Goal: Task Accomplishment & Management: Complete application form

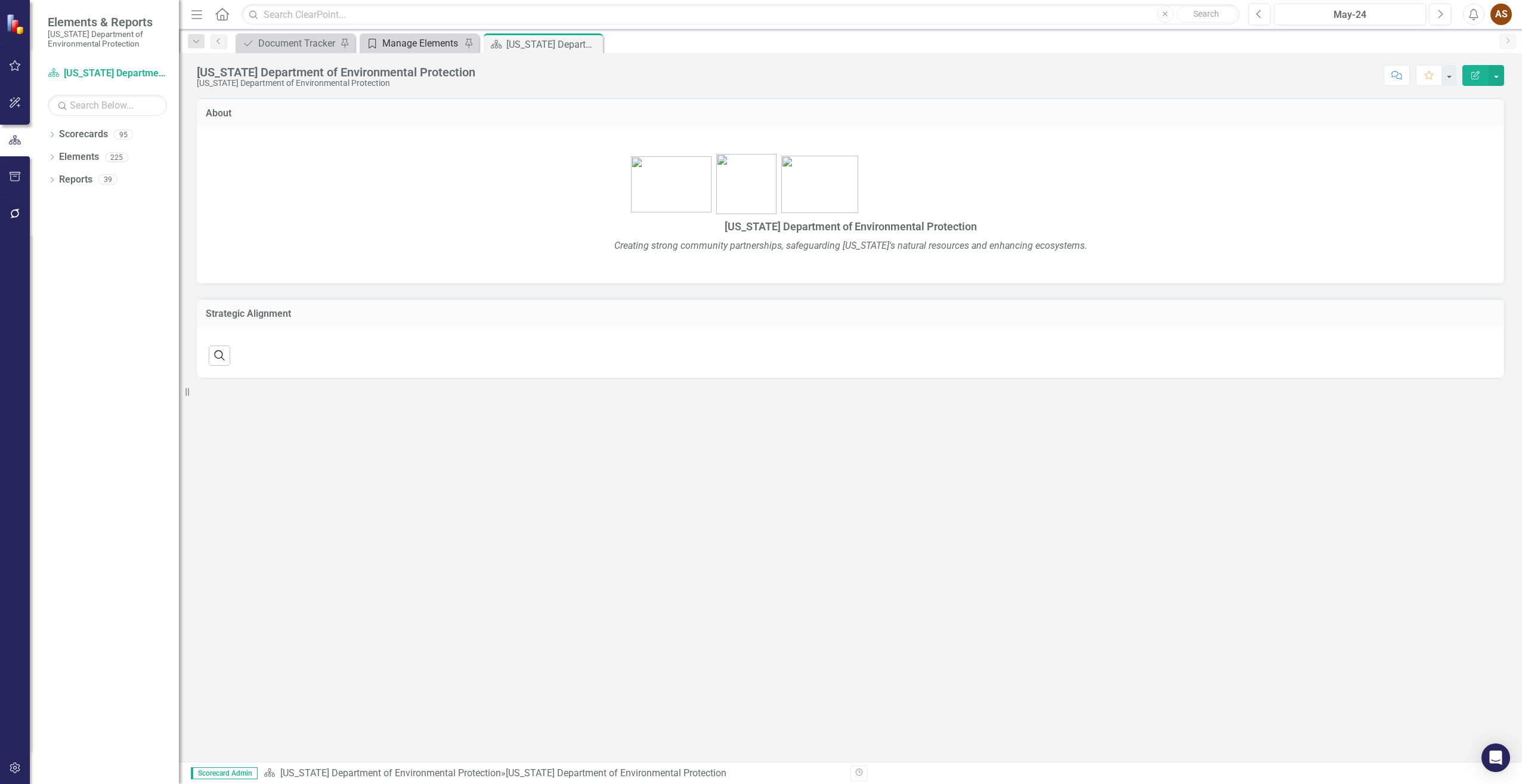
click at [407, 37] on div "Manage Elements" at bounding box center [422, 43] width 79 height 15
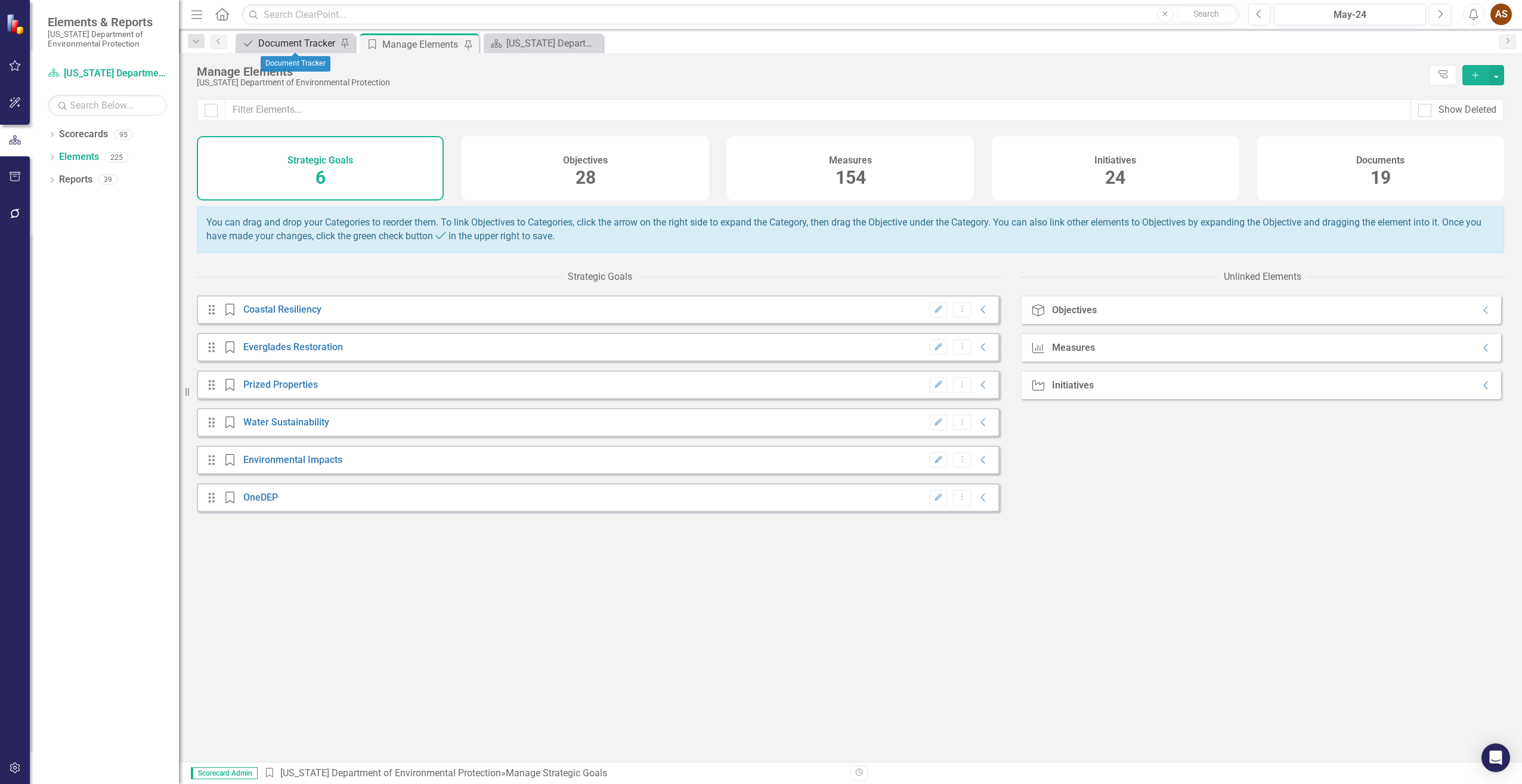
click at [286, 45] on div "Document Tracker" at bounding box center [298, 43] width 79 height 15
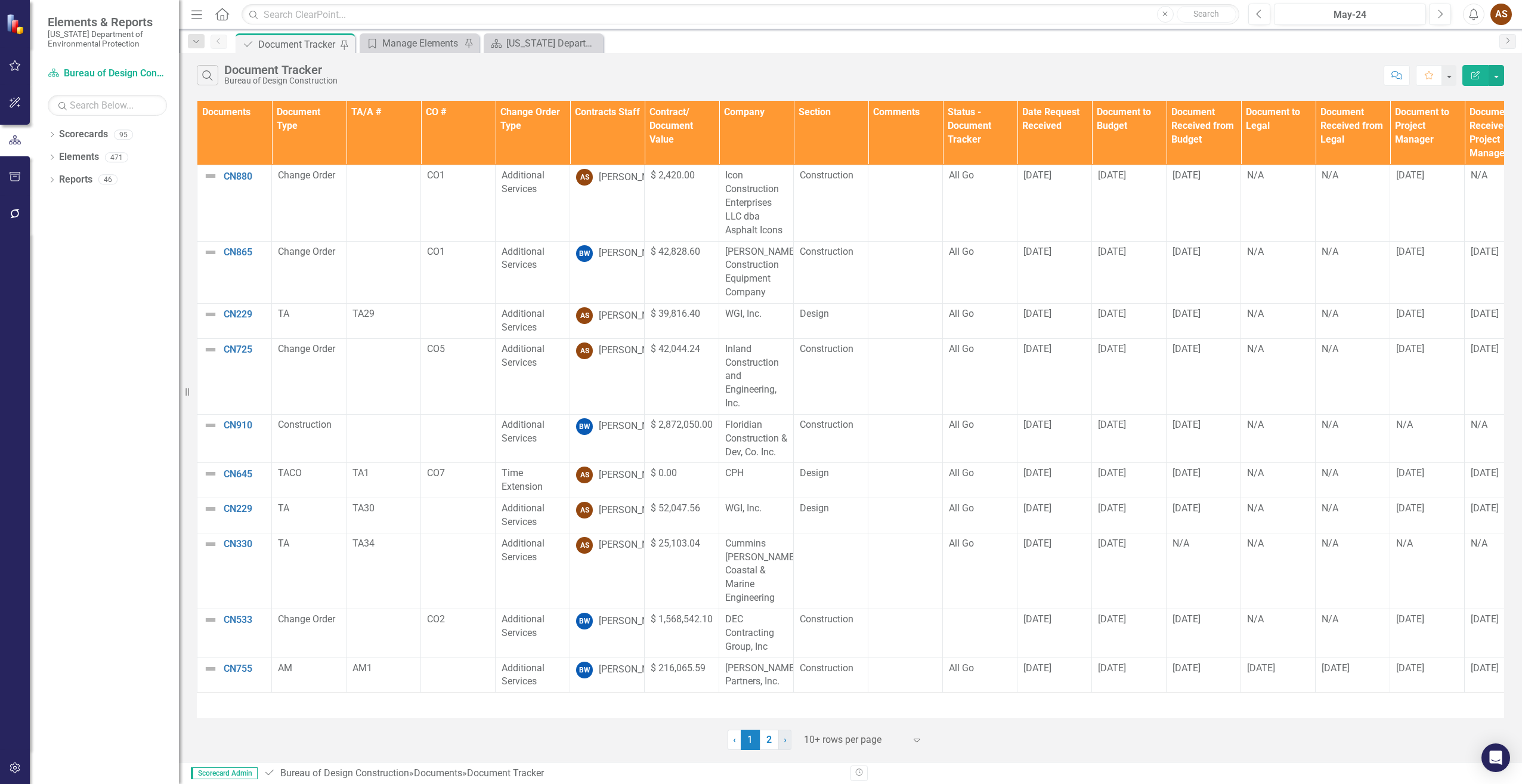
click at [784, 738] on span "›" at bounding box center [786, 739] width 3 height 11
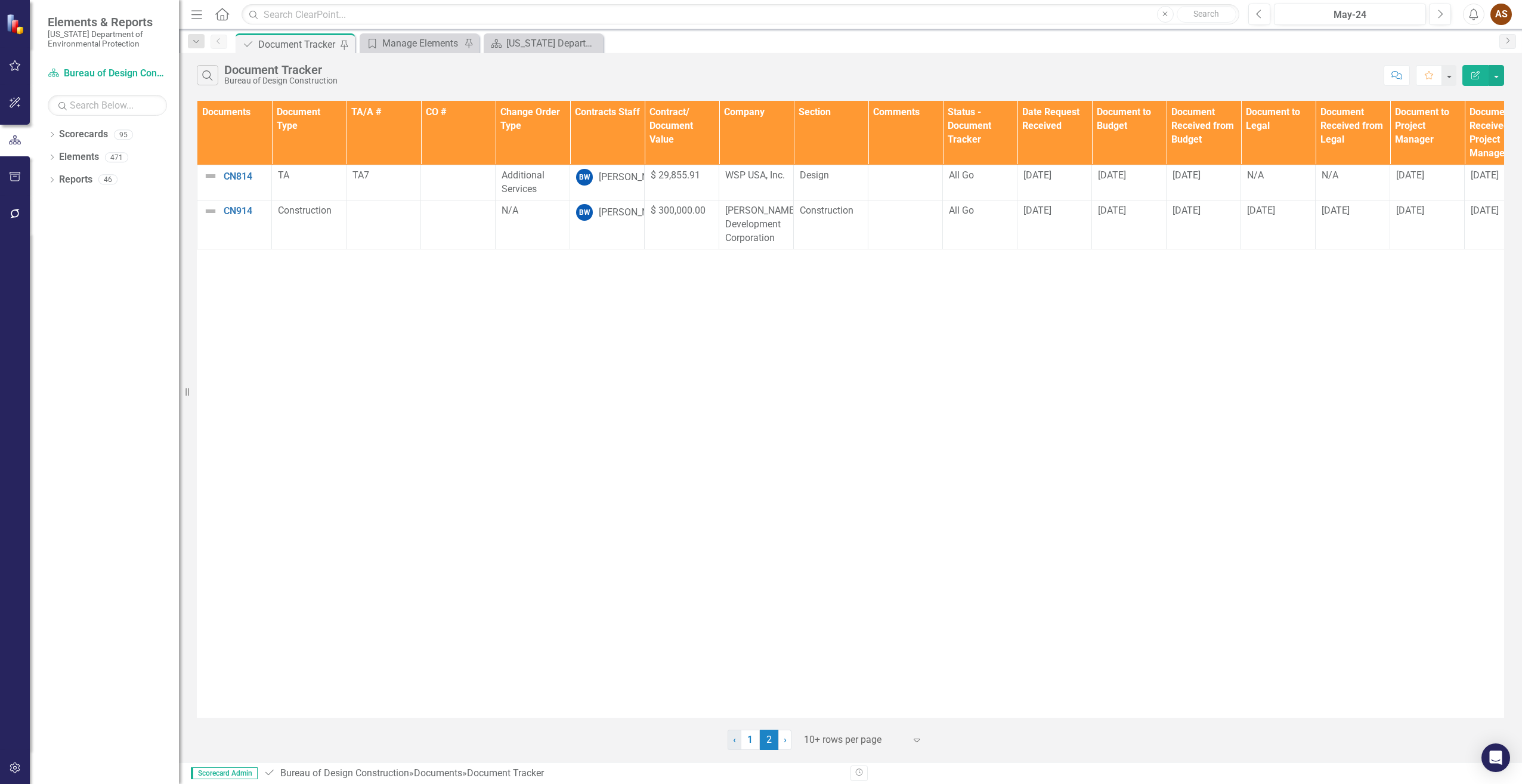
click at [734, 740] on span "‹" at bounding box center [735, 739] width 3 height 11
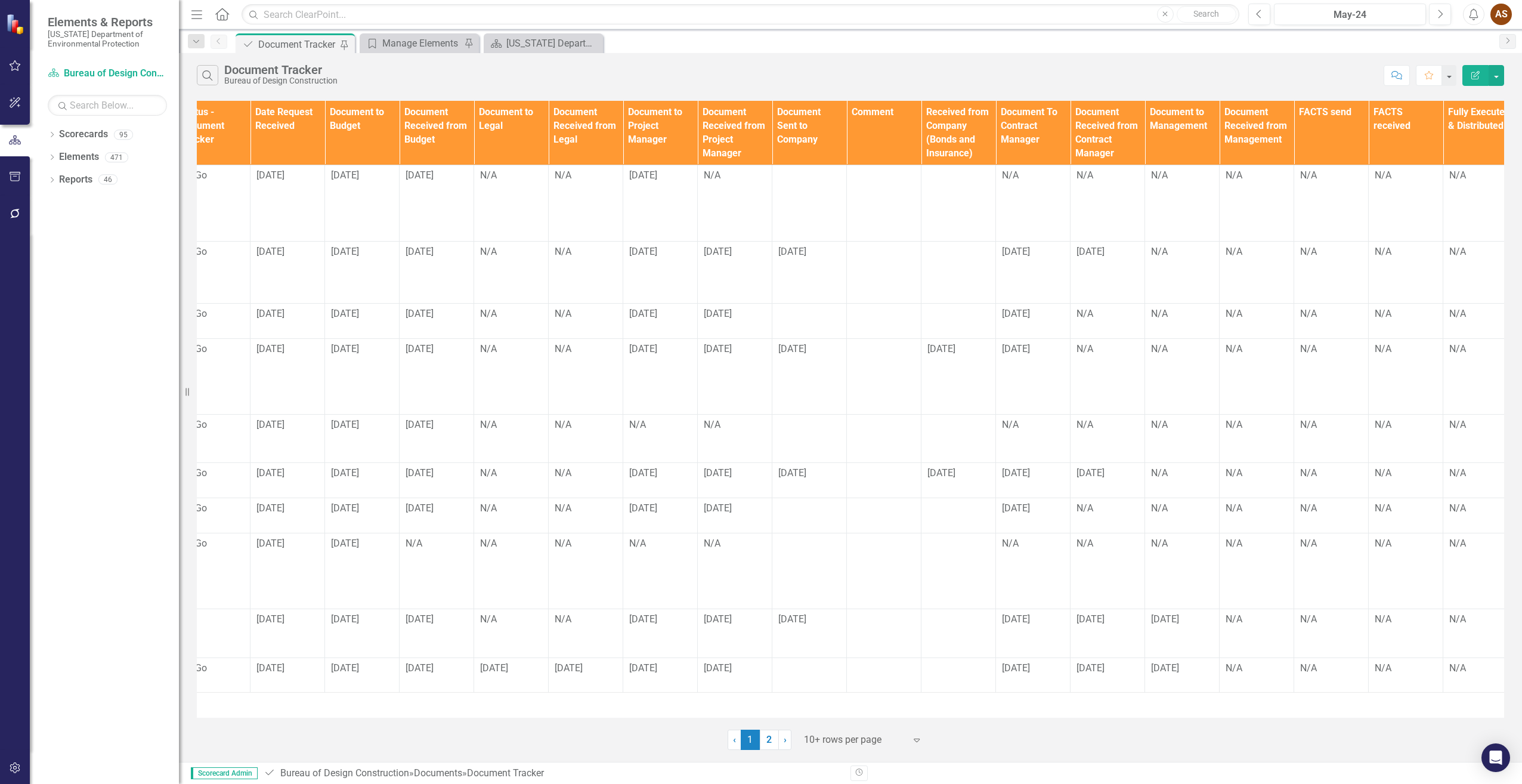
scroll to position [0, 777]
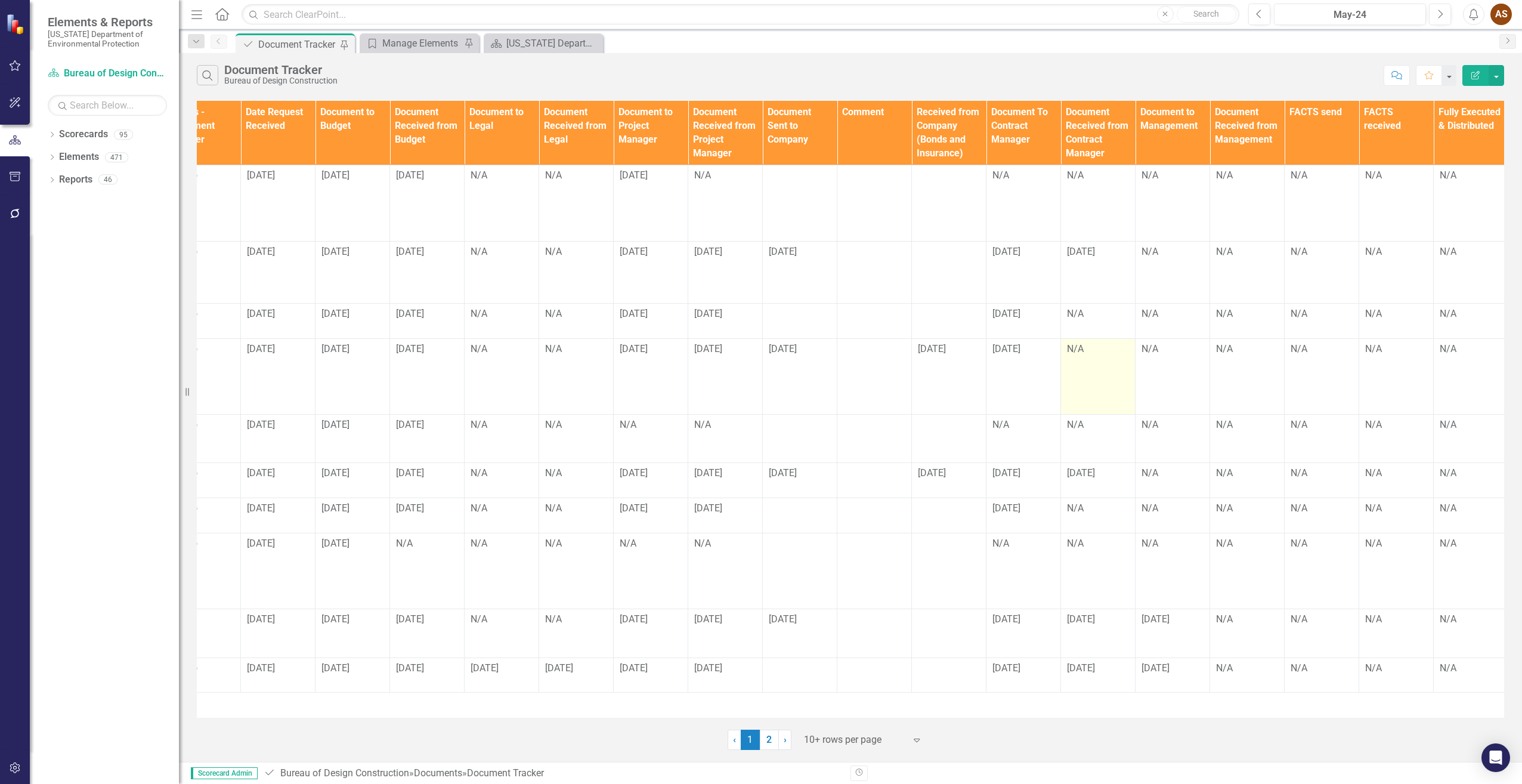
click at [1093, 384] on td "N/A" at bounding box center [1099, 376] width 74 height 76
click at [1093, 385] on td "N/A" at bounding box center [1099, 376] width 74 height 76
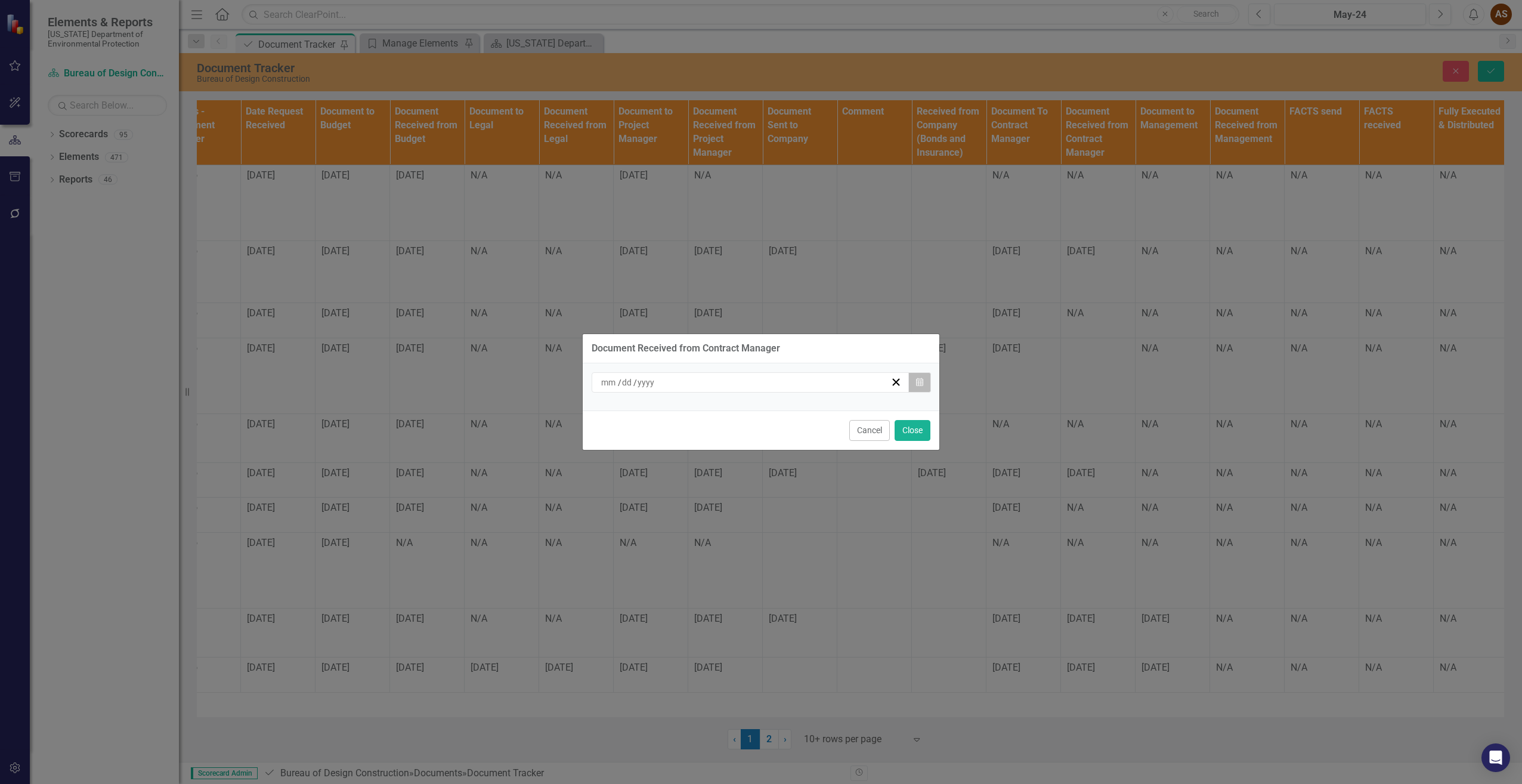
click at [916, 383] on icon "Calendar" at bounding box center [919, 382] width 7 height 8
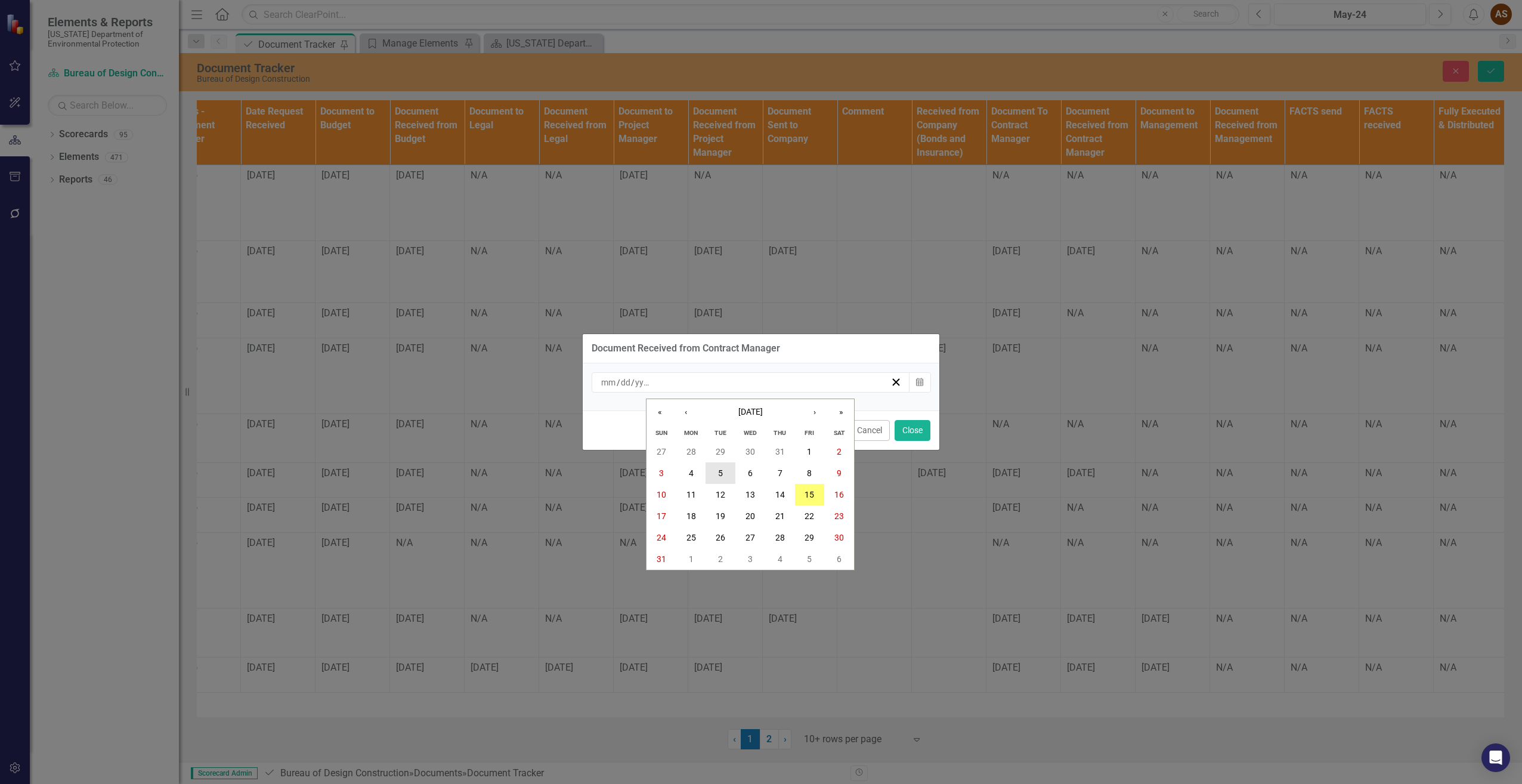
click at [728, 473] on button "5" at bounding box center [720, 473] width 30 height 21
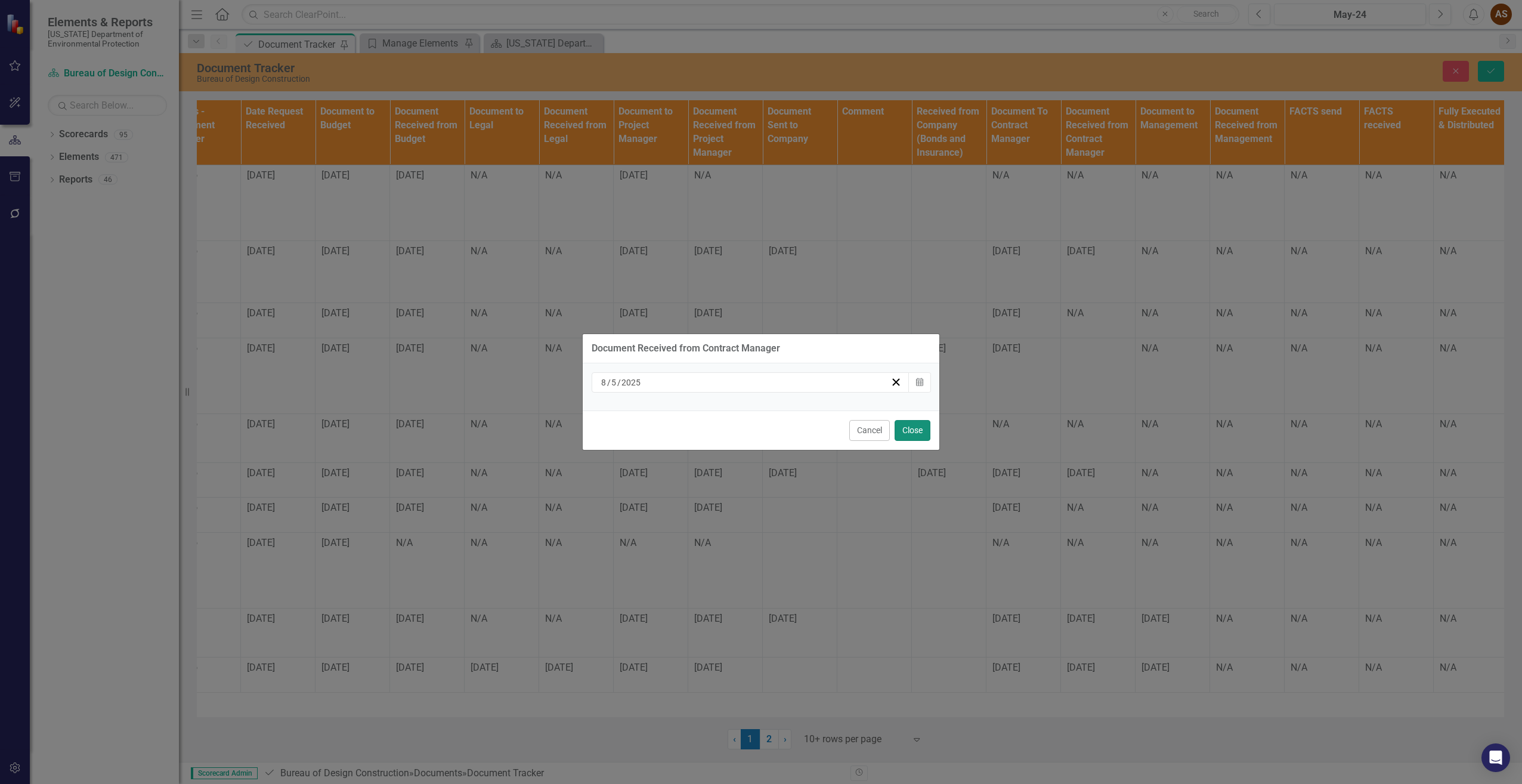
click at [912, 427] on button "Close" at bounding box center [913, 430] width 36 height 21
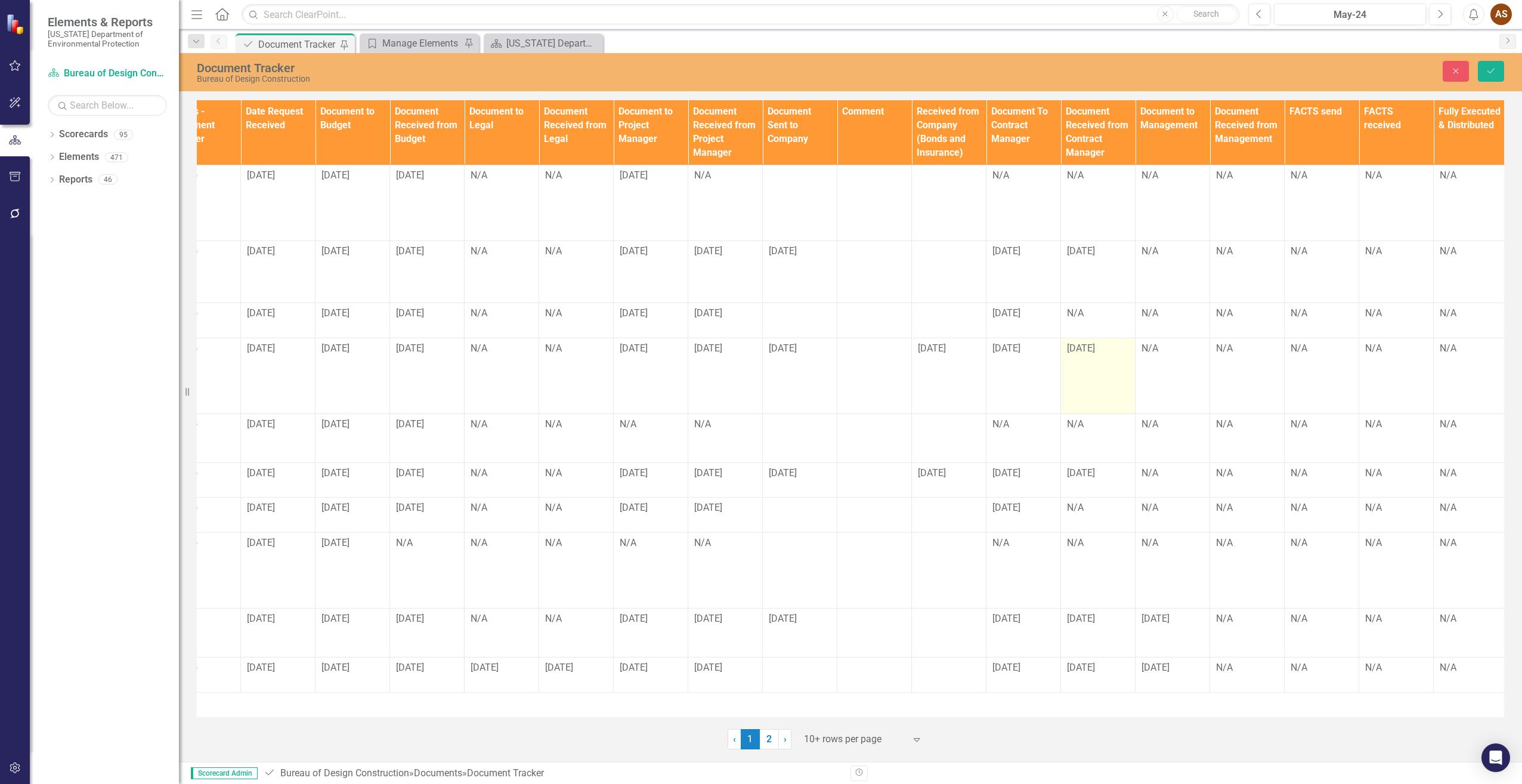
click at [1092, 359] on td "[DATE]" at bounding box center [1099, 376] width 74 height 76
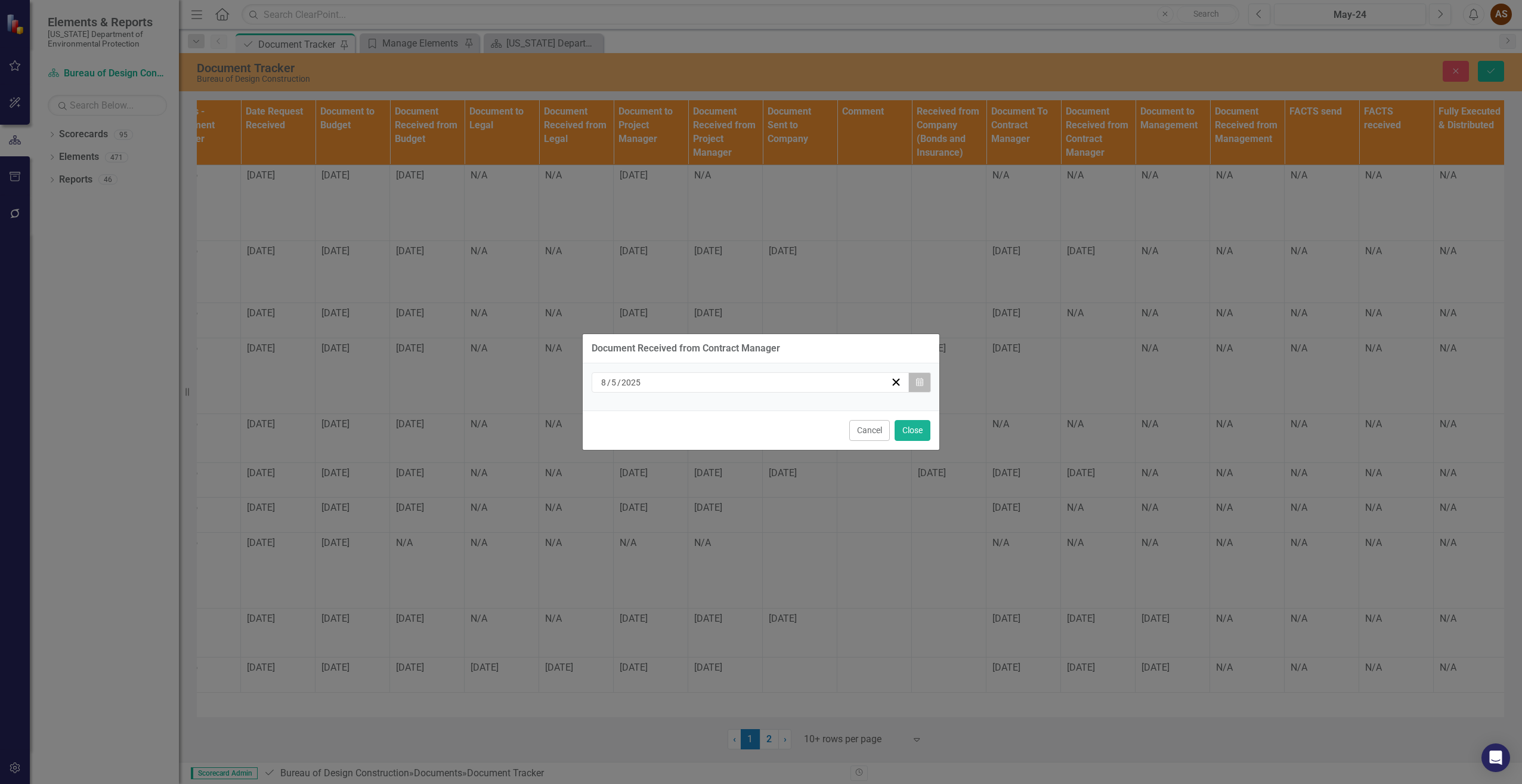
click at [924, 376] on button "Calendar" at bounding box center [920, 382] width 23 height 21
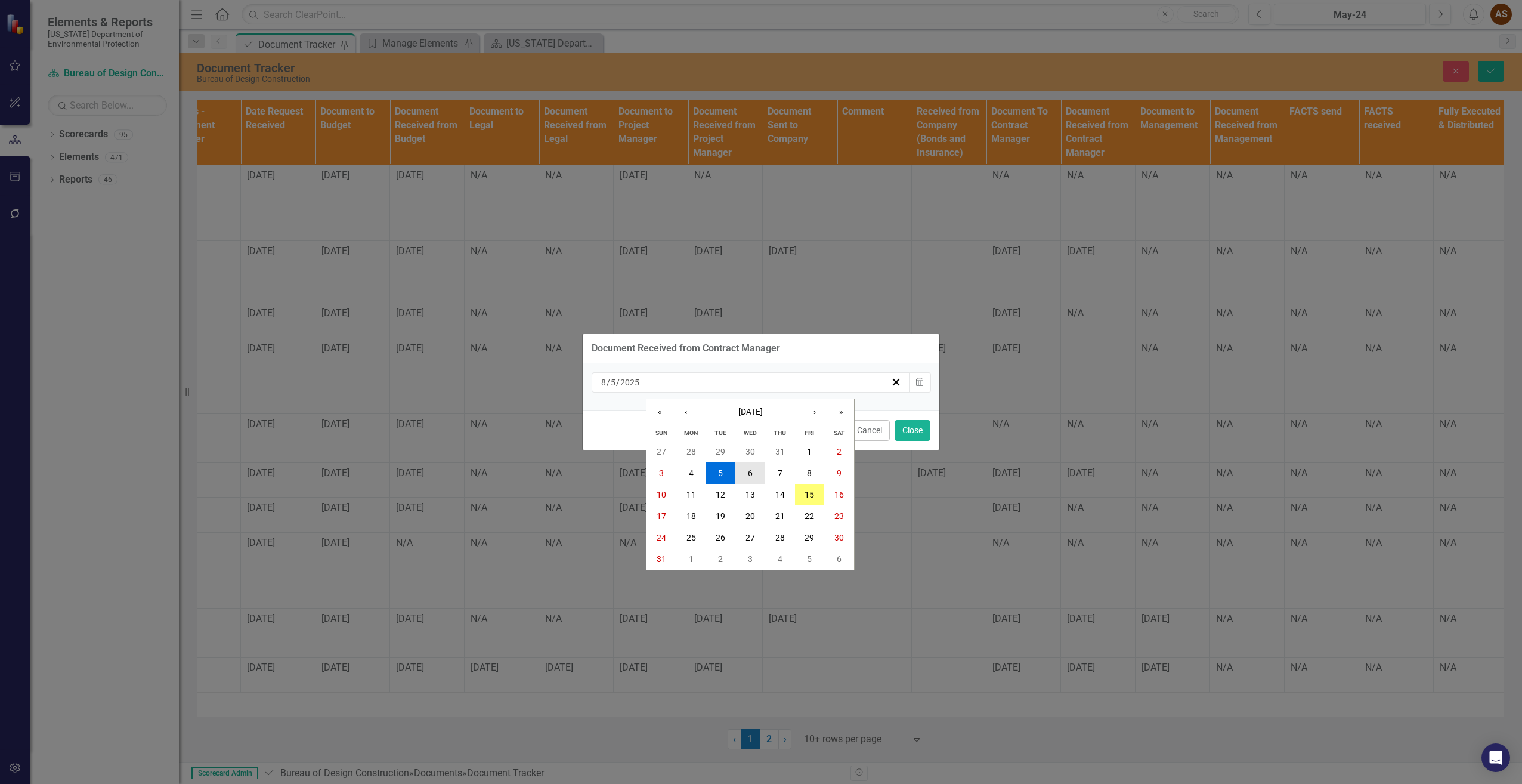
click at [750, 467] on button "6" at bounding box center [750, 473] width 30 height 21
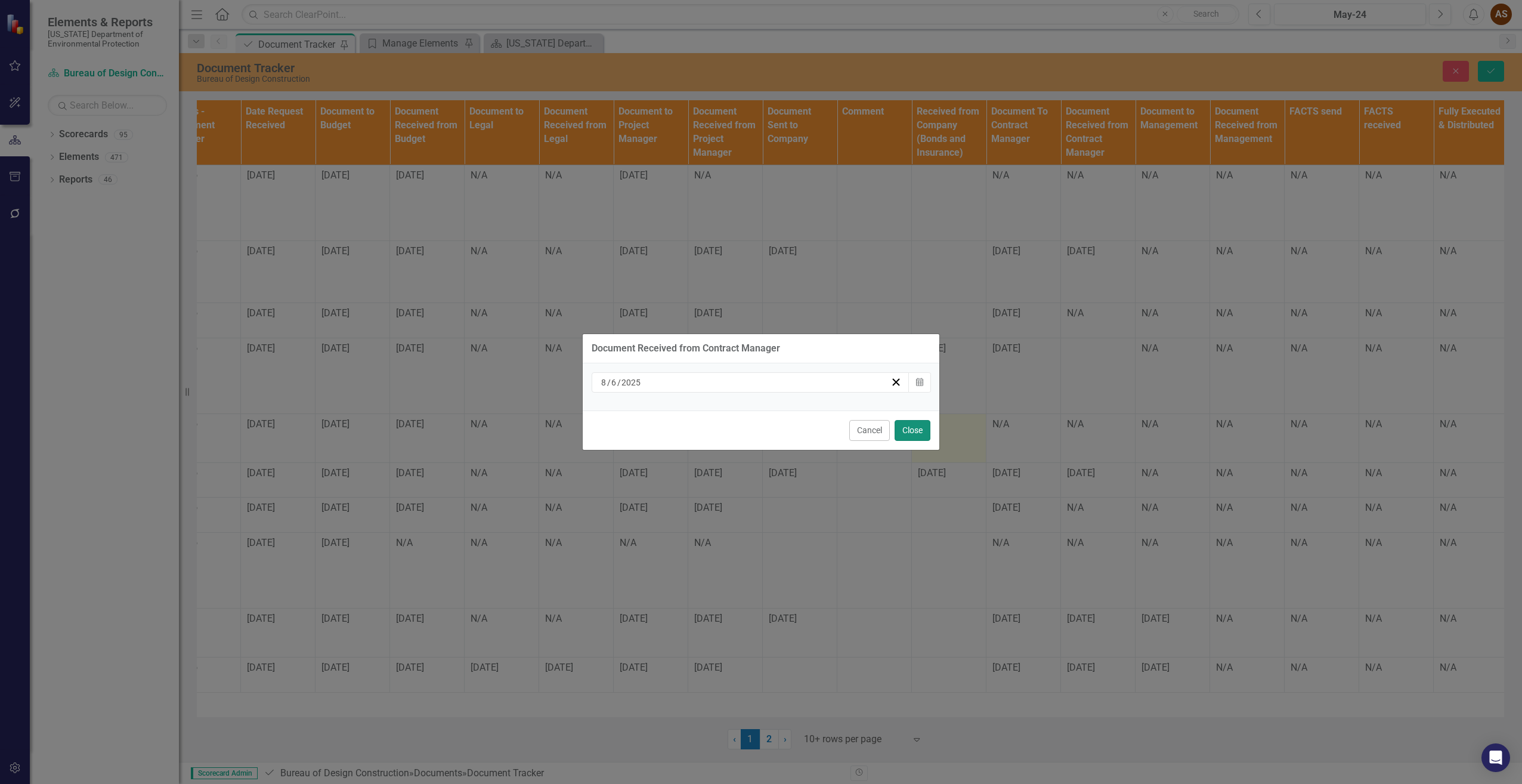
click at [920, 426] on button "Close" at bounding box center [913, 430] width 36 height 21
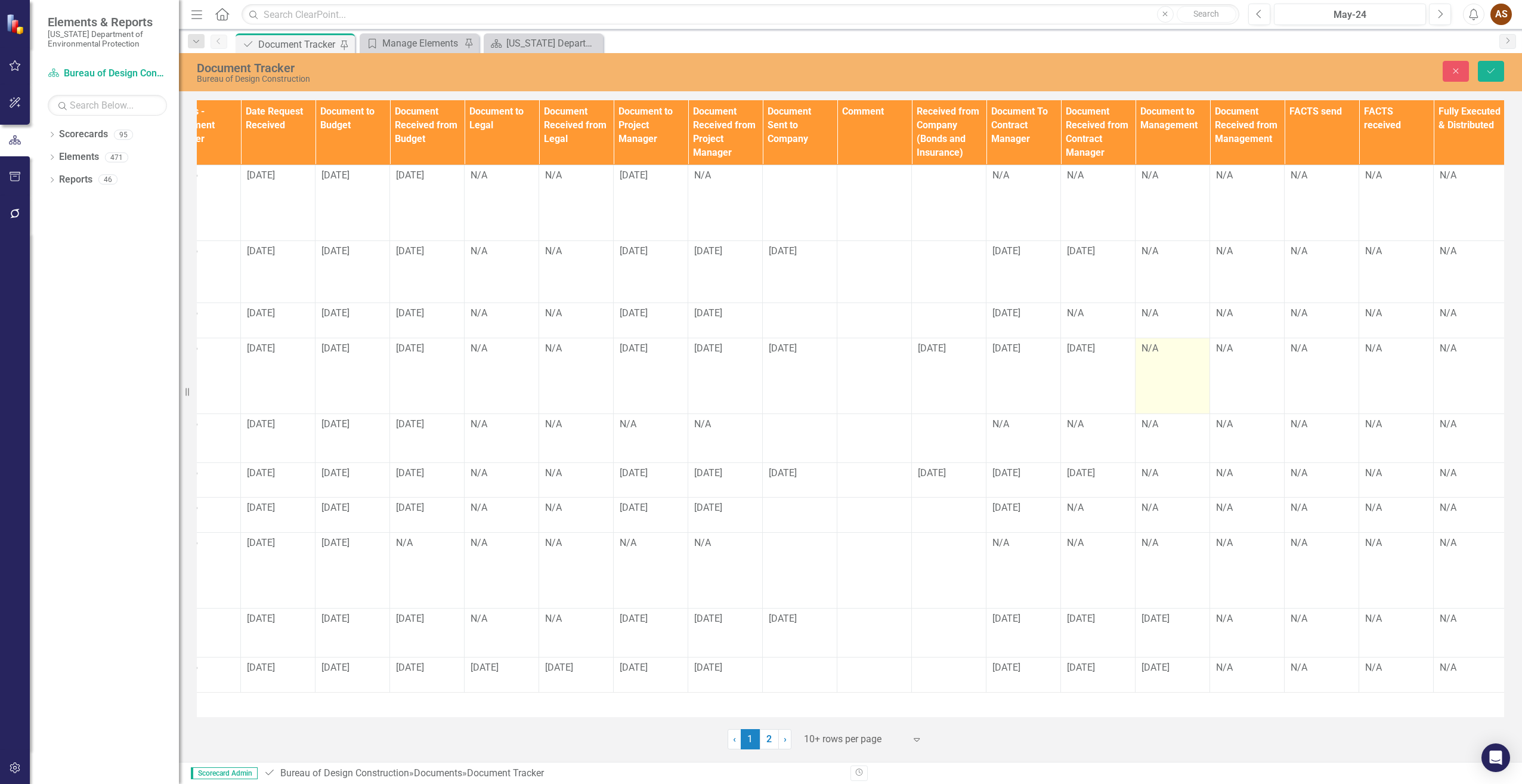
click at [1150, 363] on td "N/A" at bounding box center [1173, 376] width 74 height 76
click at [1150, 363] on td "N/A" at bounding box center [1173, 376] width 74 height 76
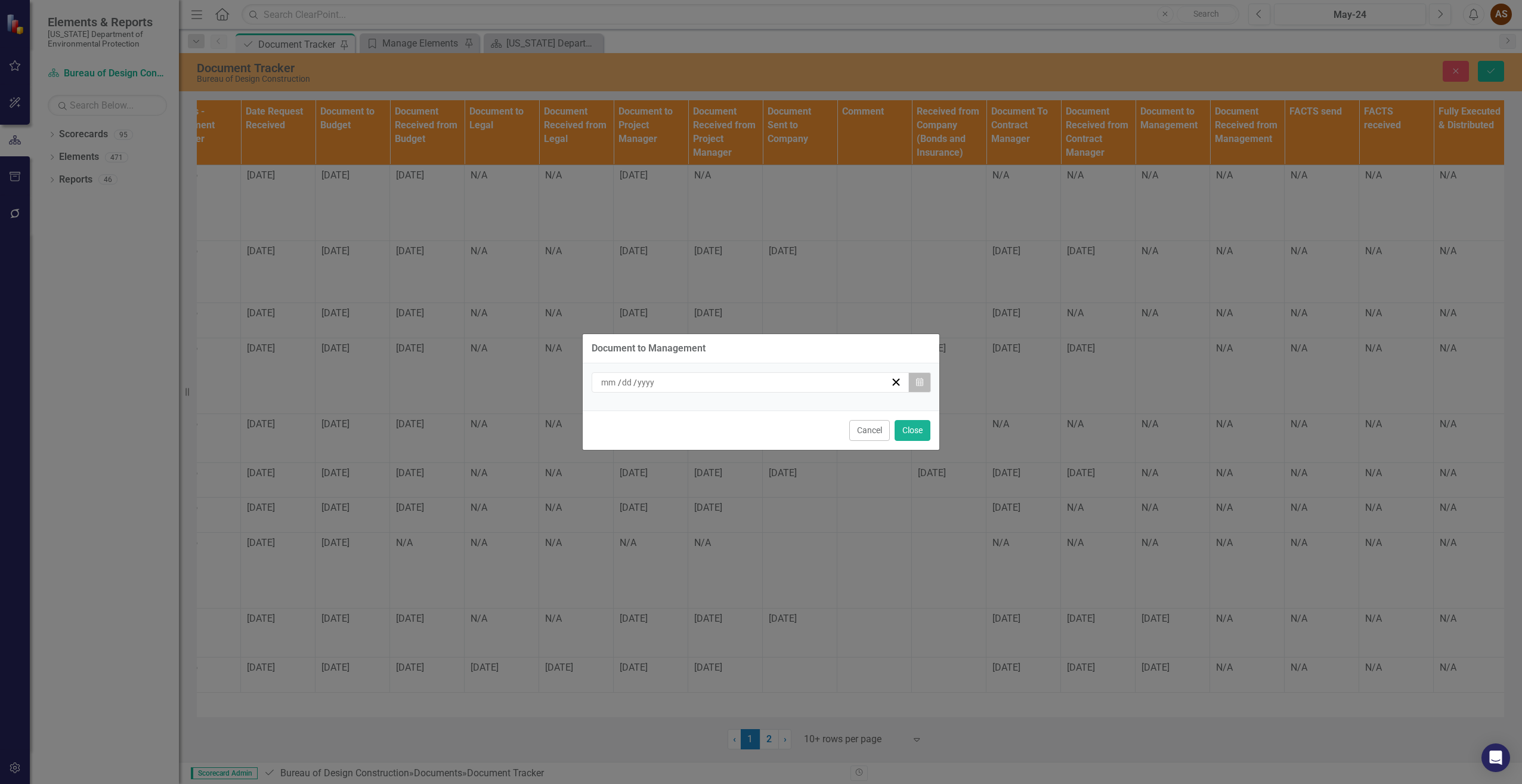
click at [922, 384] on icon "Calendar" at bounding box center [919, 382] width 7 height 8
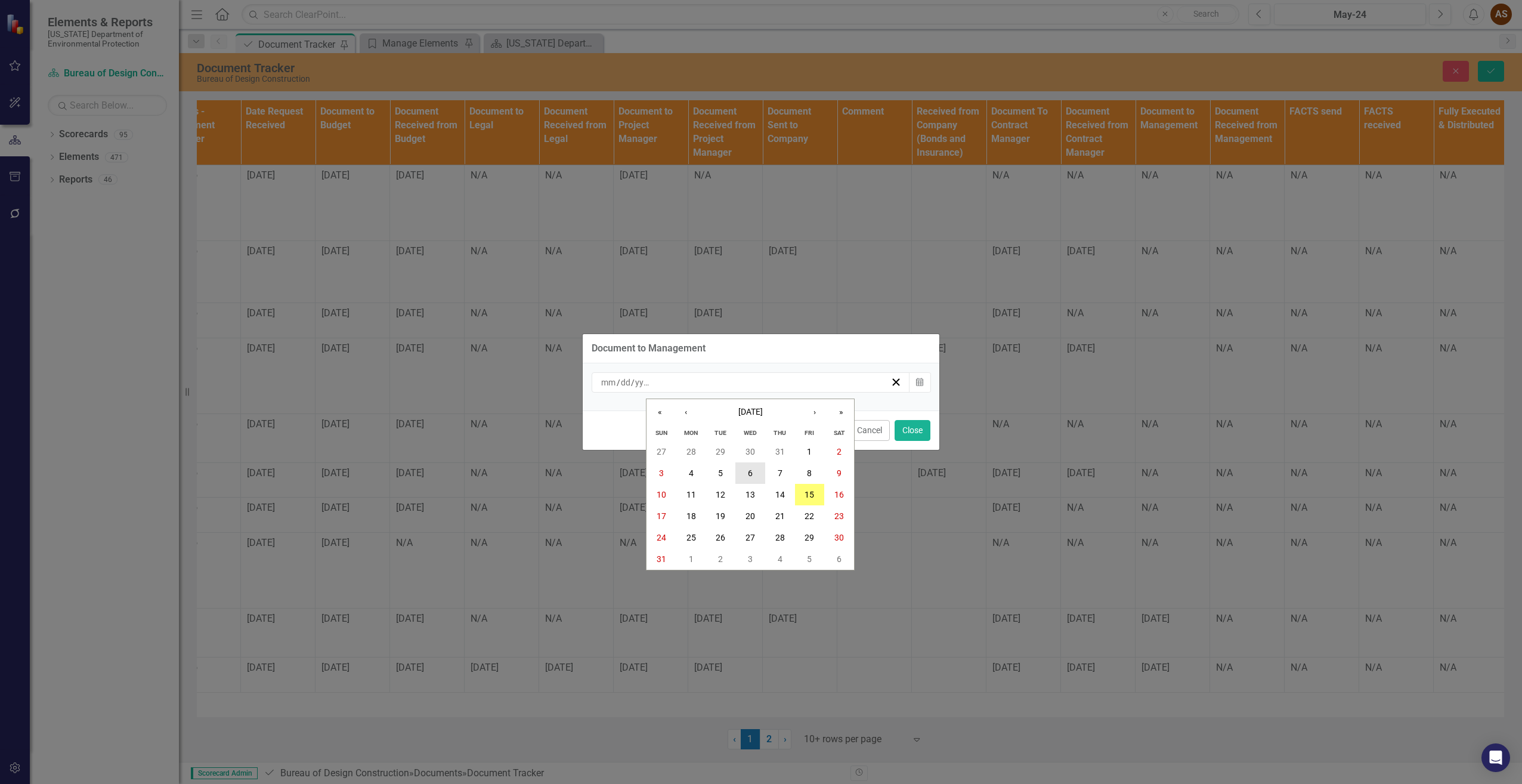
click at [753, 477] on button "6" at bounding box center [750, 473] width 30 height 21
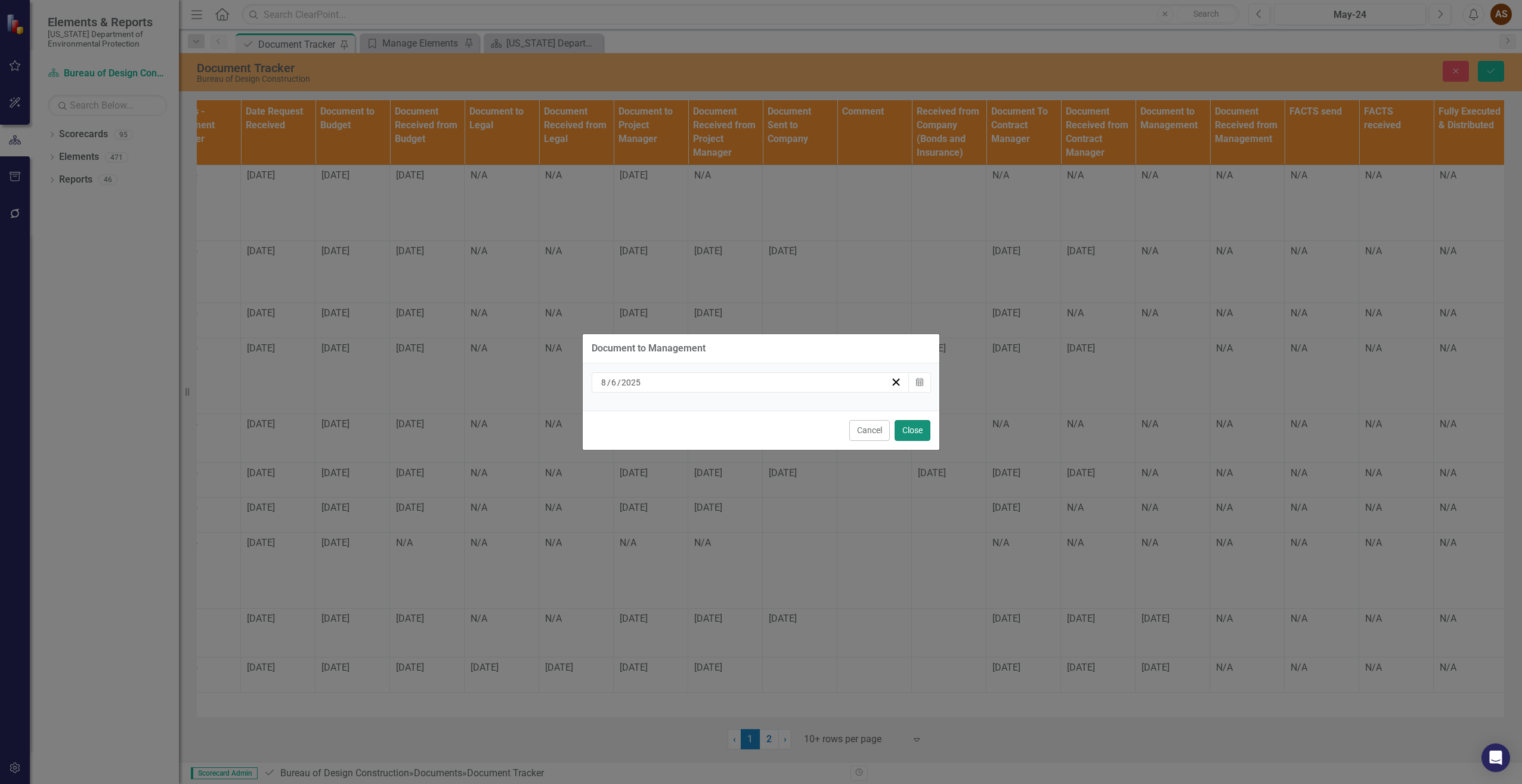
click at [914, 427] on button "Close" at bounding box center [913, 430] width 36 height 21
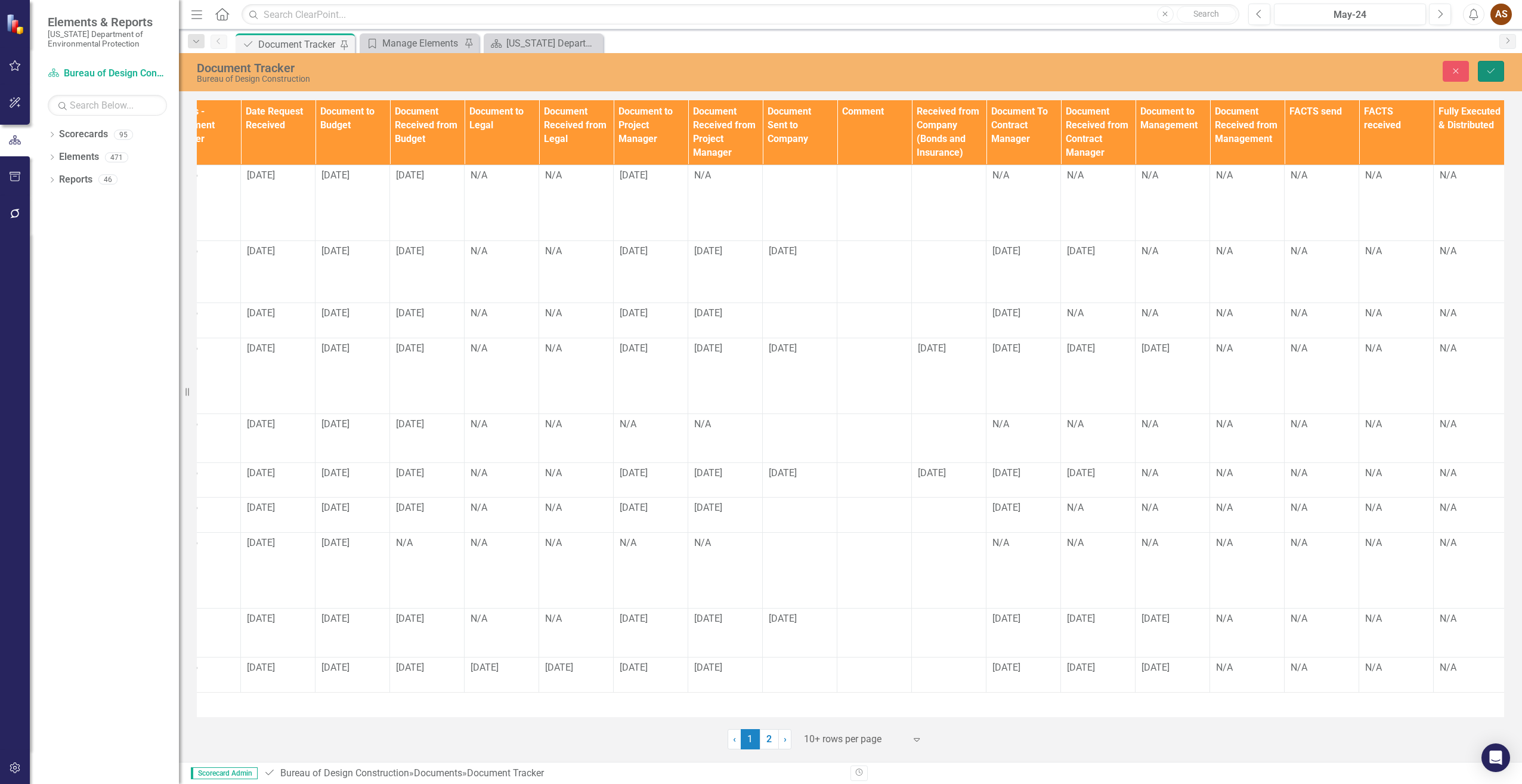
drag, startPoint x: 1492, startPoint y: 71, endPoint x: 1487, endPoint y: 77, distance: 7.8
click at [1492, 71] on icon "Save" at bounding box center [1492, 71] width 11 height 8
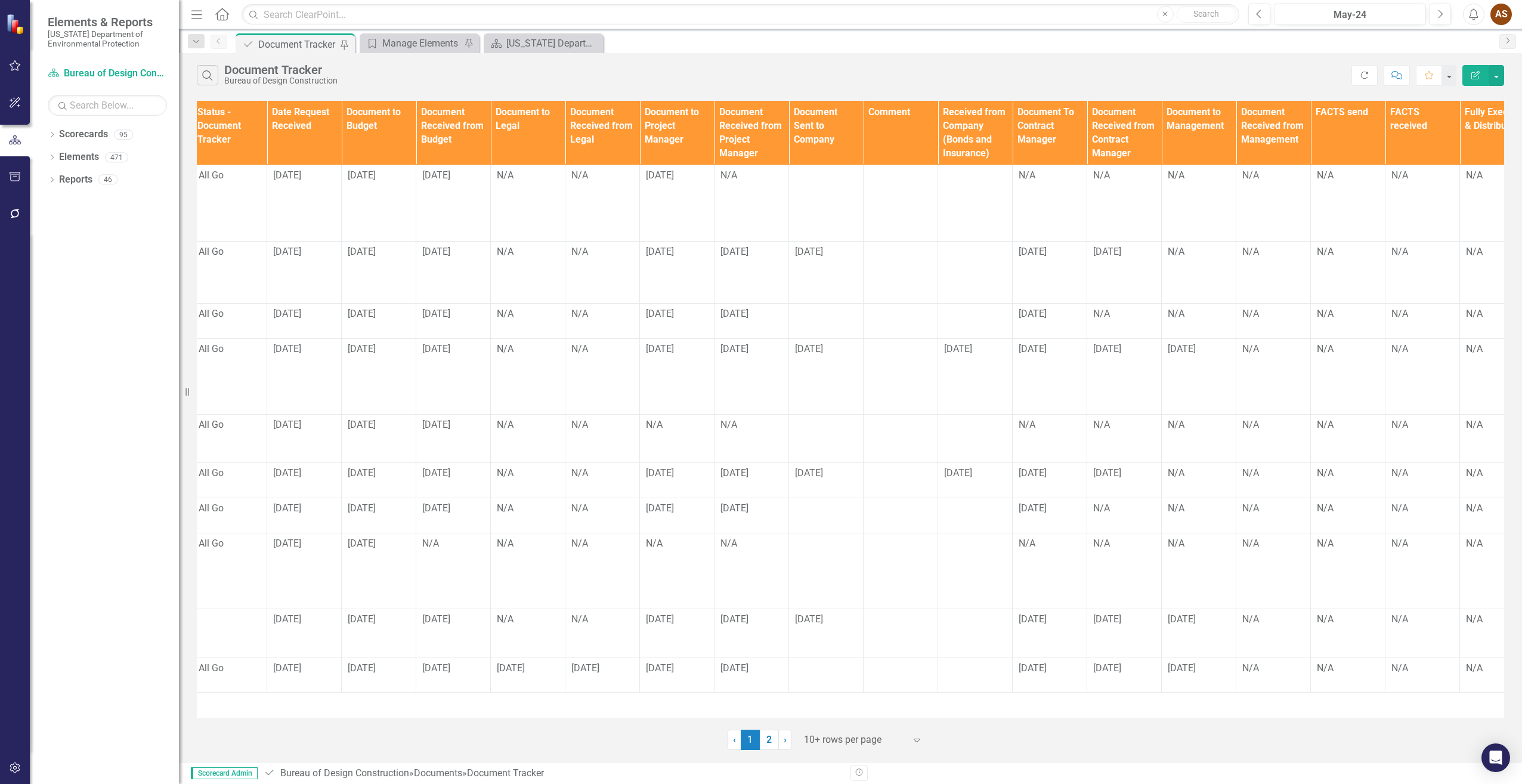
scroll to position [0, 764]
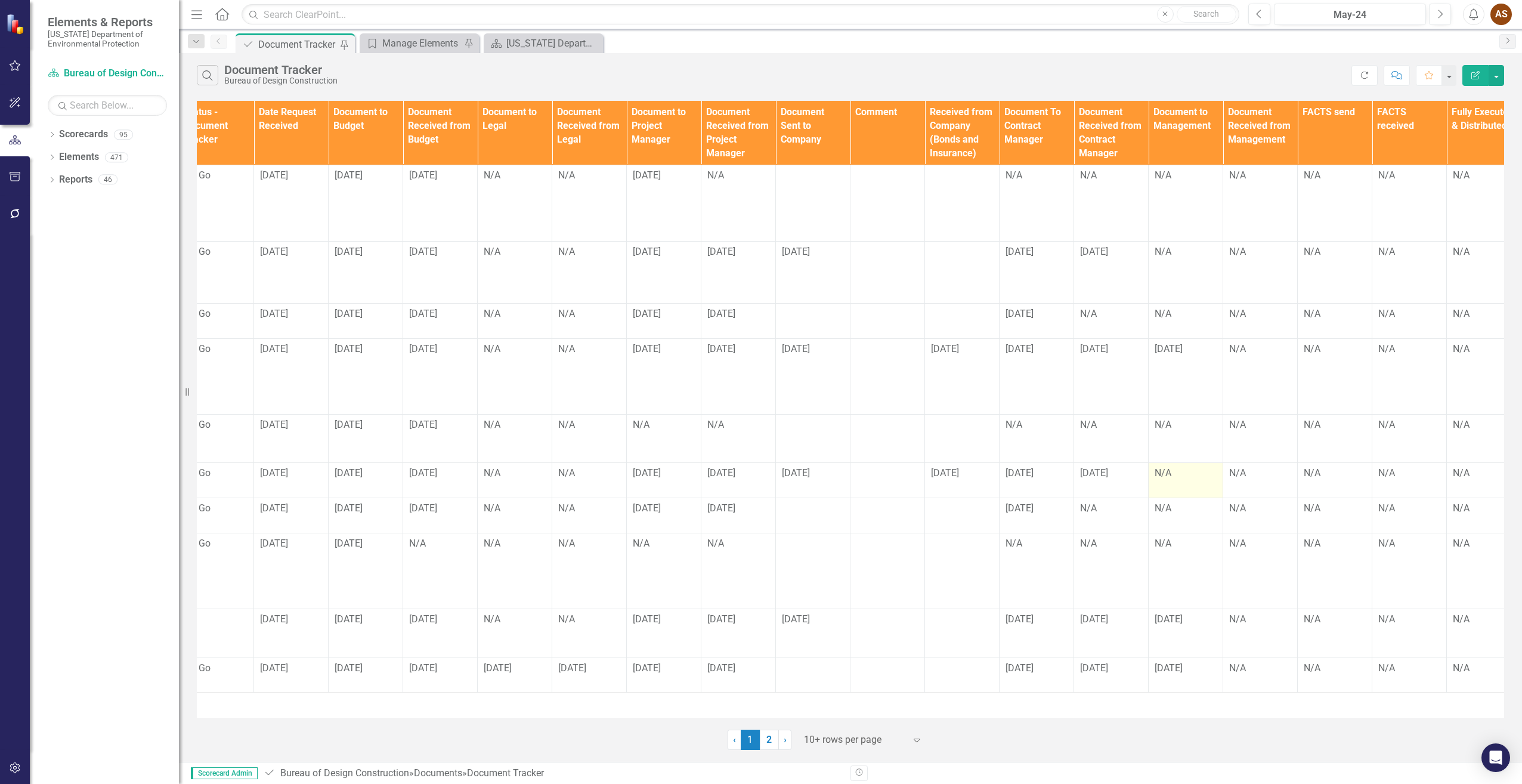
click at [1186, 479] on div "N/A" at bounding box center [1186, 473] width 62 height 14
click at [1186, 477] on div "N/A" at bounding box center [1186, 473] width 62 height 14
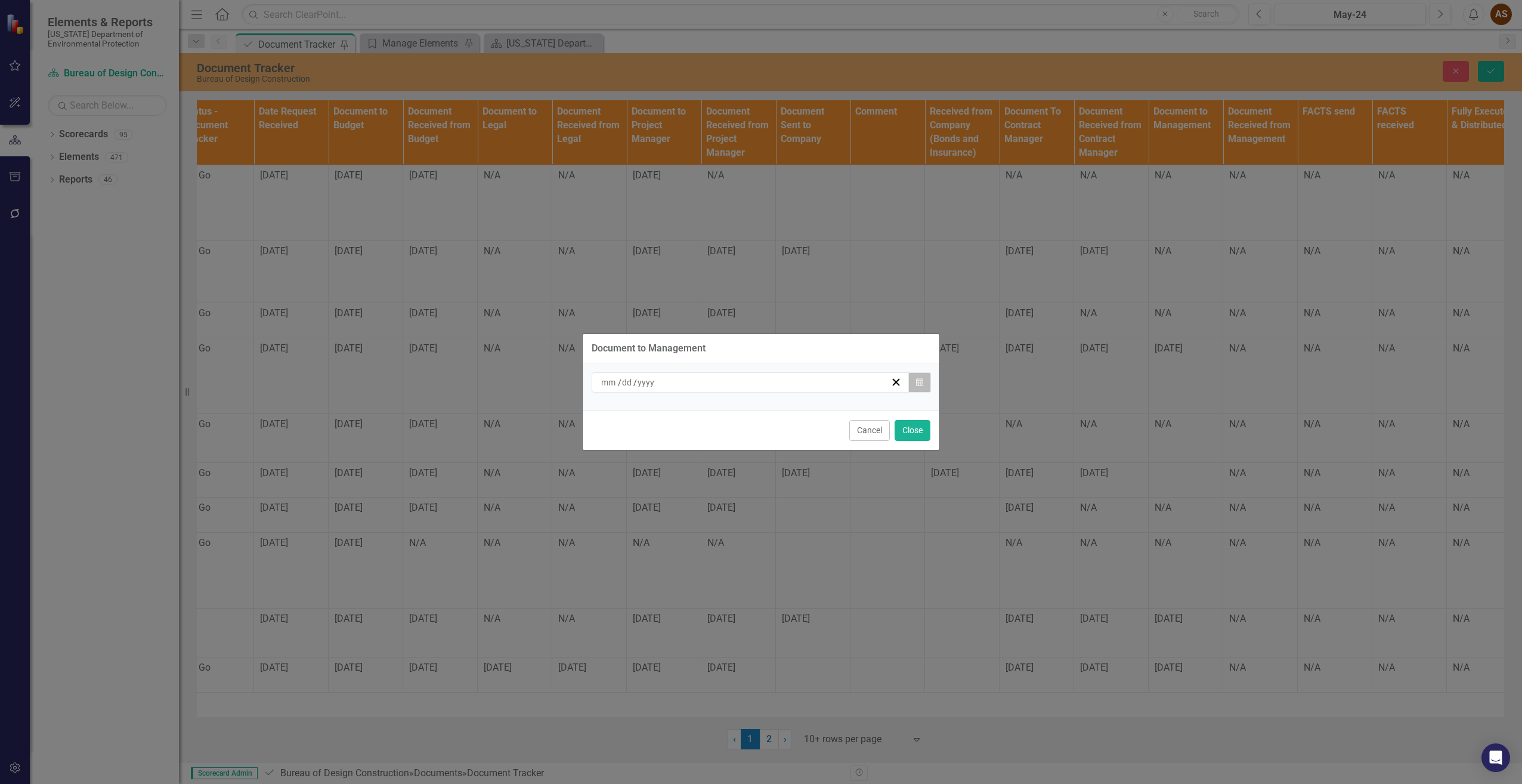
click at [919, 378] on icon "Calendar" at bounding box center [919, 382] width 7 height 8
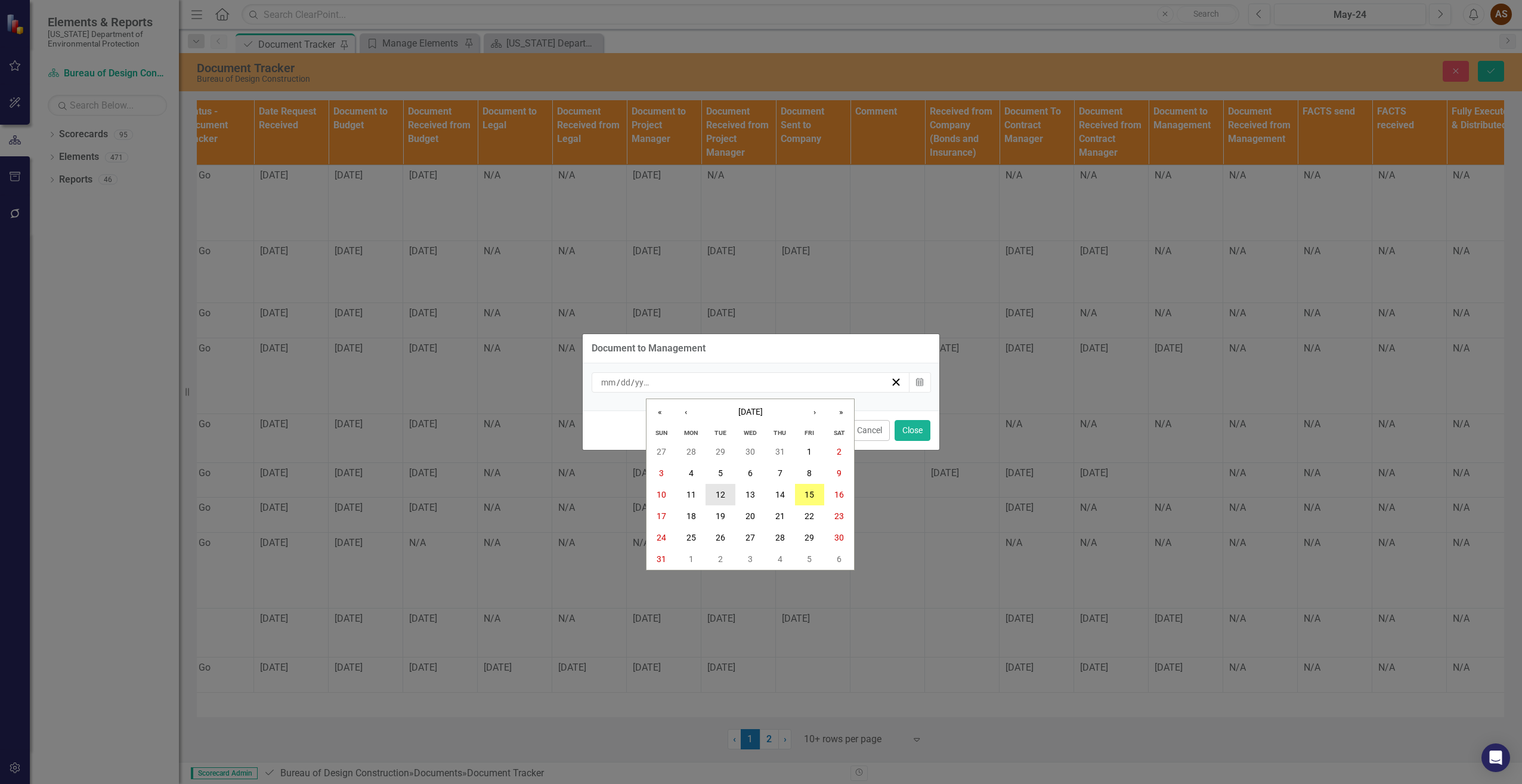
click at [726, 490] on button "12" at bounding box center [720, 495] width 30 height 21
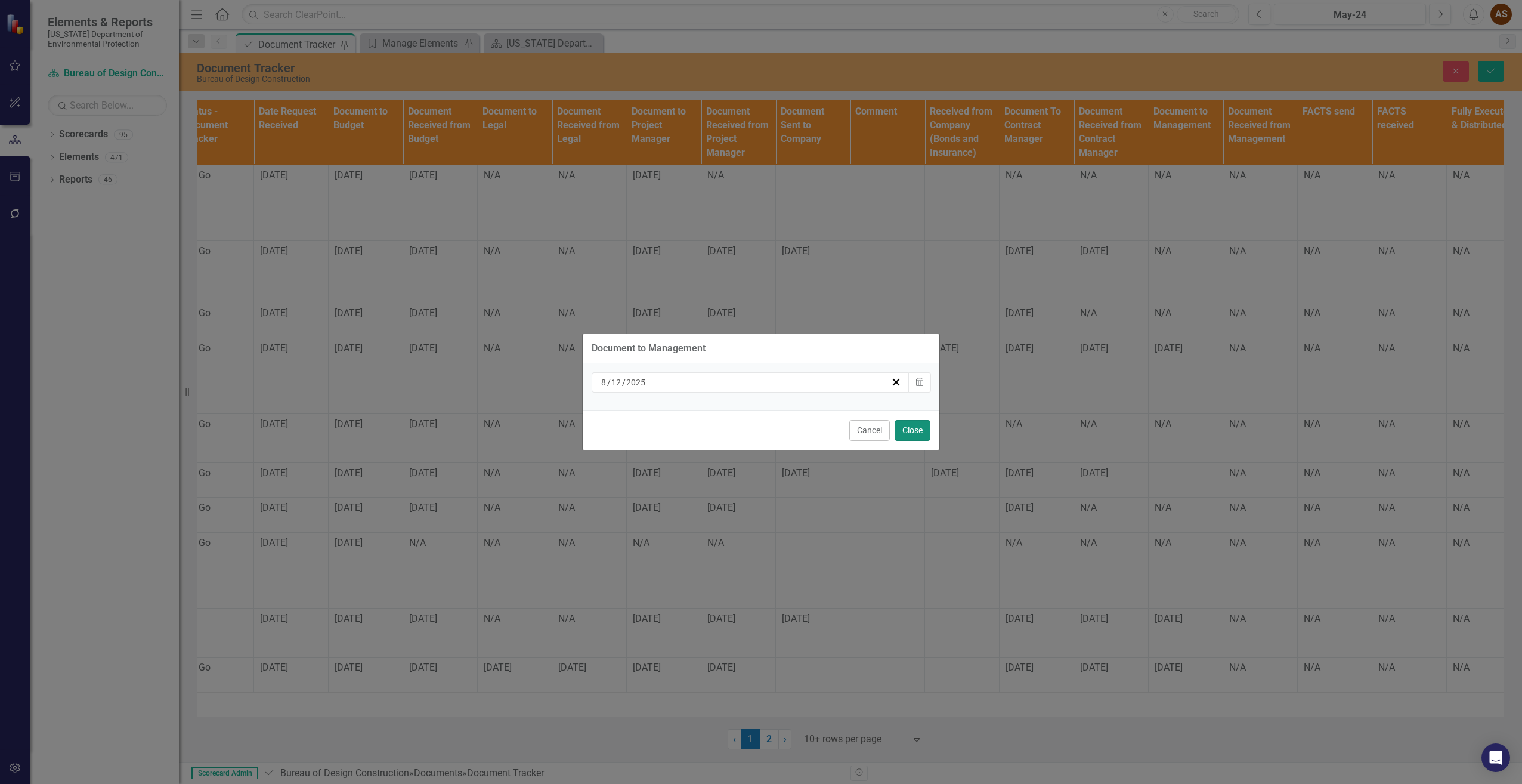
click at [917, 431] on button "Close" at bounding box center [913, 430] width 36 height 21
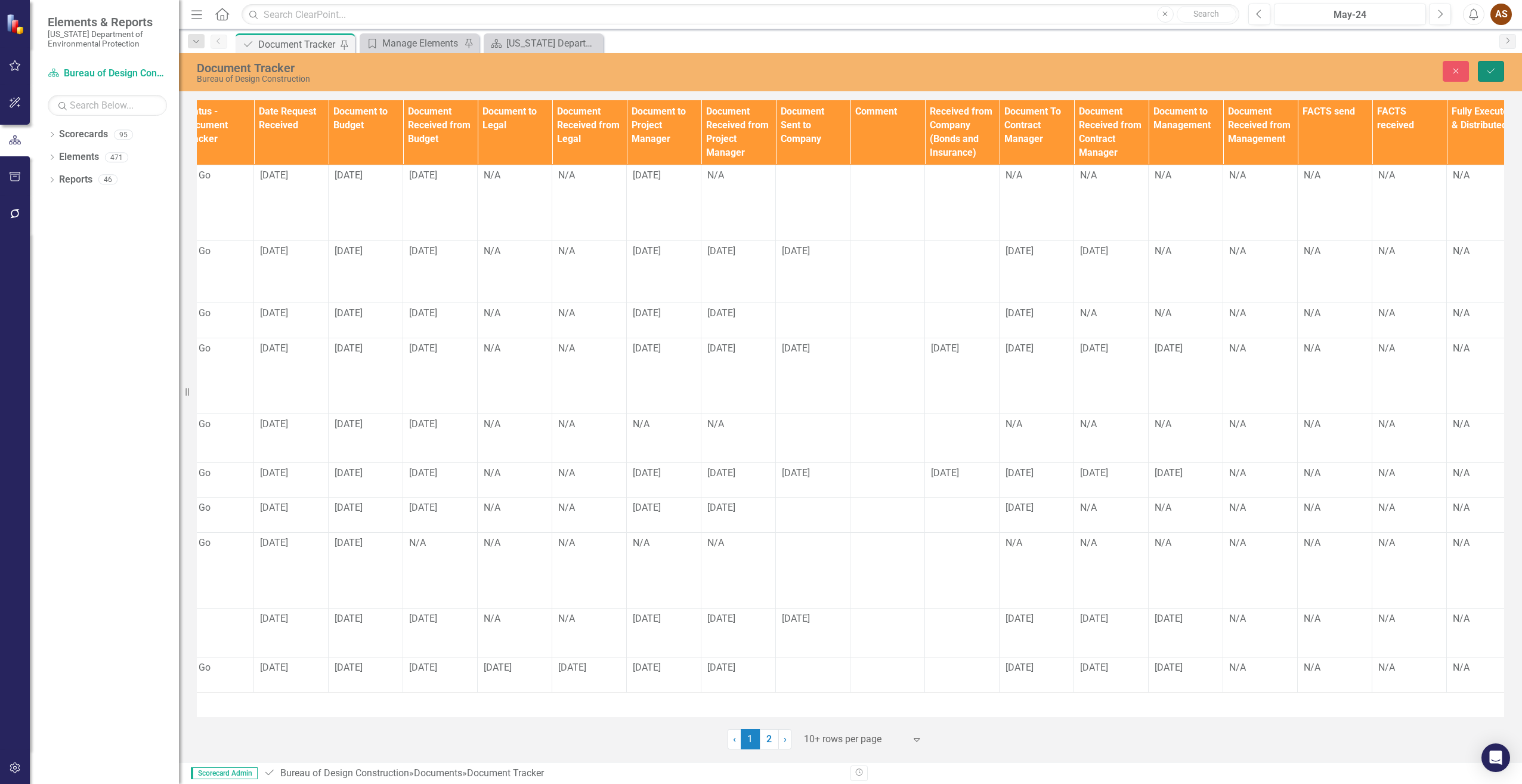
click at [1489, 73] on icon "Save" at bounding box center [1492, 71] width 11 height 8
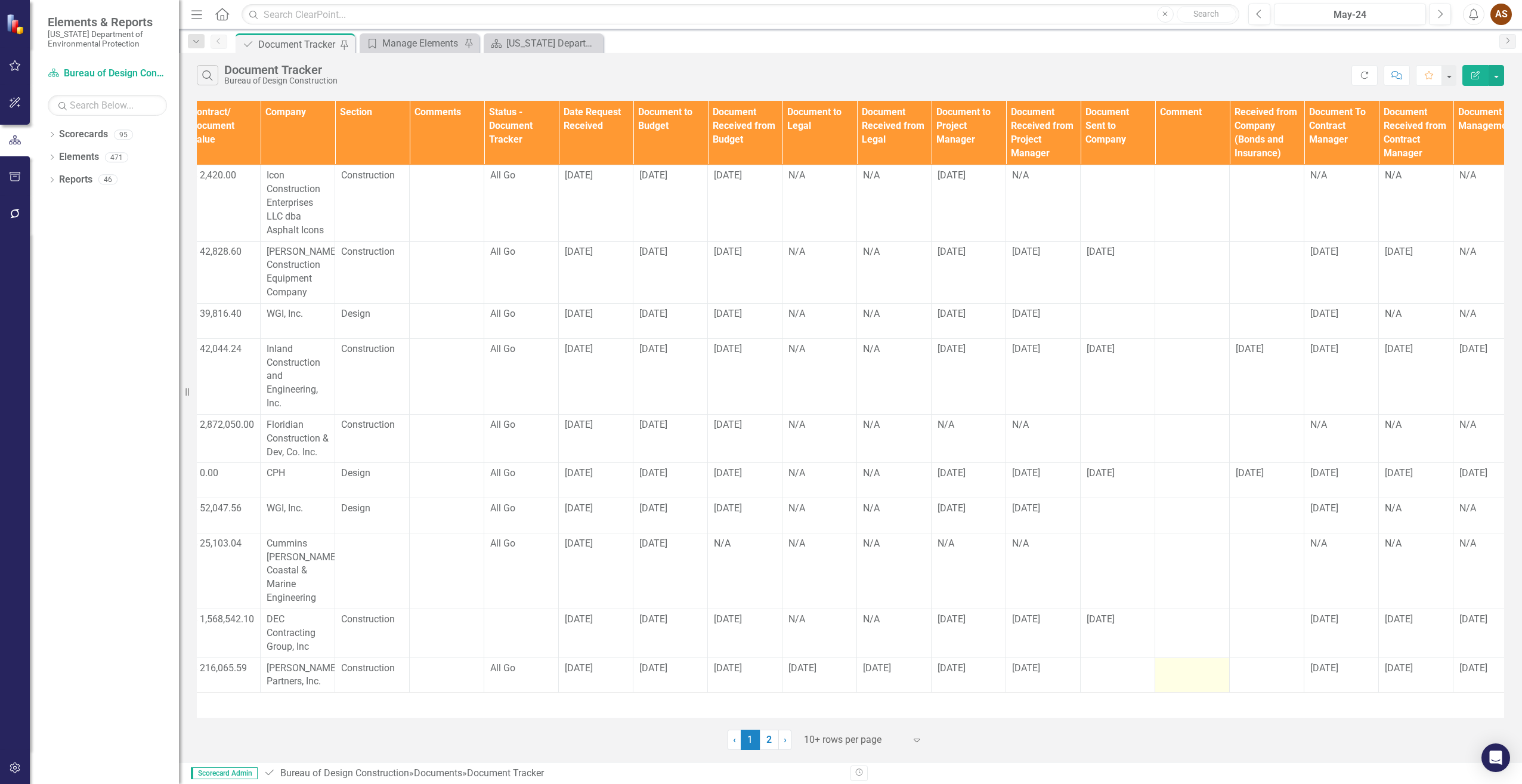
scroll to position [0, 460]
click at [1031, 192] on td "N/A" at bounding box center [1043, 203] width 74 height 76
click at [1030, 191] on td "N/A" at bounding box center [1043, 203] width 74 height 76
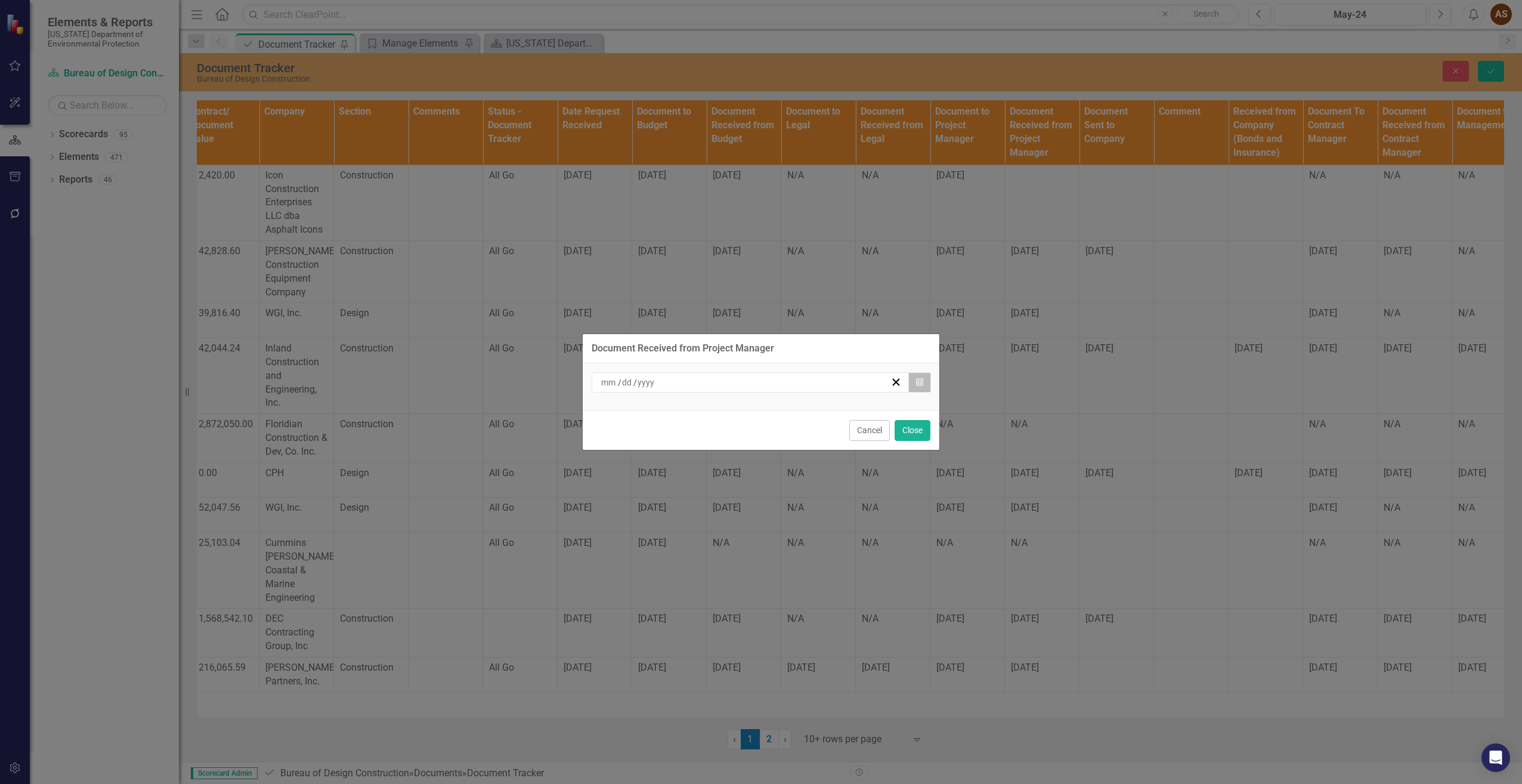
click at [923, 383] on button "Calendar" at bounding box center [920, 382] width 23 height 21
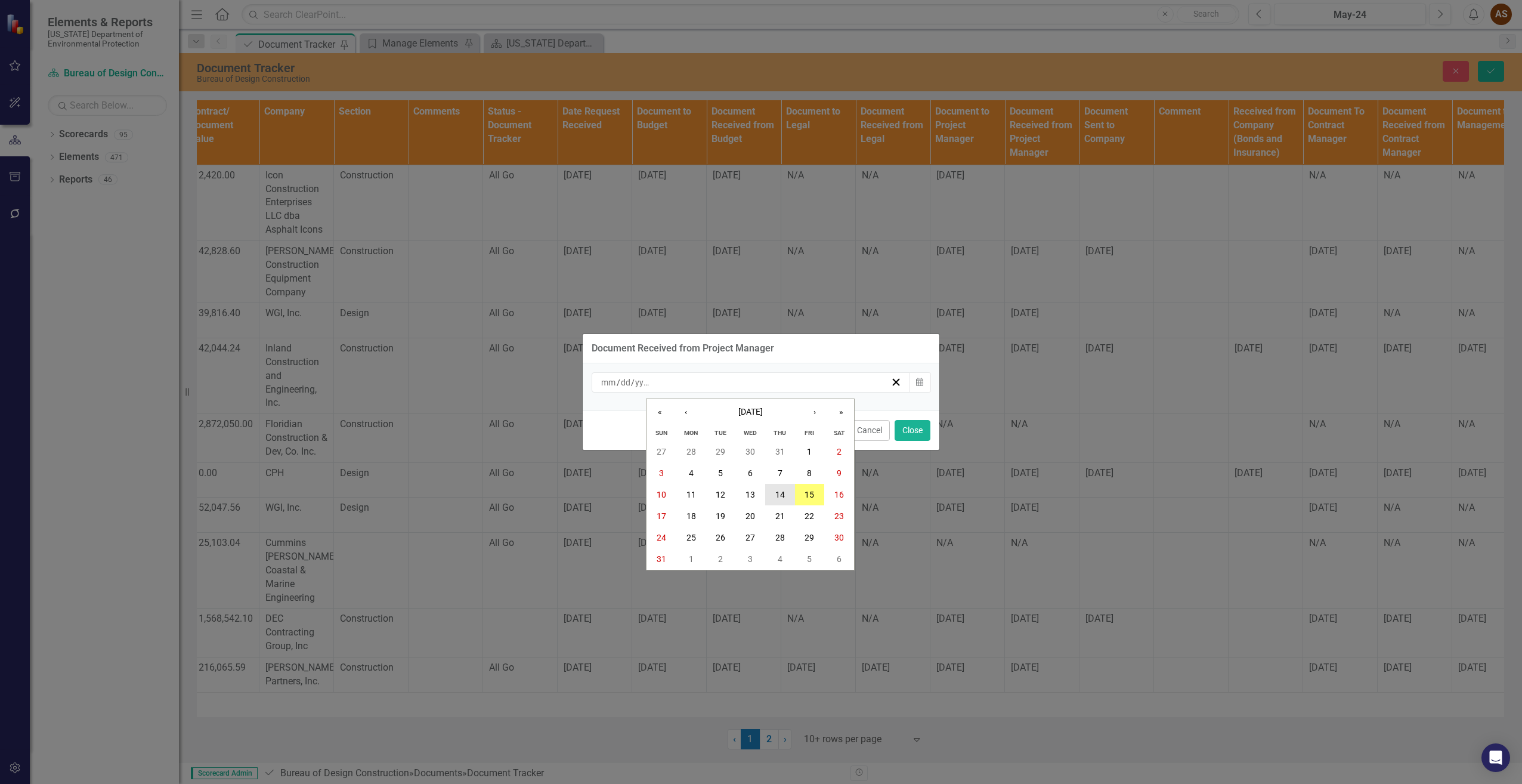
click at [783, 495] on abbr "14" at bounding box center [780, 495] width 10 height 10
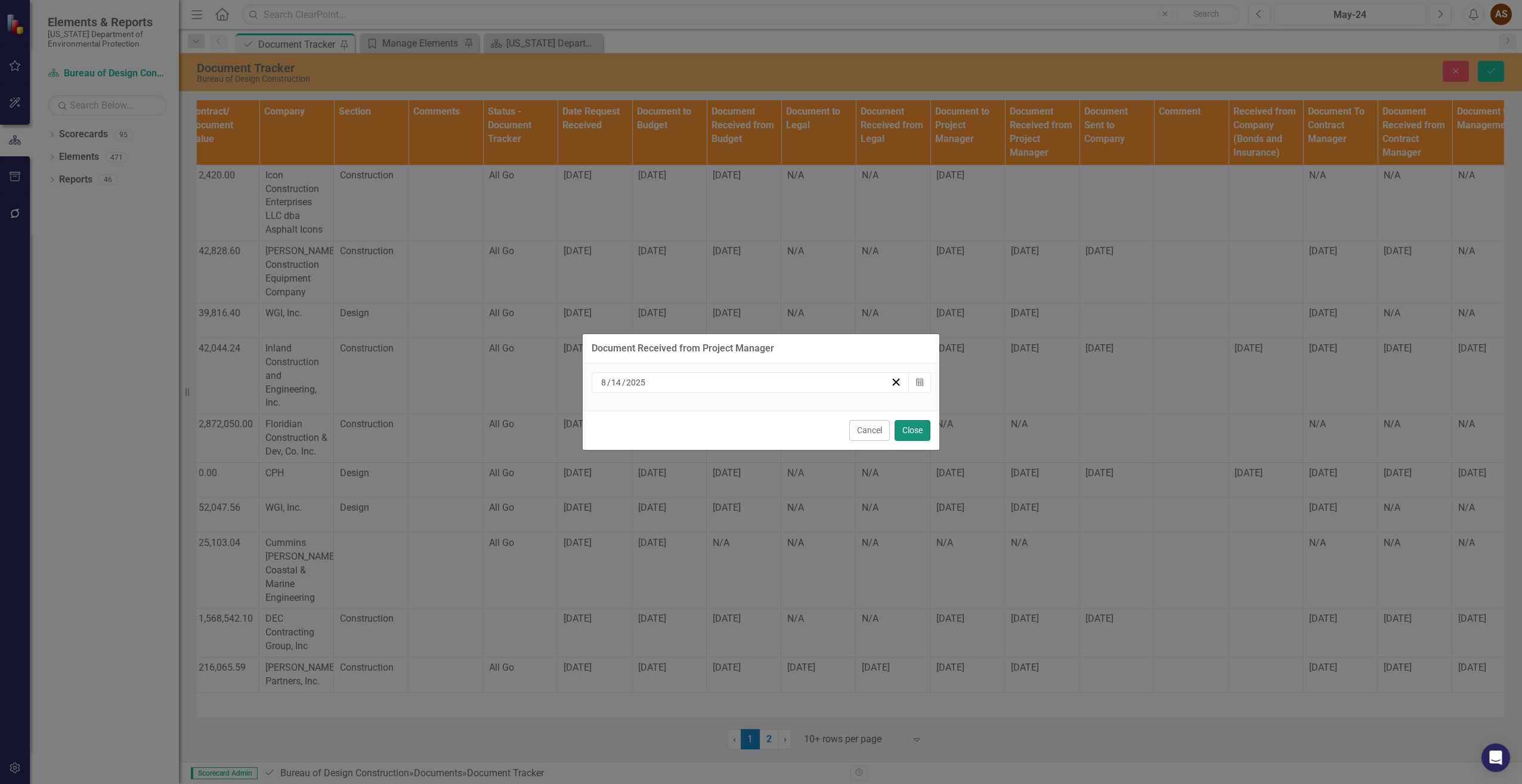
click at [913, 426] on button "Close" at bounding box center [913, 430] width 36 height 21
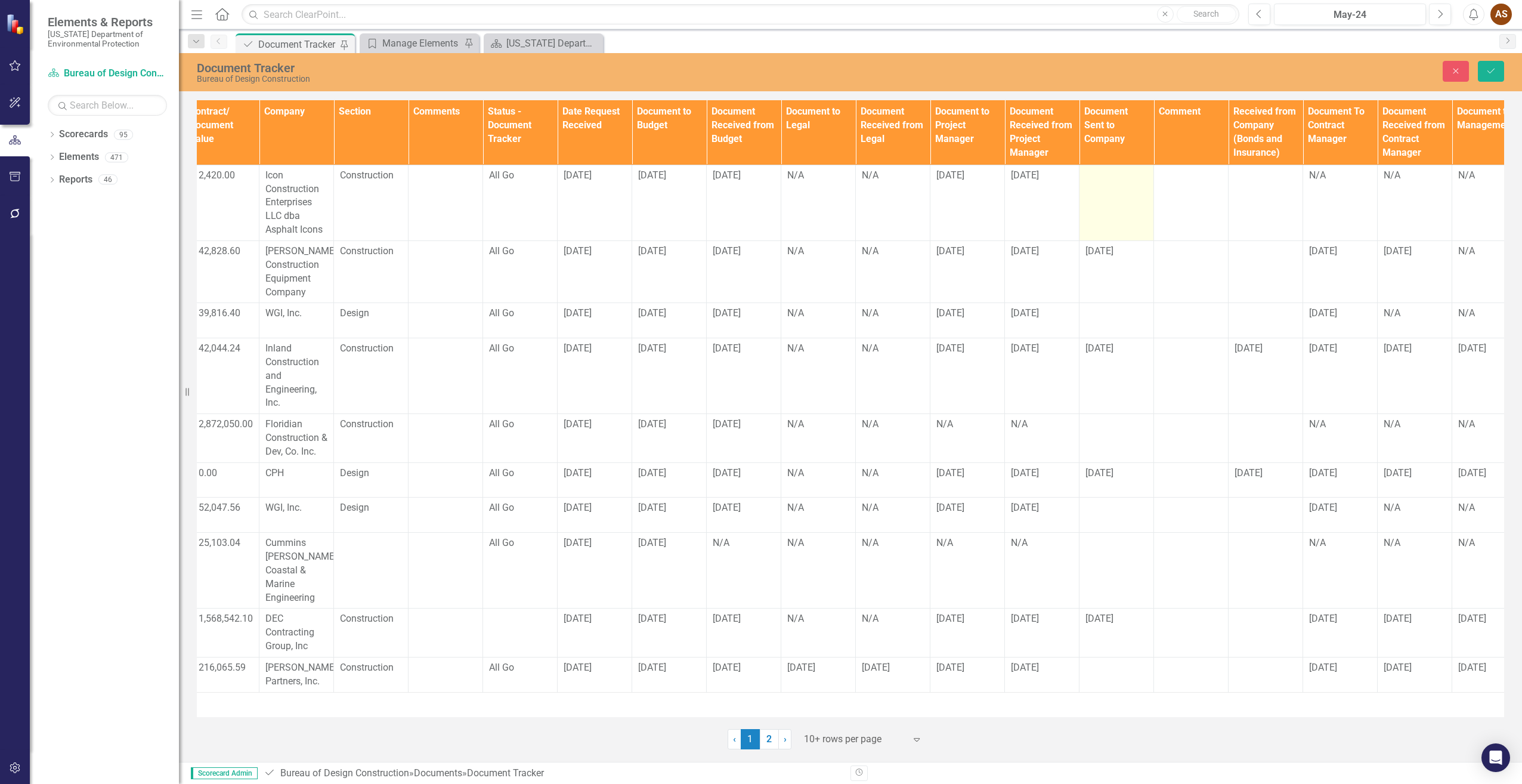
click at [1131, 207] on td at bounding box center [1117, 203] width 74 height 76
click at [1130, 207] on td at bounding box center [1117, 203] width 74 height 76
click at [1130, 206] on td at bounding box center [1117, 203] width 74 height 76
click at [1119, 181] on input "text" at bounding box center [1117, 179] width 62 height 22
type input "[DATE]"
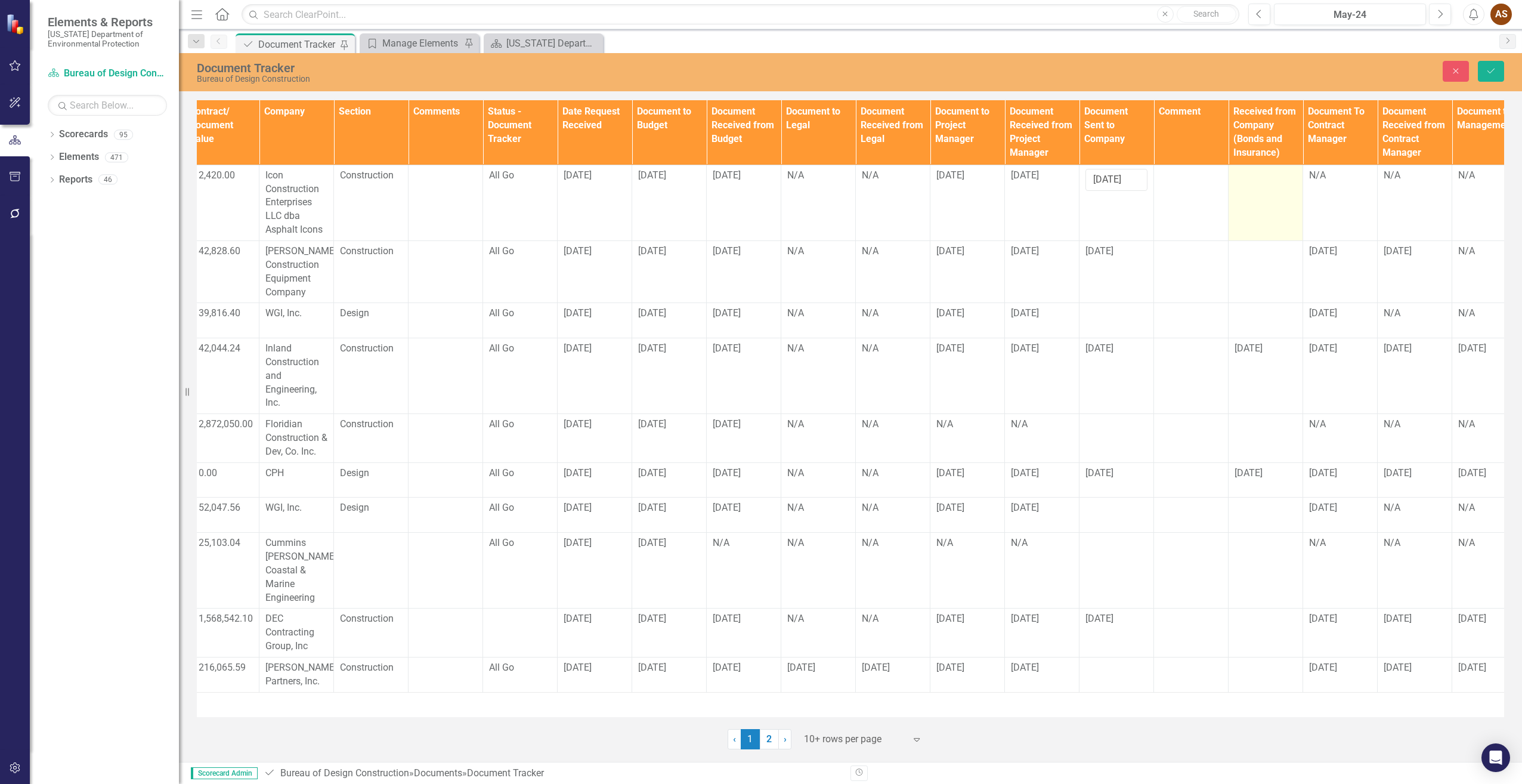
click at [1249, 201] on td at bounding box center [1266, 203] width 74 height 76
drag, startPoint x: 1249, startPoint y: 201, endPoint x: 1242, endPoint y: 183, distance: 19.3
click at [1242, 183] on input "text" at bounding box center [1266, 179] width 62 height 22
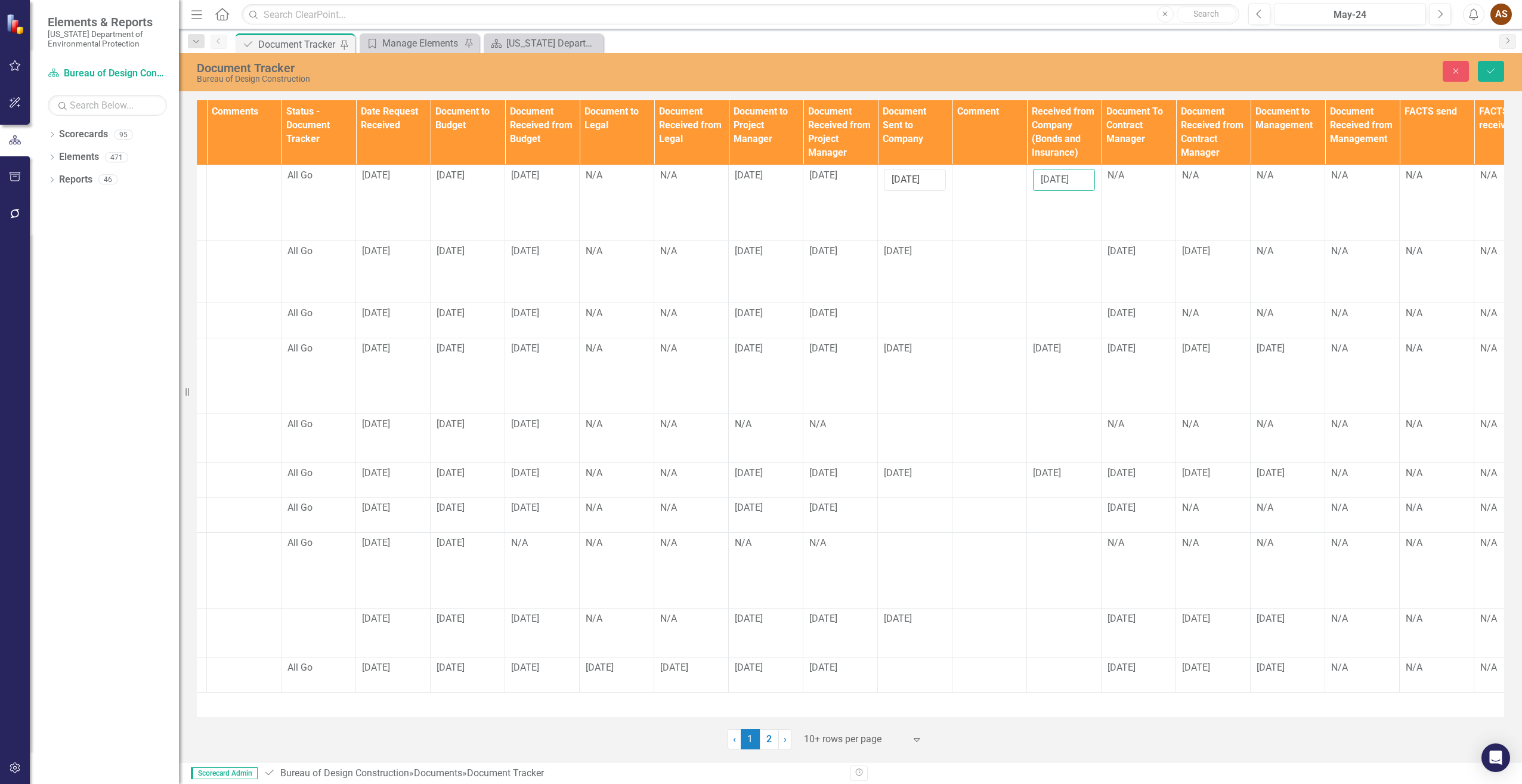
scroll to position [0, 690]
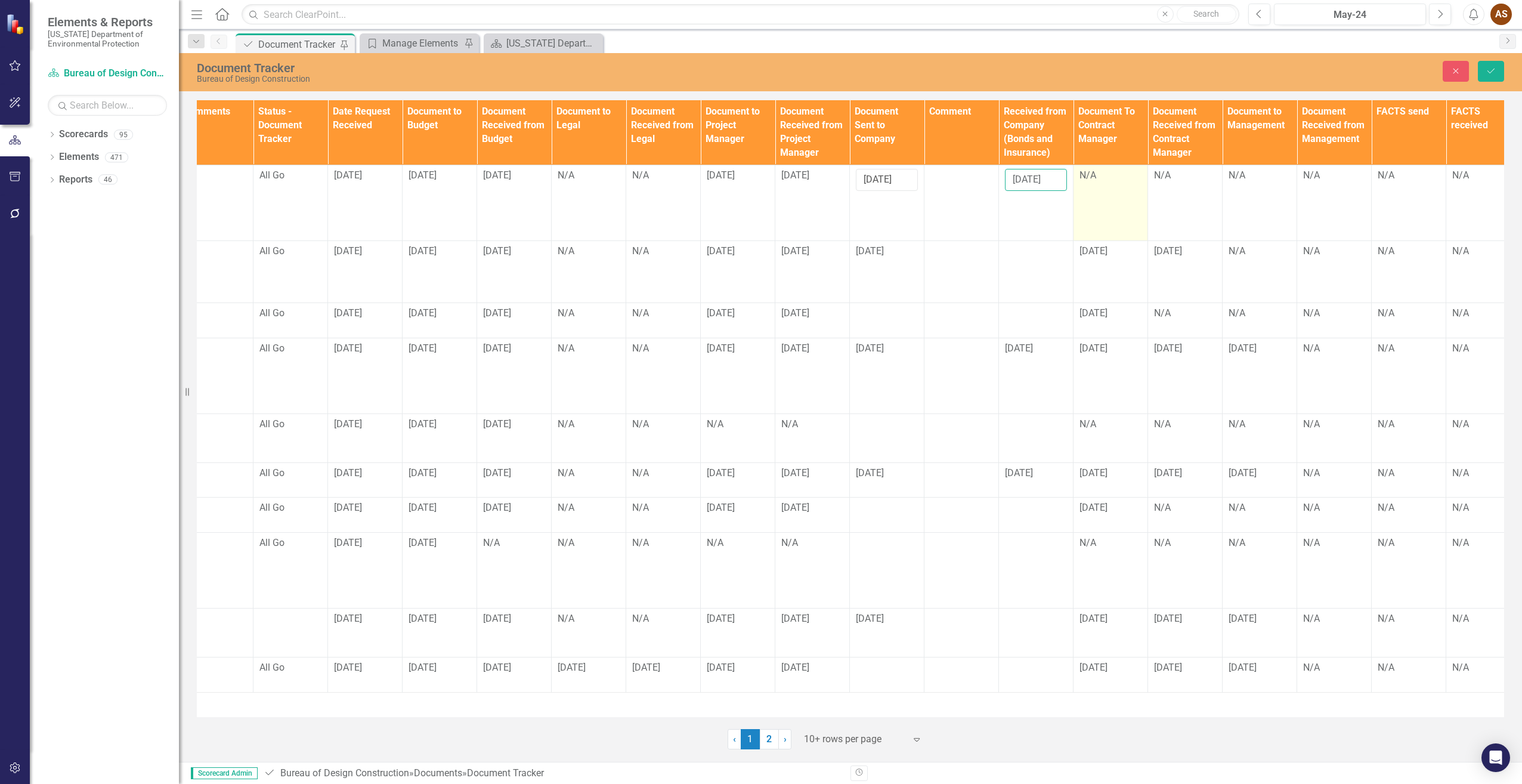
type input "[DATE]"
click at [1098, 198] on td "N/A" at bounding box center [1111, 203] width 74 height 76
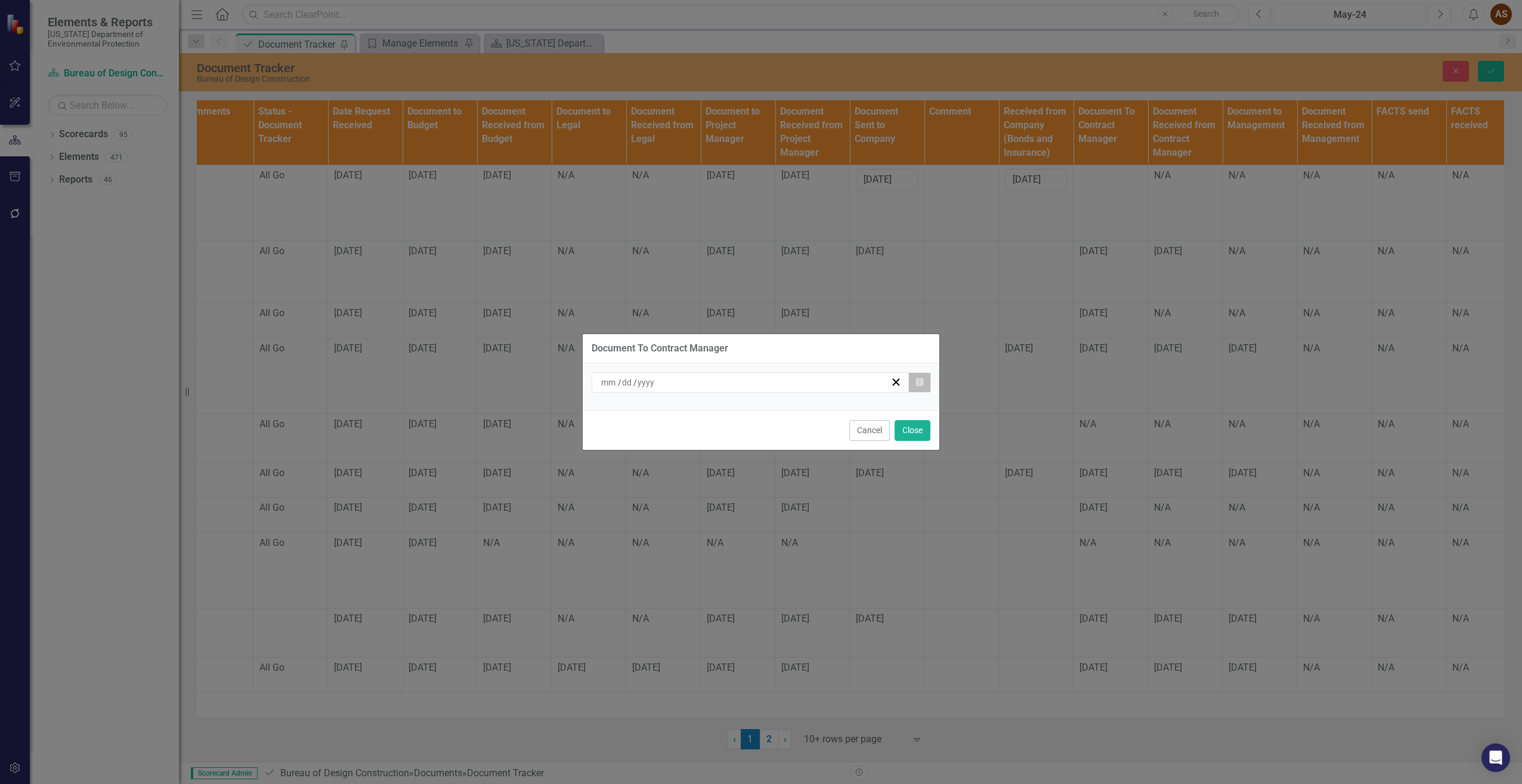
click at [917, 387] on button "Calendar" at bounding box center [920, 382] width 23 height 21
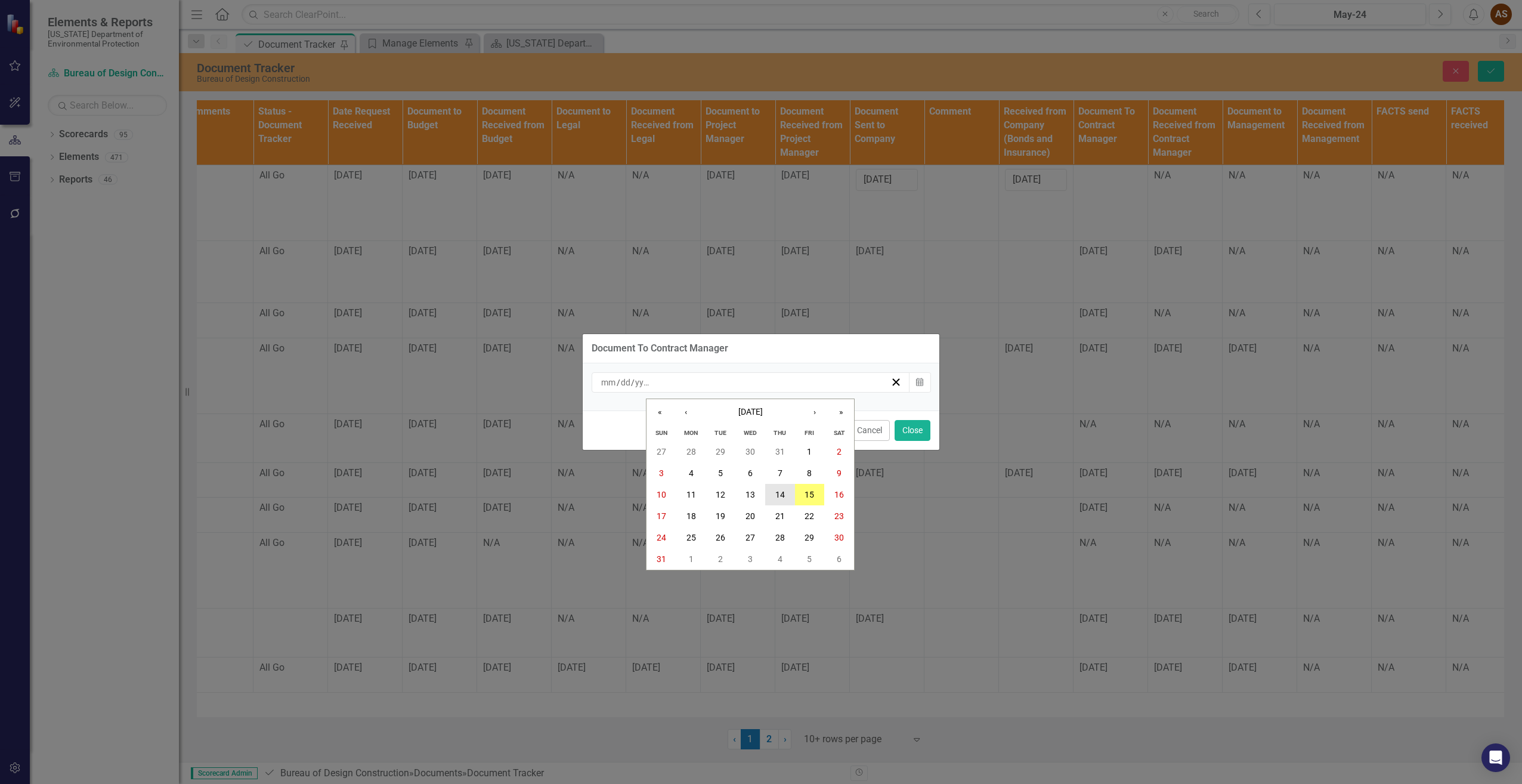
click at [783, 499] on abbr "14" at bounding box center [780, 495] width 10 height 10
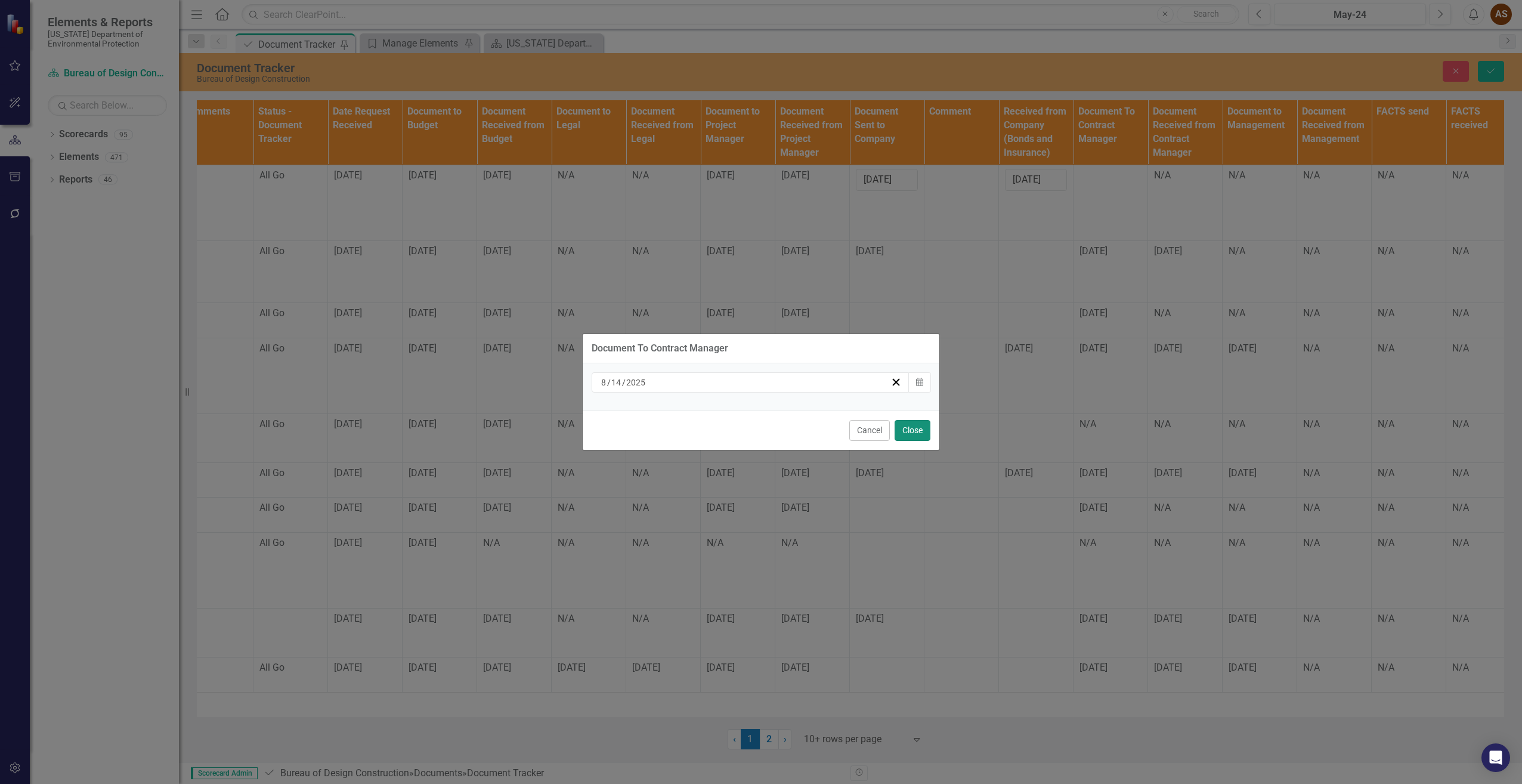
click at [917, 436] on button "Close" at bounding box center [913, 430] width 36 height 21
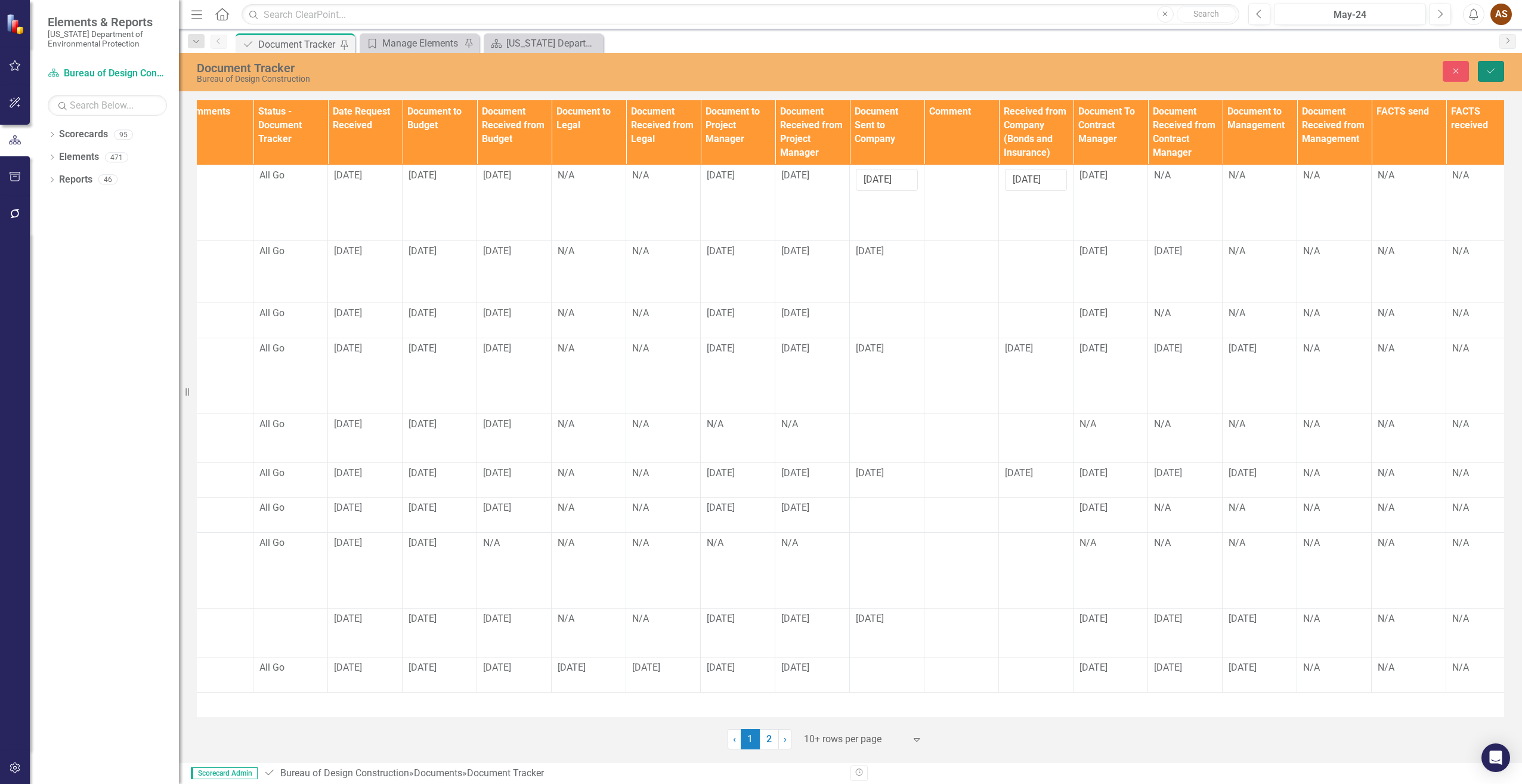
click at [1486, 74] on button "Save" at bounding box center [1491, 71] width 27 height 21
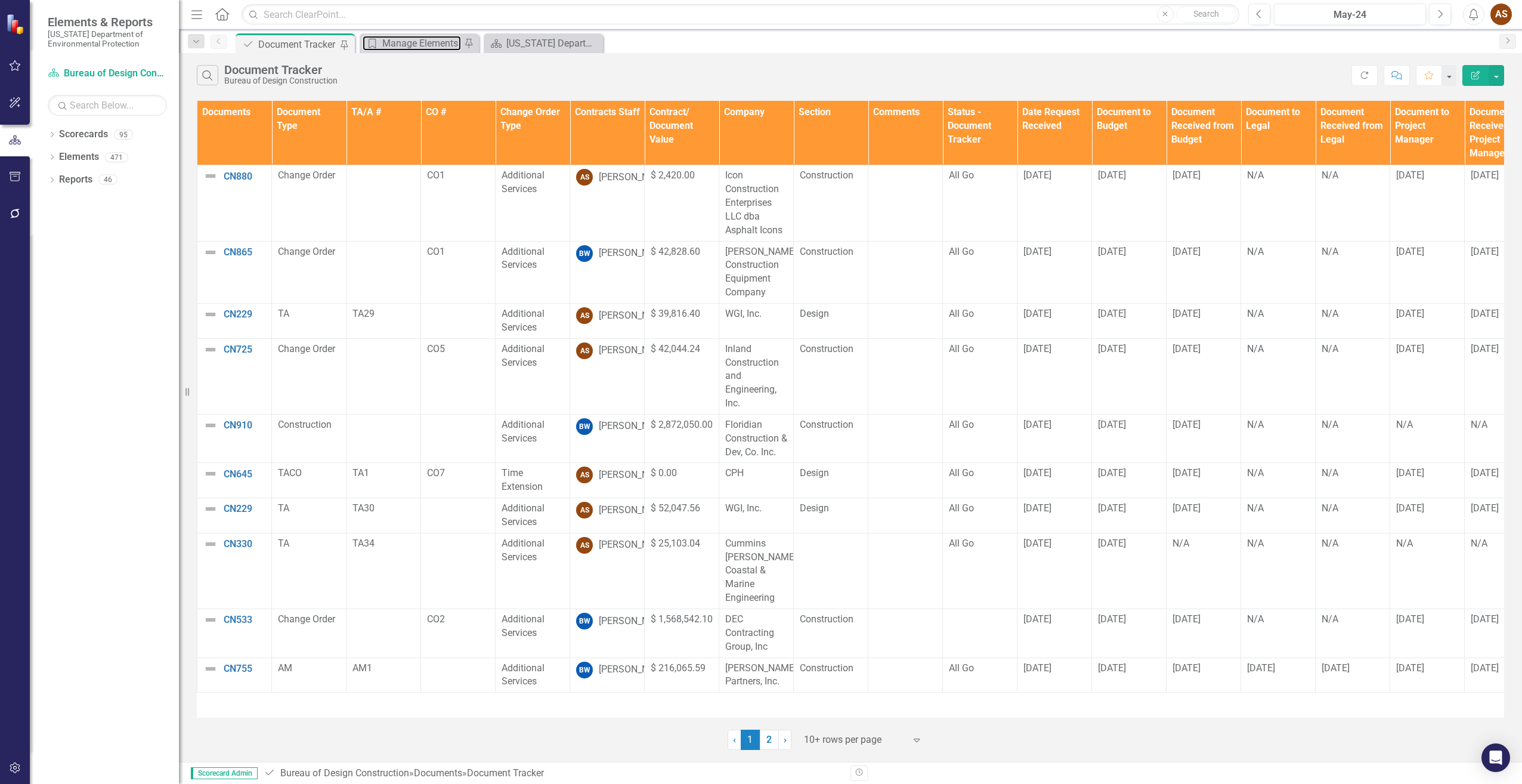
drag, startPoint x: 419, startPoint y: 40, endPoint x: 1145, endPoint y: 2, distance: 727.0
click at [419, 40] on div "Manage Elements" at bounding box center [422, 43] width 79 height 15
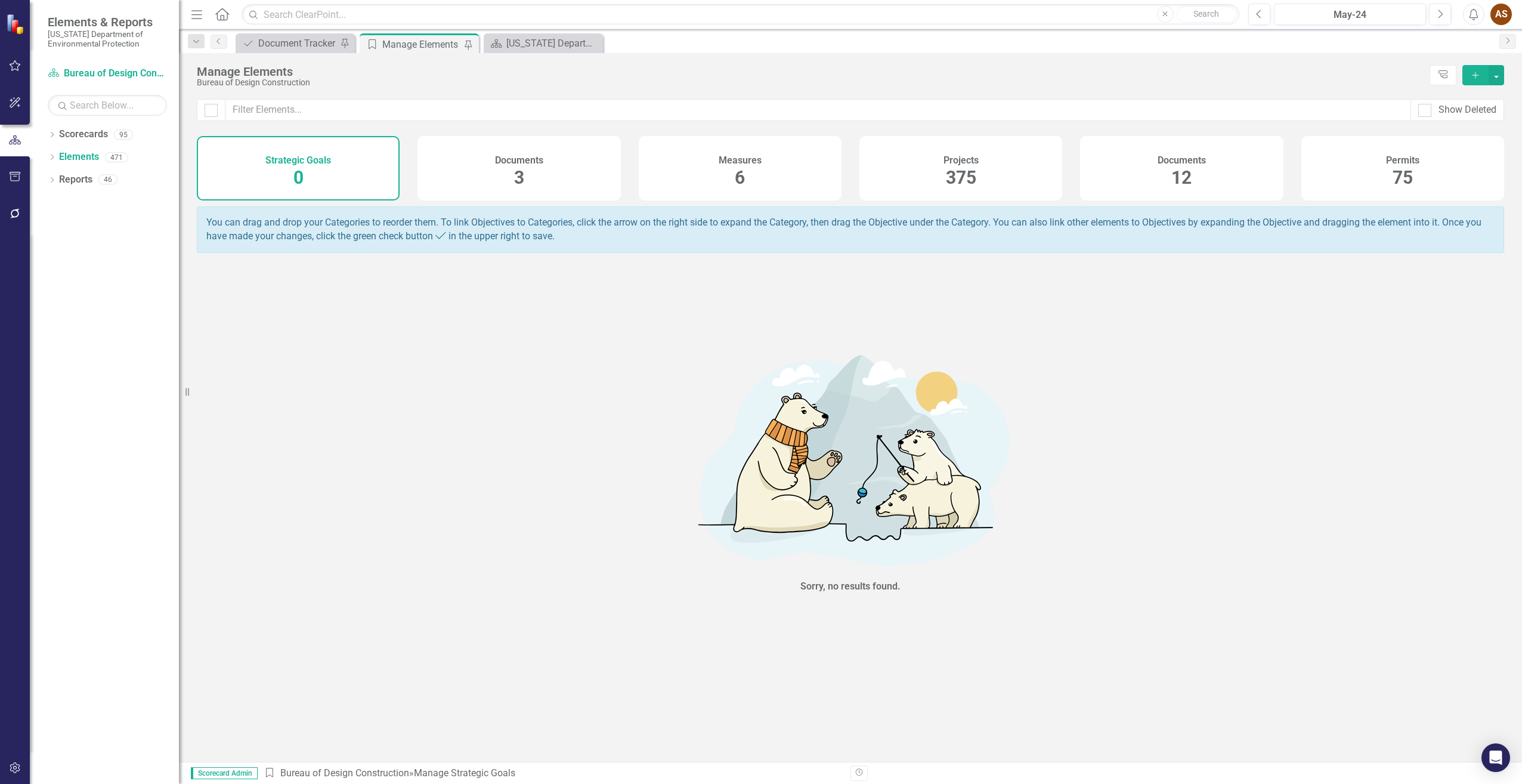
click at [1475, 73] on icon "Add" at bounding box center [1476, 74] width 11 height 8
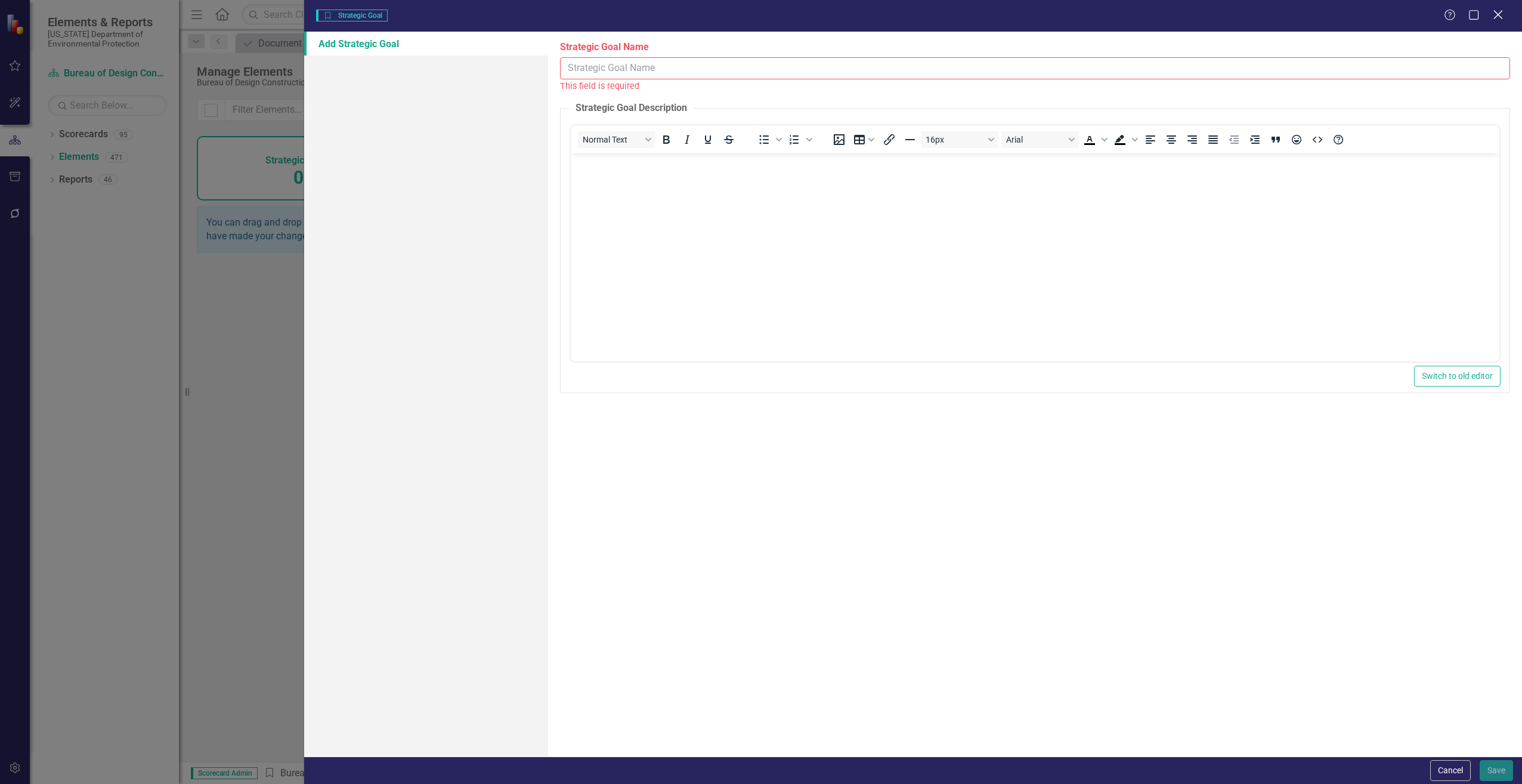
click at [1498, 15] on icon at bounding box center [1498, 14] width 9 height 9
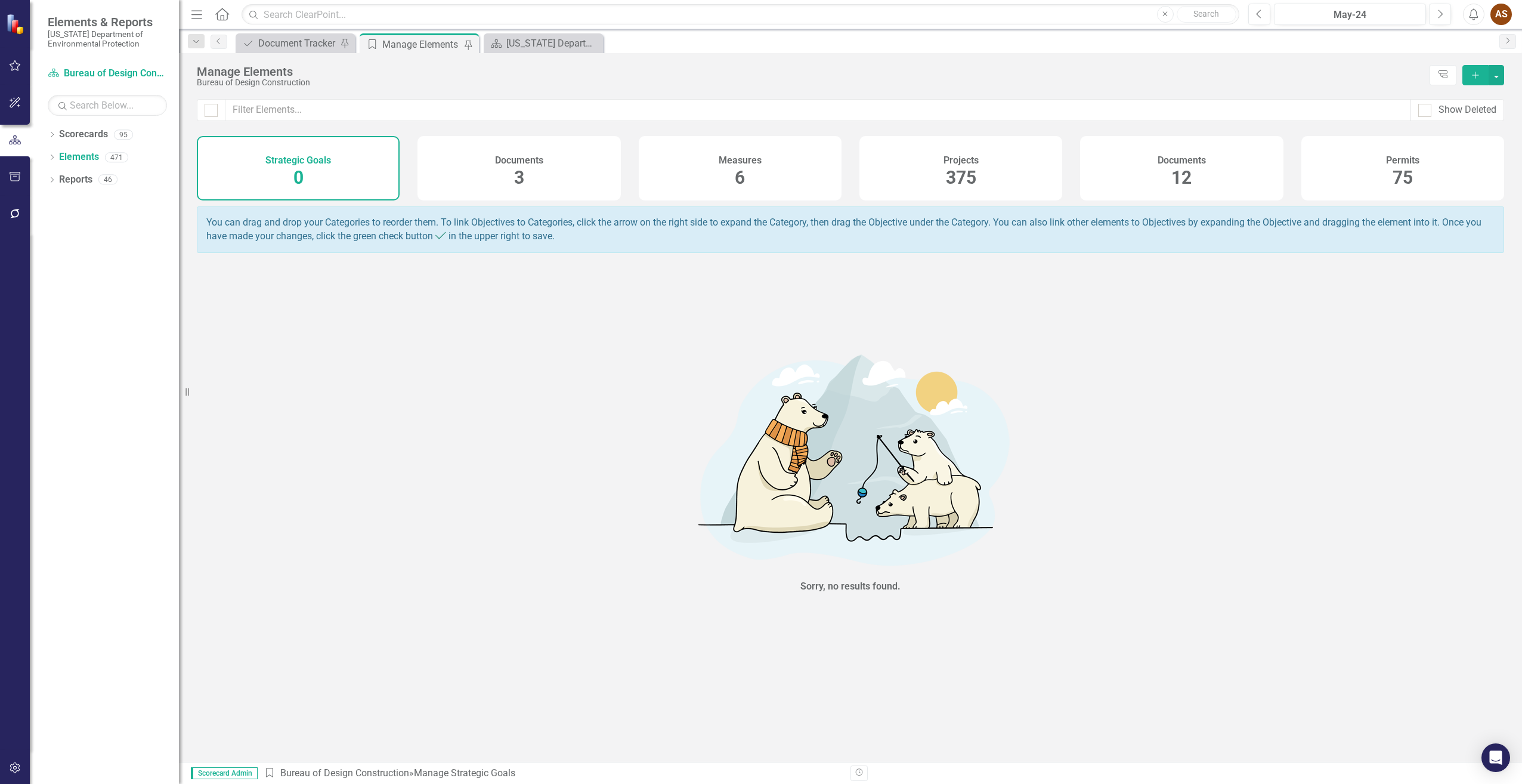
click at [1220, 164] on div "Documents 12" at bounding box center [1182, 168] width 203 height 65
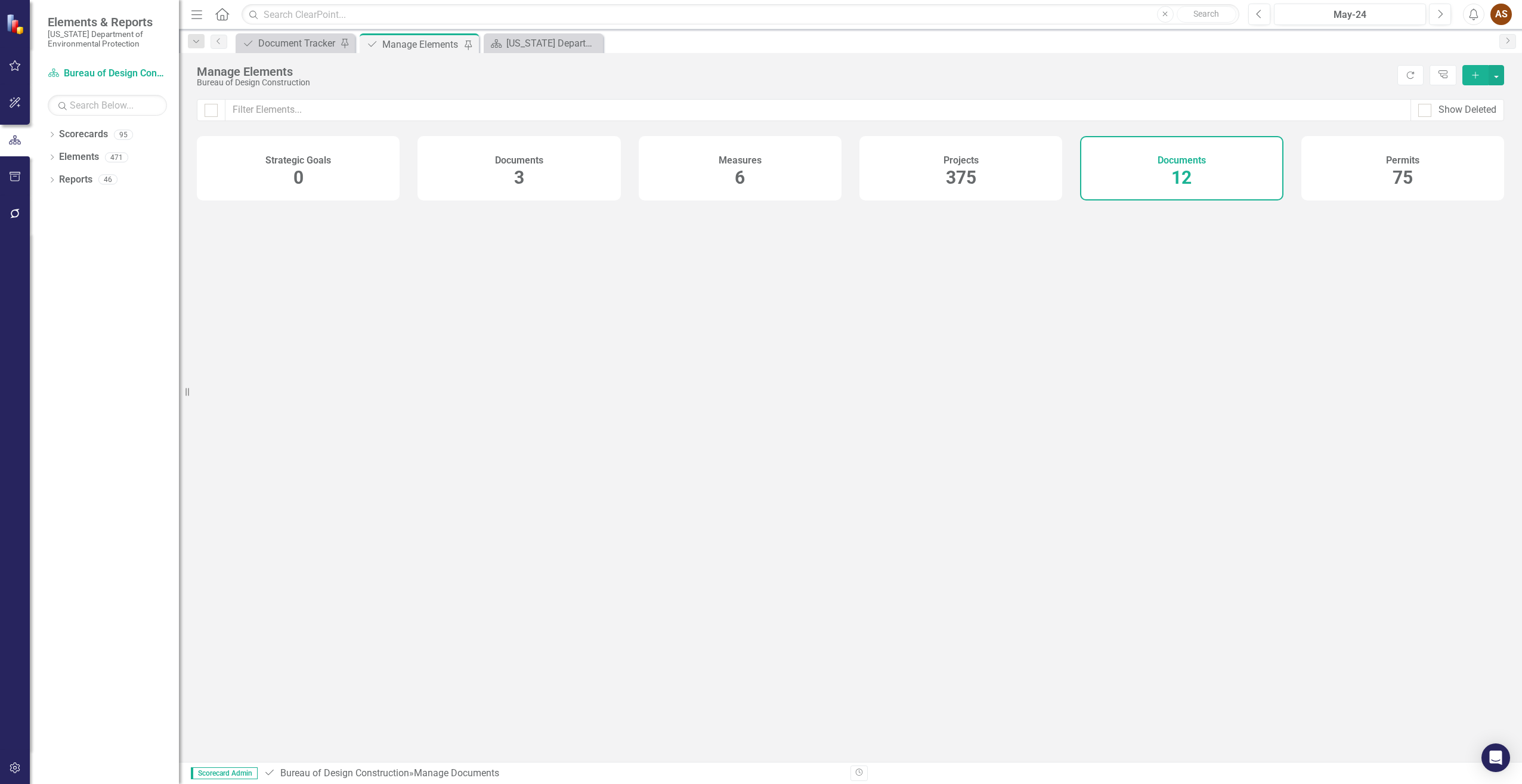
click at [1473, 71] on icon "Add" at bounding box center [1476, 74] width 11 height 8
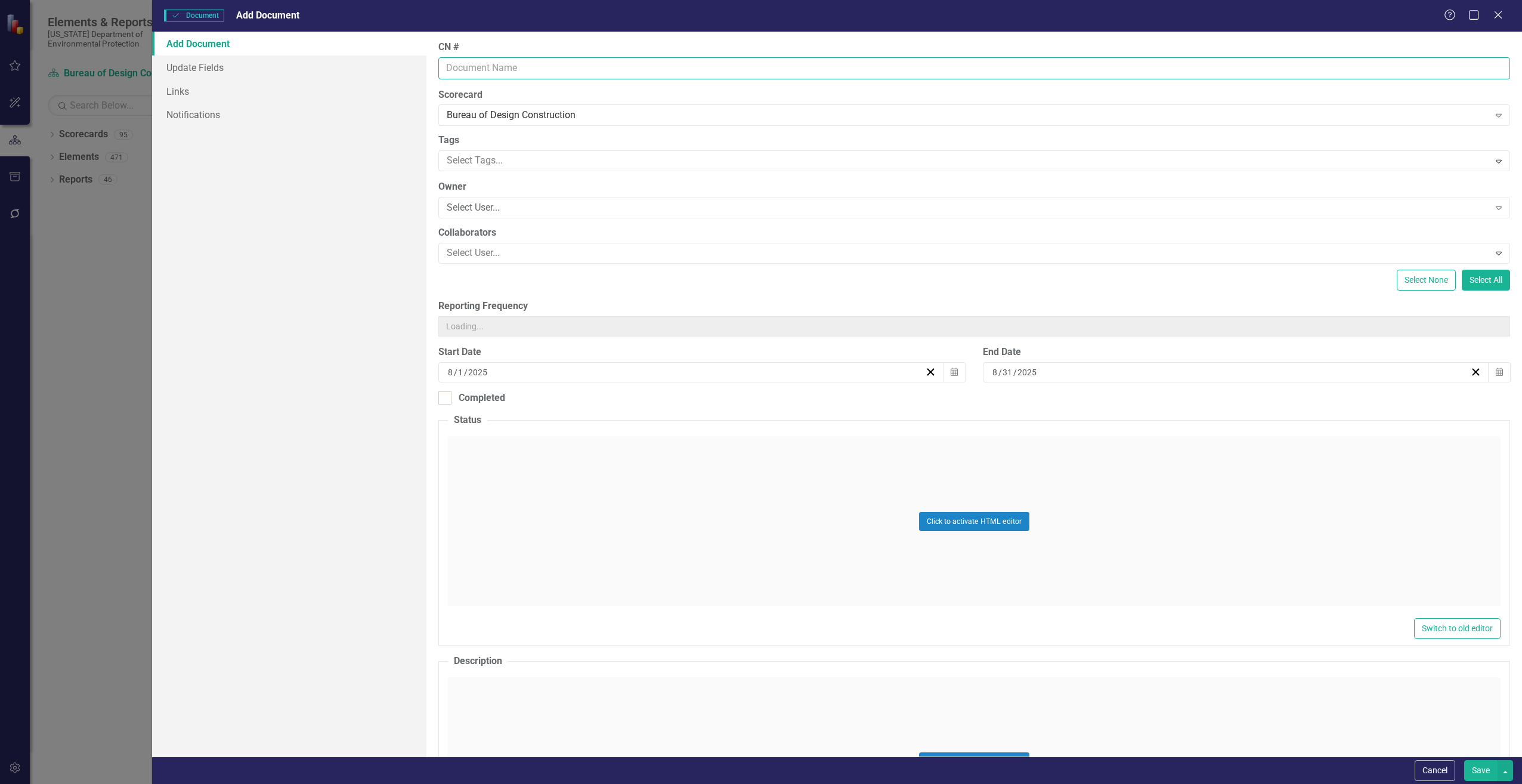
click at [530, 65] on input "CN #" at bounding box center [974, 68] width 1072 height 22
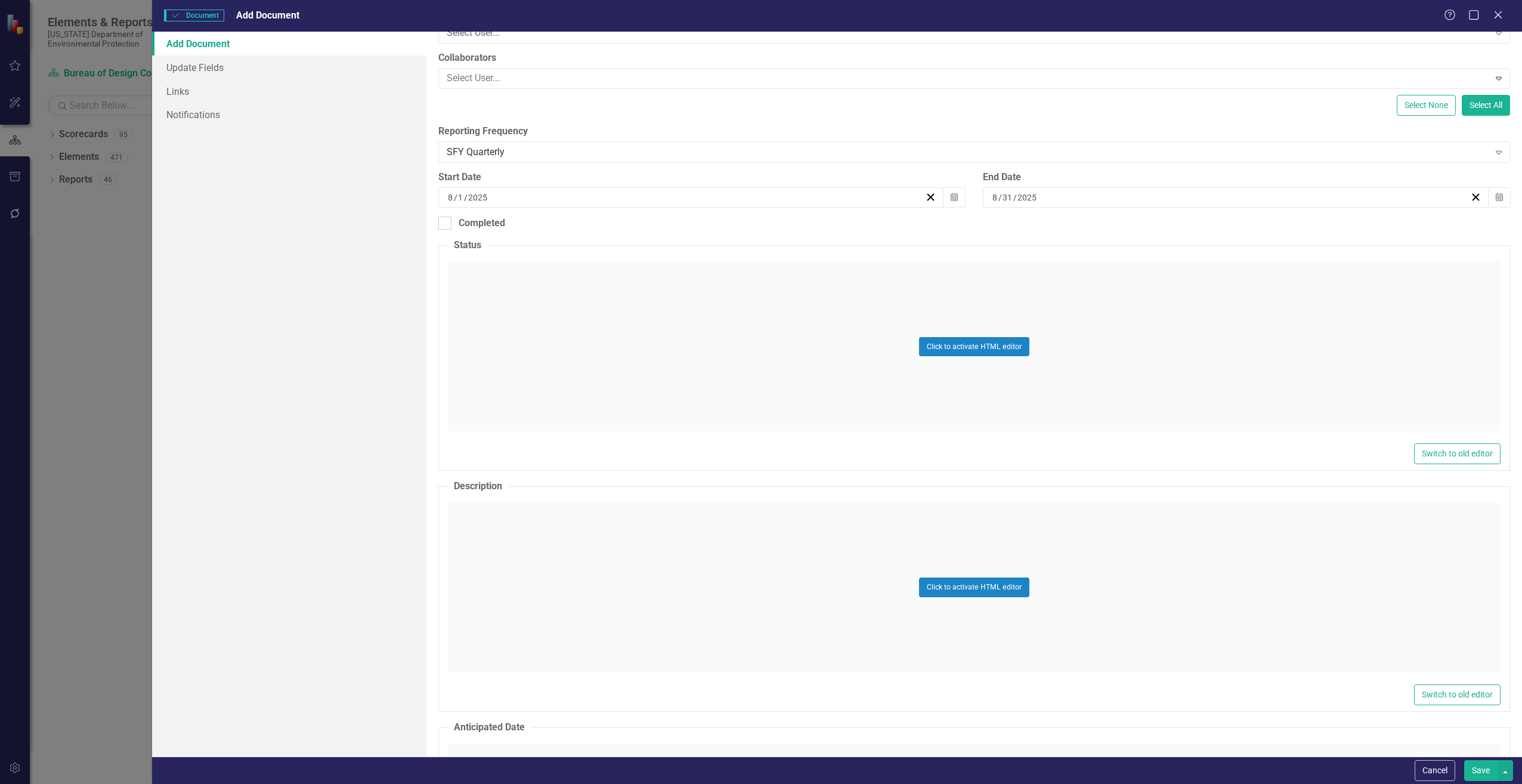
scroll to position [179, 0]
type input "CN824"
click at [470, 524] on div "Click to activate HTML editor" at bounding box center [975, 583] width 1053 height 170
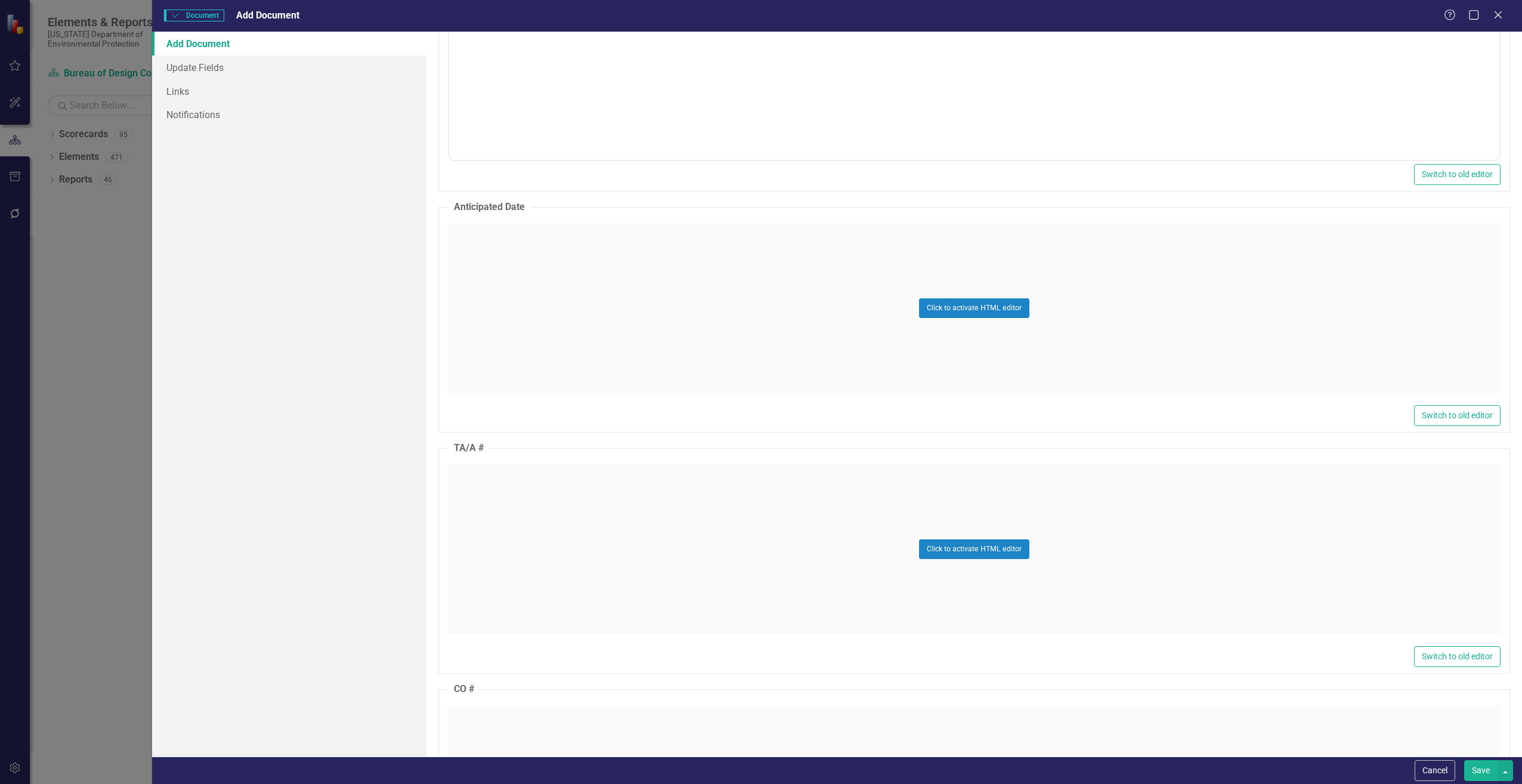
scroll to position [776, 0]
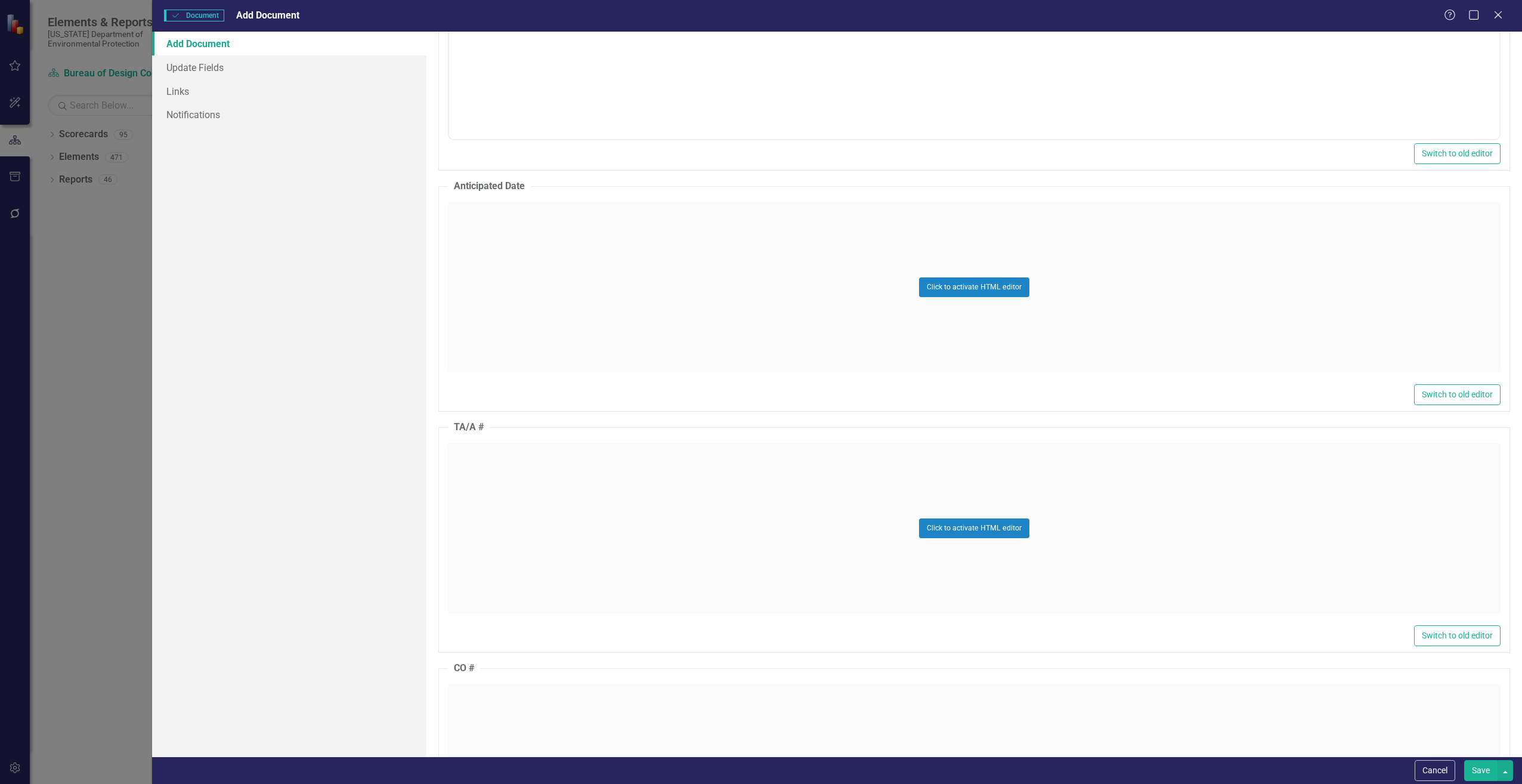
click at [534, 459] on div "Click to activate HTML editor" at bounding box center [975, 528] width 1053 height 170
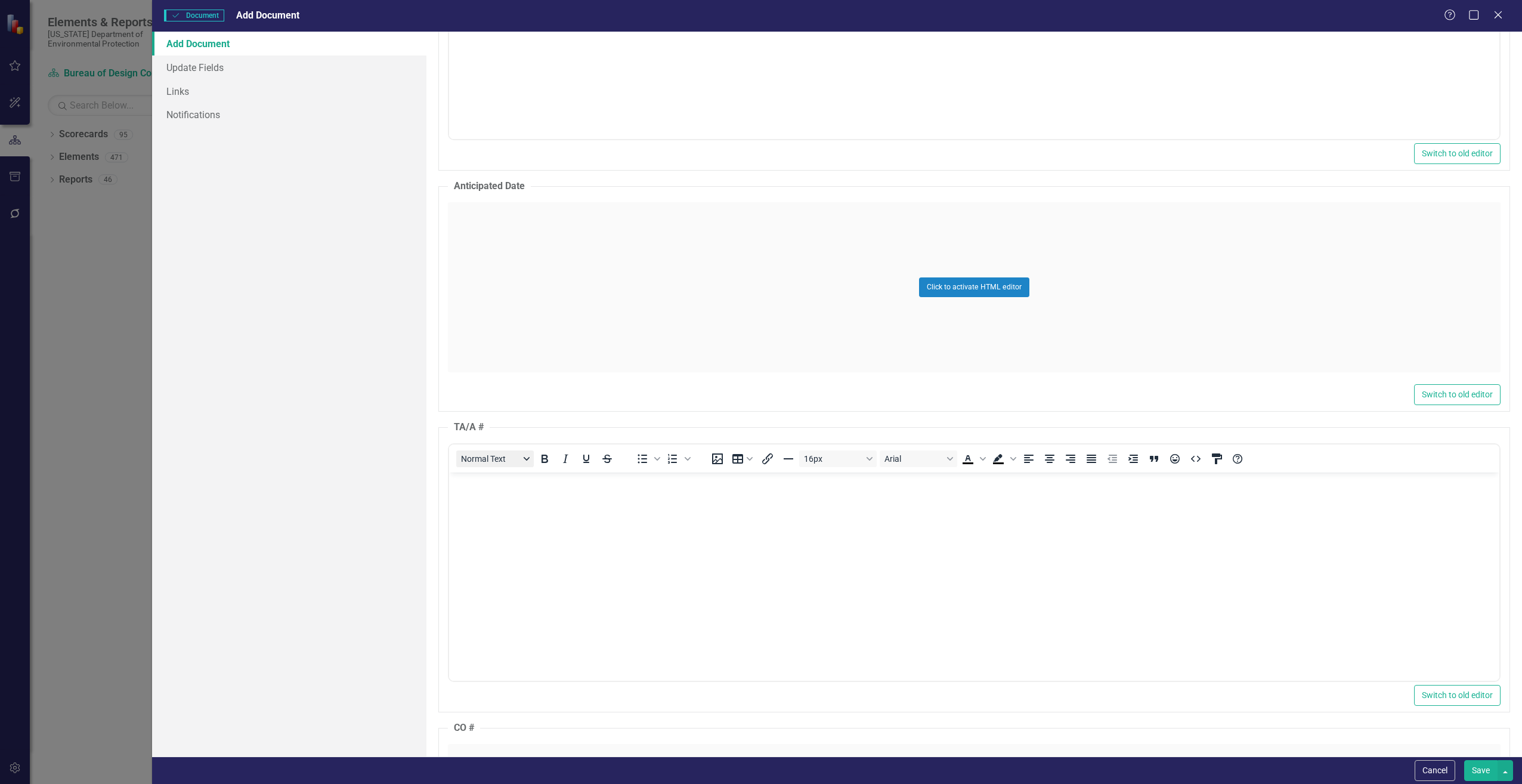
scroll to position [0, 0]
click at [503, 507] on body "Rich Text Area. Press ALT-0 for help." at bounding box center [973, 561] width 1050 height 179
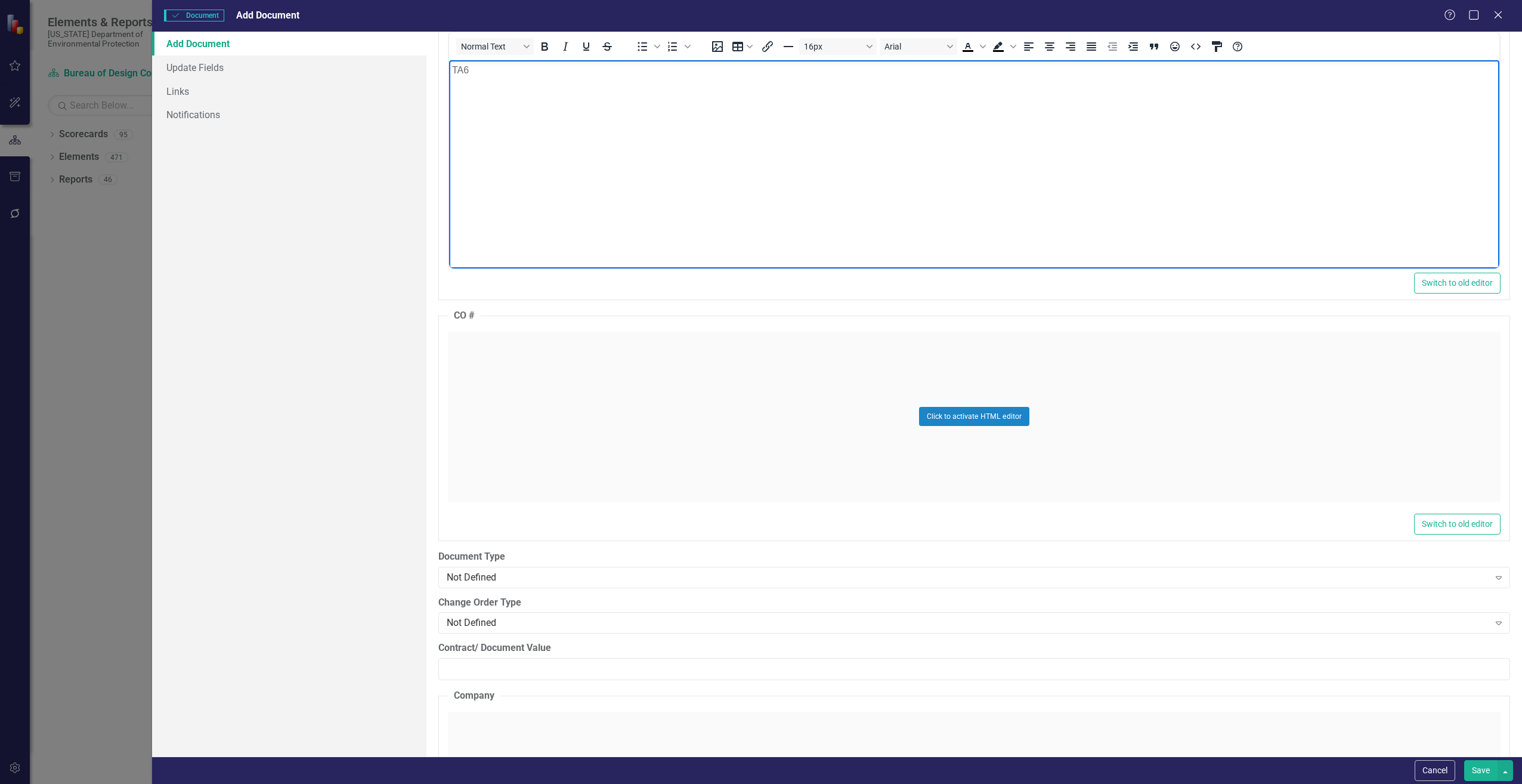
scroll to position [1312, 0]
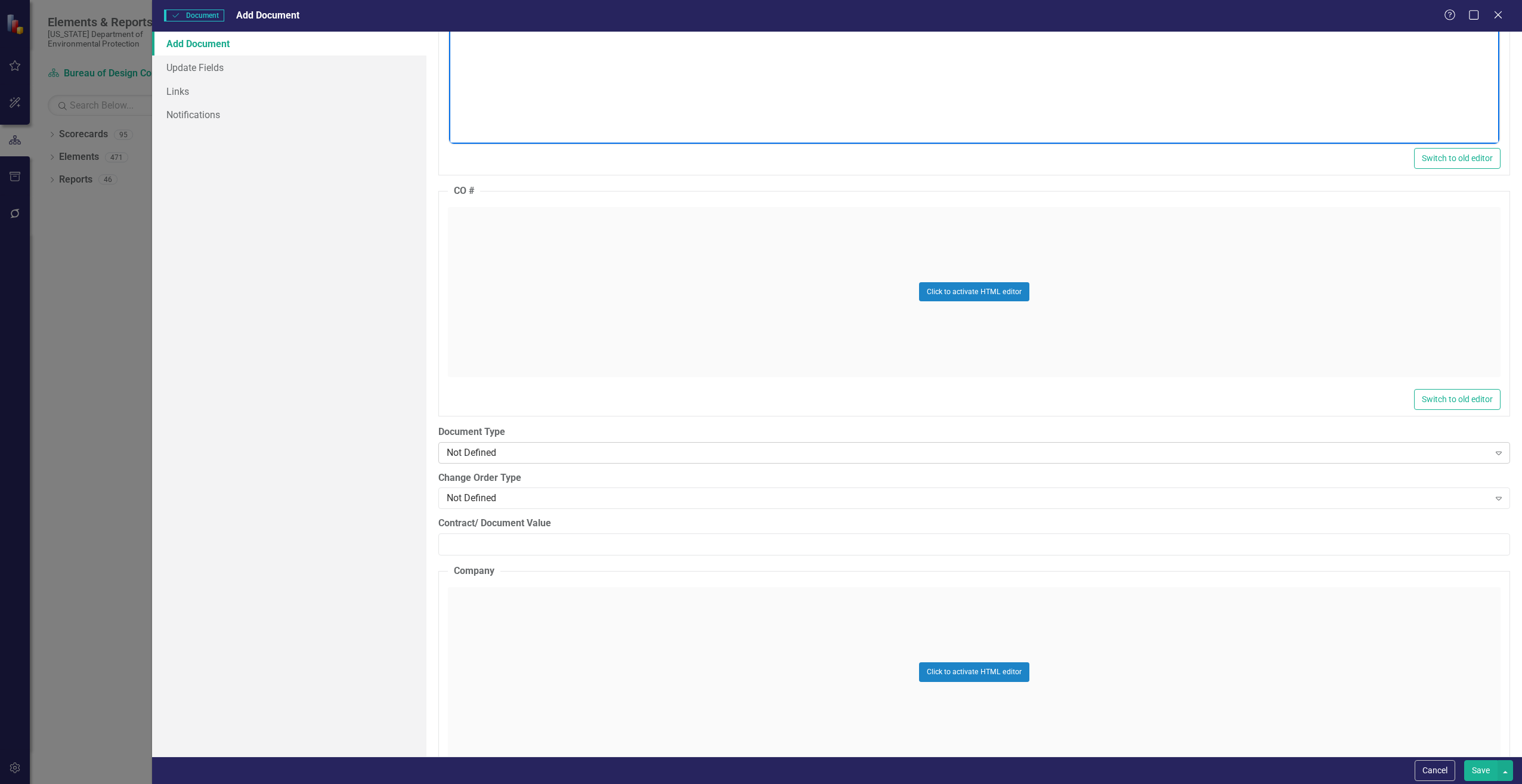
click at [578, 456] on div "Not Defined" at bounding box center [968, 452] width 1043 height 14
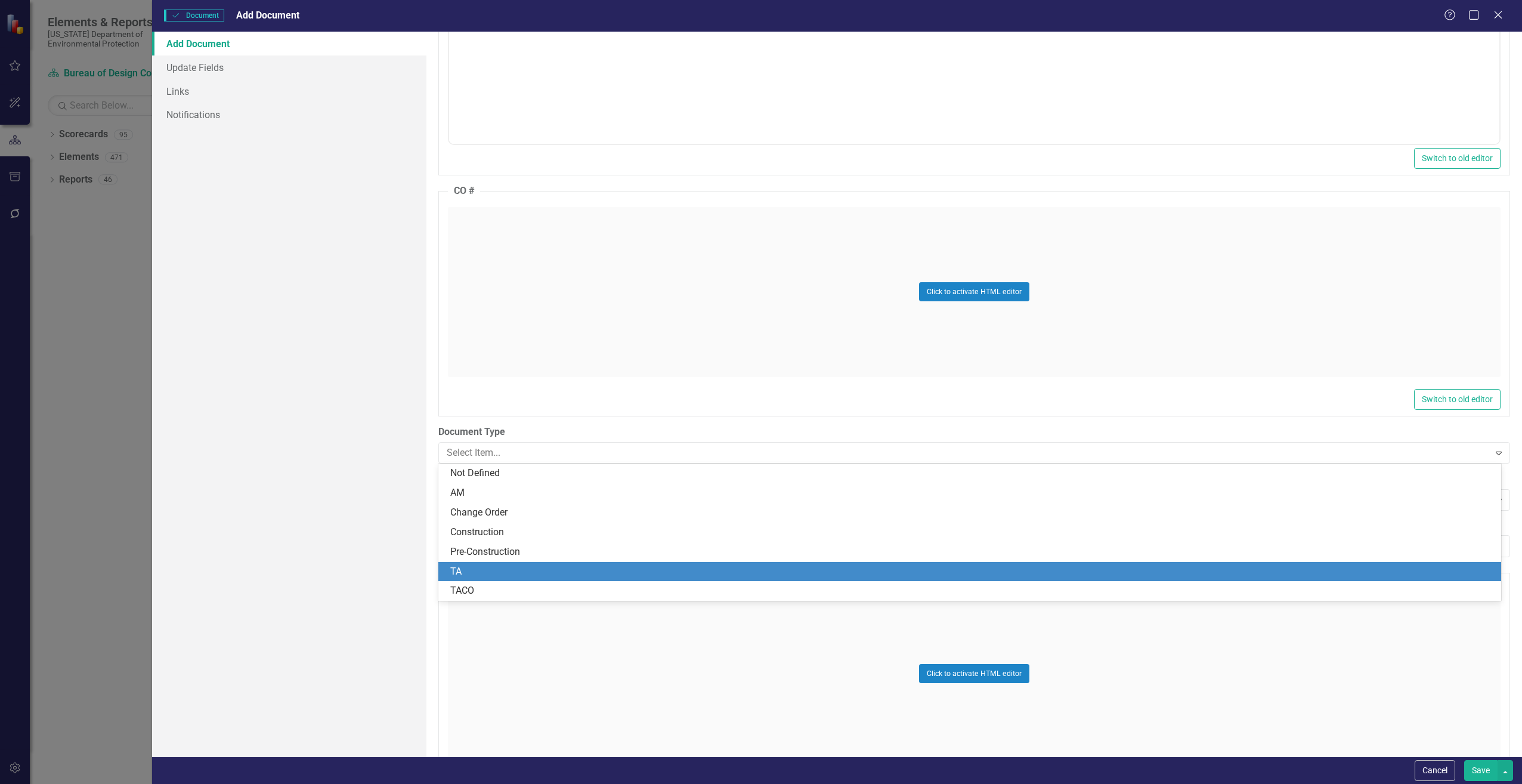
click at [501, 567] on div "TA" at bounding box center [973, 571] width 1044 height 14
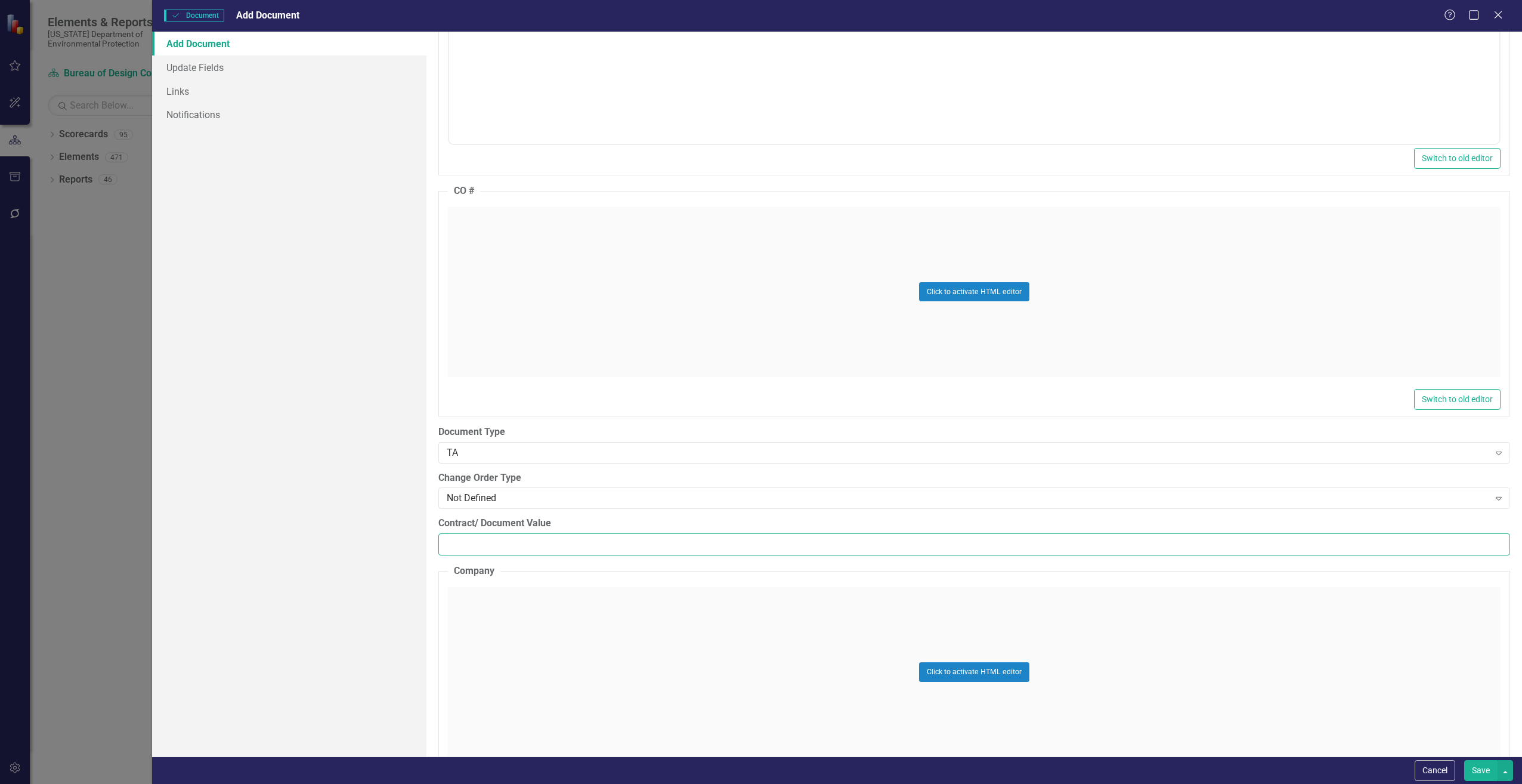
click at [461, 541] on input "Contract/ Document Value" at bounding box center [974, 544] width 1072 height 22
paste input "2086.56"
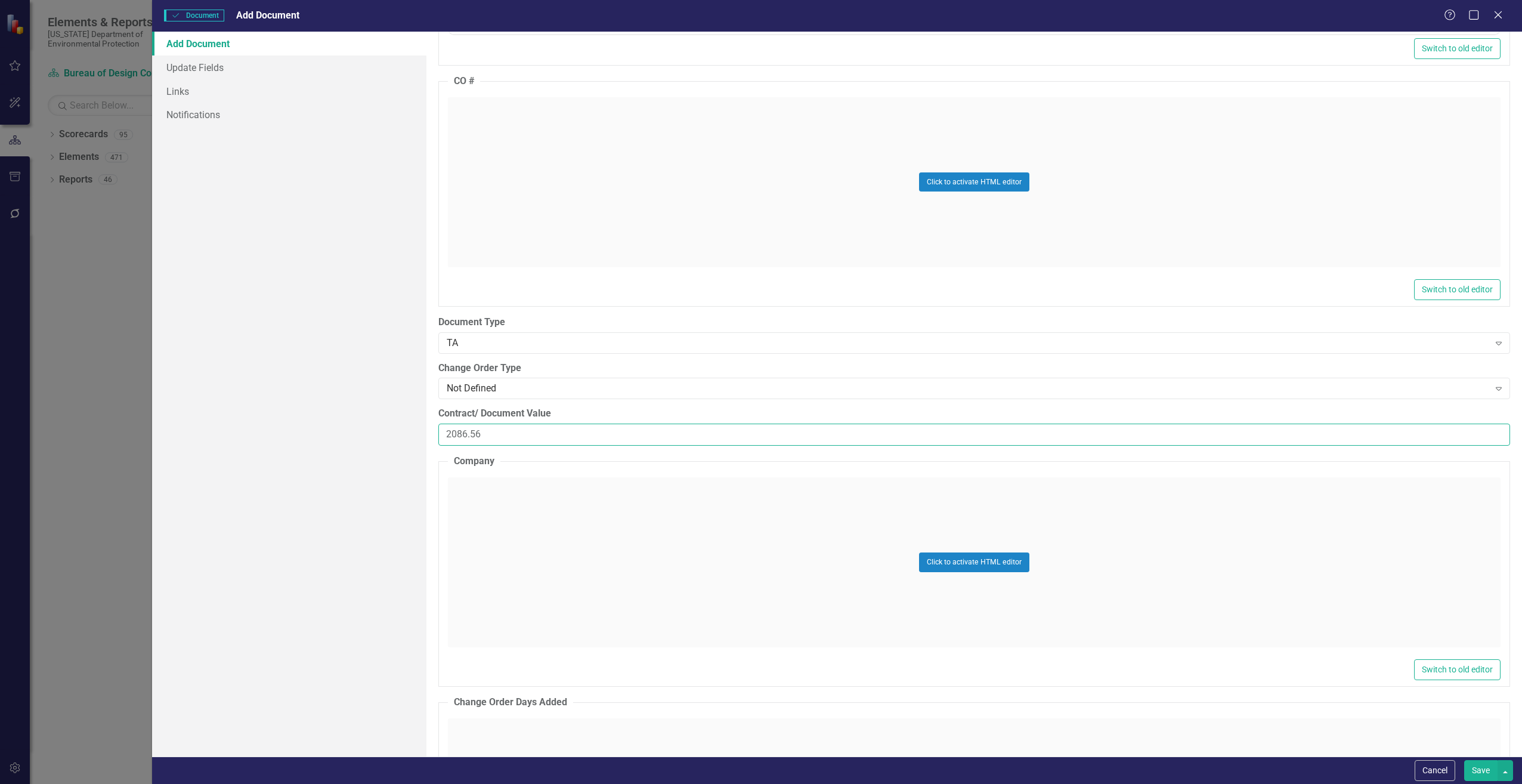
scroll to position [1431, 0]
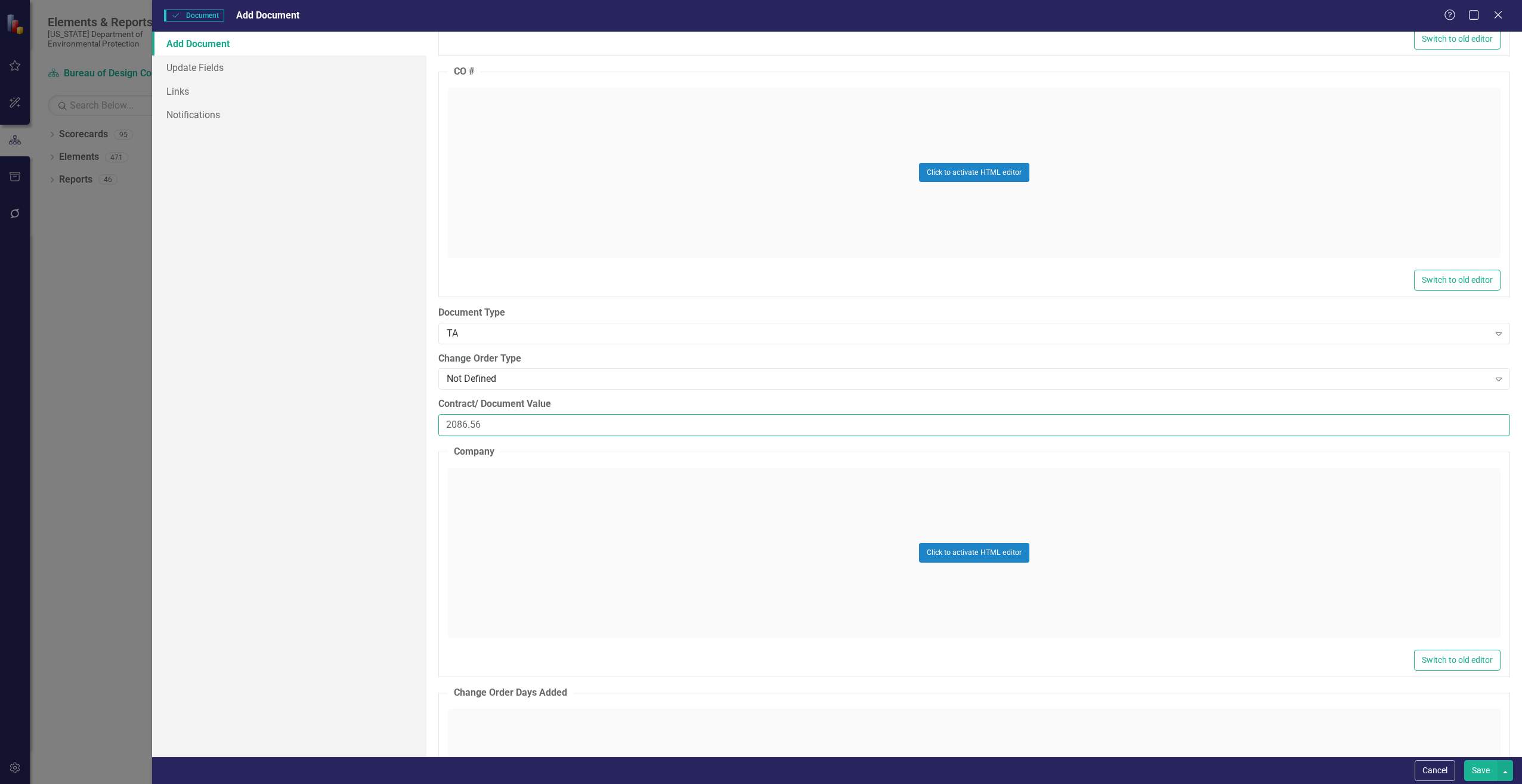
type input "2086.56"
click at [531, 499] on div "Click to activate HTML editor" at bounding box center [975, 552] width 1053 height 170
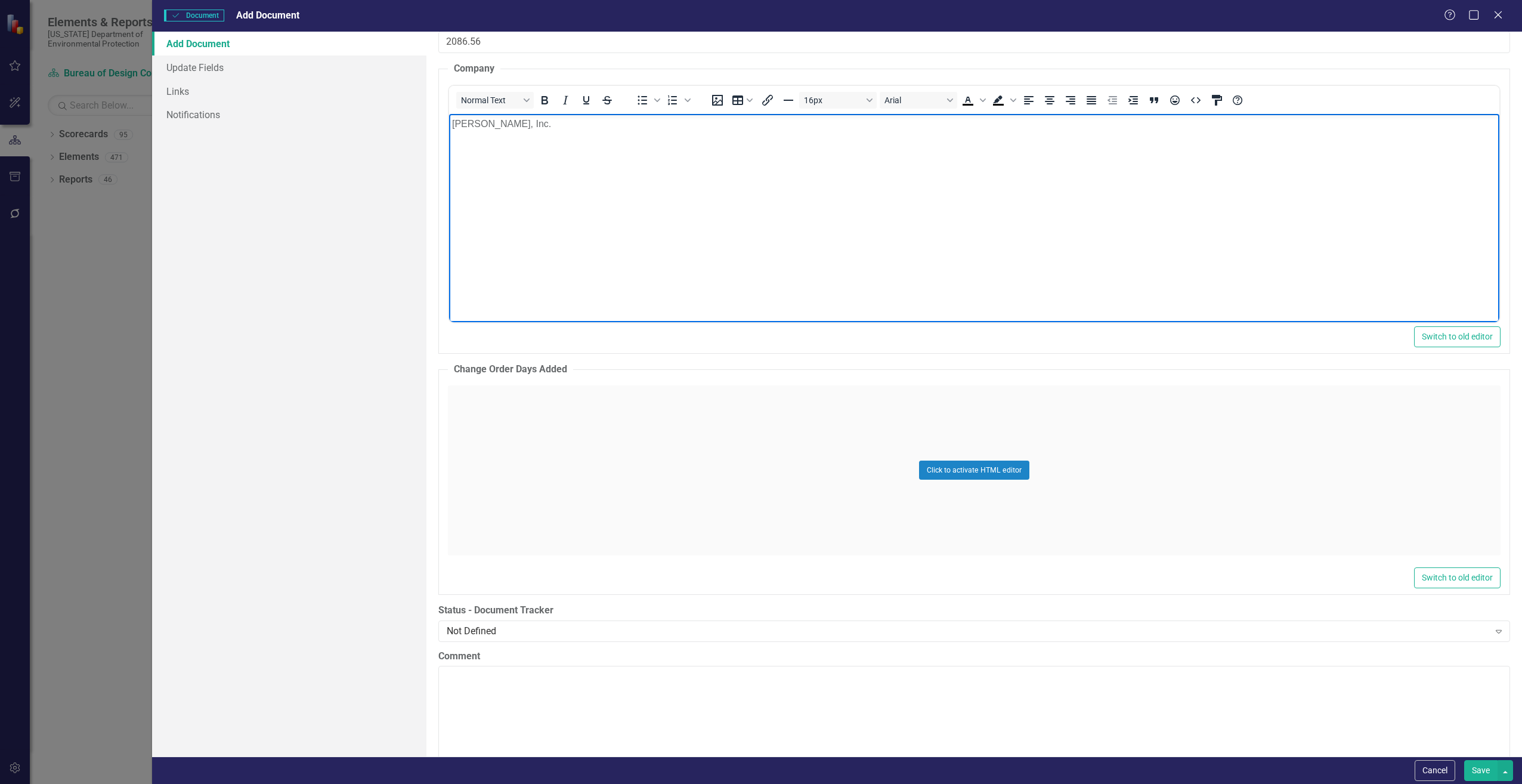
scroll to position [1968, 0]
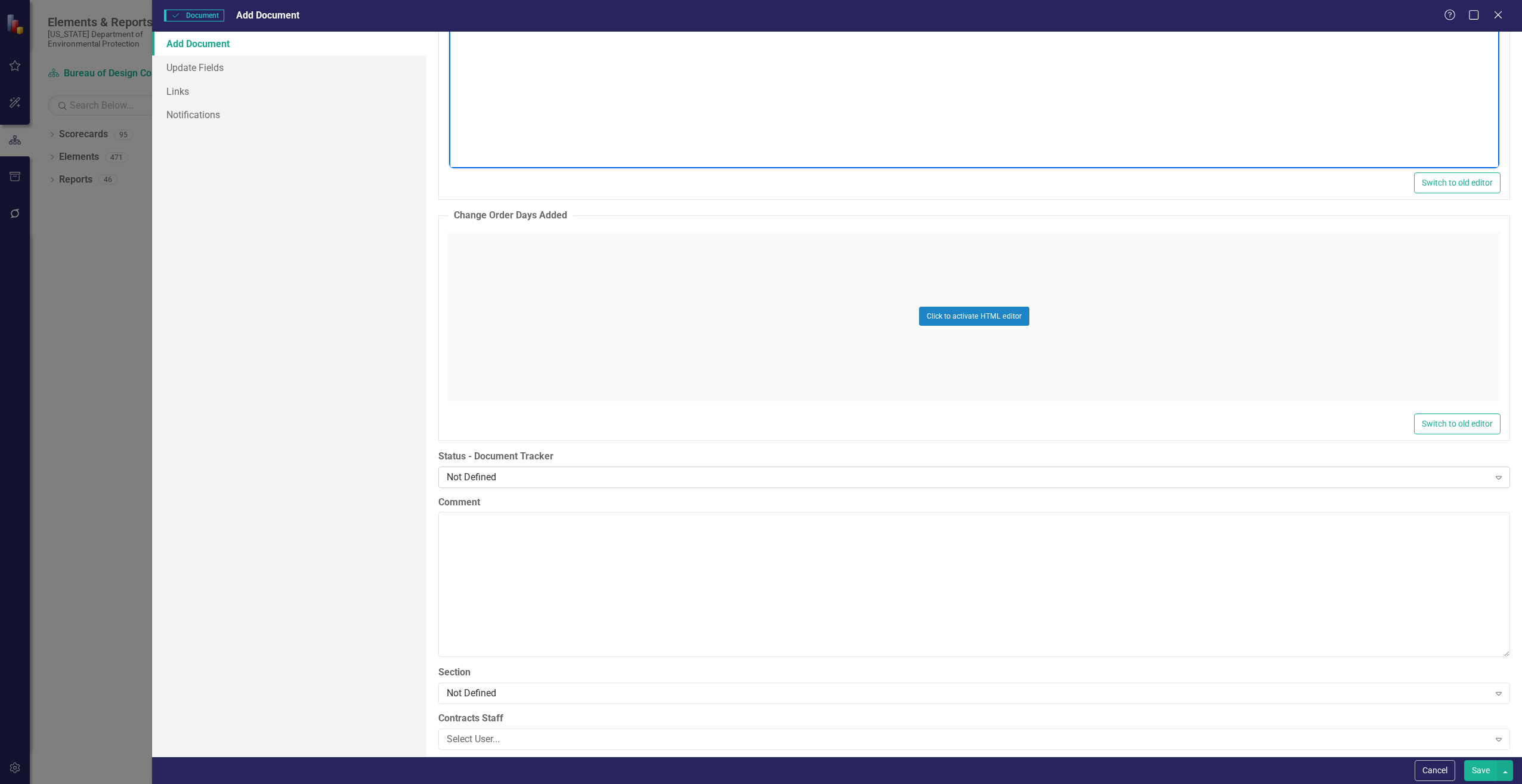
click at [633, 482] on div "Not Defined" at bounding box center [968, 477] width 1043 height 14
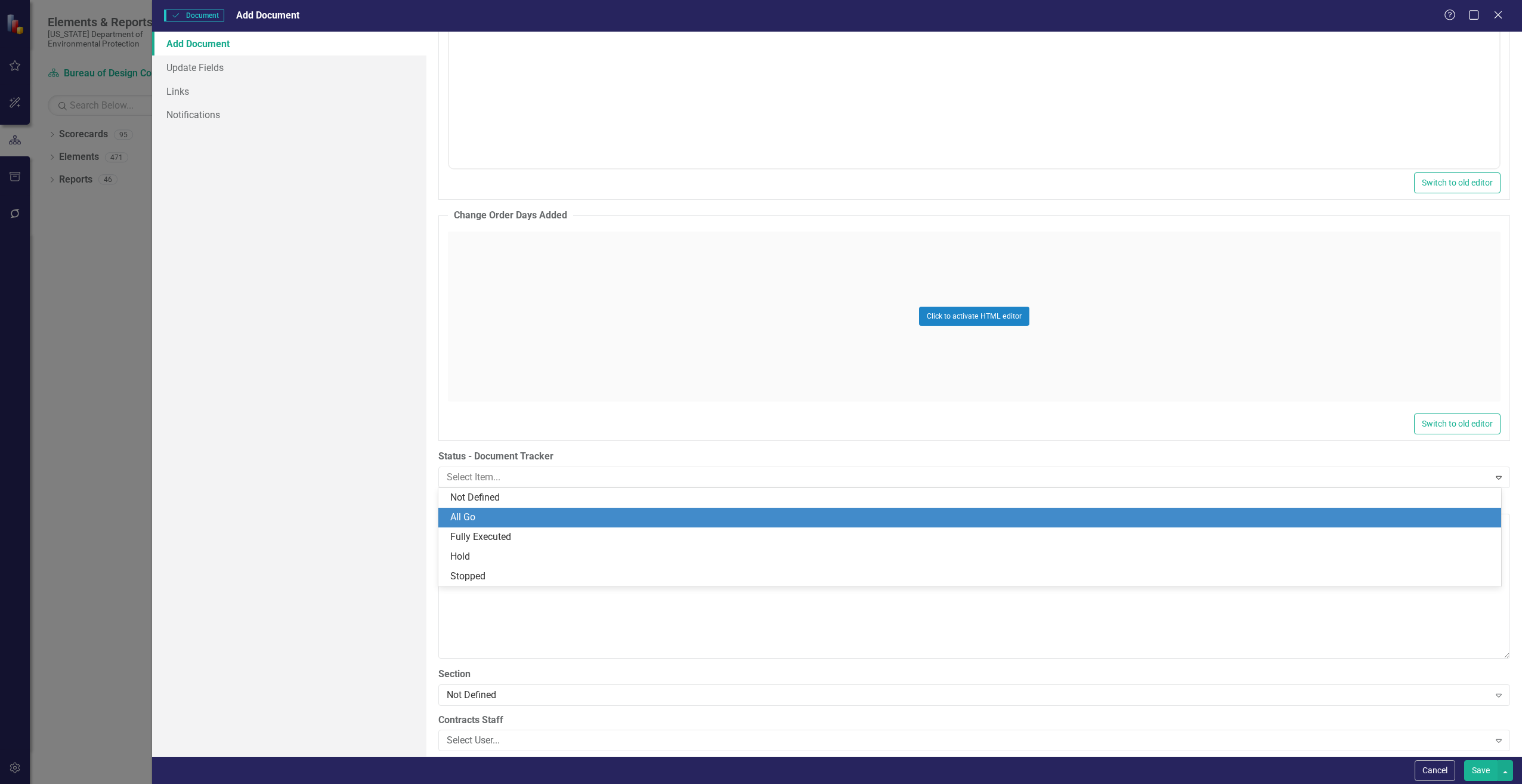
click at [546, 516] on div "All Go" at bounding box center [973, 517] width 1044 height 14
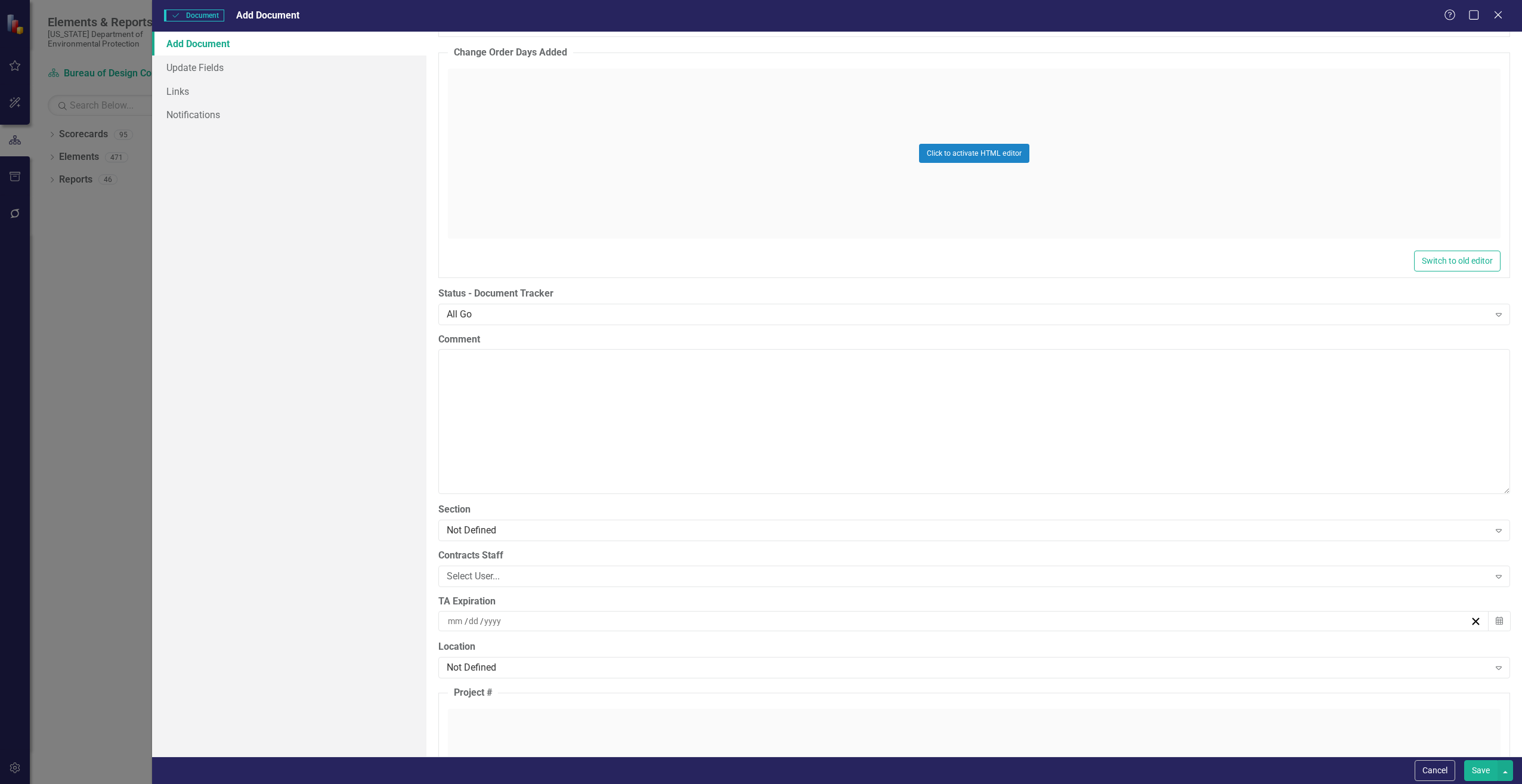
scroll to position [2147, 0]
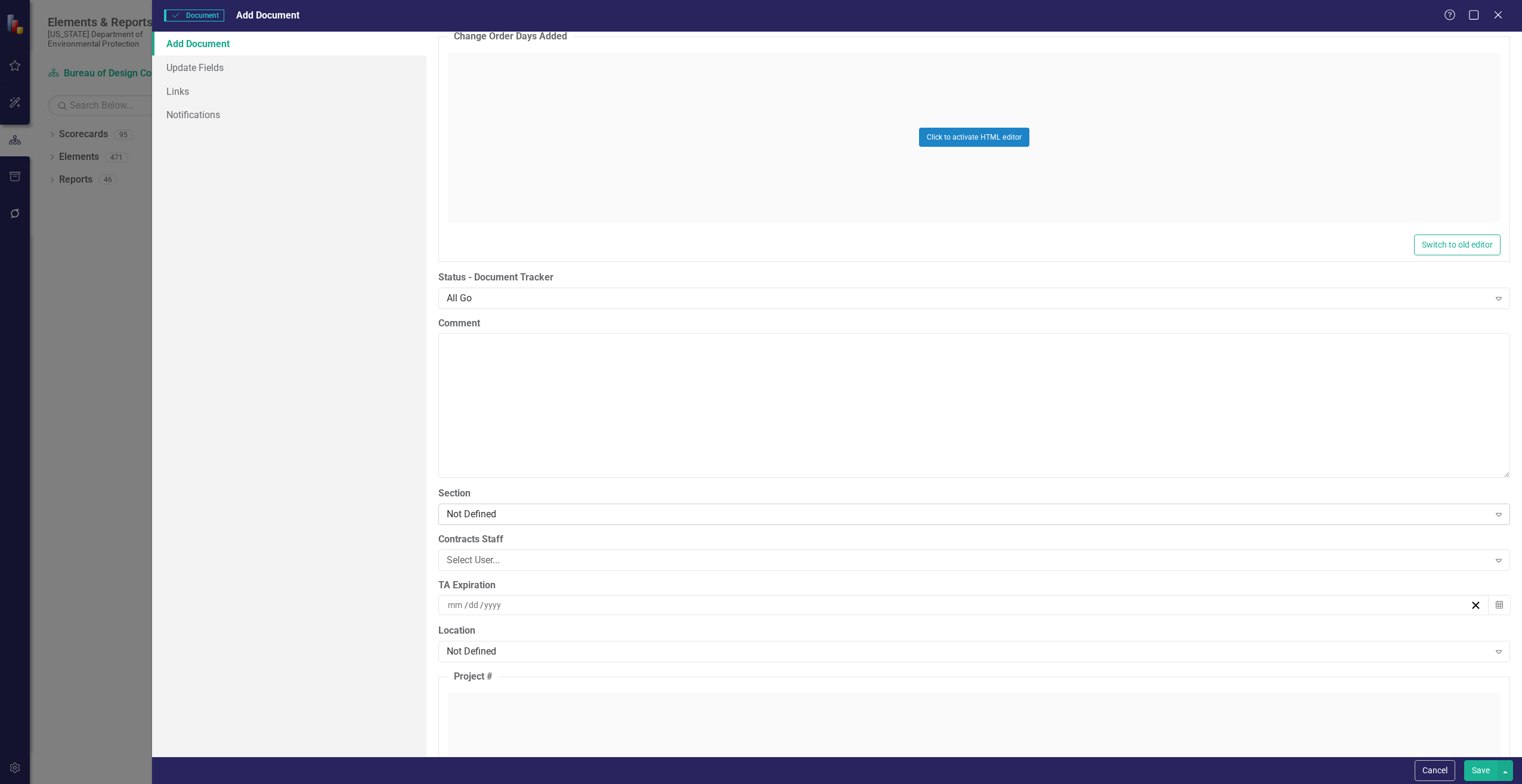
click at [564, 520] on div "Not Defined" at bounding box center [968, 514] width 1043 height 14
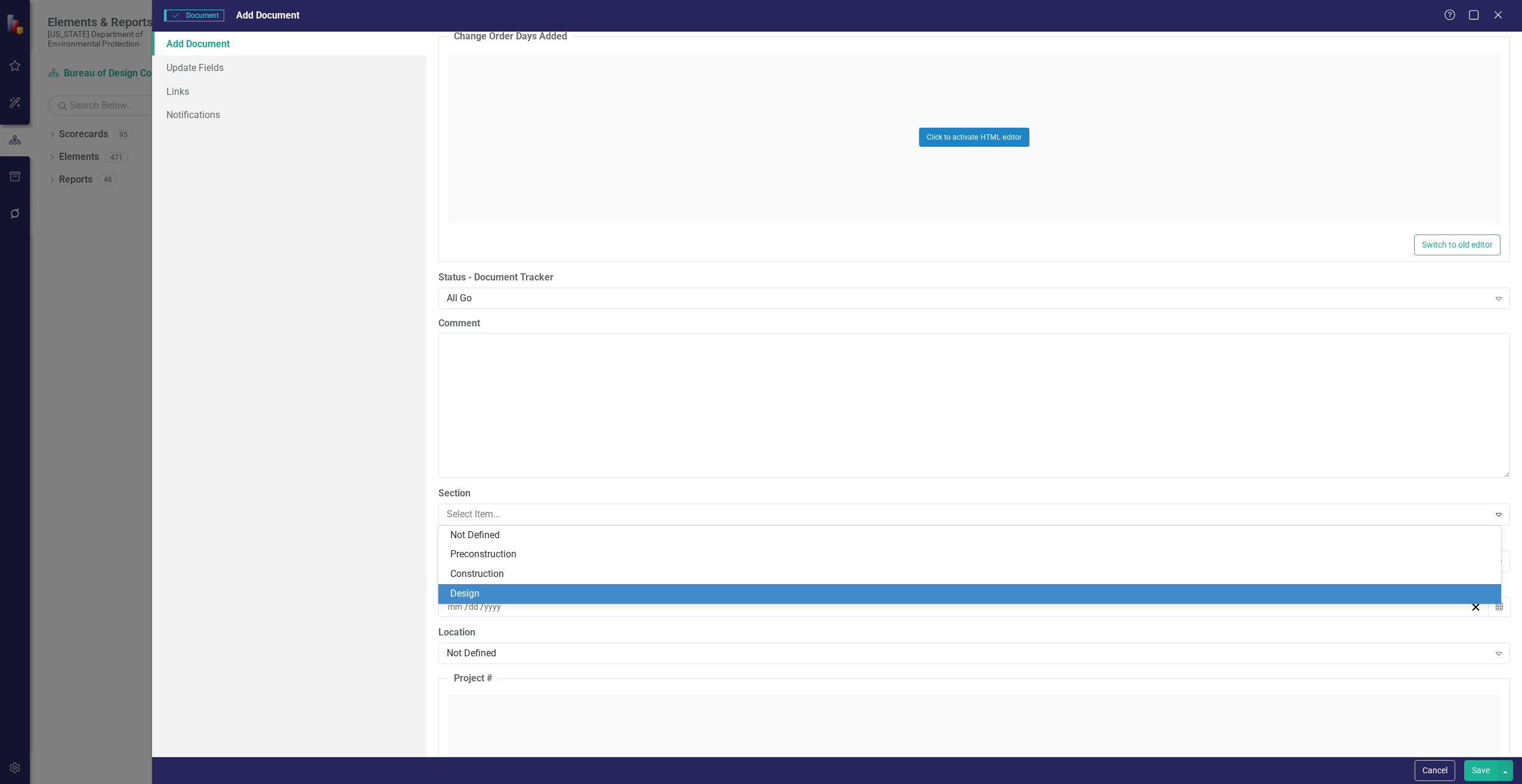
click at [495, 590] on div "Design" at bounding box center [973, 593] width 1044 height 14
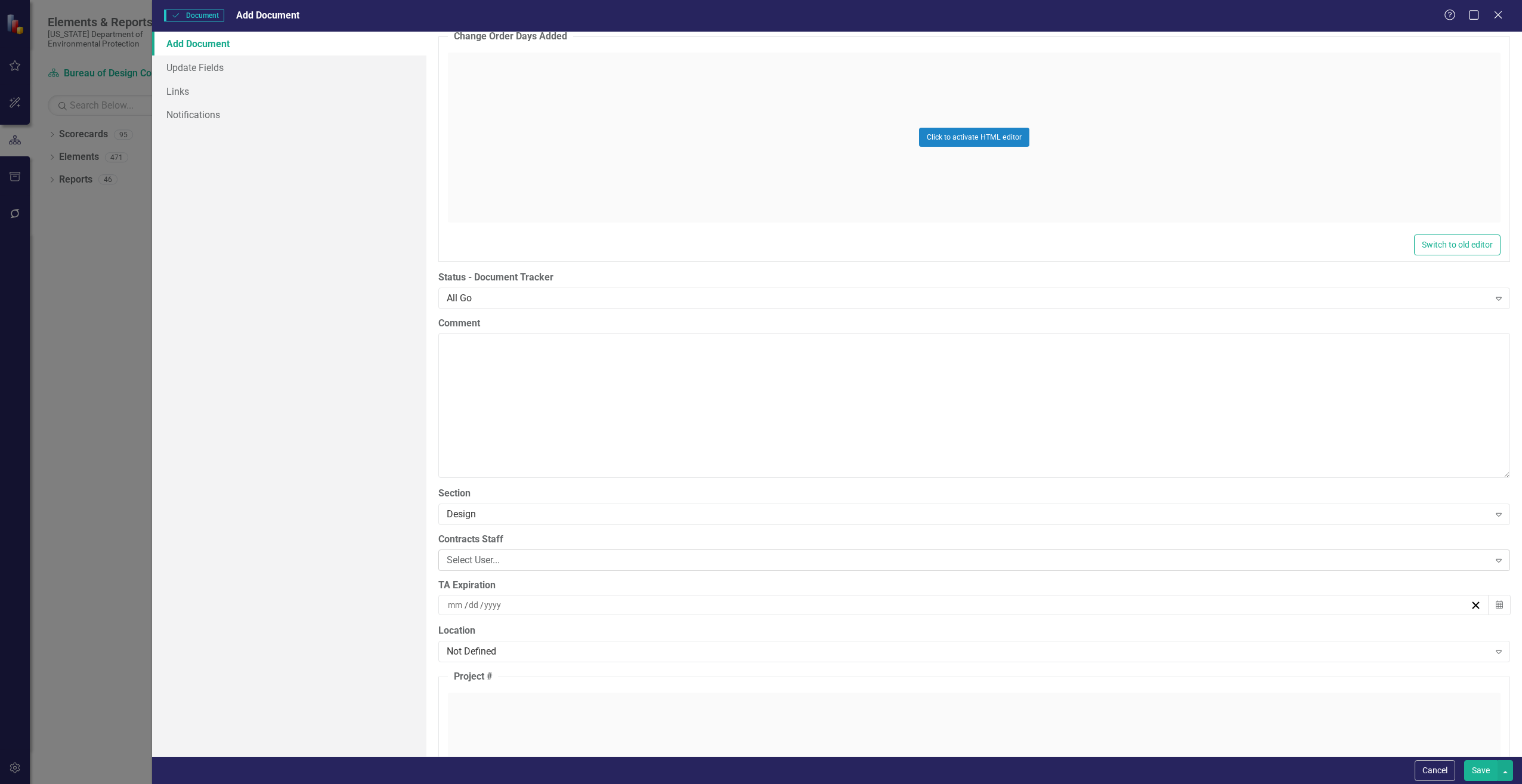
click at [561, 560] on div "Select User..." at bounding box center [968, 560] width 1043 height 14
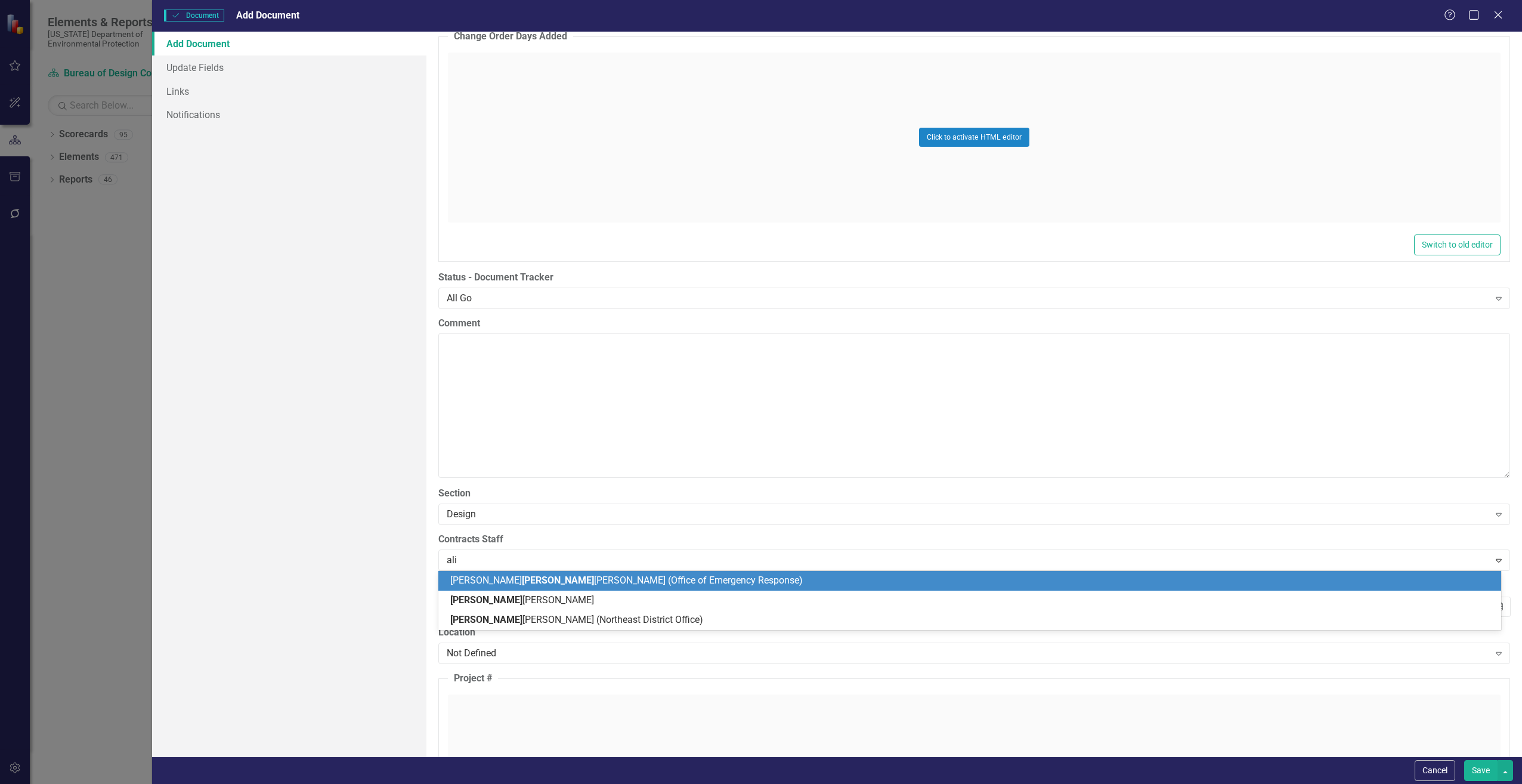
type input "alis"
click at [560, 577] on div "Alis [PERSON_NAME]" at bounding box center [973, 580] width 1044 height 14
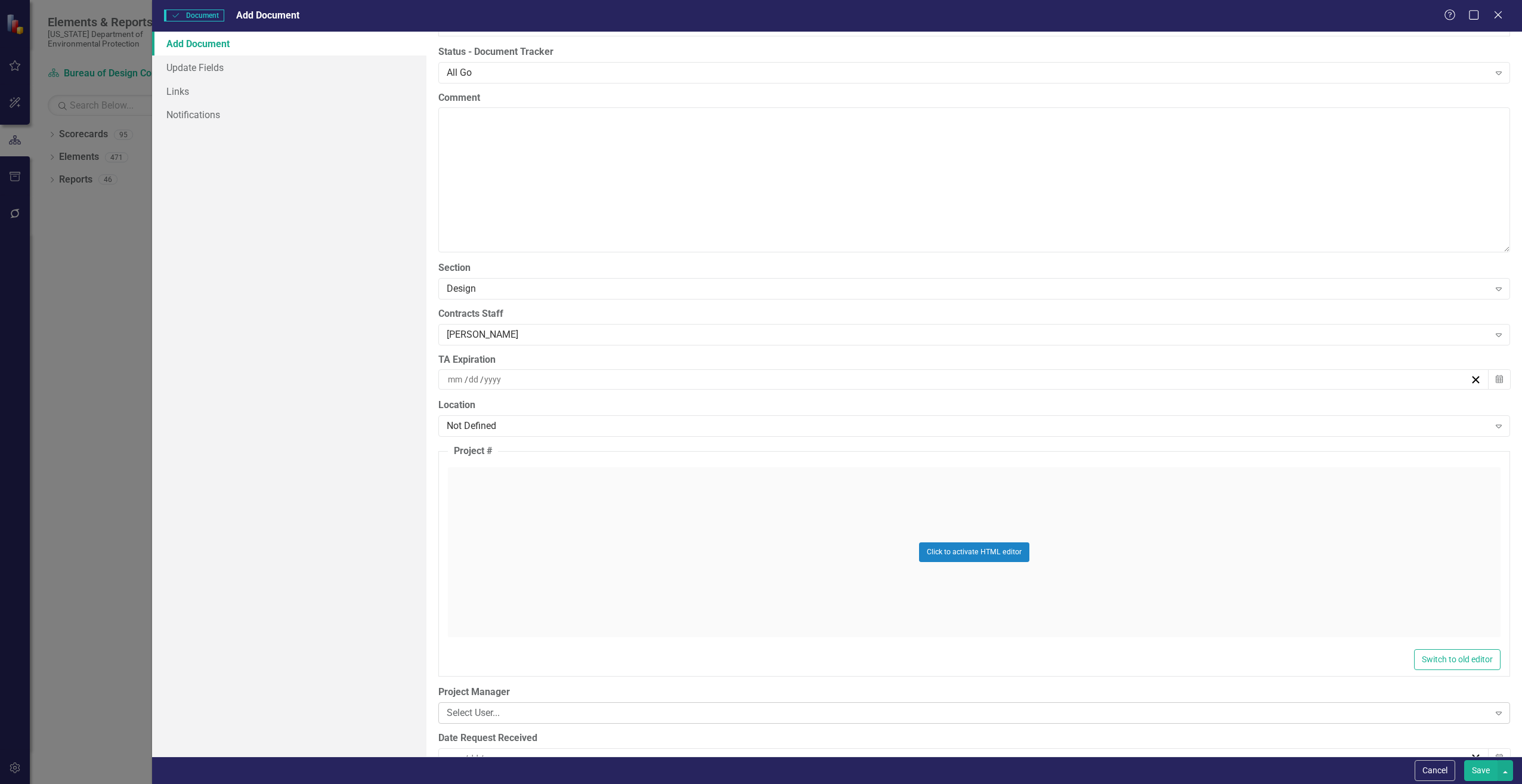
scroll to position [2505, 0]
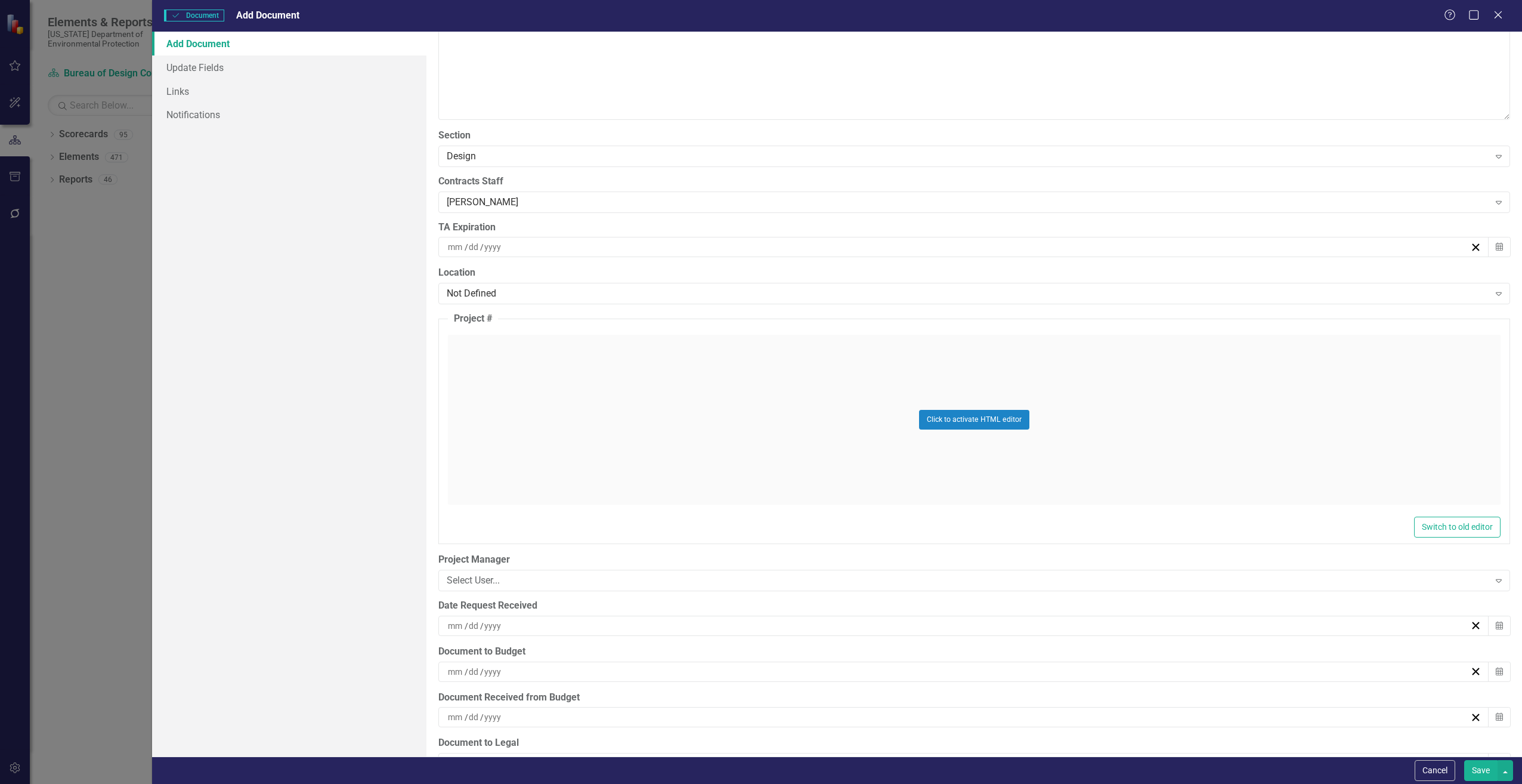
click at [508, 624] on div "/ /" at bounding box center [958, 626] width 1024 height 12
click at [995, 529] on button "14" at bounding box center [989, 533] width 30 height 21
click at [526, 673] on div "/ /" at bounding box center [958, 672] width 1024 height 12
click at [525, 673] on div "/ /" at bounding box center [958, 672] width 1024 height 12
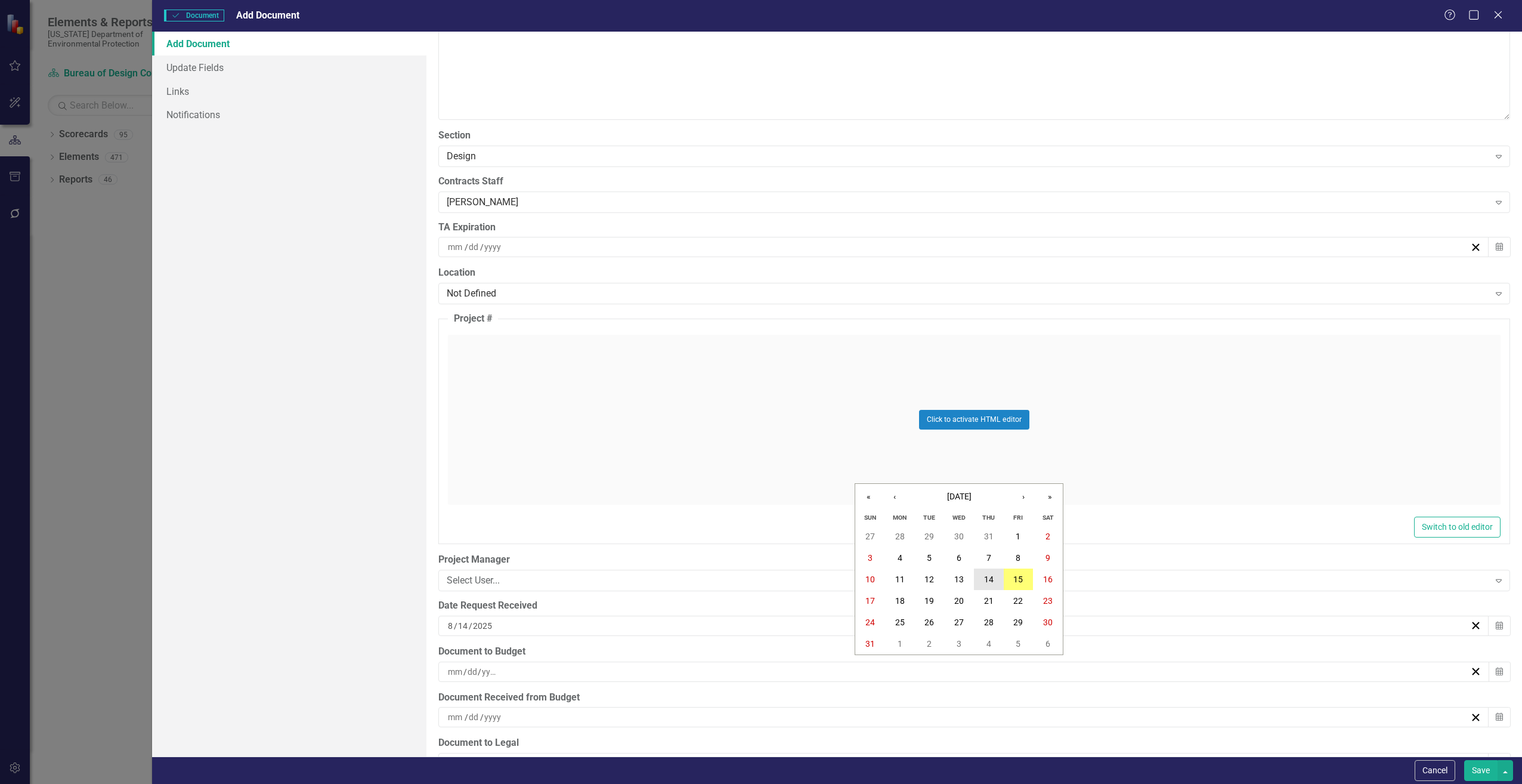
click at [987, 581] on abbr "14" at bounding box center [989, 579] width 10 height 10
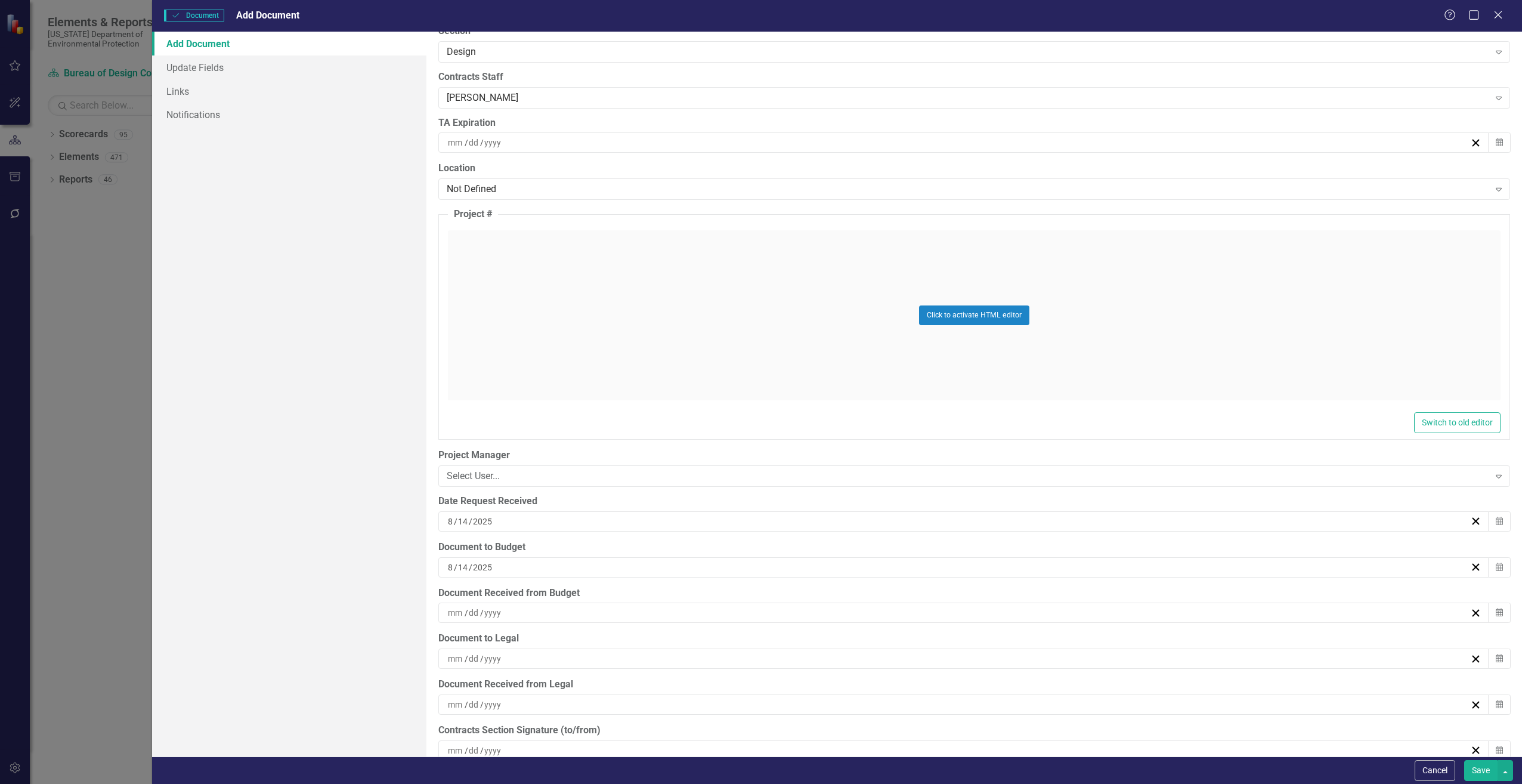
scroll to position [2624, 0]
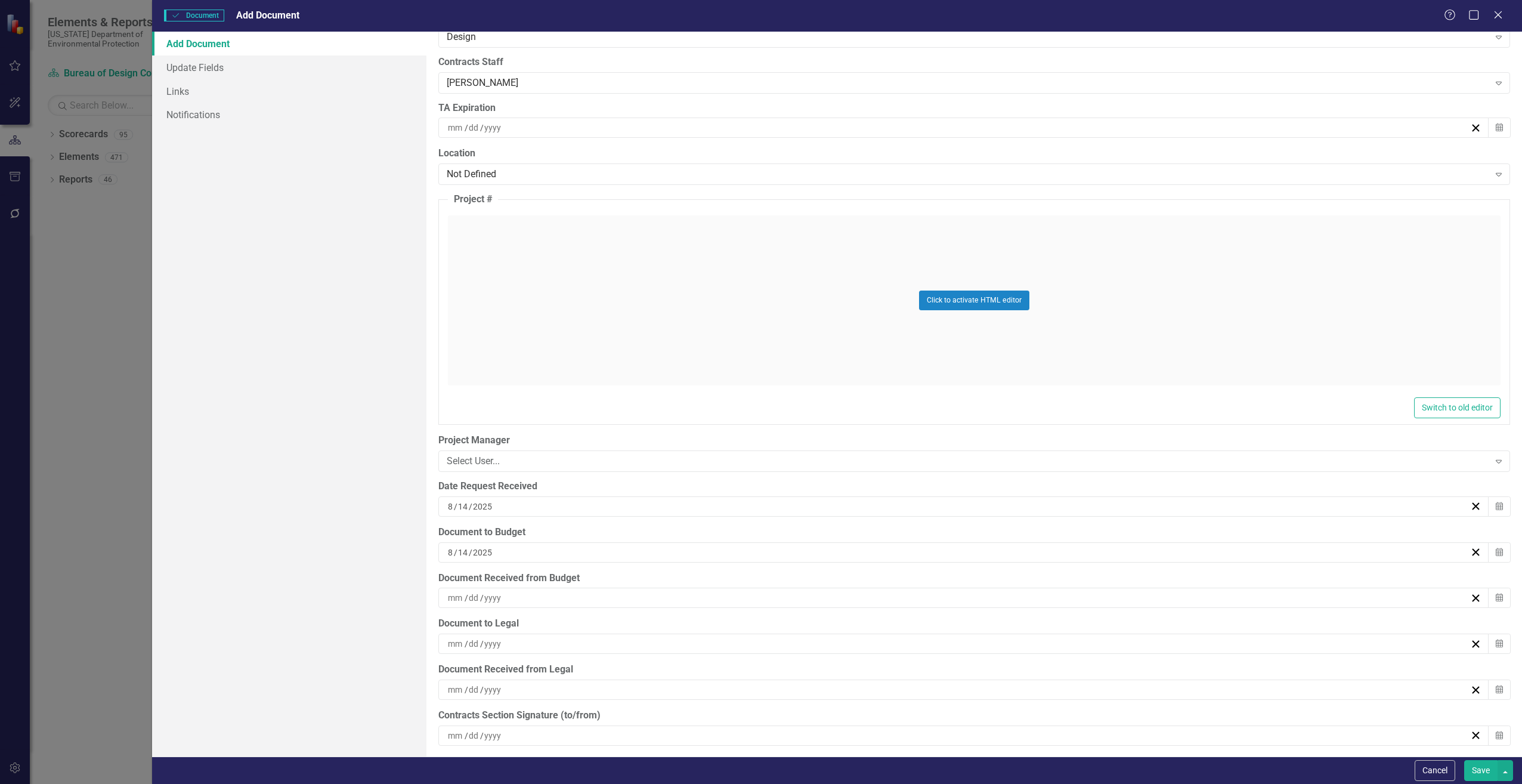
click at [531, 598] on div "/ /" at bounding box center [958, 598] width 1024 height 12
click at [998, 507] on button "14" at bounding box center [989, 506] width 30 height 21
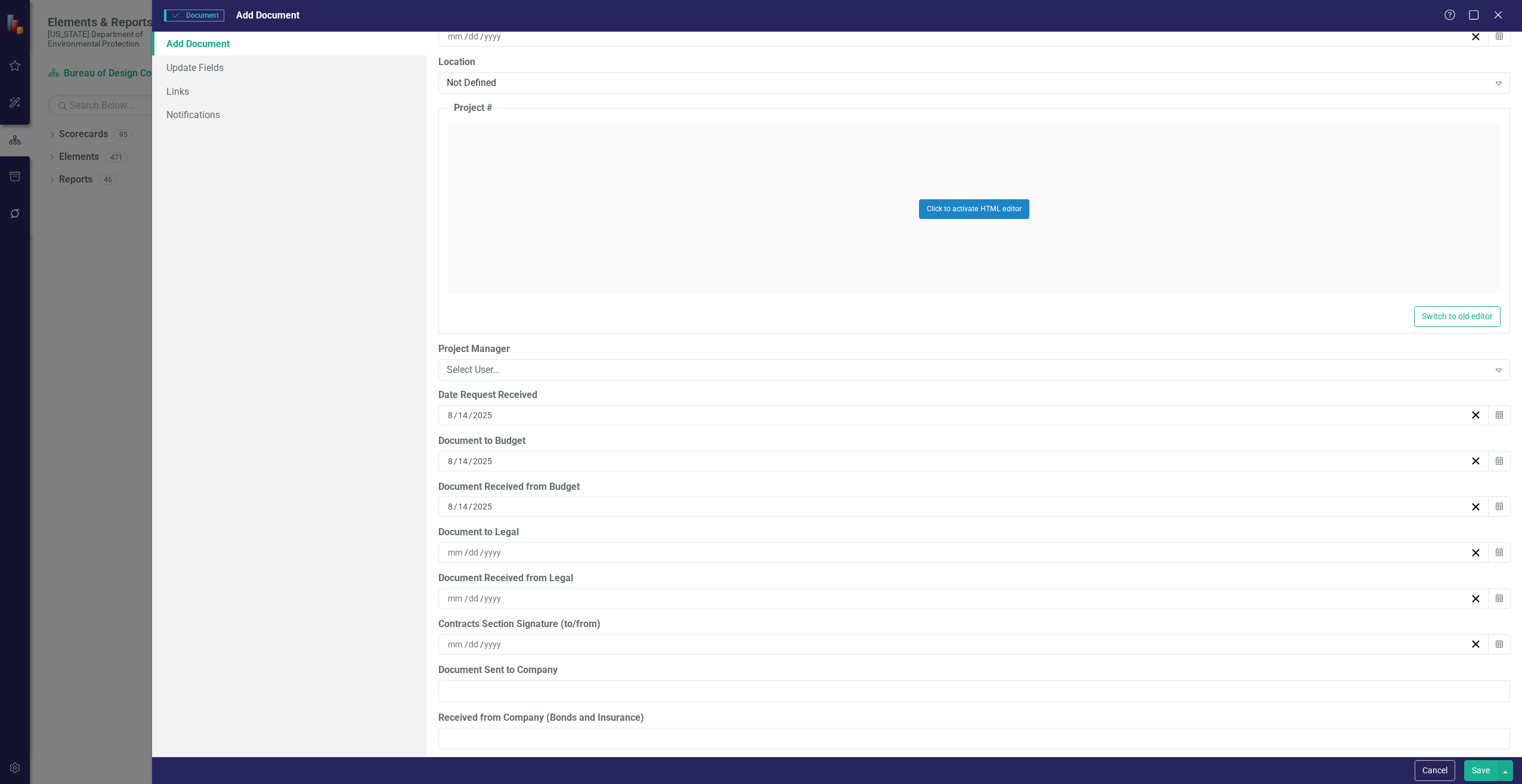
scroll to position [2743, 0]
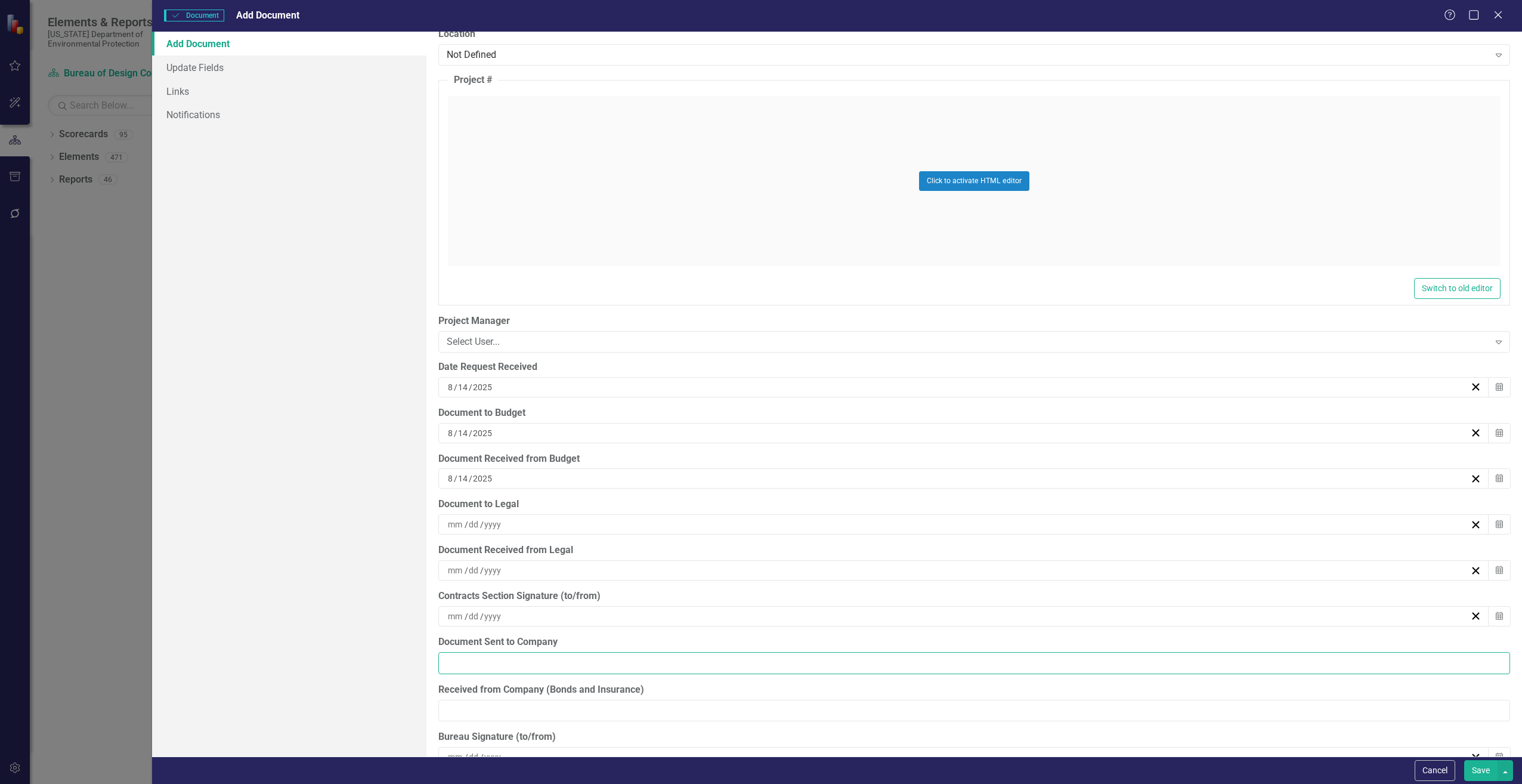
click at [514, 662] on input "Document Sent to Company" at bounding box center [974, 662] width 1072 height 22
type input "[DATE]"
click at [1480, 764] on button "Save" at bounding box center [1481, 770] width 33 height 21
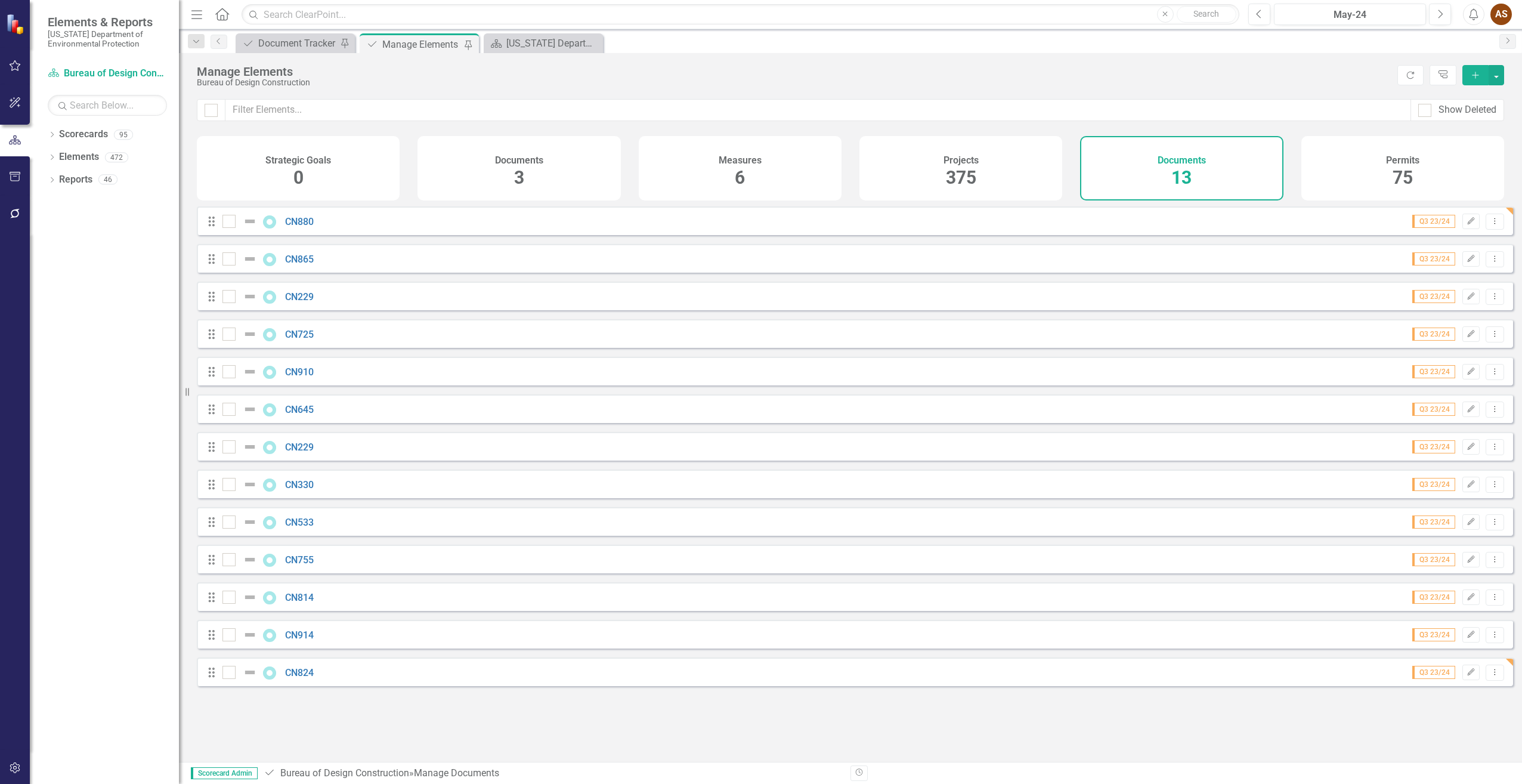
click at [1470, 76] on button "Add" at bounding box center [1476, 75] width 27 height 21
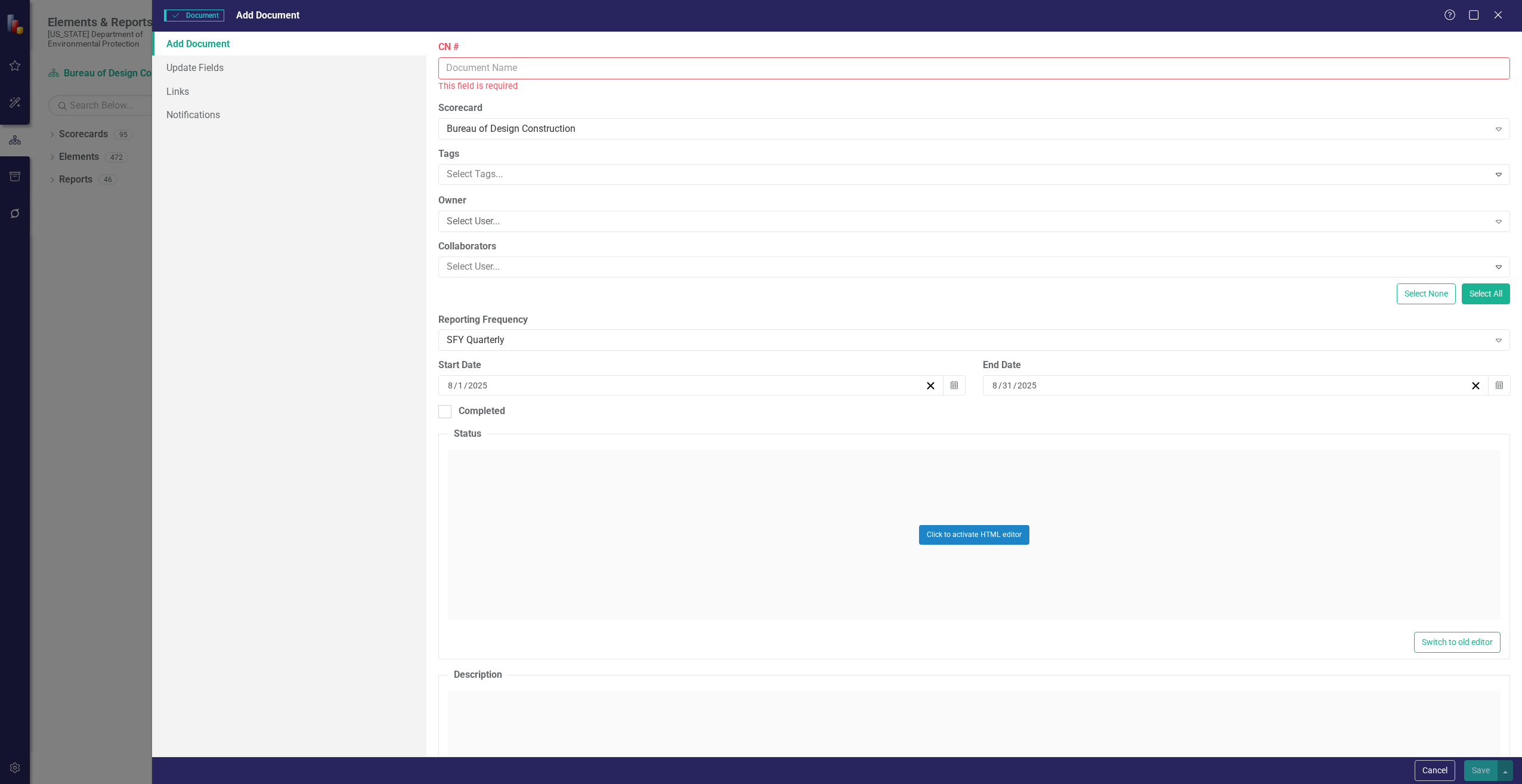
click at [574, 74] on input "CN #" at bounding box center [974, 68] width 1072 height 22
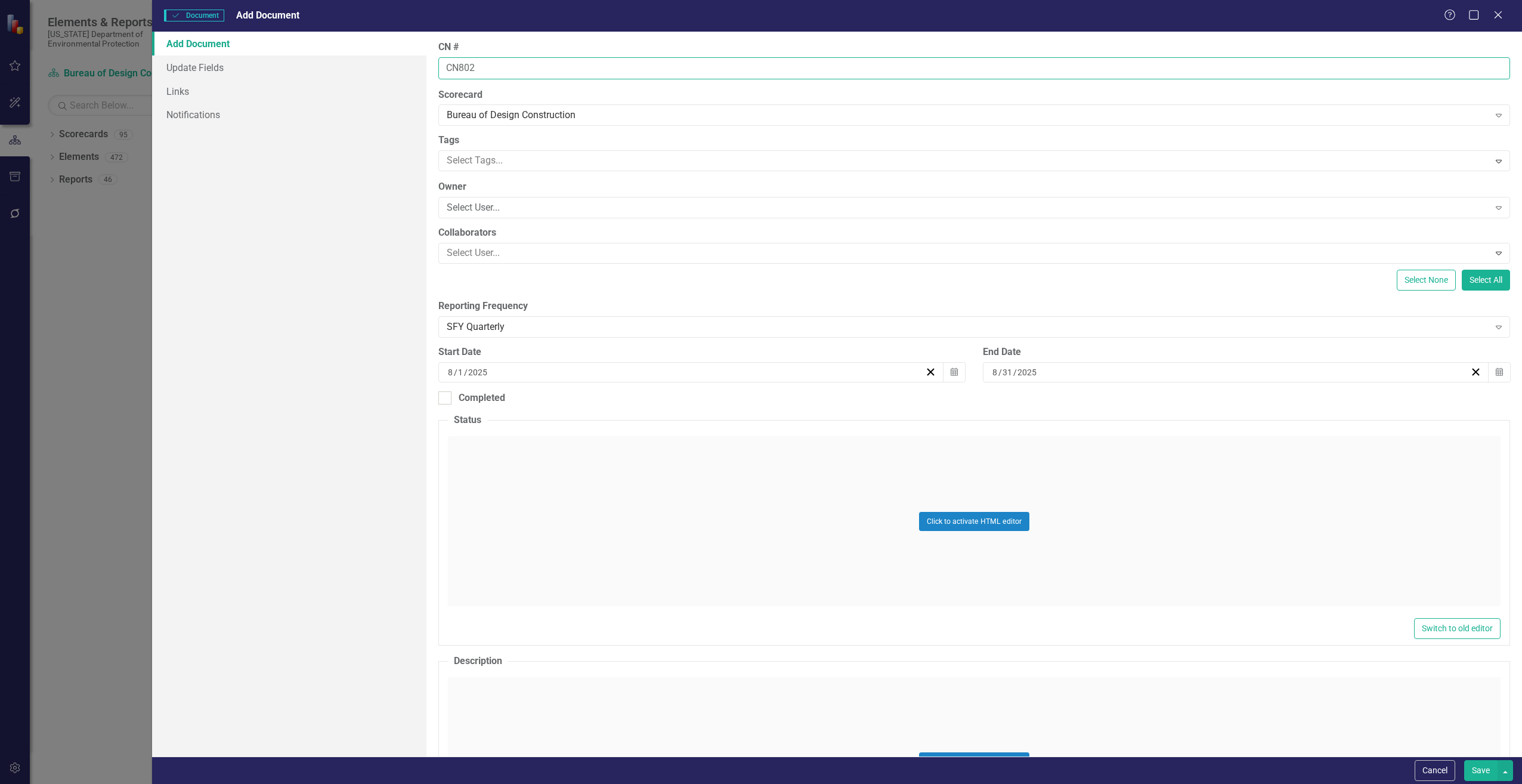
type input "CN802"
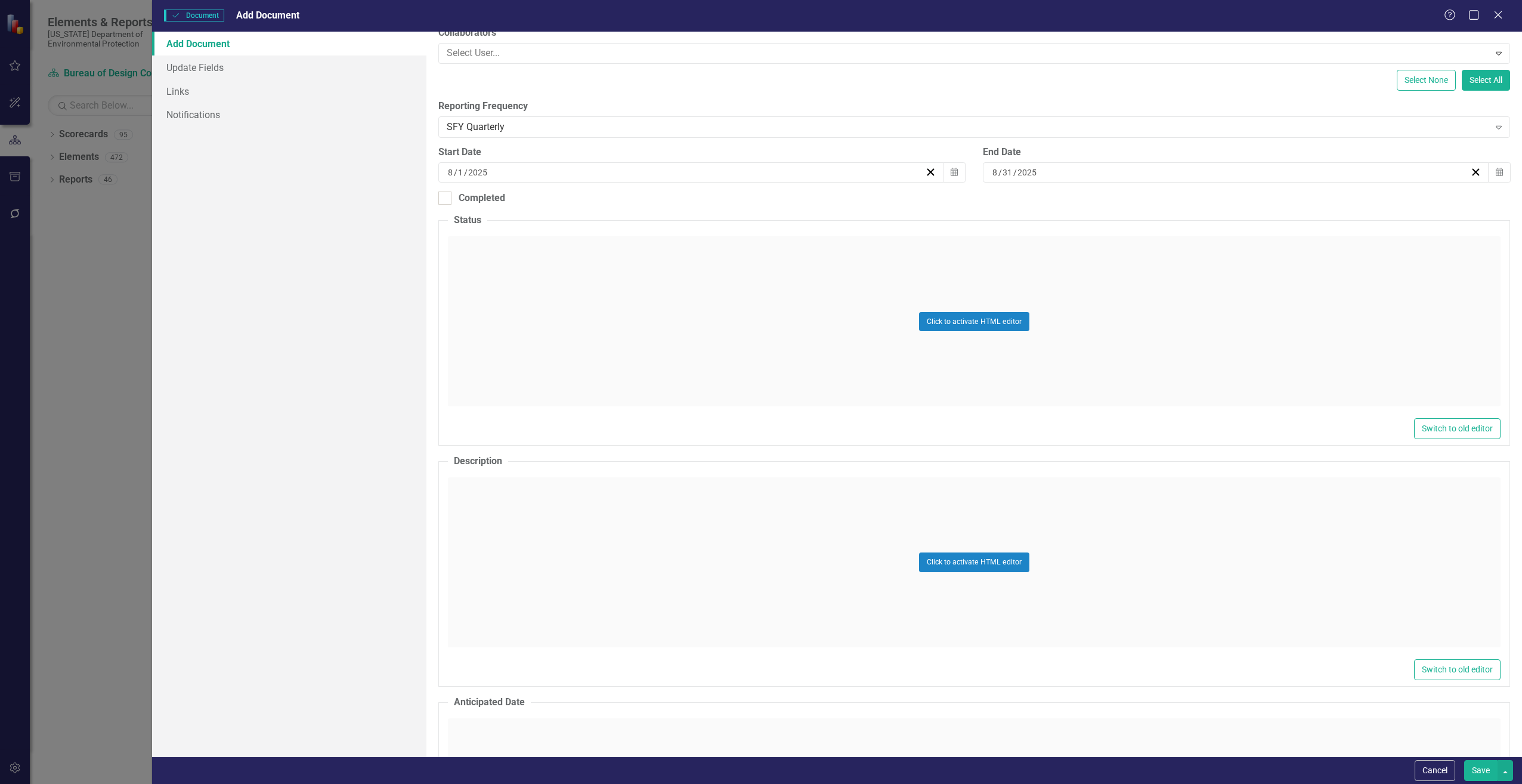
scroll to position [299, 0]
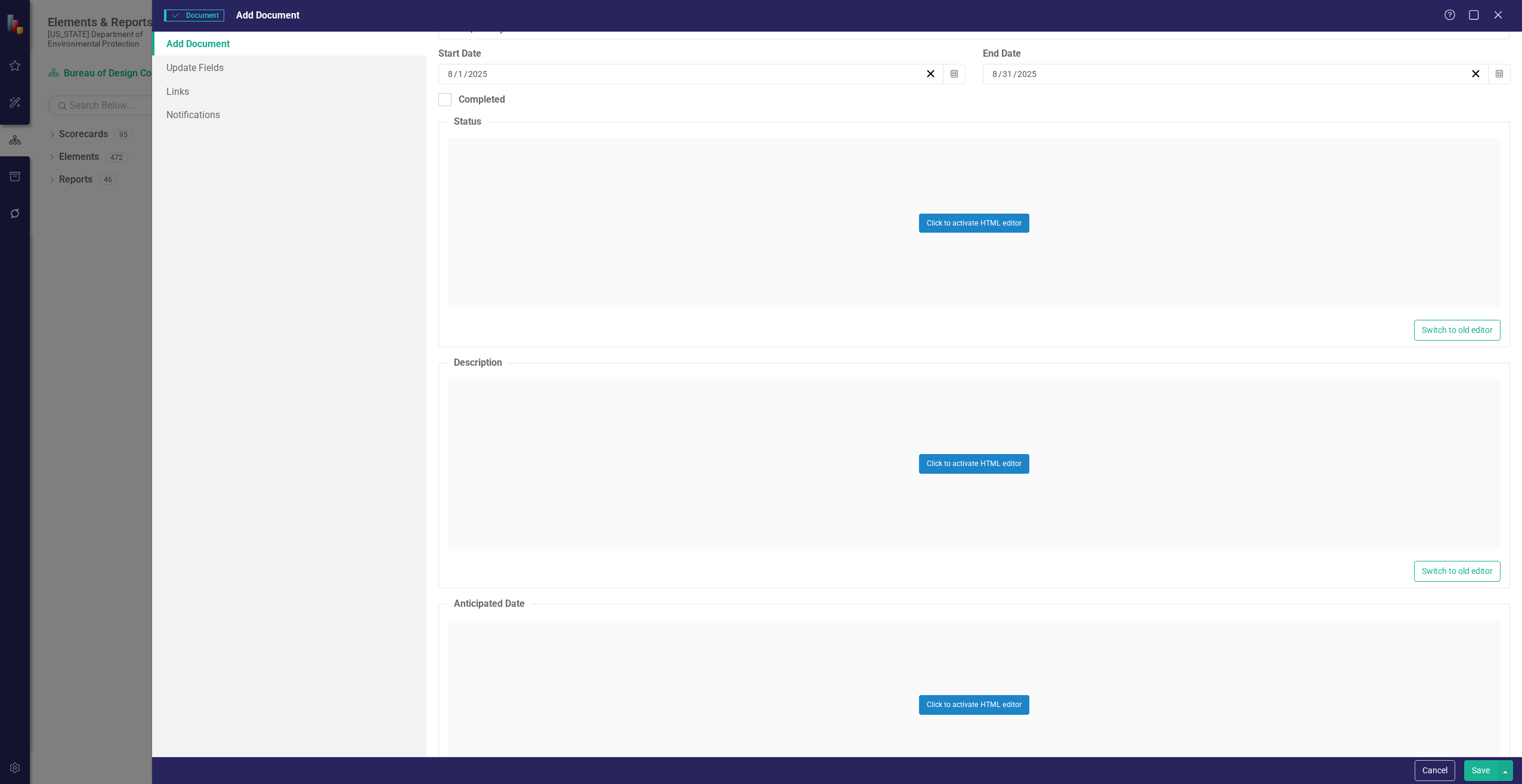
click at [514, 397] on div "Click to activate HTML editor" at bounding box center [975, 464] width 1053 height 170
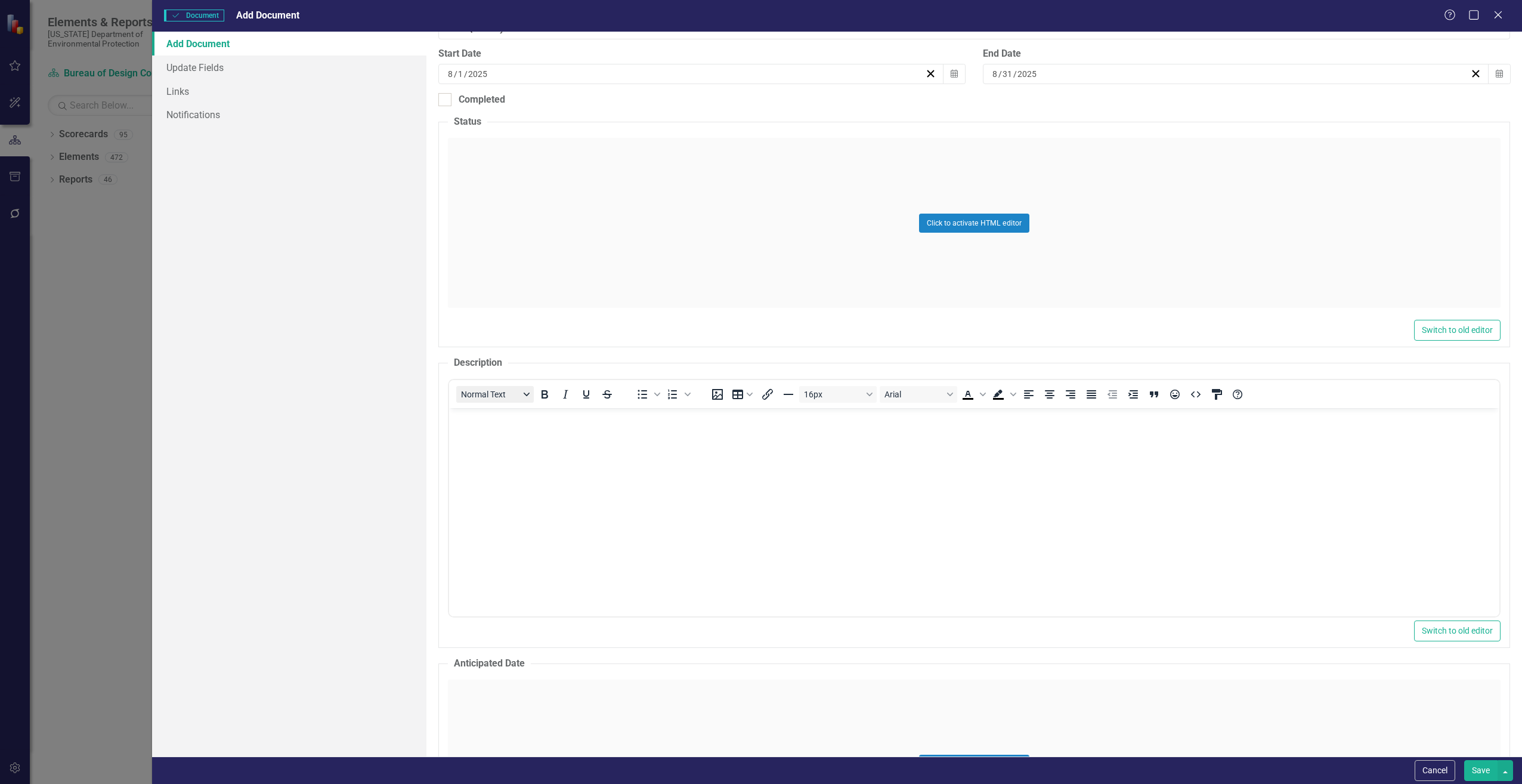
scroll to position [0, 0]
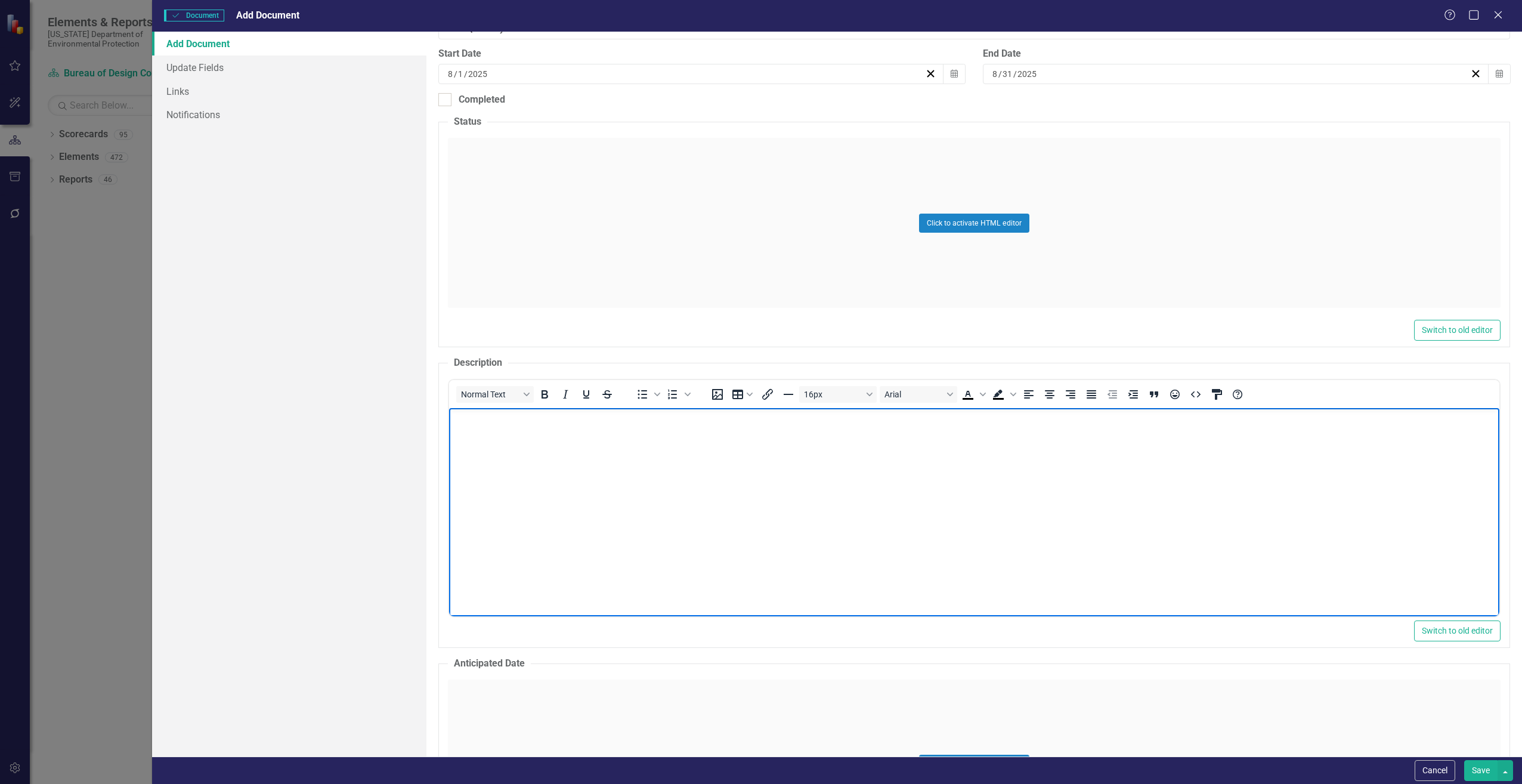
click at [467, 432] on body "Rich Text Area. Press ALT-0 for help." at bounding box center [973, 498] width 1050 height 179
paste body "Rich Text Area. Press ALT-0 for help."
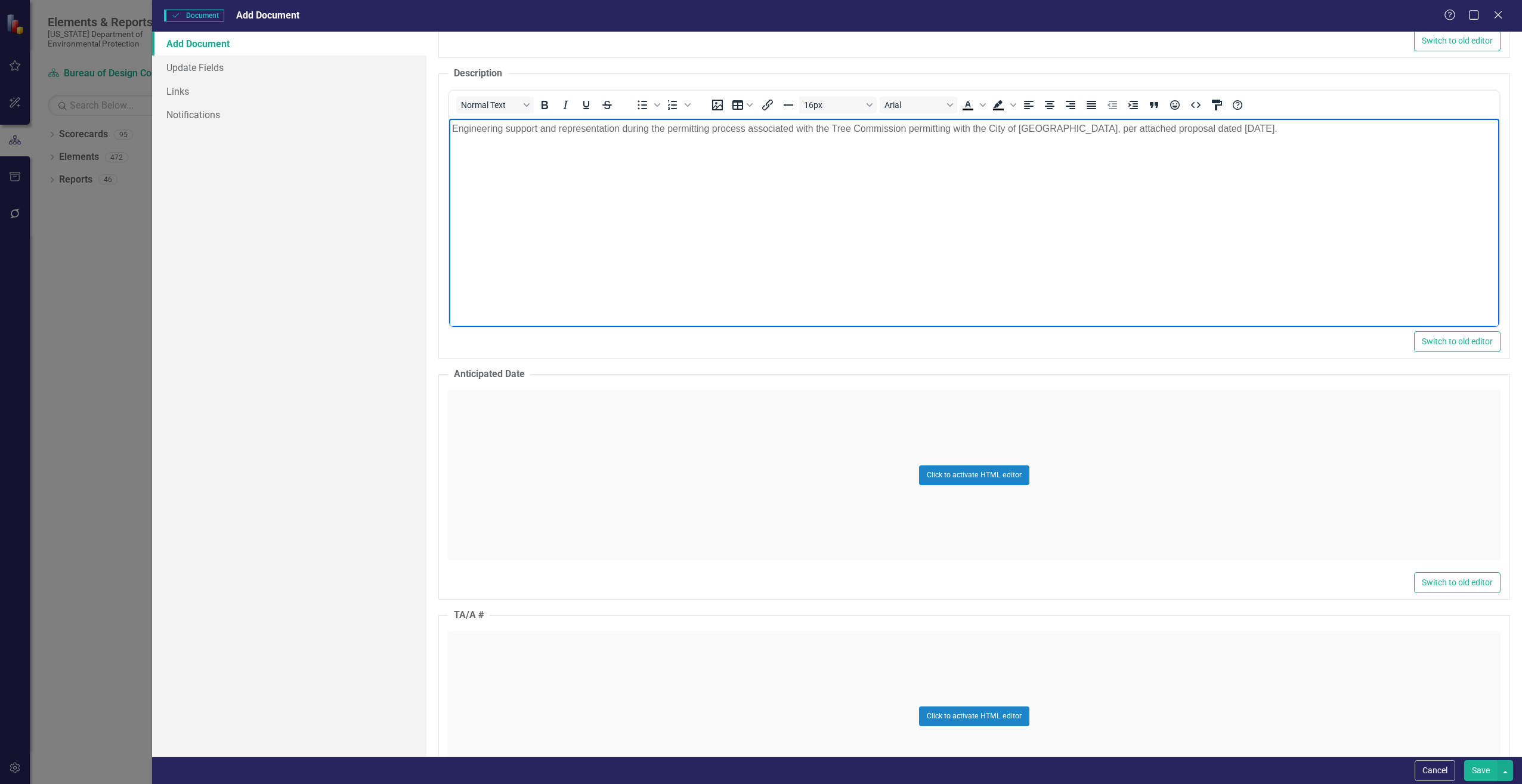
scroll to position [776, 0]
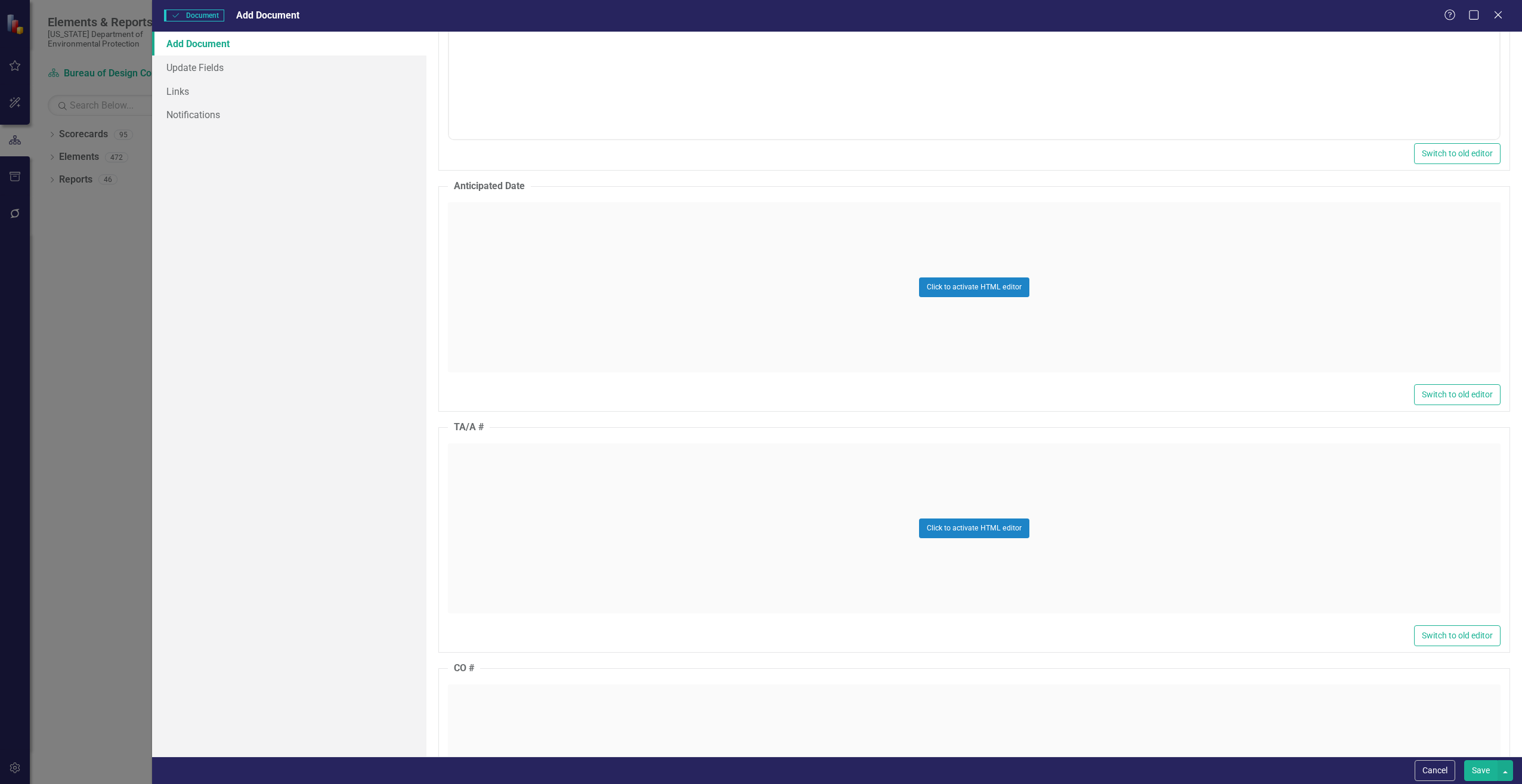
click at [585, 498] on div "Click to activate HTML editor" at bounding box center [975, 528] width 1053 height 170
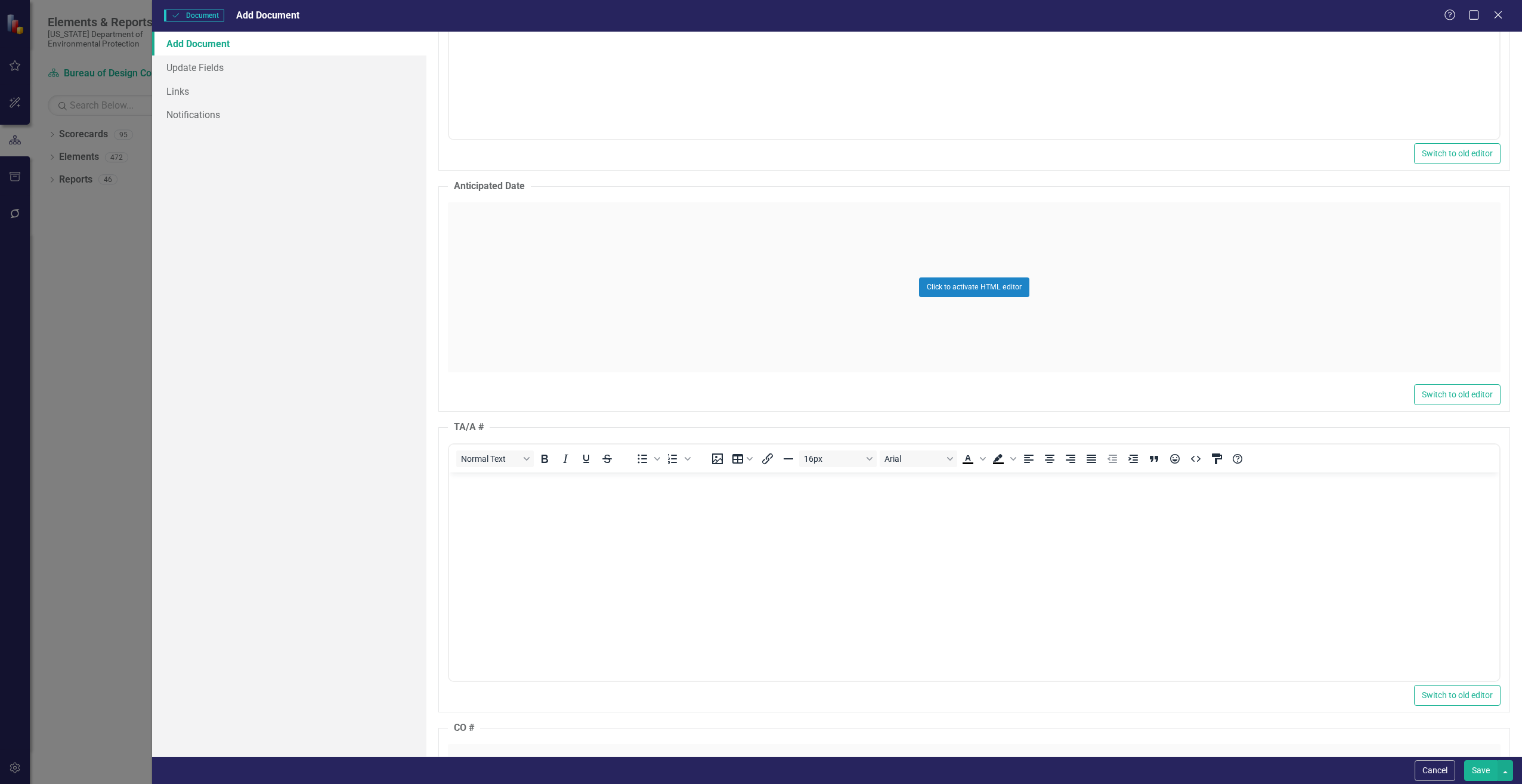
scroll to position [0, 0]
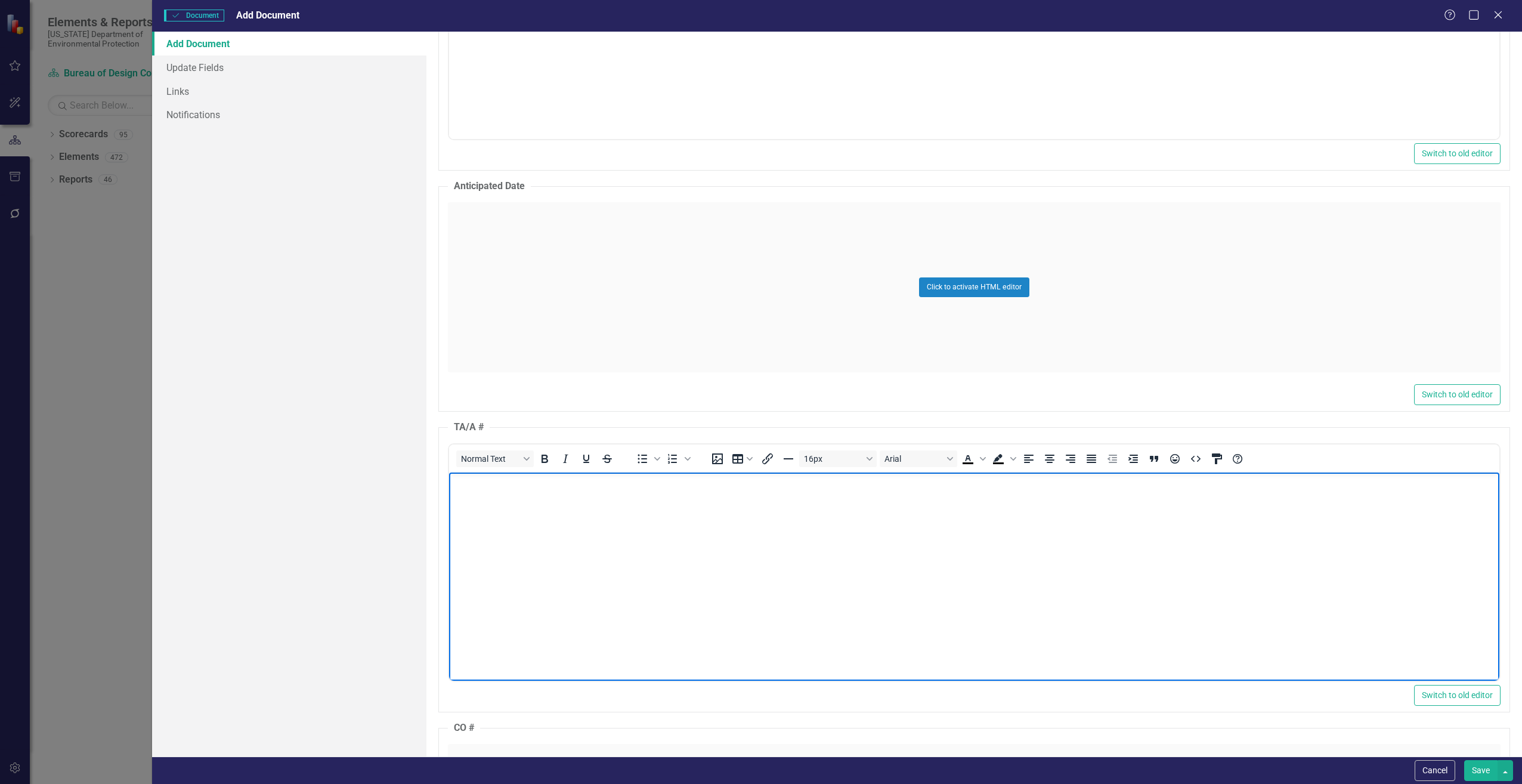
click at [582, 497] on body "Rich Text Area. Press ALT-0 for help." at bounding box center [973, 561] width 1050 height 179
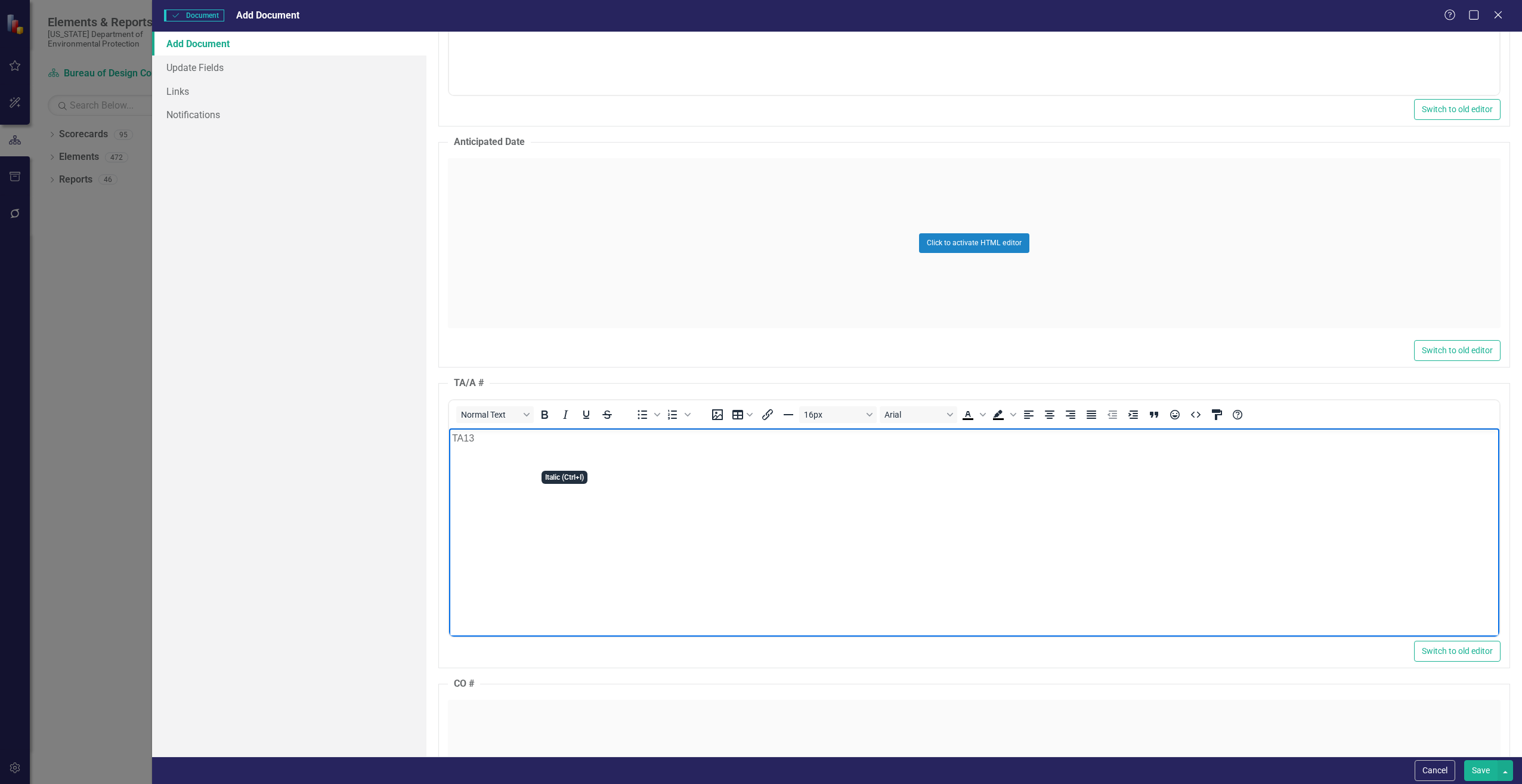
scroll to position [954, 0]
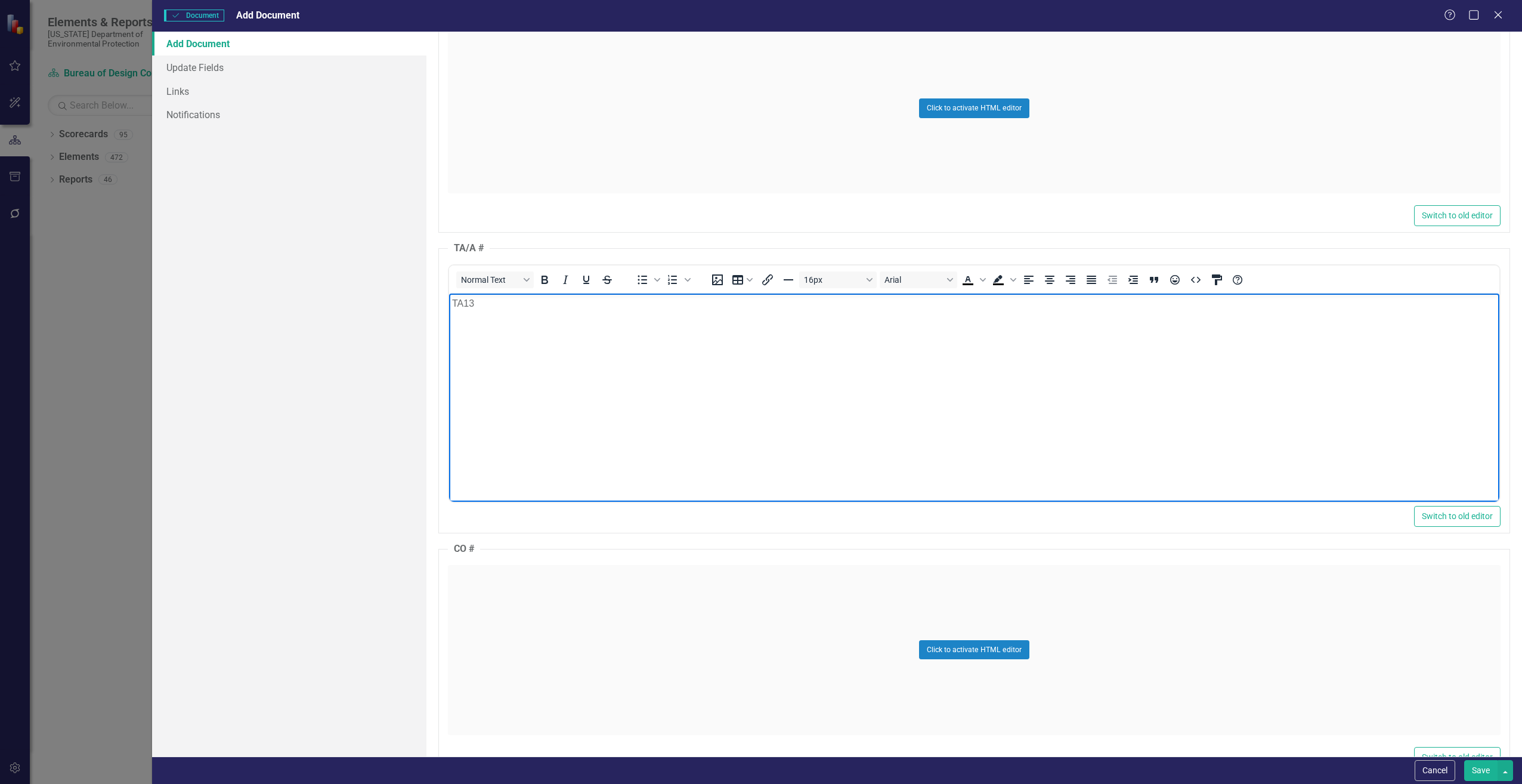
click at [512, 585] on div "Click to activate HTML editor" at bounding box center [975, 650] width 1053 height 170
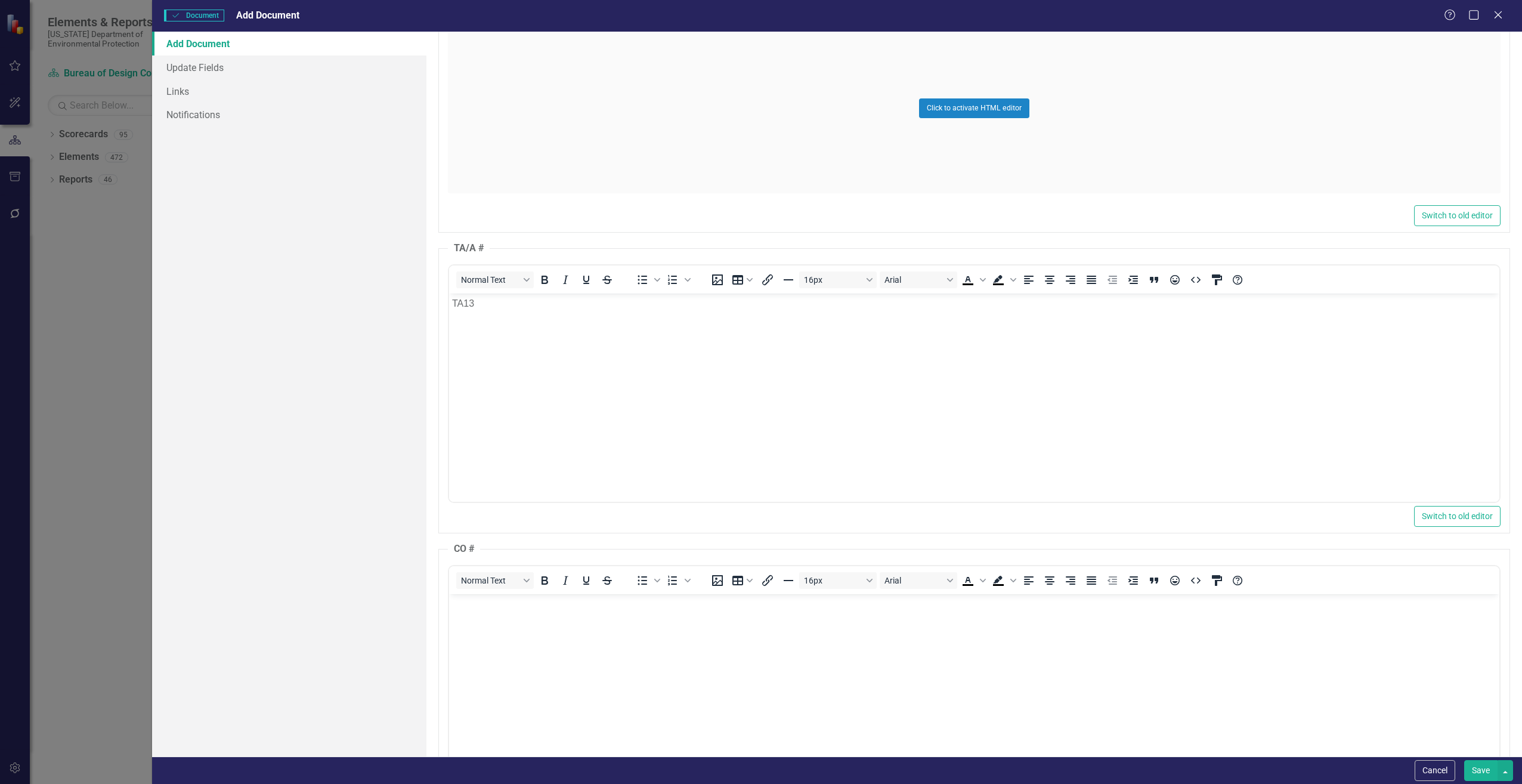
scroll to position [0, 0]
click at [496, 614] on body "Rich Text Area. Press ALT-0 for help." at bounding box center [973, 683] width 1050 height 179
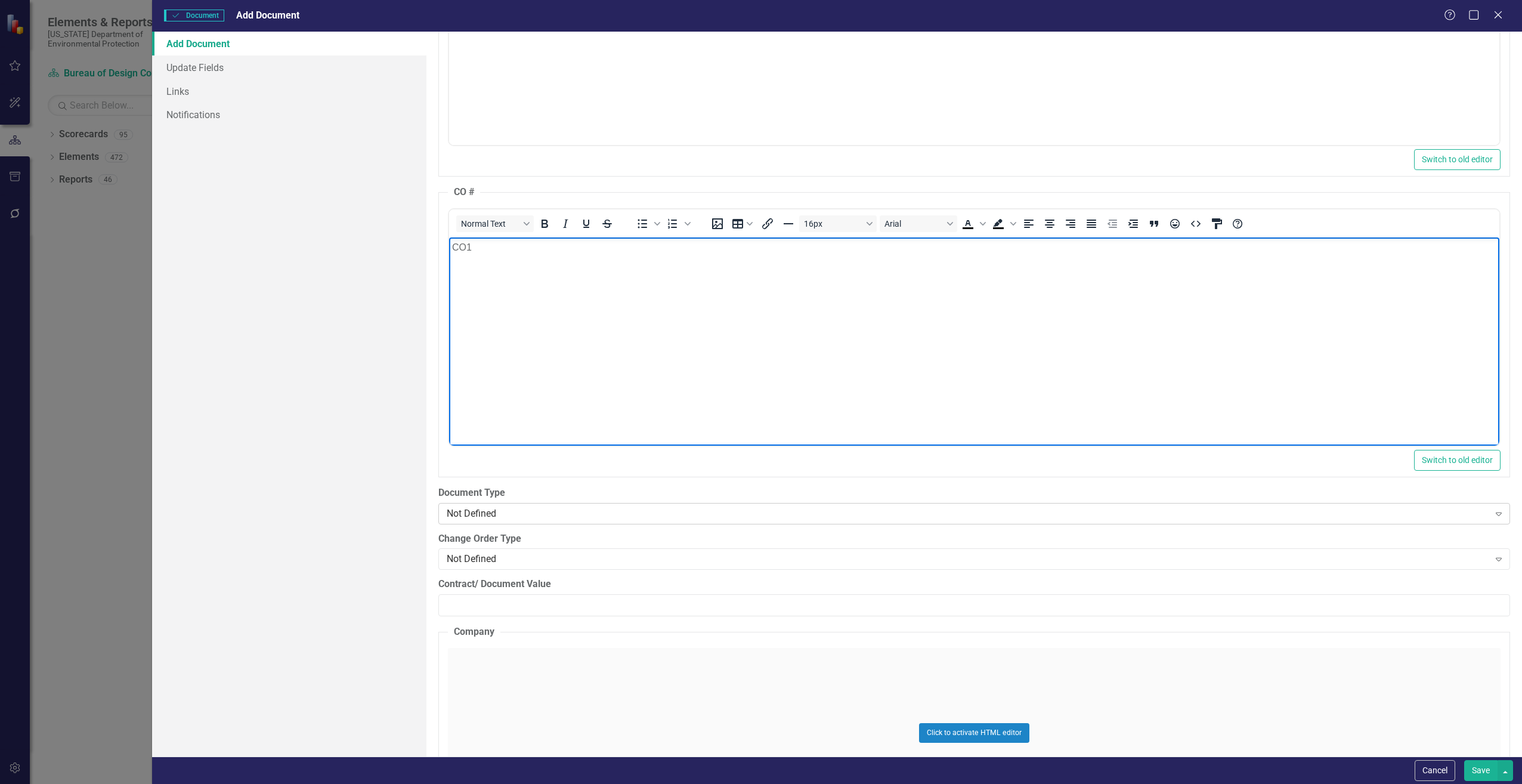
scroll to position [1312, 0]
click at [544, 512] on div "Not Defined" at bounding box center [968, 512] width 1043 height 14
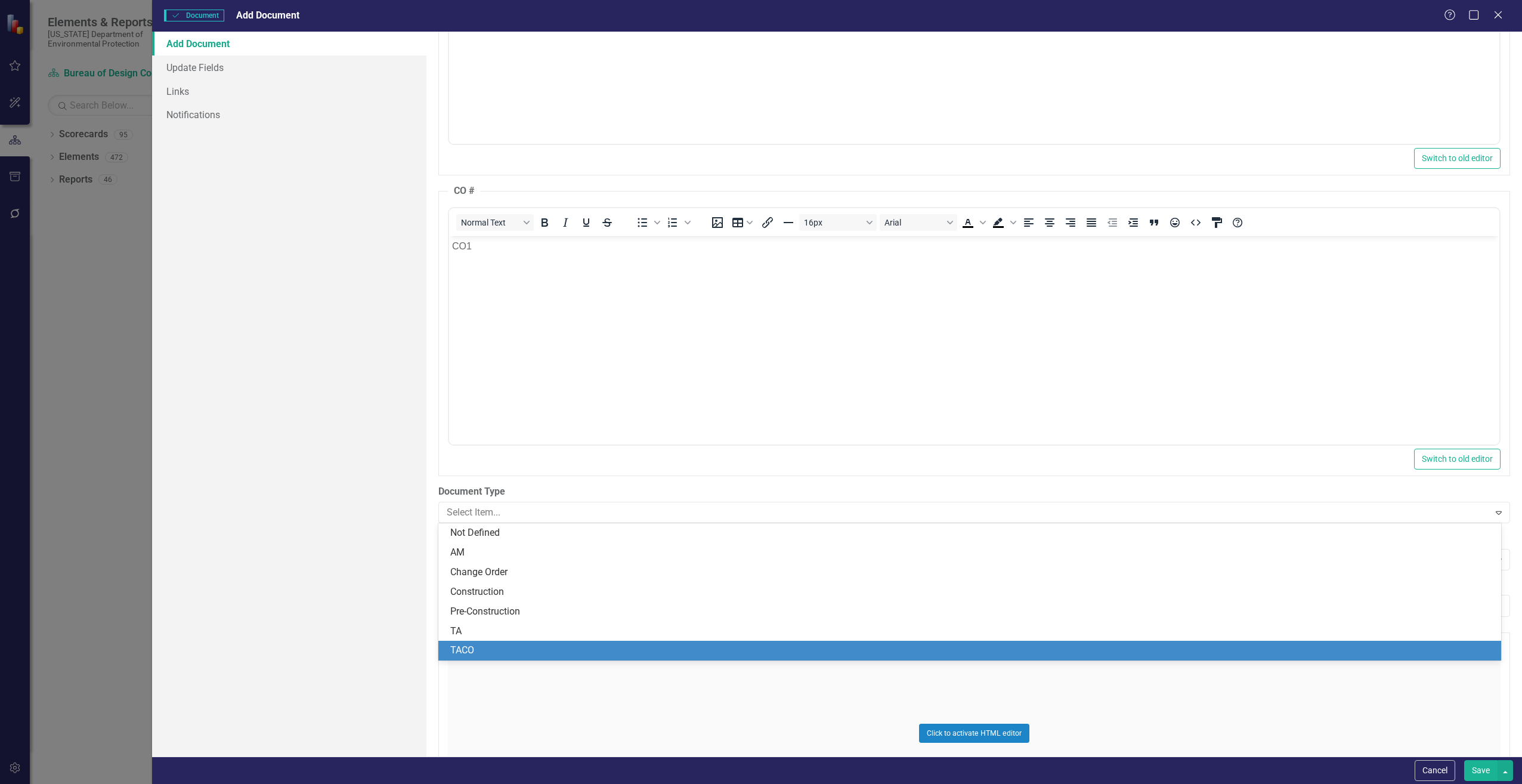
click at [487, 650] on div "TACO" at bounding box center [973, 650] width 1044 height 14
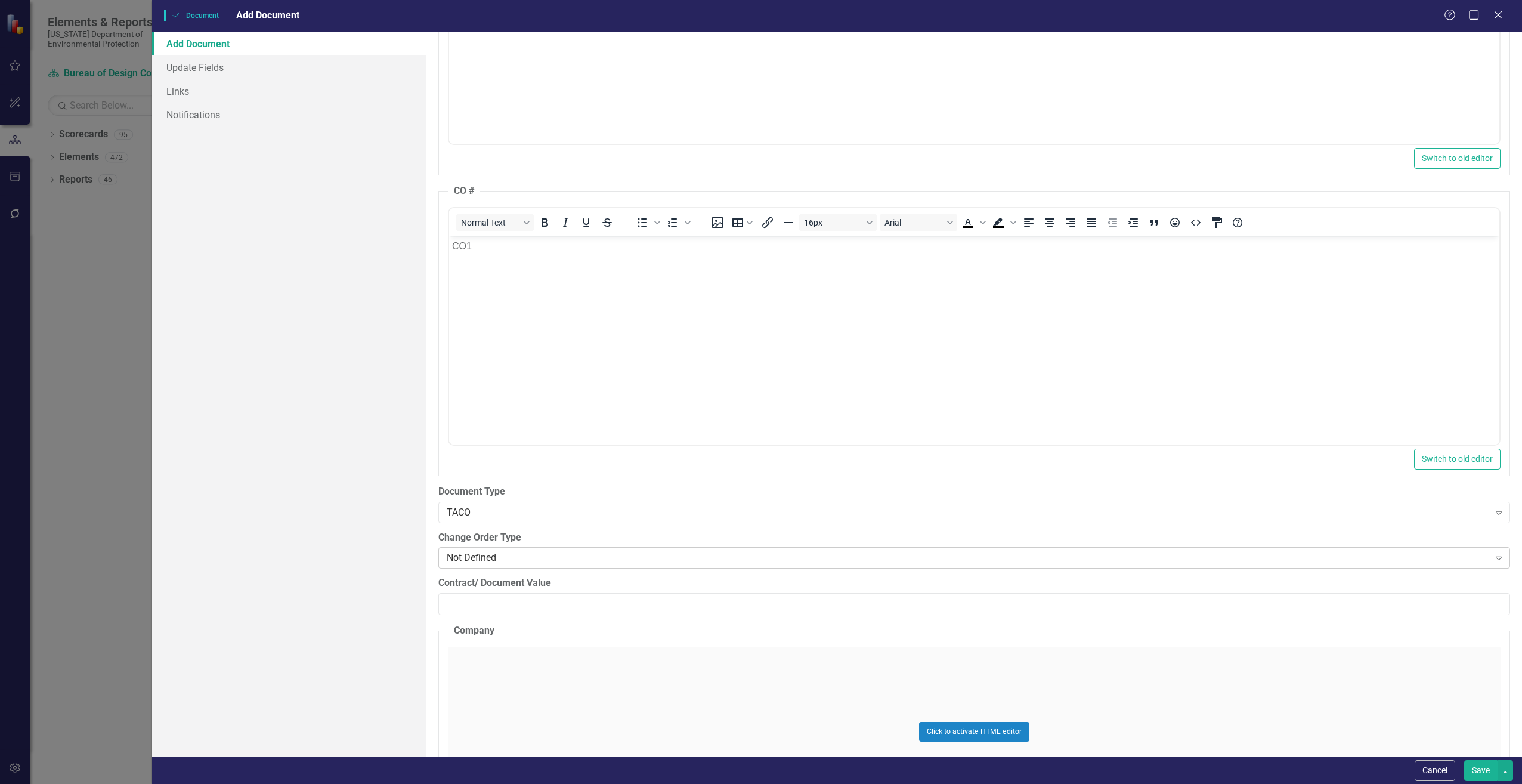
click at [548, 556] on div "Not Defined" at bounding box center [968, 558] width 1043 height 14
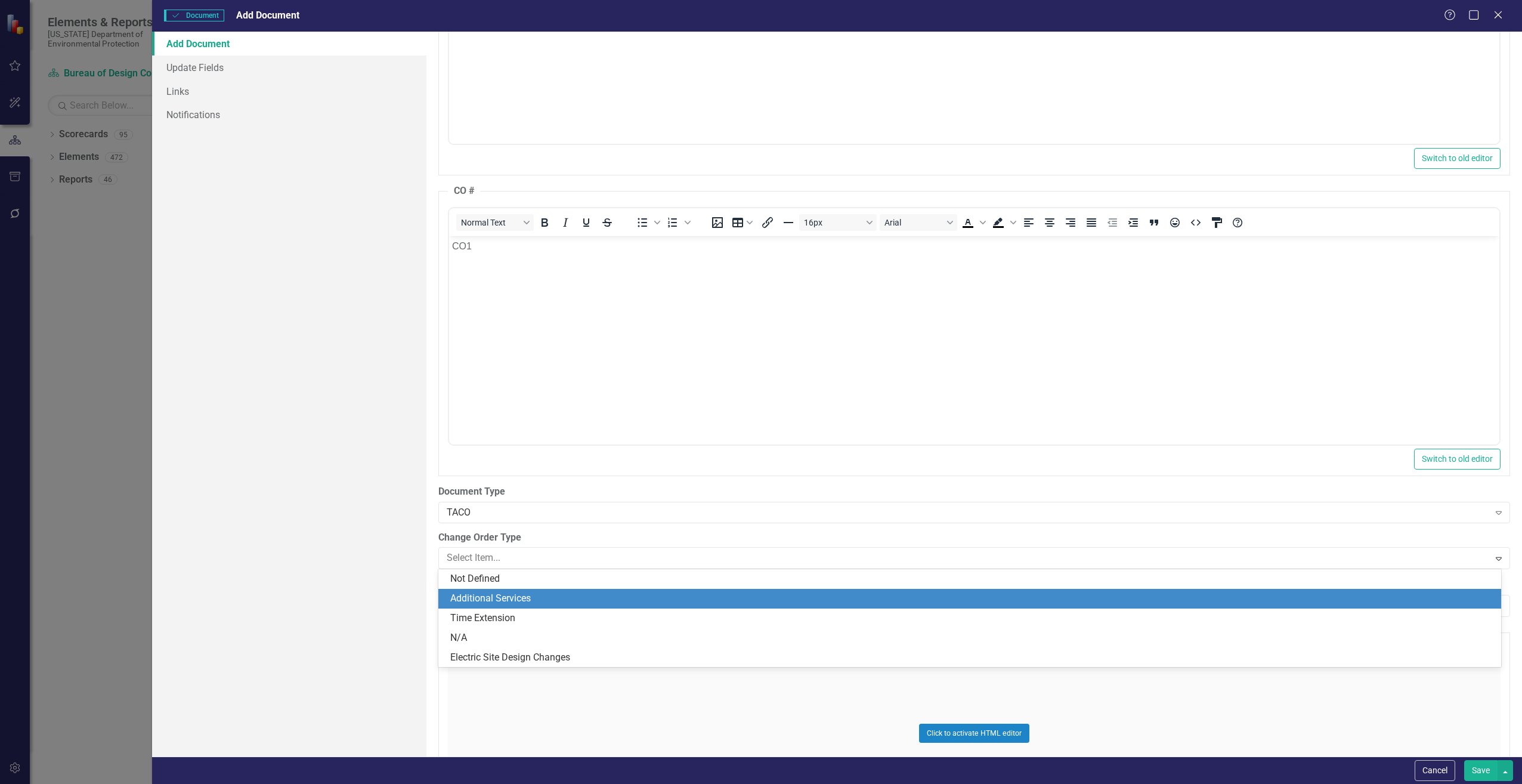
click at [530, 594] on div "Additional Services" at bounding box center [973, 599] width 1044 height 14
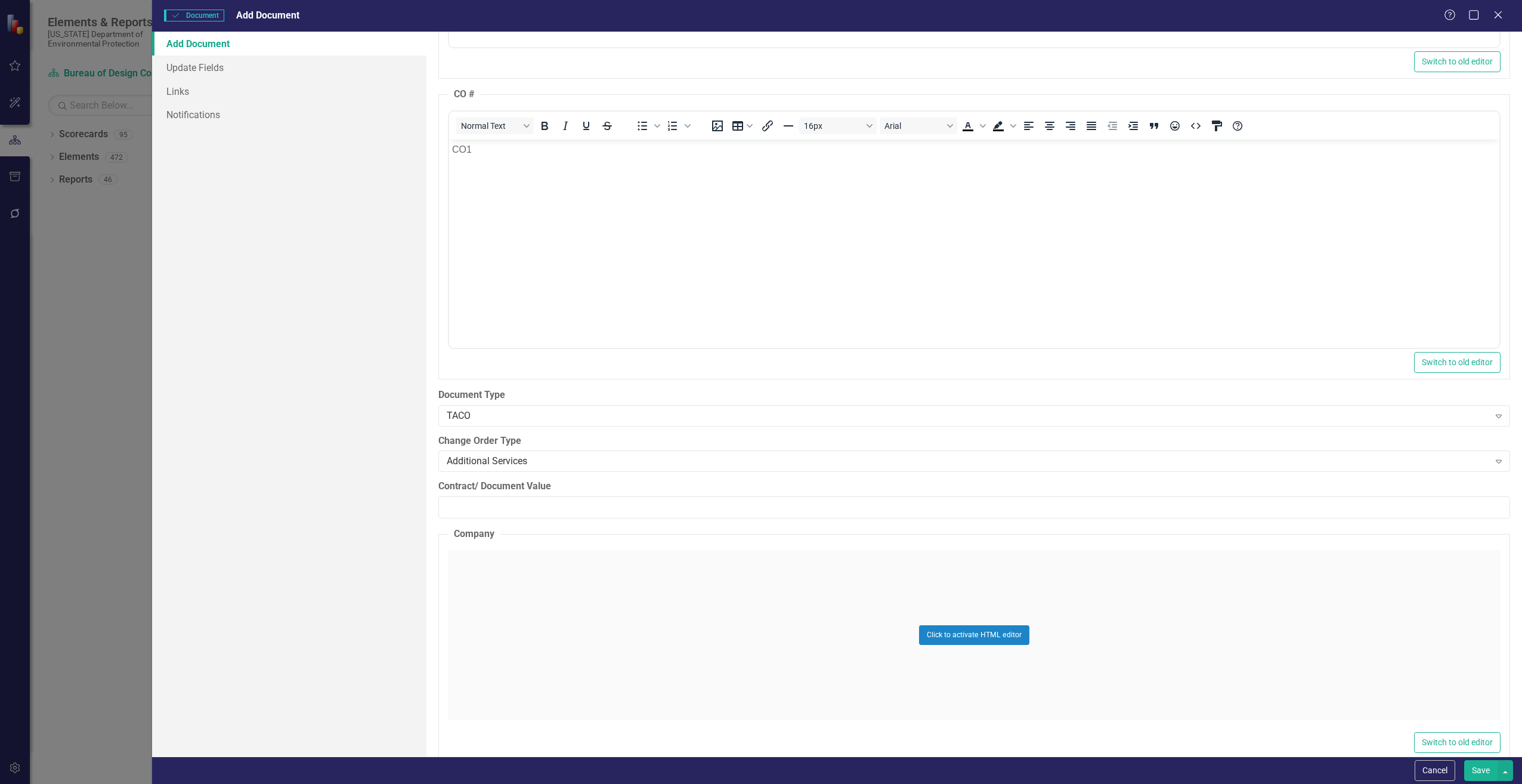
scroll to position [1431, 0]
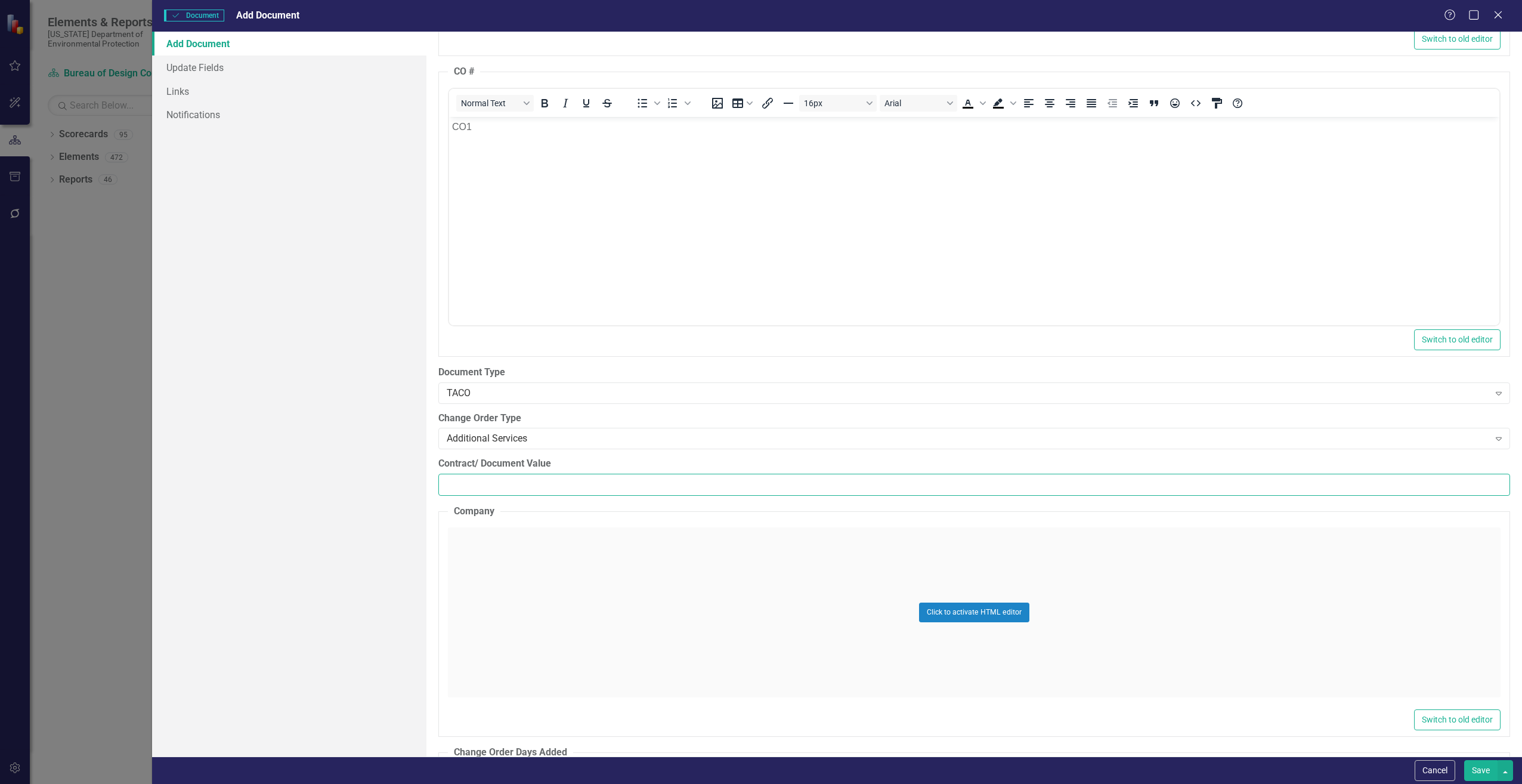
click at [517, 488] on input "Contract/ Document Value" at bounding box center [974, 484] width 1072 height 22
paste input "1685.75"
type input "1685.75"
click at [530, 577] on div "Click to activate HTML editor" at bounding box center [975, 612] width 1053 height 170
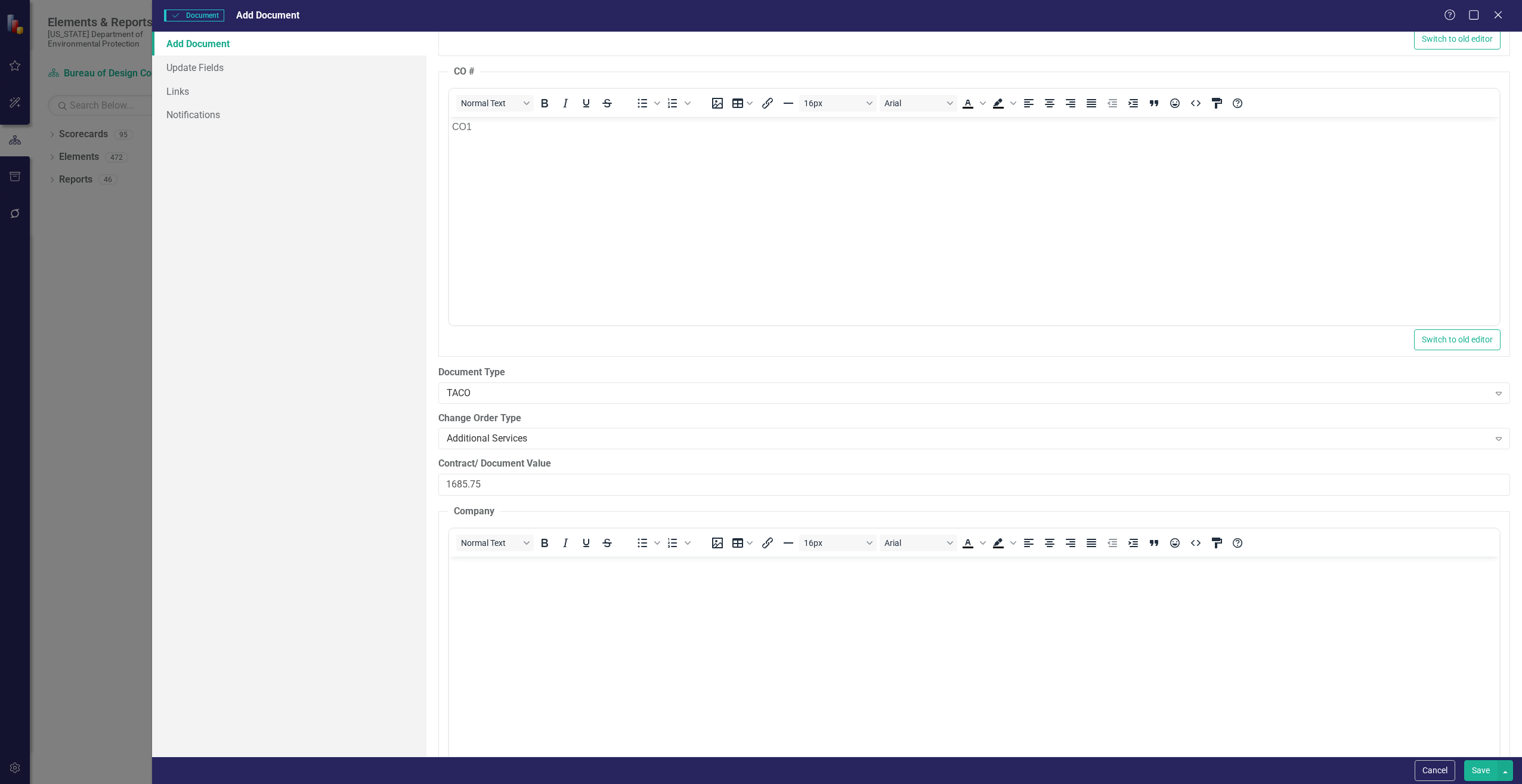
scroll to position [0, 0]
click at [480, 576] on body "Rich Text Area. Press ALT-0 for help." at bounding box center [973, 646] width 1050 height 179
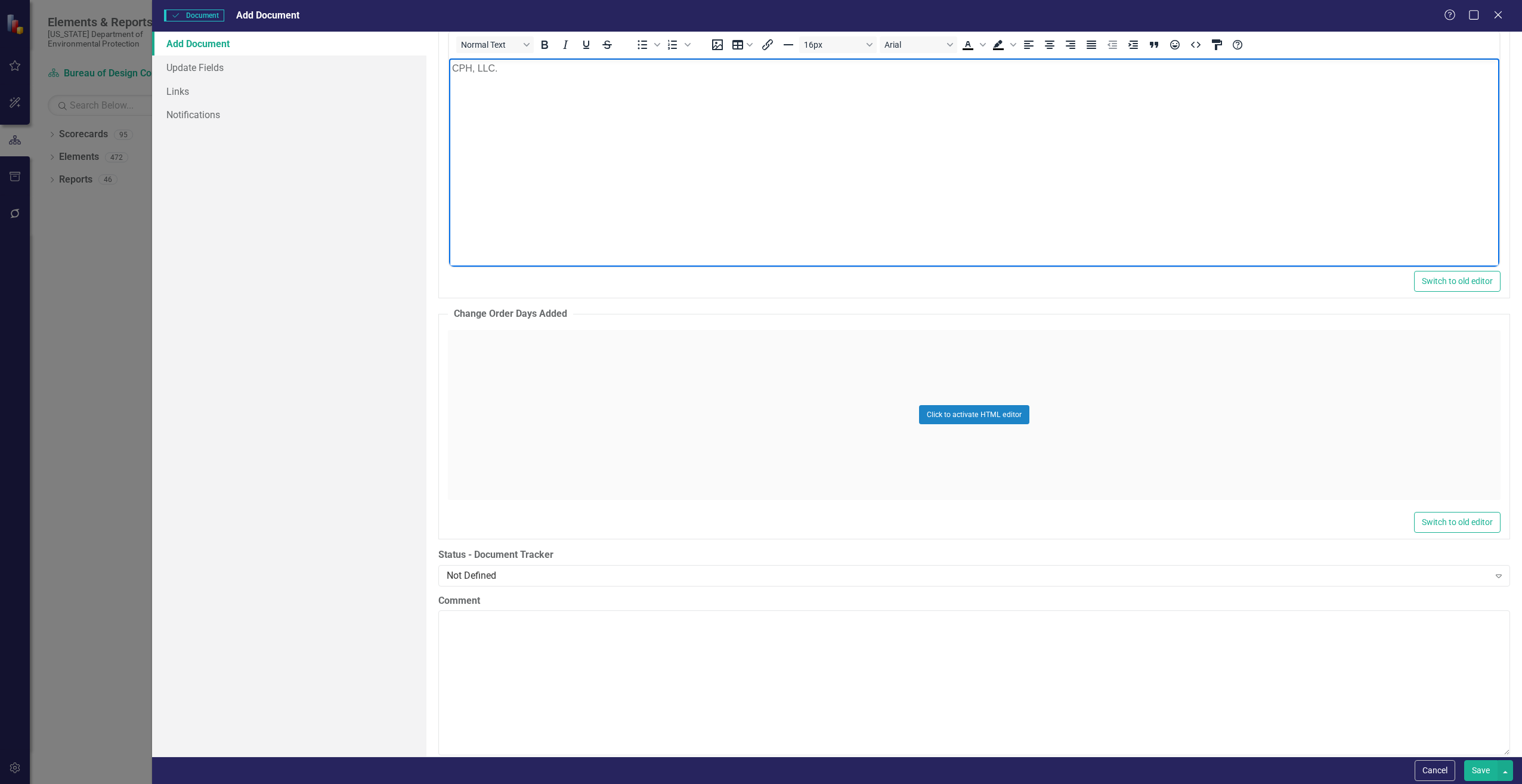
scroll to position [1968, 0]
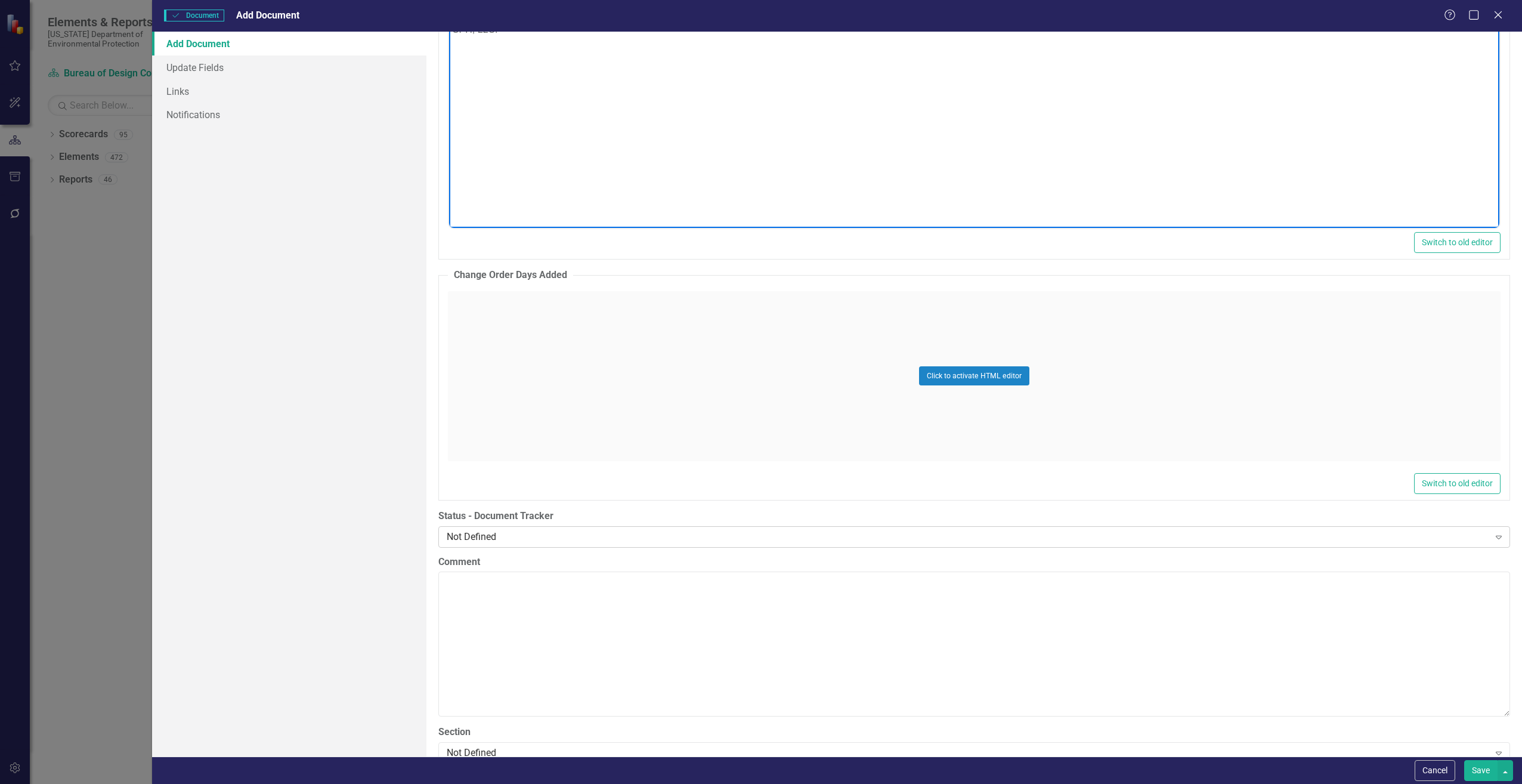
click at [559, 539] on div "Not Defined" at bounding box center [968, 536] width 1043 height 14
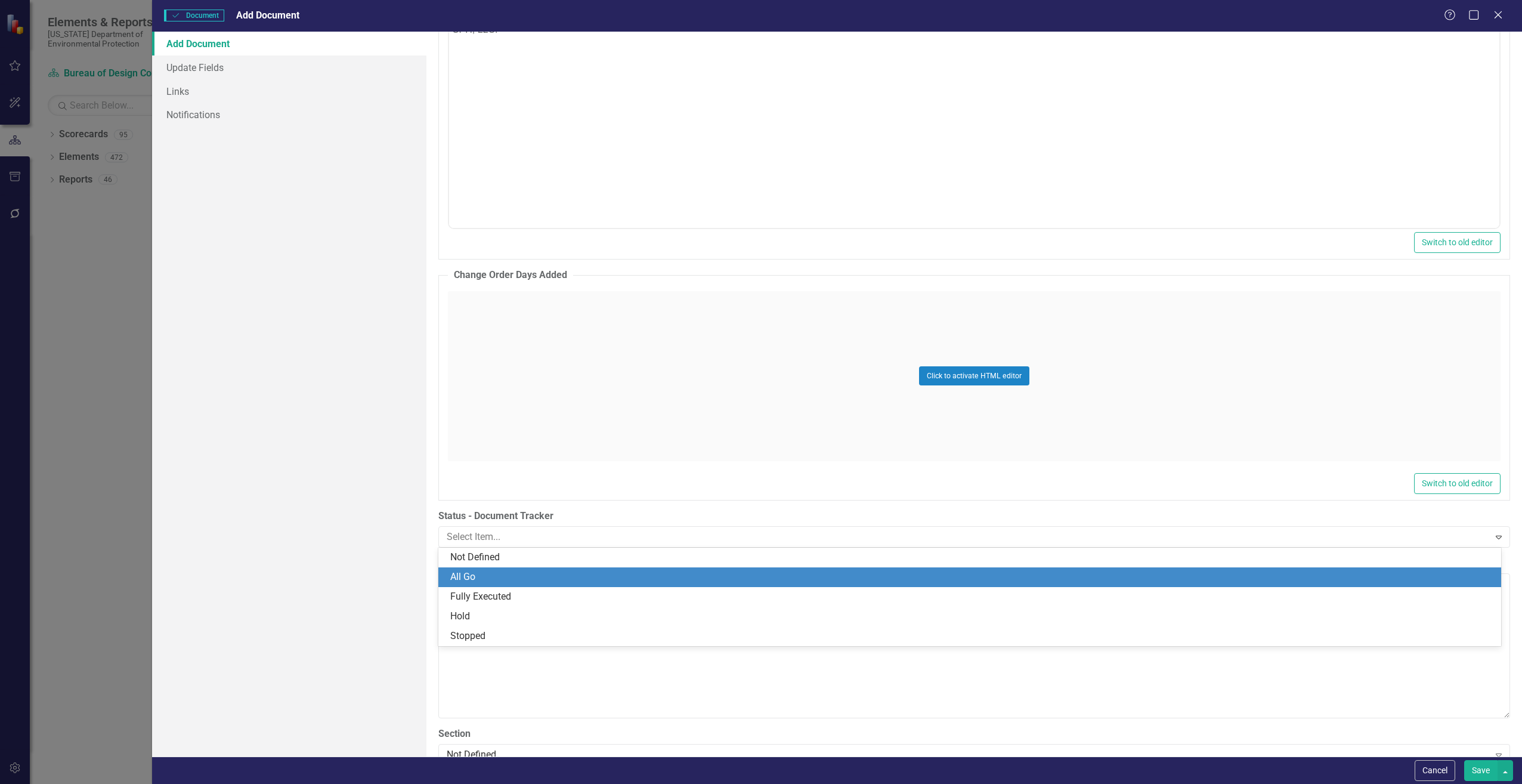
click at [527, 573] on div "All Go" at bounding box center [973, 577] width 1044 height 14
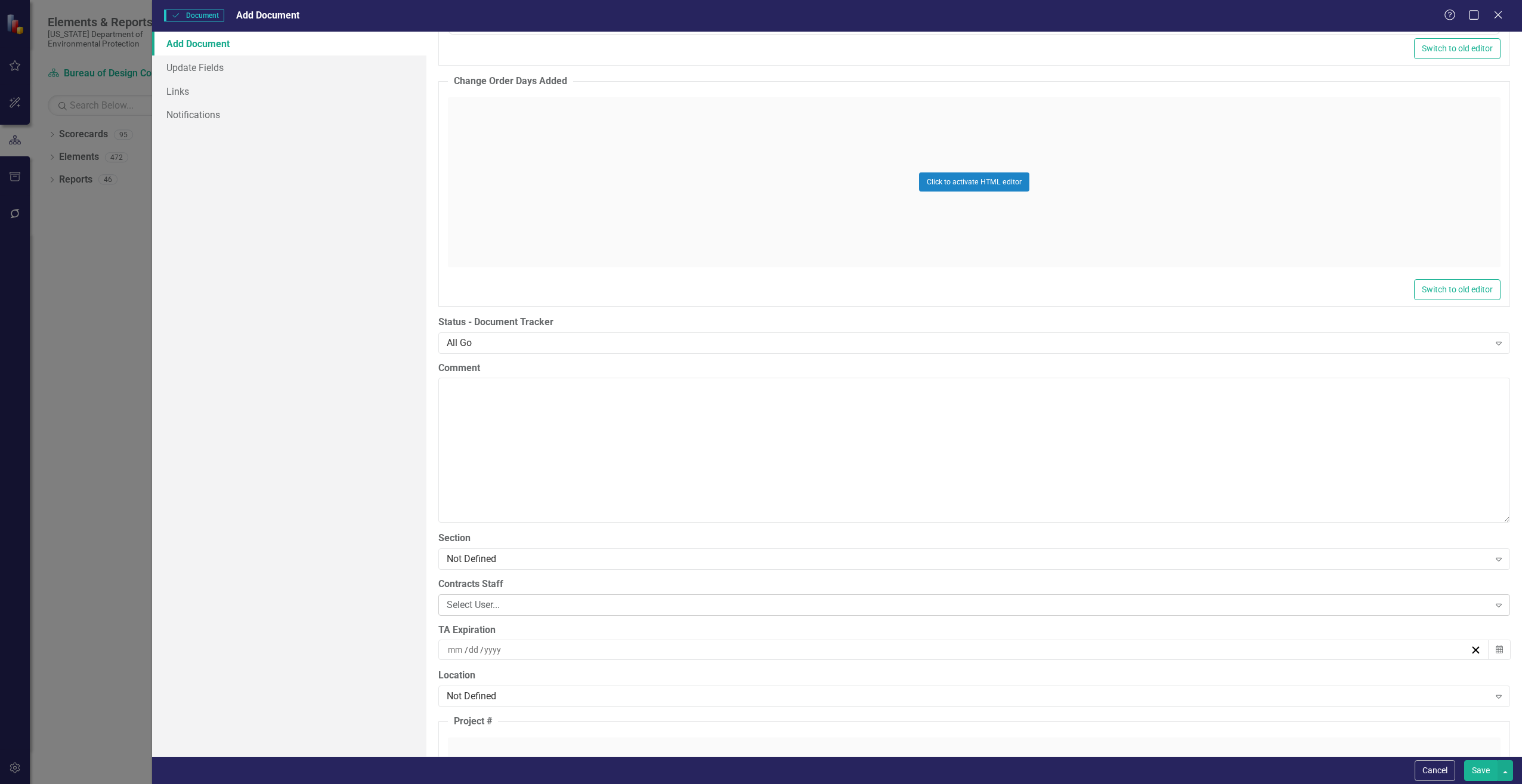
scroll to position [2207, 0]
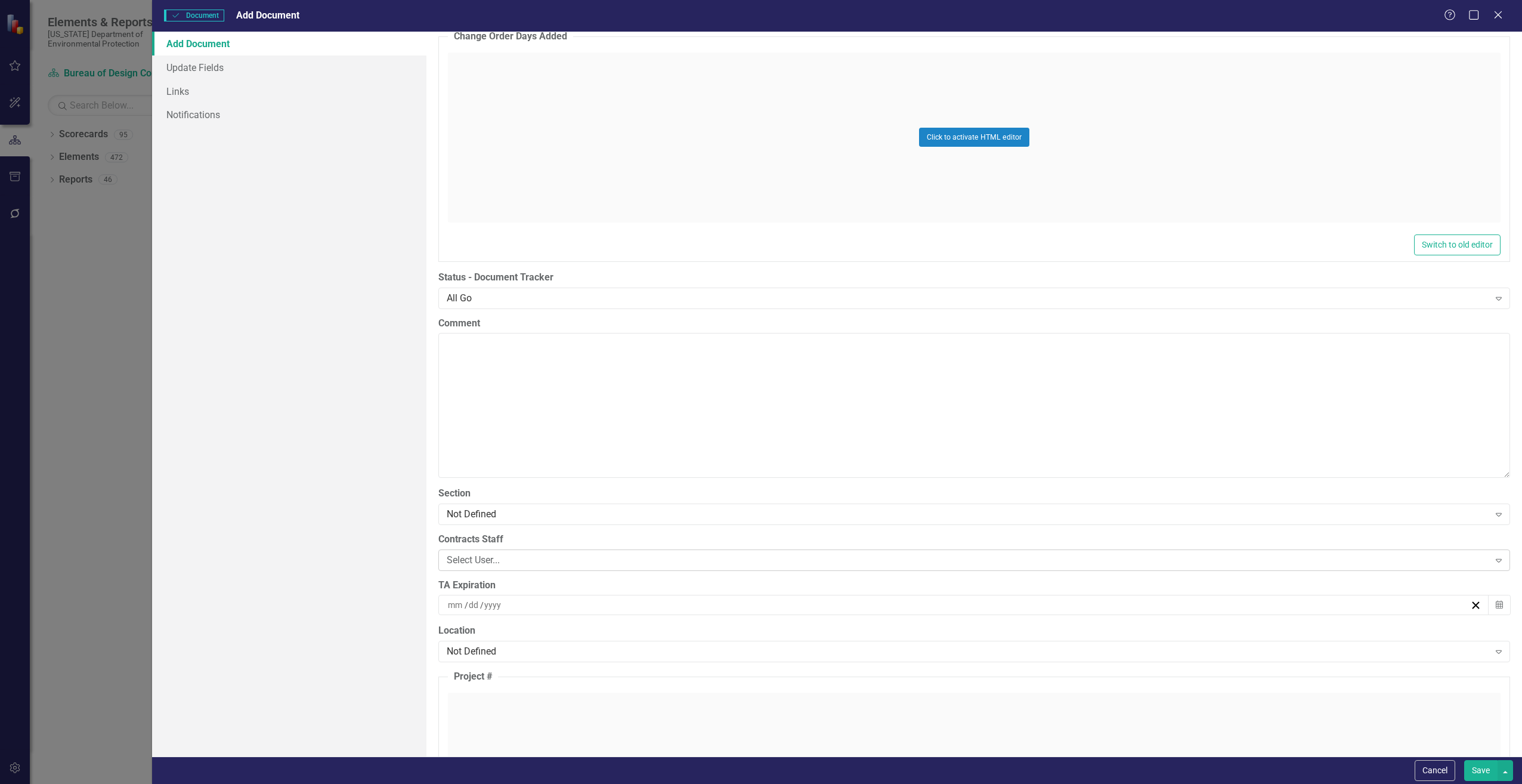
click at [562, 559] on div "Select User..." at bounding box center [968, 560] width 1043 height 14
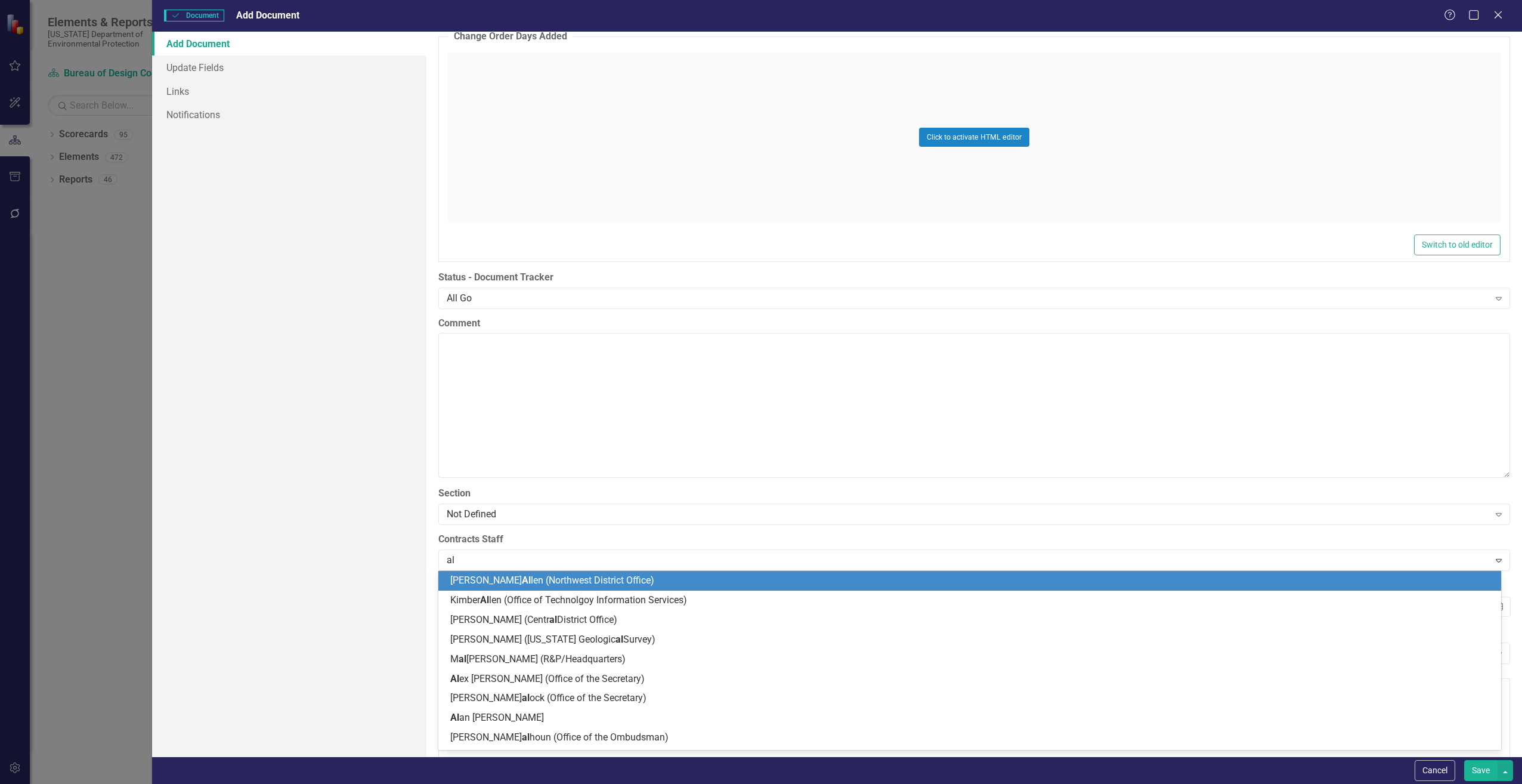
type input "ali"
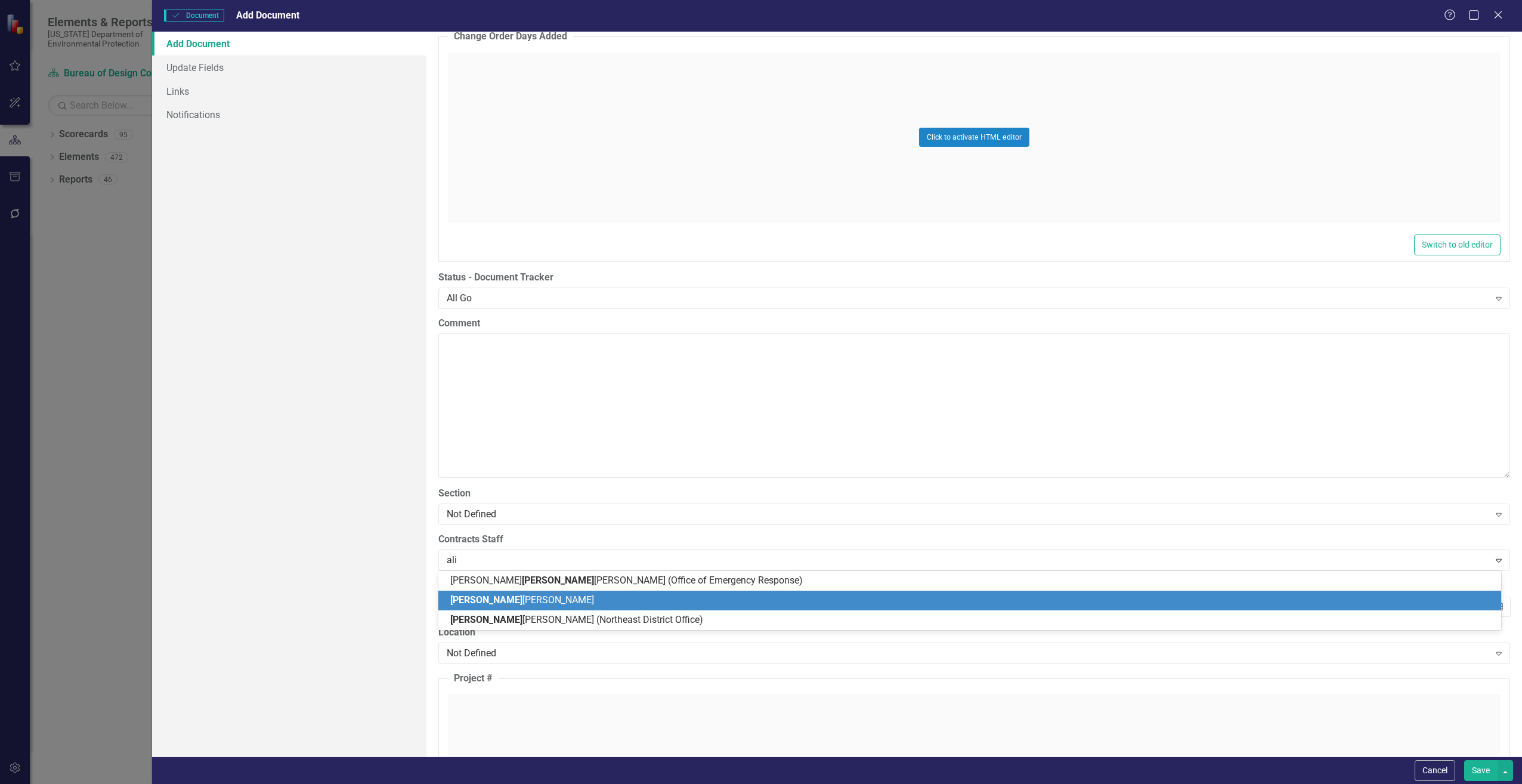
click at [506, 595] on span "[PERSON_NAME]" at bounding box center [522, 599] width 144 height 11
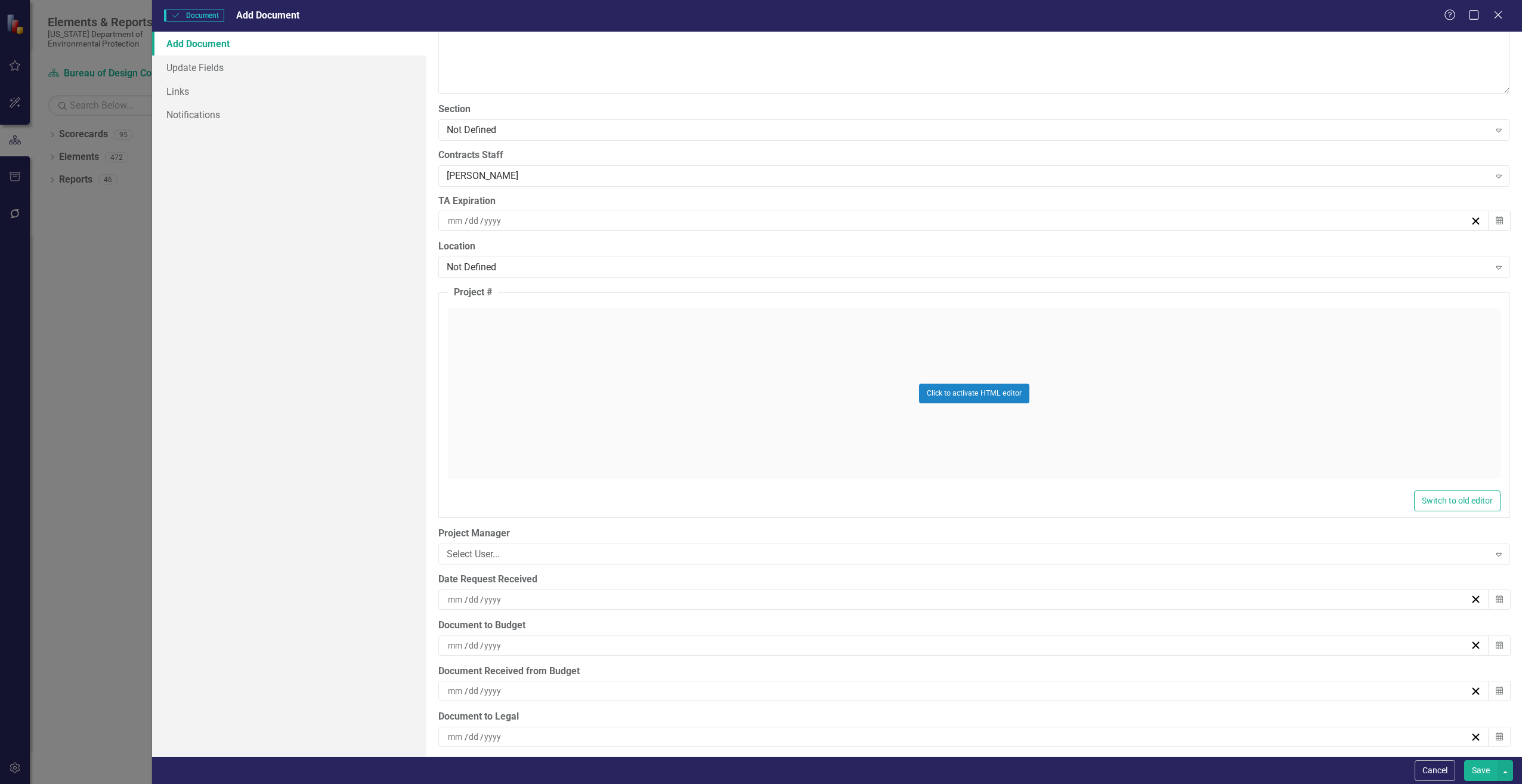
scroll to position [2624, 0]
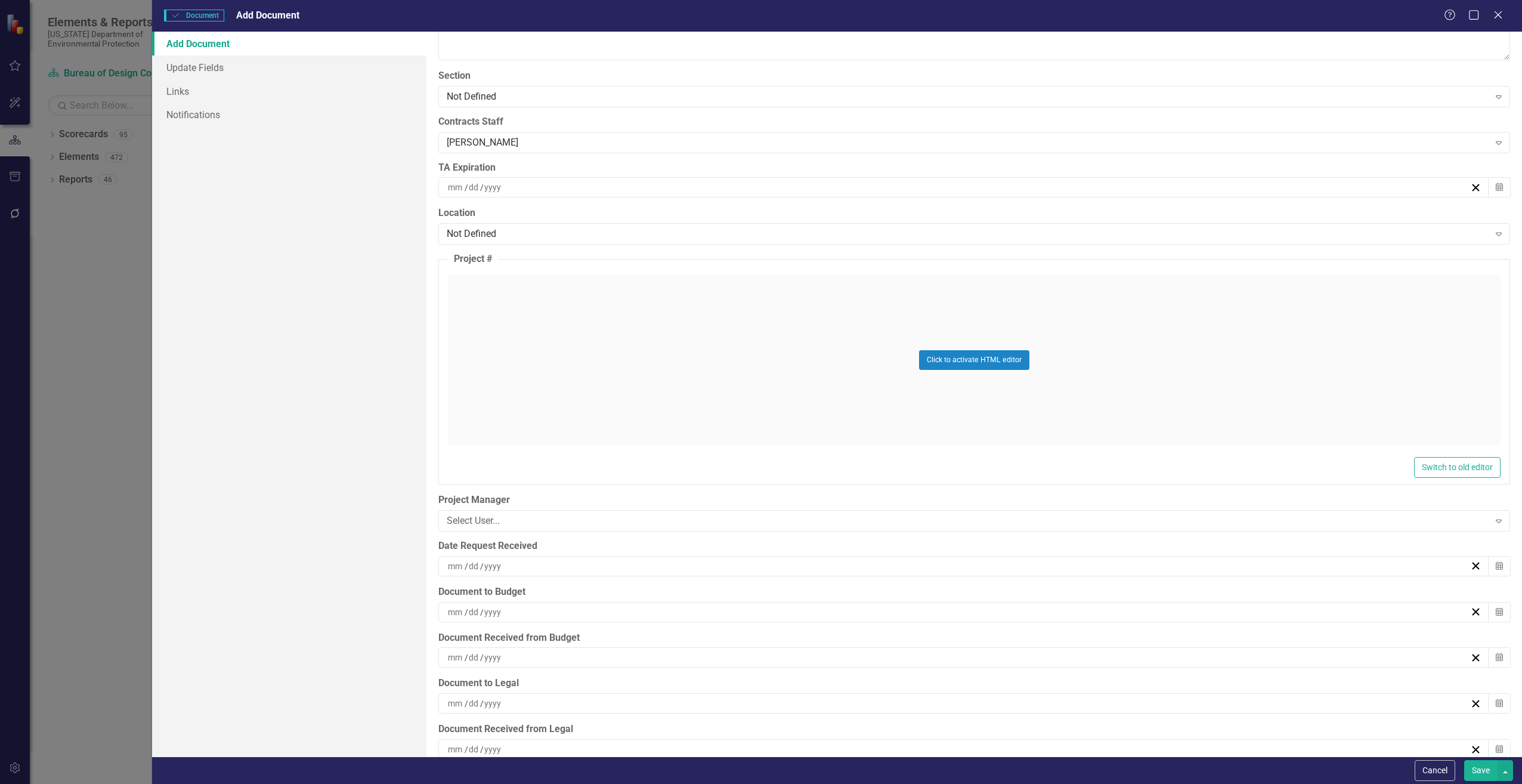
click at [521, 566] on div "/ /" at bounding box center [958, 566] width 1024 height 12
click at [1017, 676] on abbr "15" at bounding box center [1018, 678] width 10 height 10
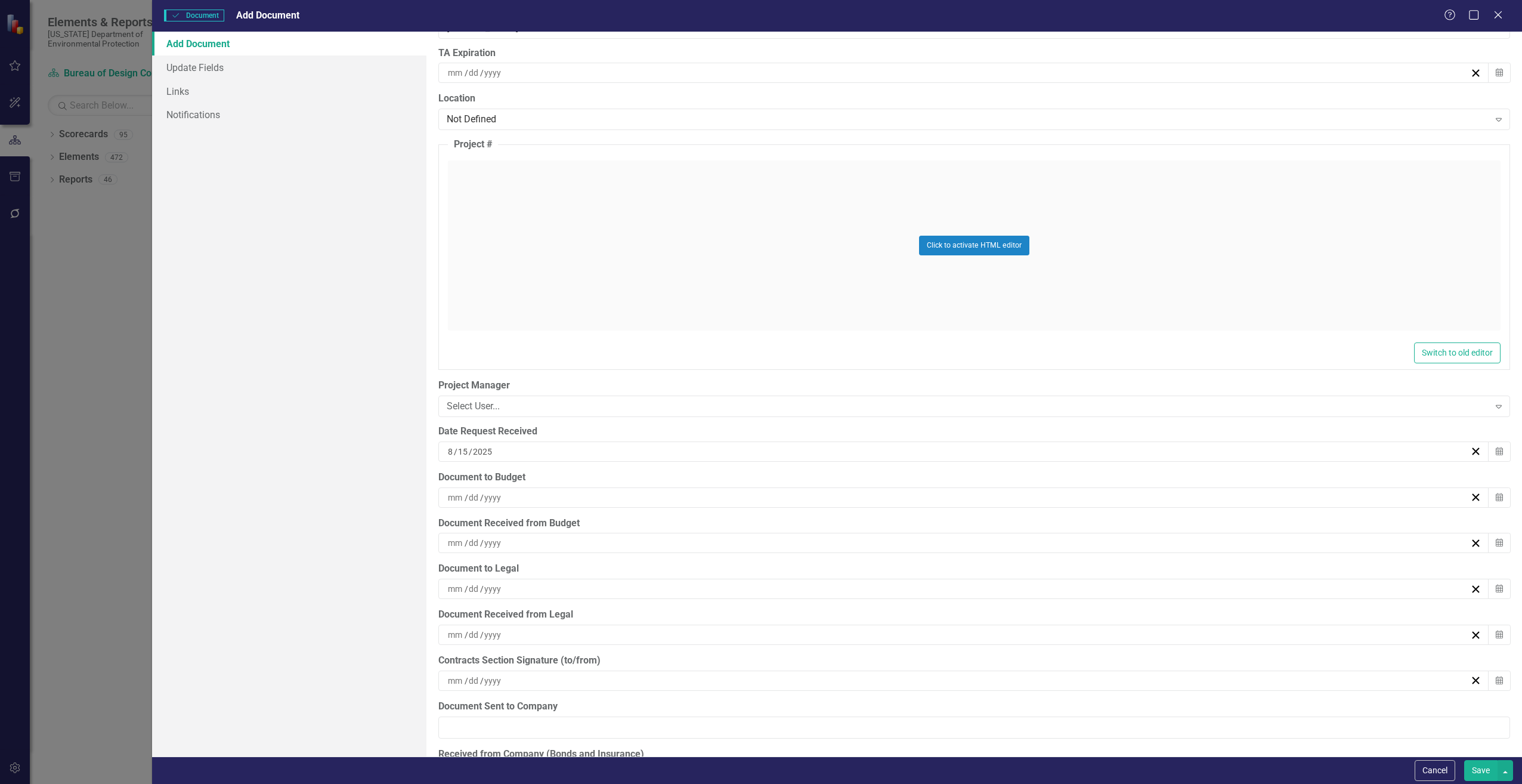
scroll to position [2743, 0]
click at [533, 487] on div "/ /" at bounding box center [958, 493] width 1024 height 12
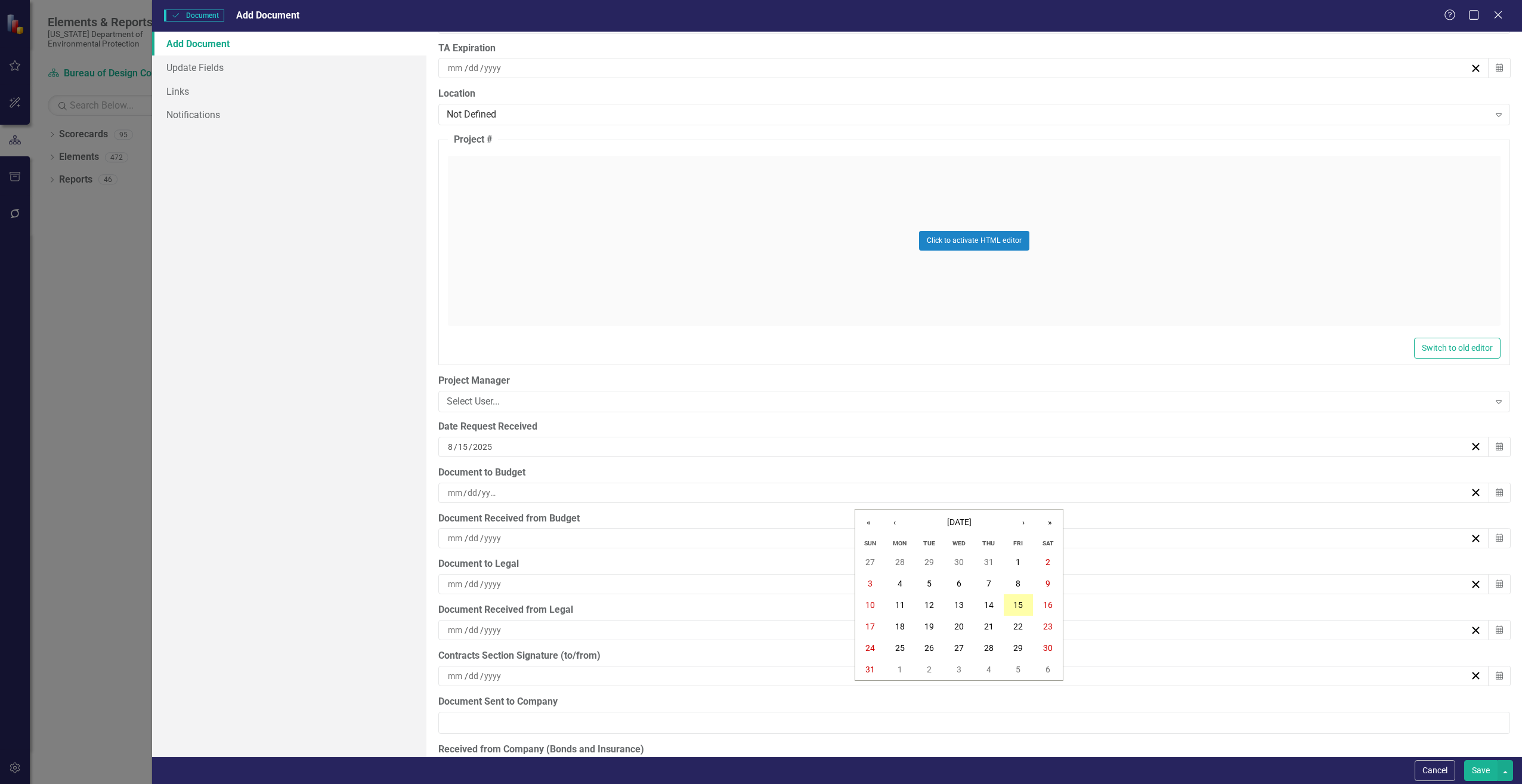
click at [1020, 609] on abbr "15" at bounding box center [1018, 605] width 10 height 10
click at [536, 537] on div "/ /" at bounding box center [958, 538] width 1024 height 12
click at [1019, 650] on abbr "15" at bounding box center [1018, 650] width 10 height 10
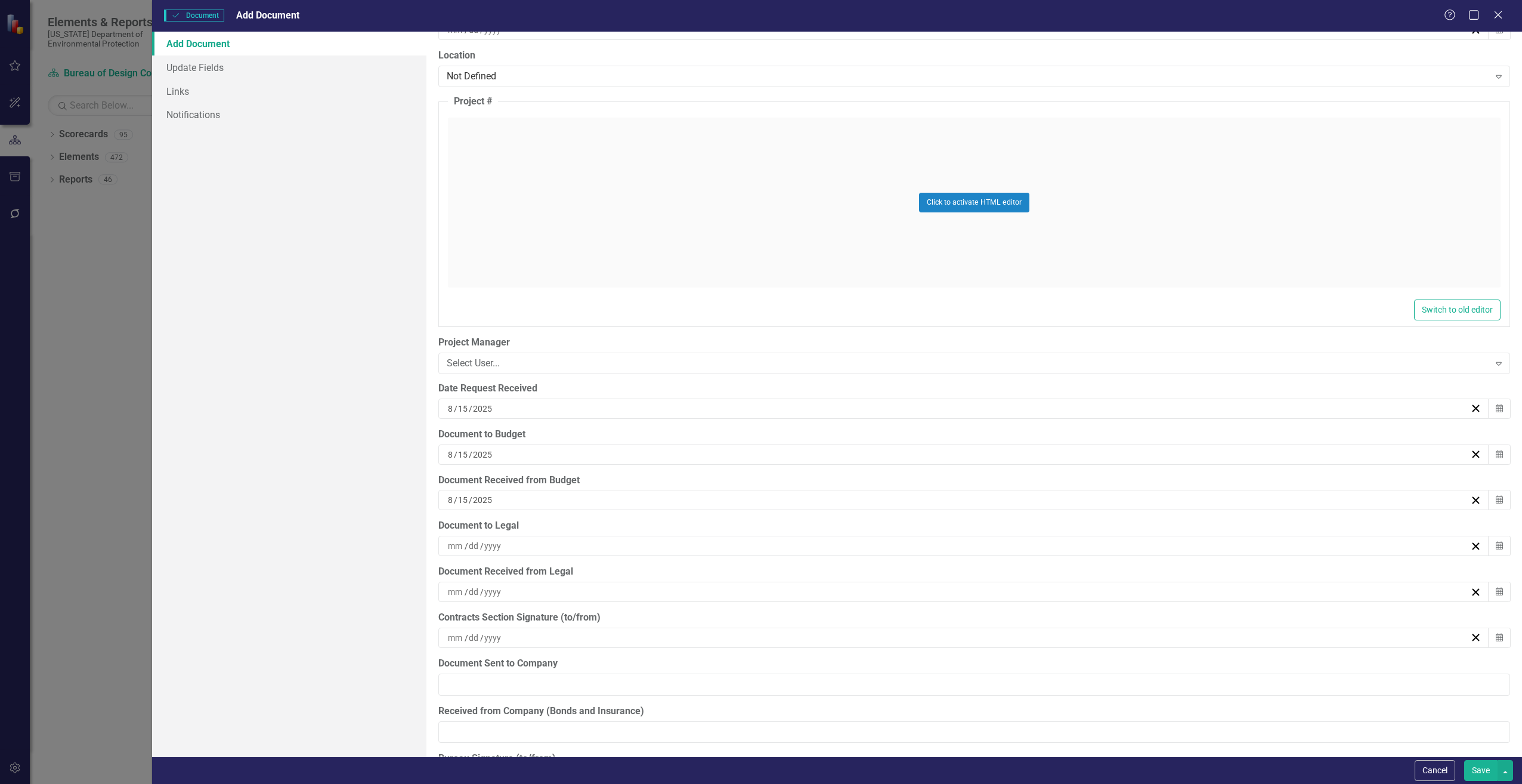
scroll to position [2803, 0]
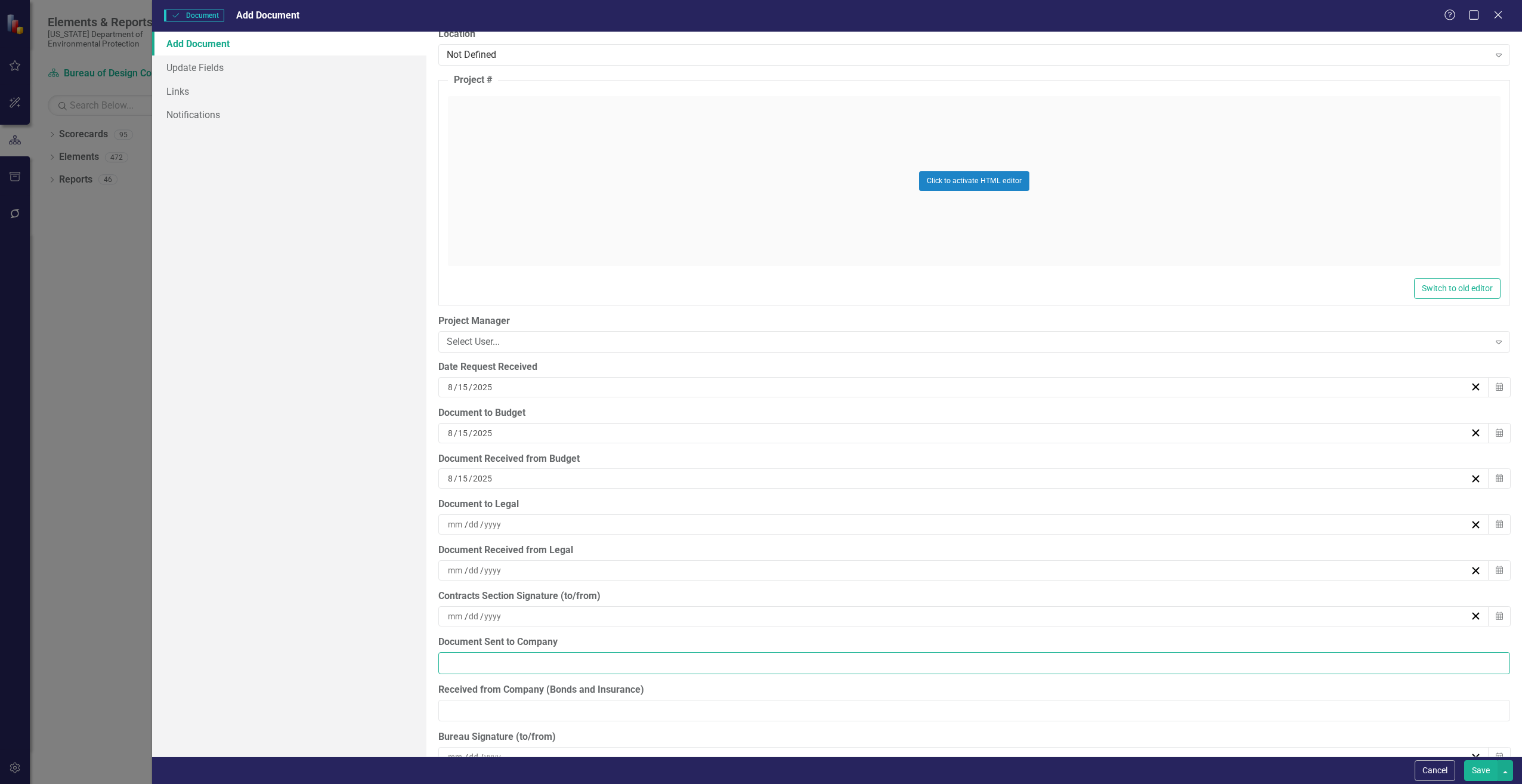
click at [503, 662] on input "Document Sent to Company" at bounding box center [974, 662] width 1072 height 22
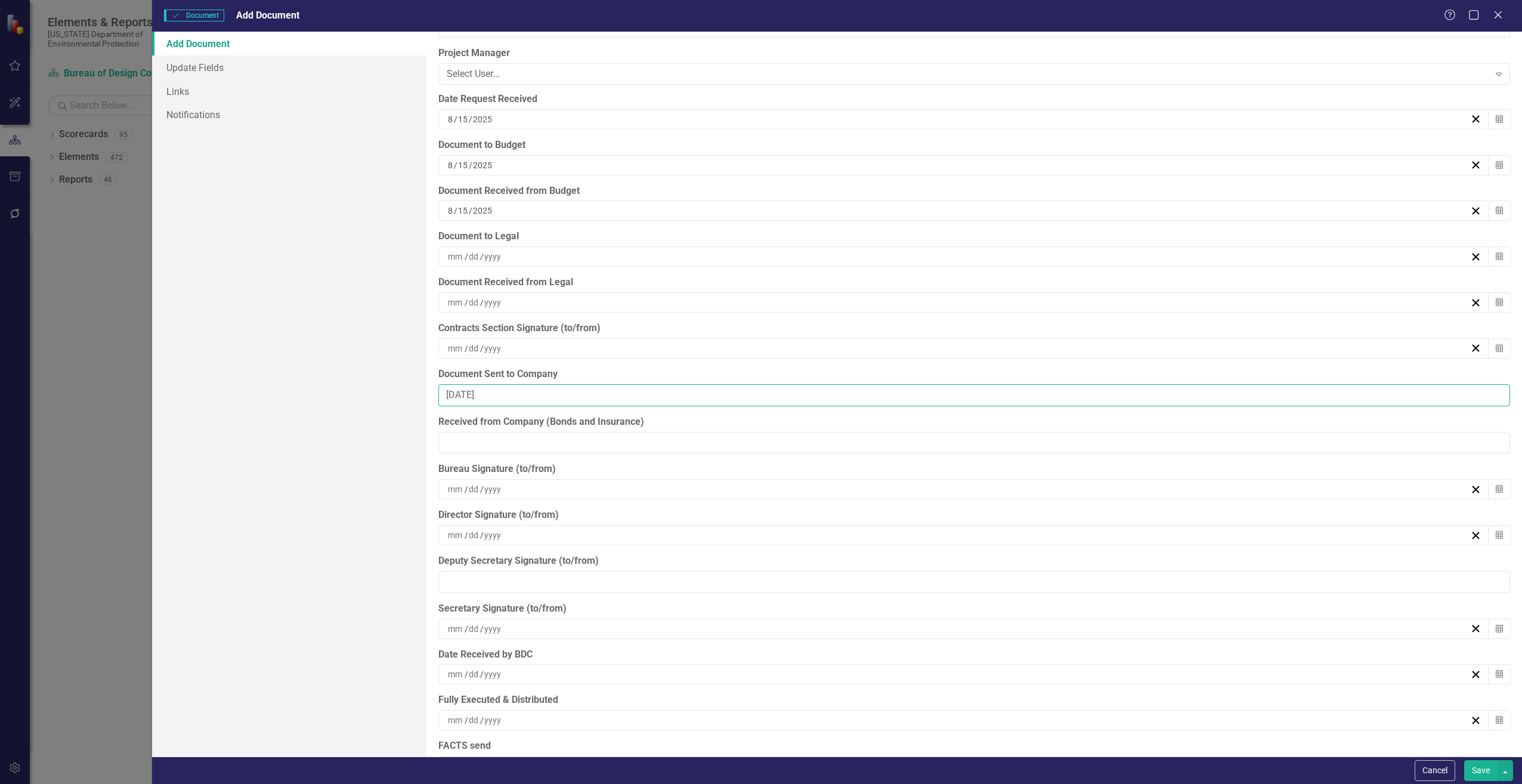
scroll to position [3101, 0]
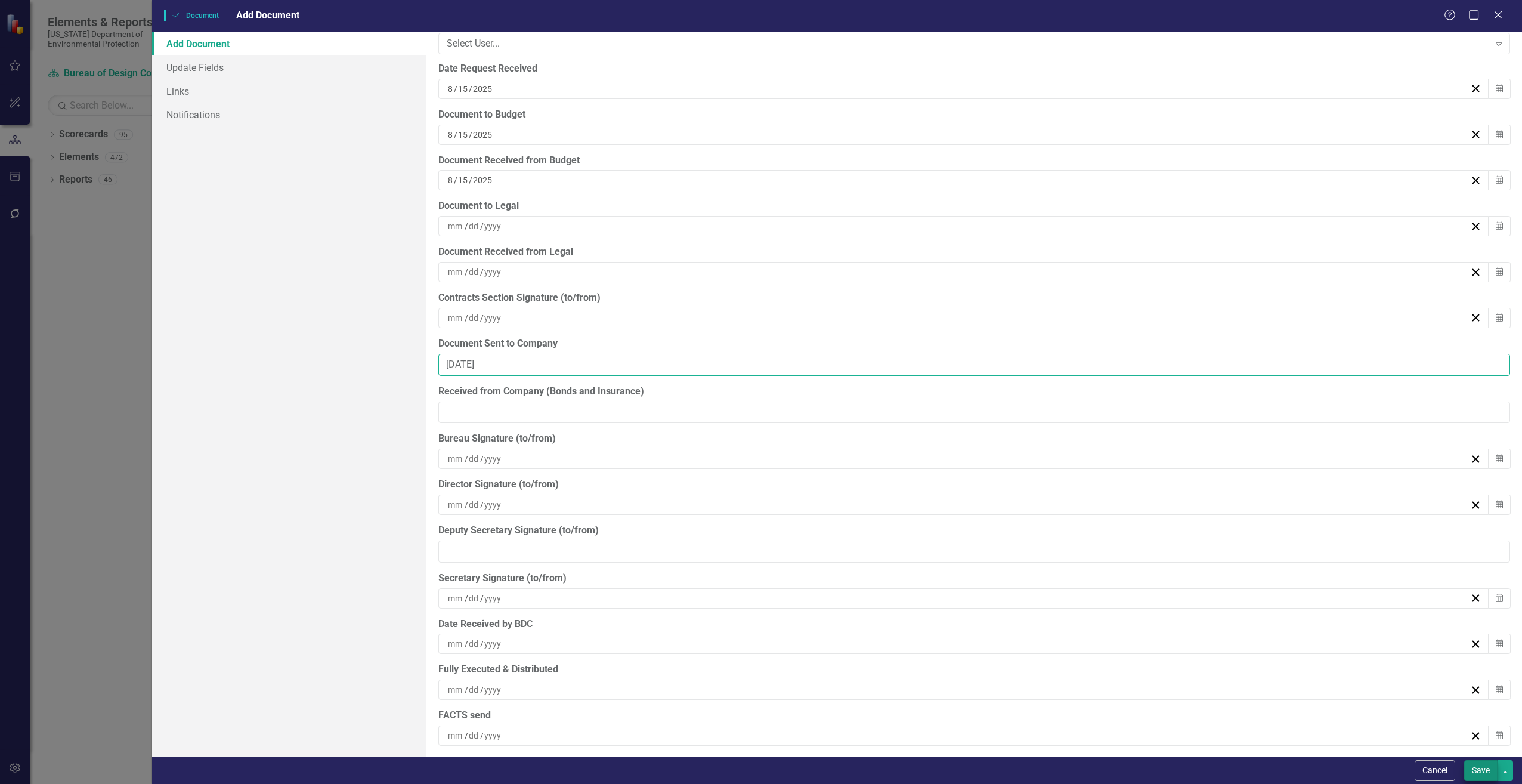
type input "[DATE]"
click at [1487, 776] on button "Save" at bounding box center [1481, 770] width 33 height 21
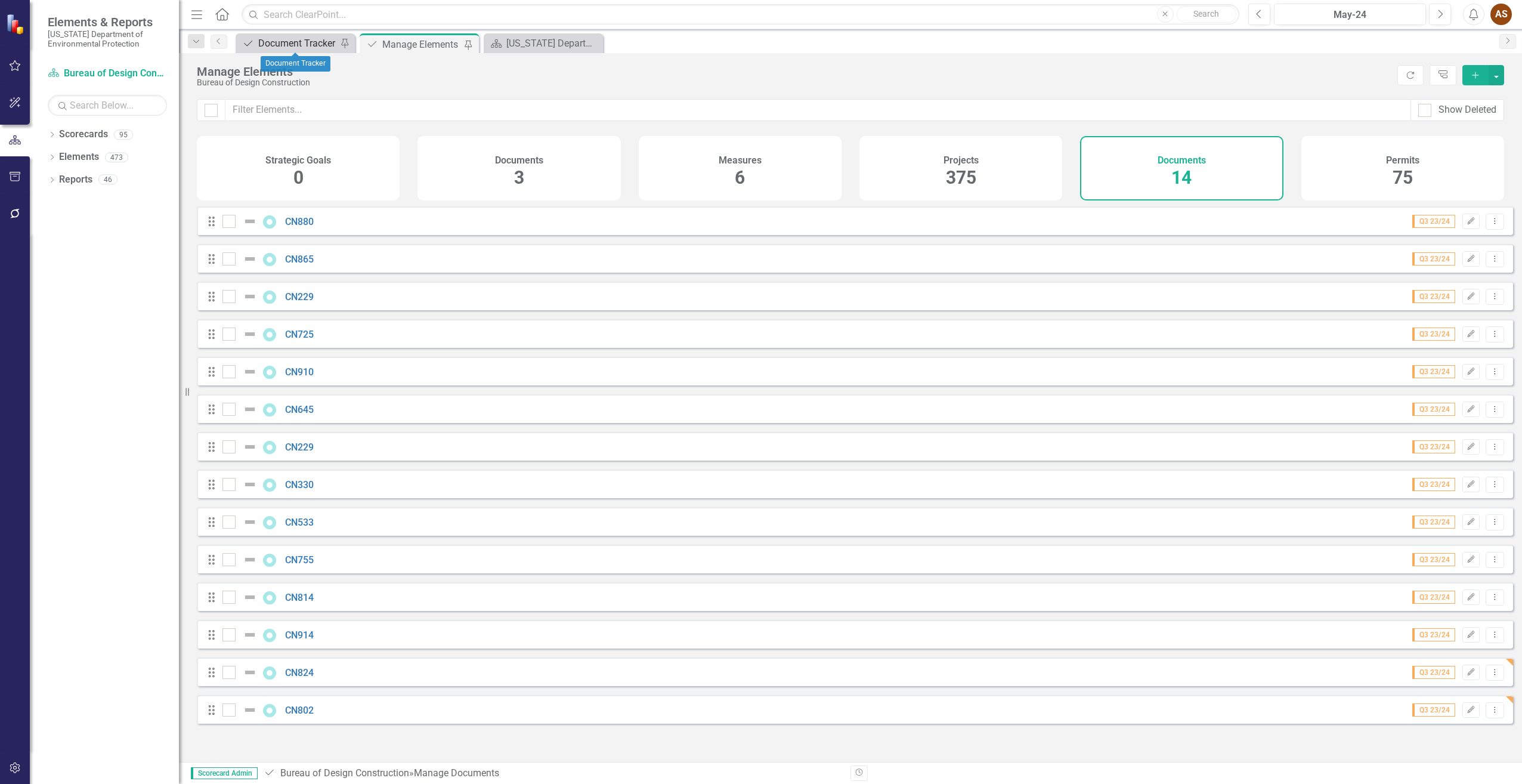
click at [274, 43] on div "Document Tracker" at bounding box center [298, 43] width 79 height 15
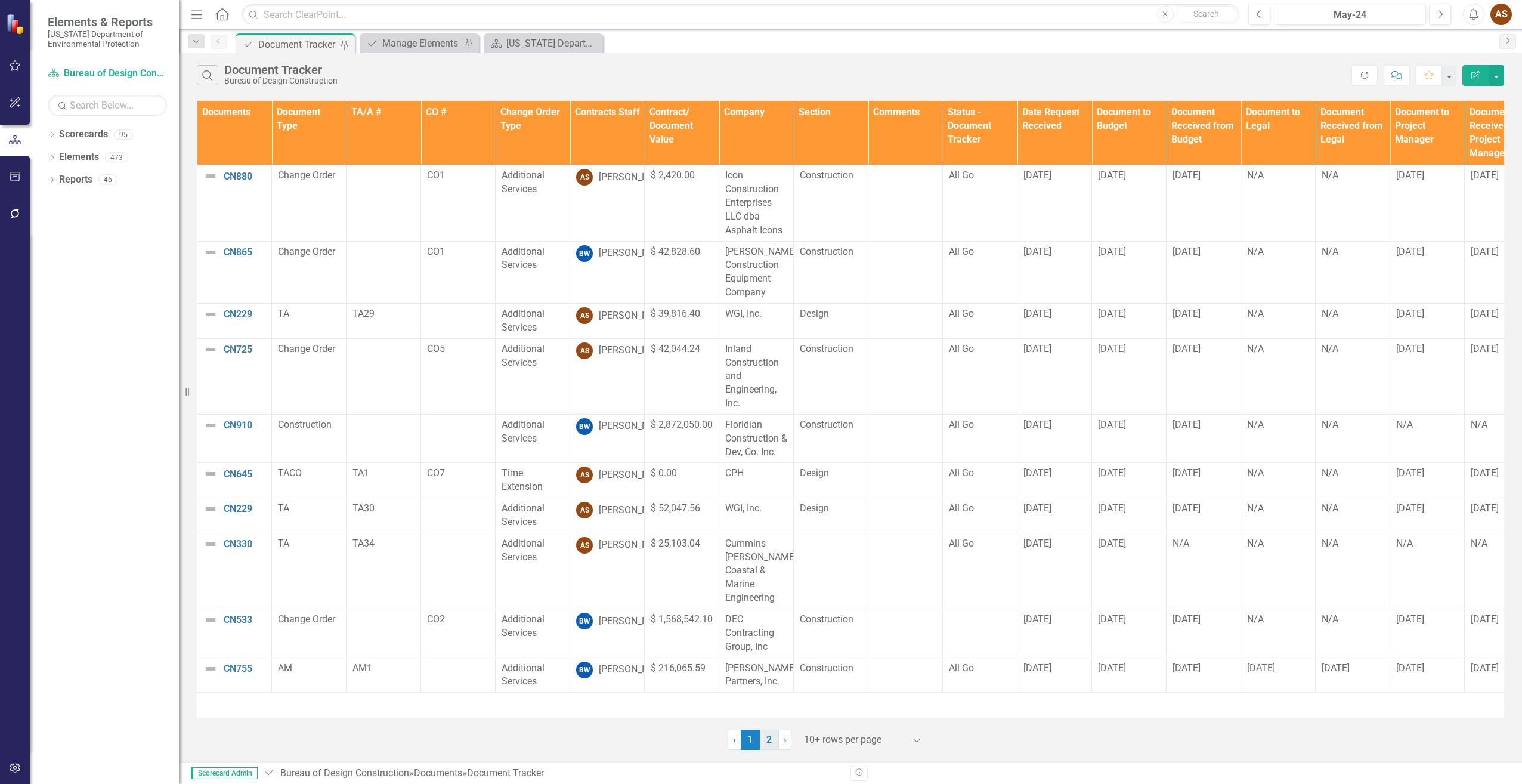
click at [769, 737] on link "2" at bounding box center [769, 739] width 19 height 21
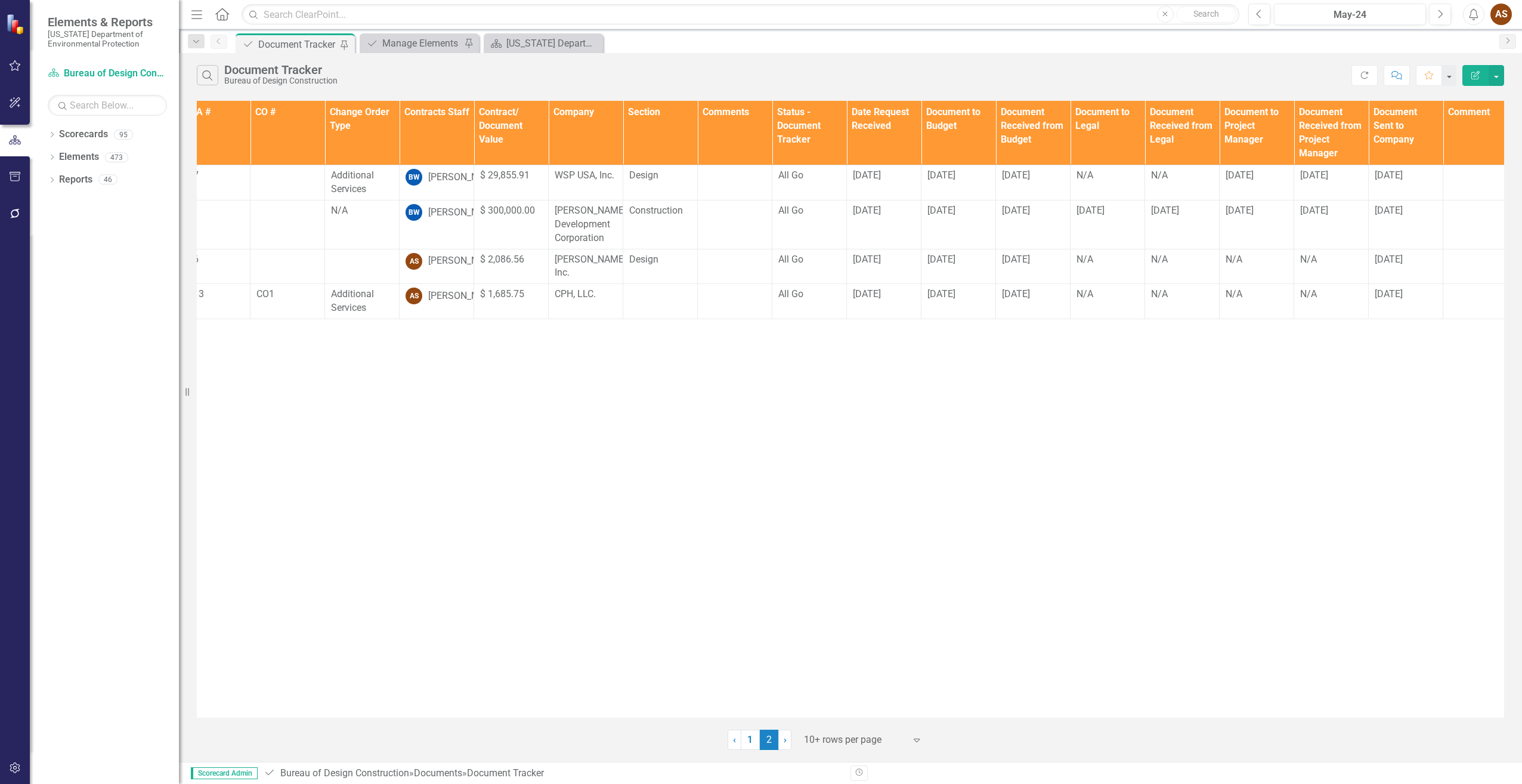
scroll to position [0, 216]
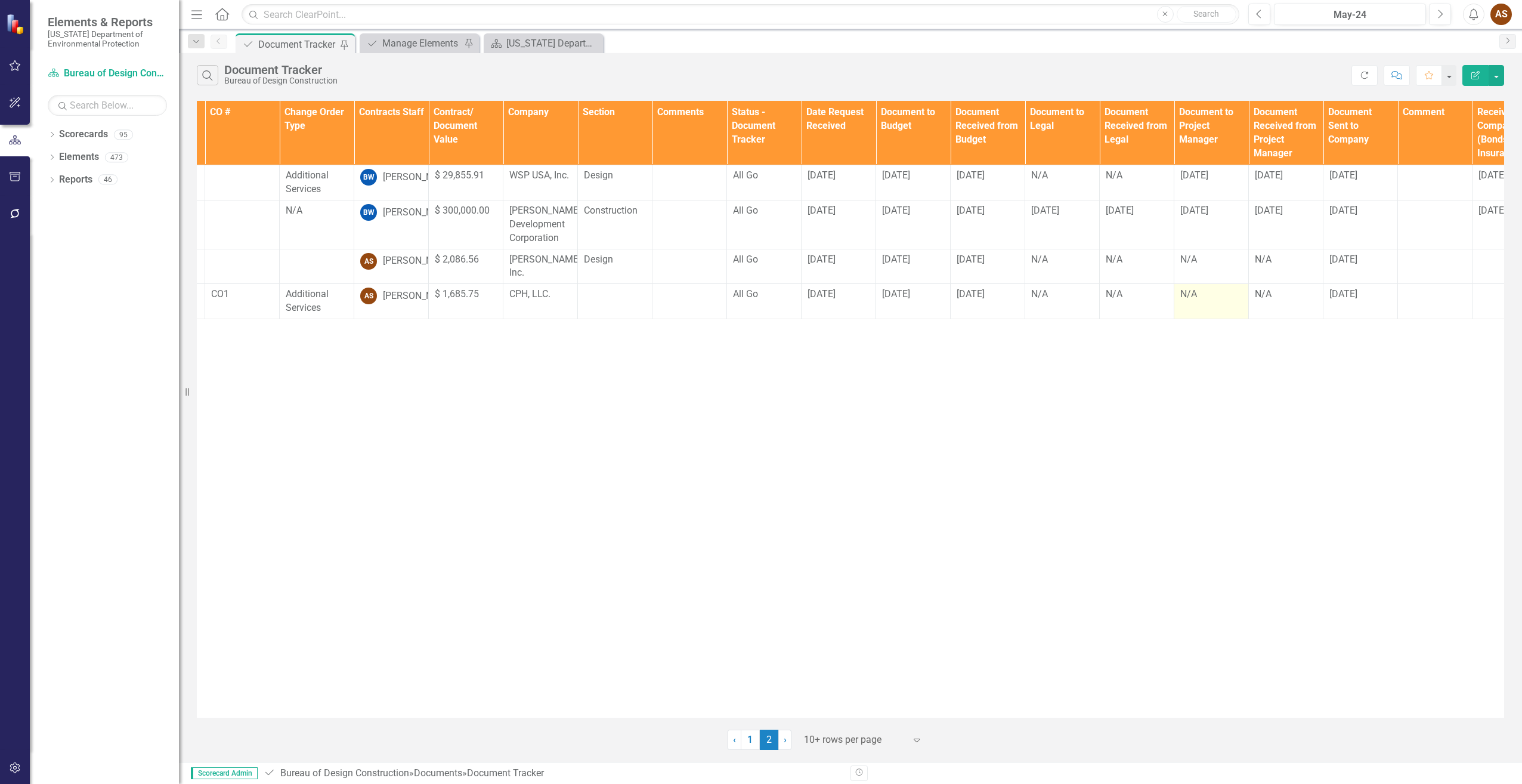
click at [1195, 304] on td "N/A" at bounding box center [1212, 302] width 74 height 35
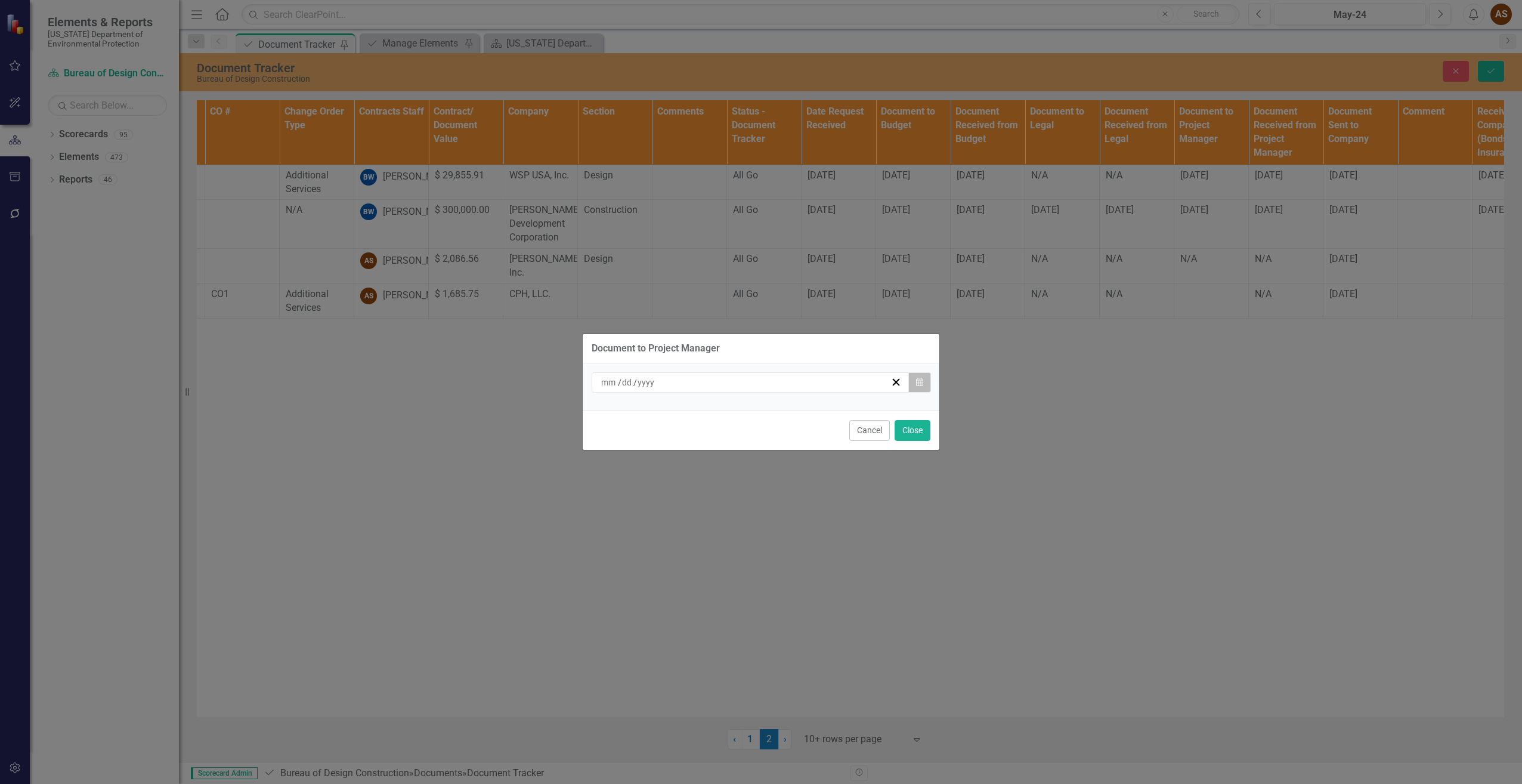
click at [920, 379] on icon "Calendar" at bounding box center [919, 382] width 7 height 8
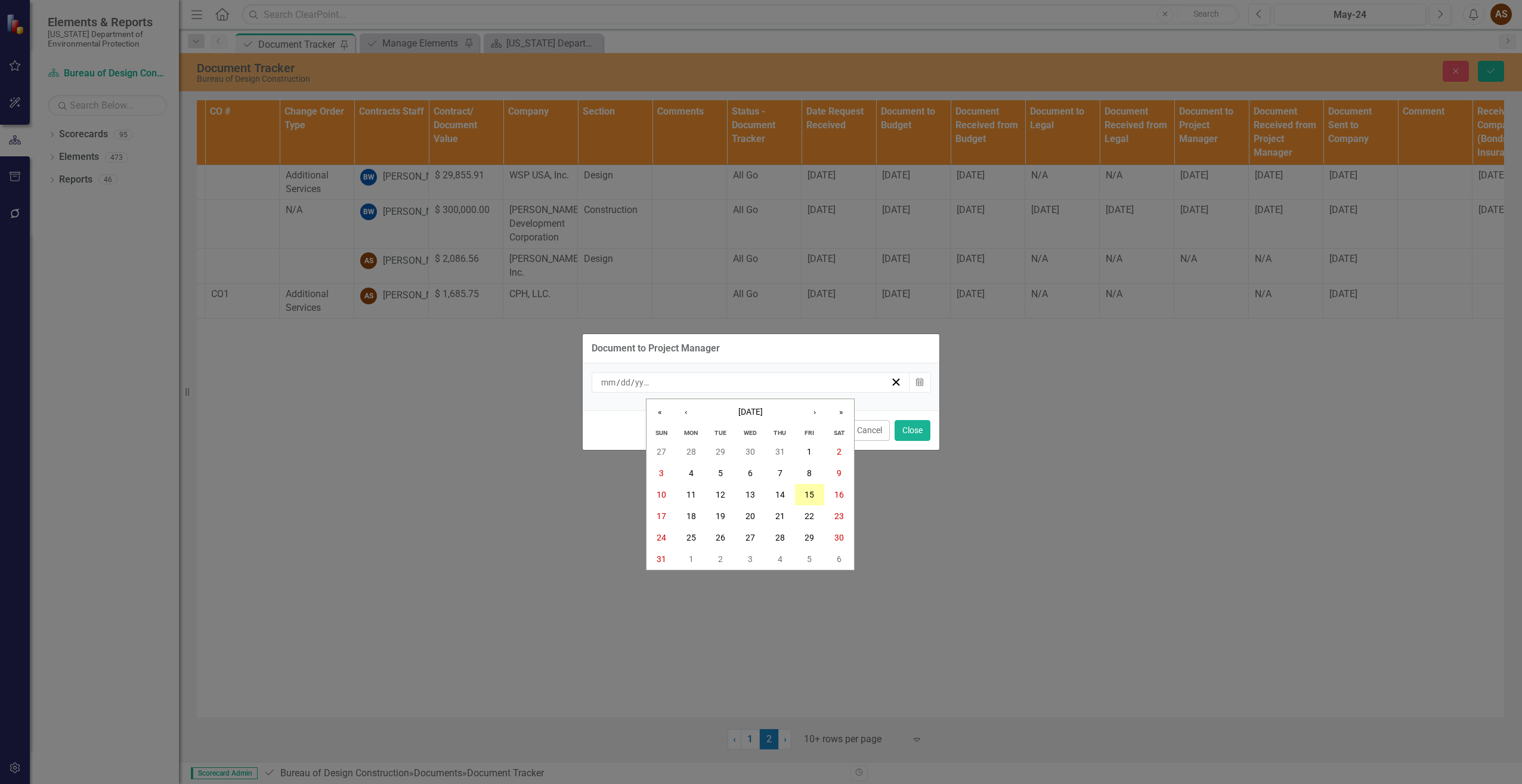
click at [809, 495] on abbr "15" at bounding box center [809, 495] width 10 height 10
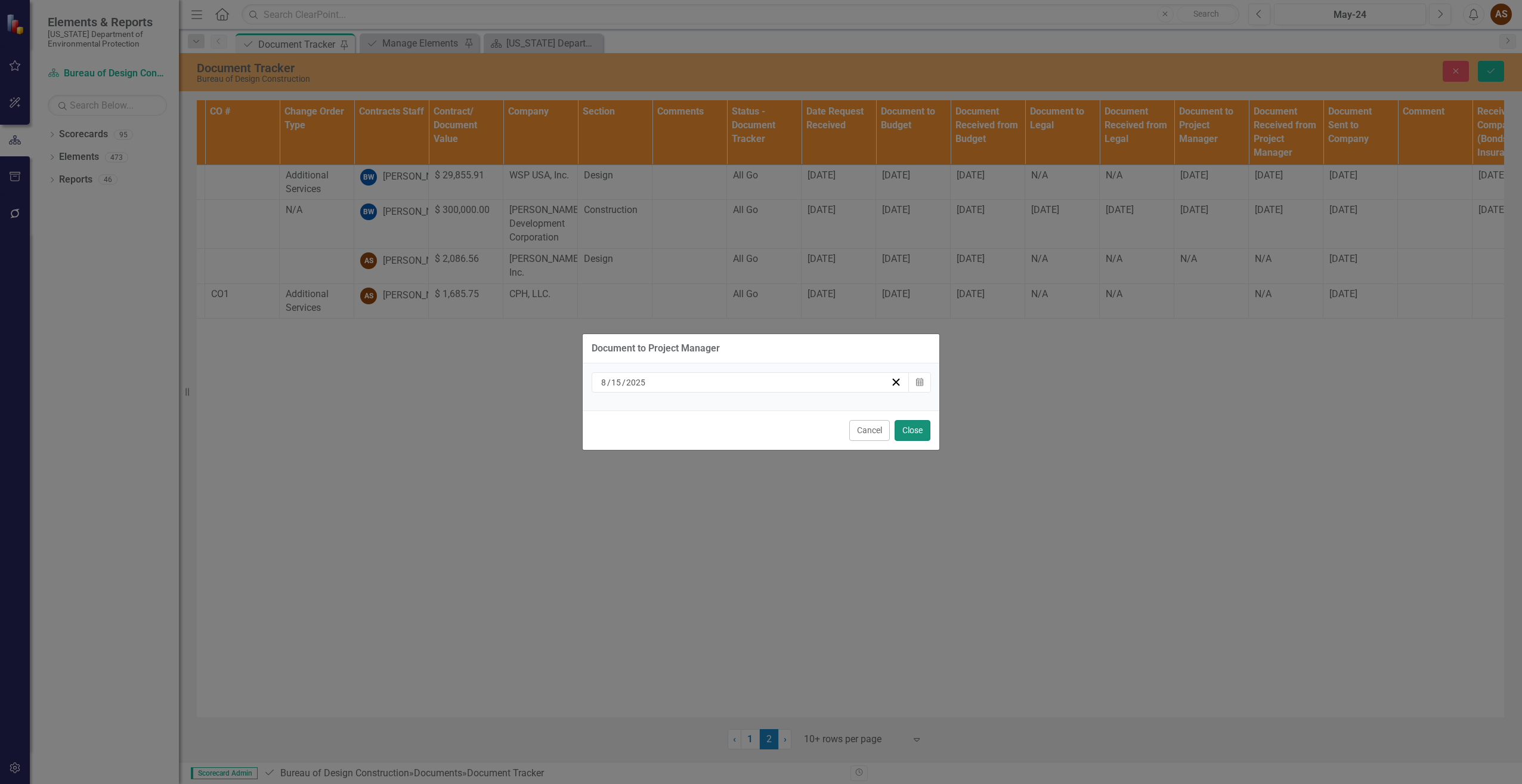
click at [910, 431] on button "Close" at bounding box center [913, 430] width 36 height 21
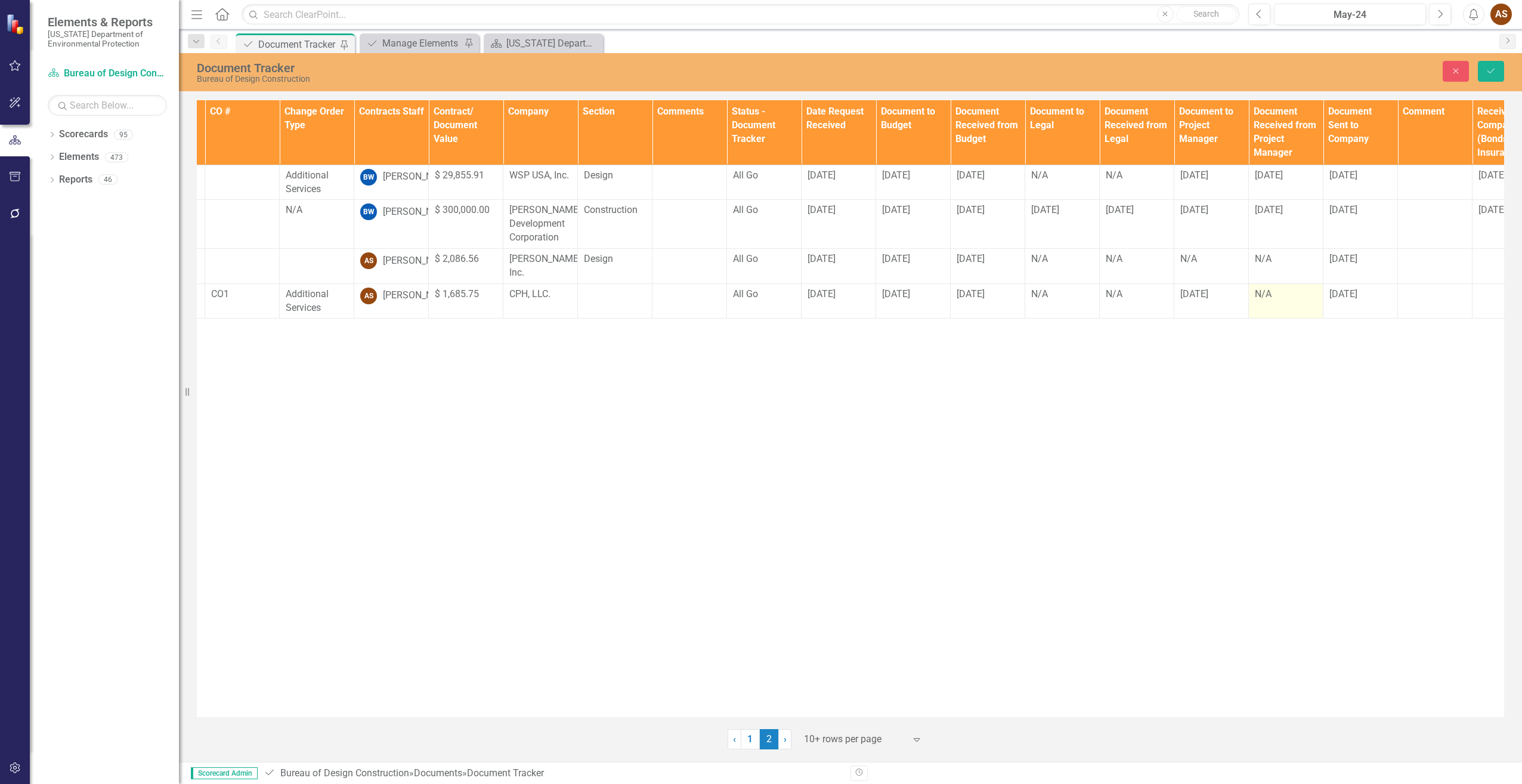
click at [1270, 306] on td "N/A" at bounding box center [1286, 301] width 74 height 35
click at [1270, 305] on td "N/A" at bounding box center [1286, 301] width 74 height 35
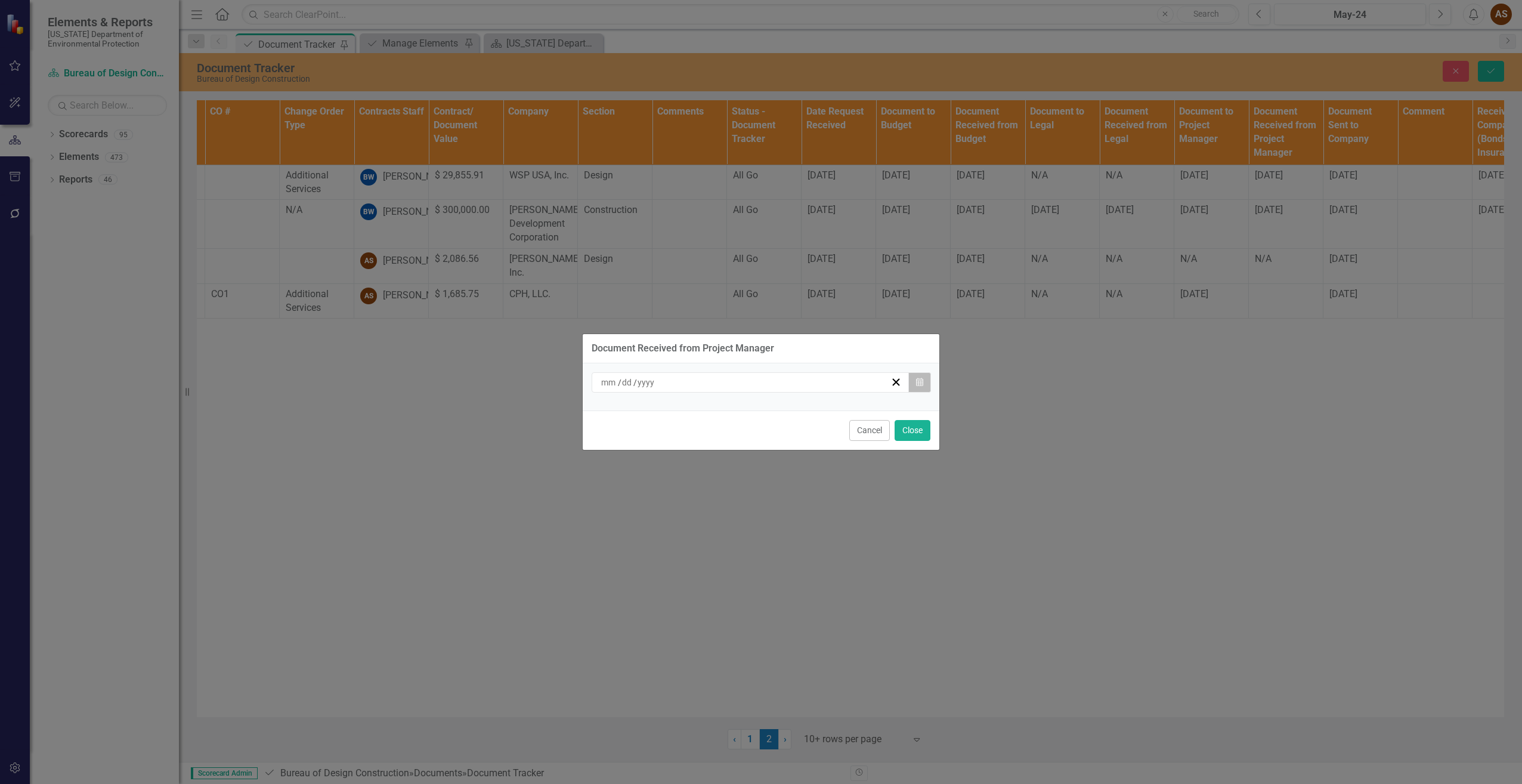
click at [917, 381] on icon "Calendar" at bounding box center [919, 382] width 7 height 8
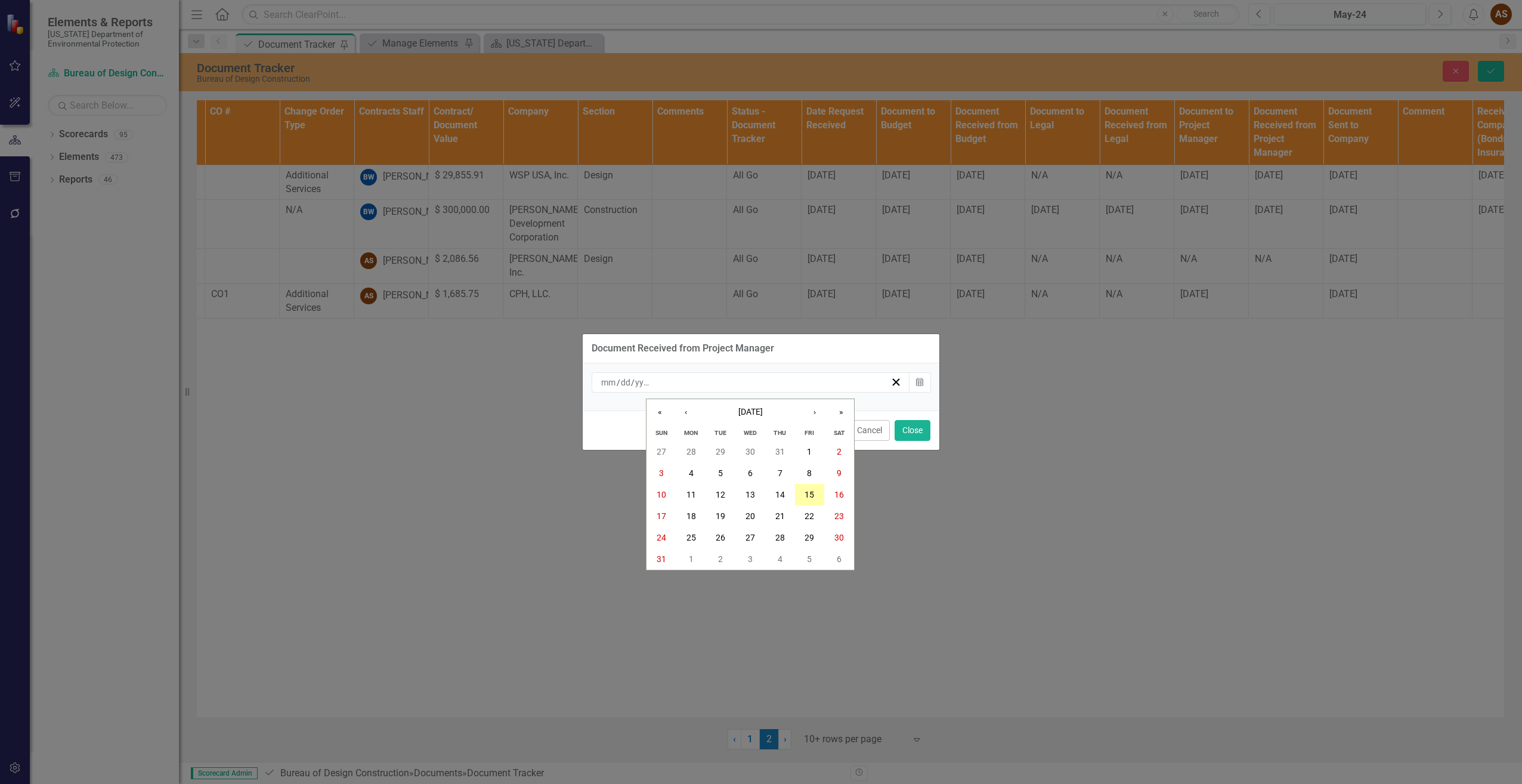
click at [809, 491] on abbr "15" at bounding box center [809, 495] width 10 height 10
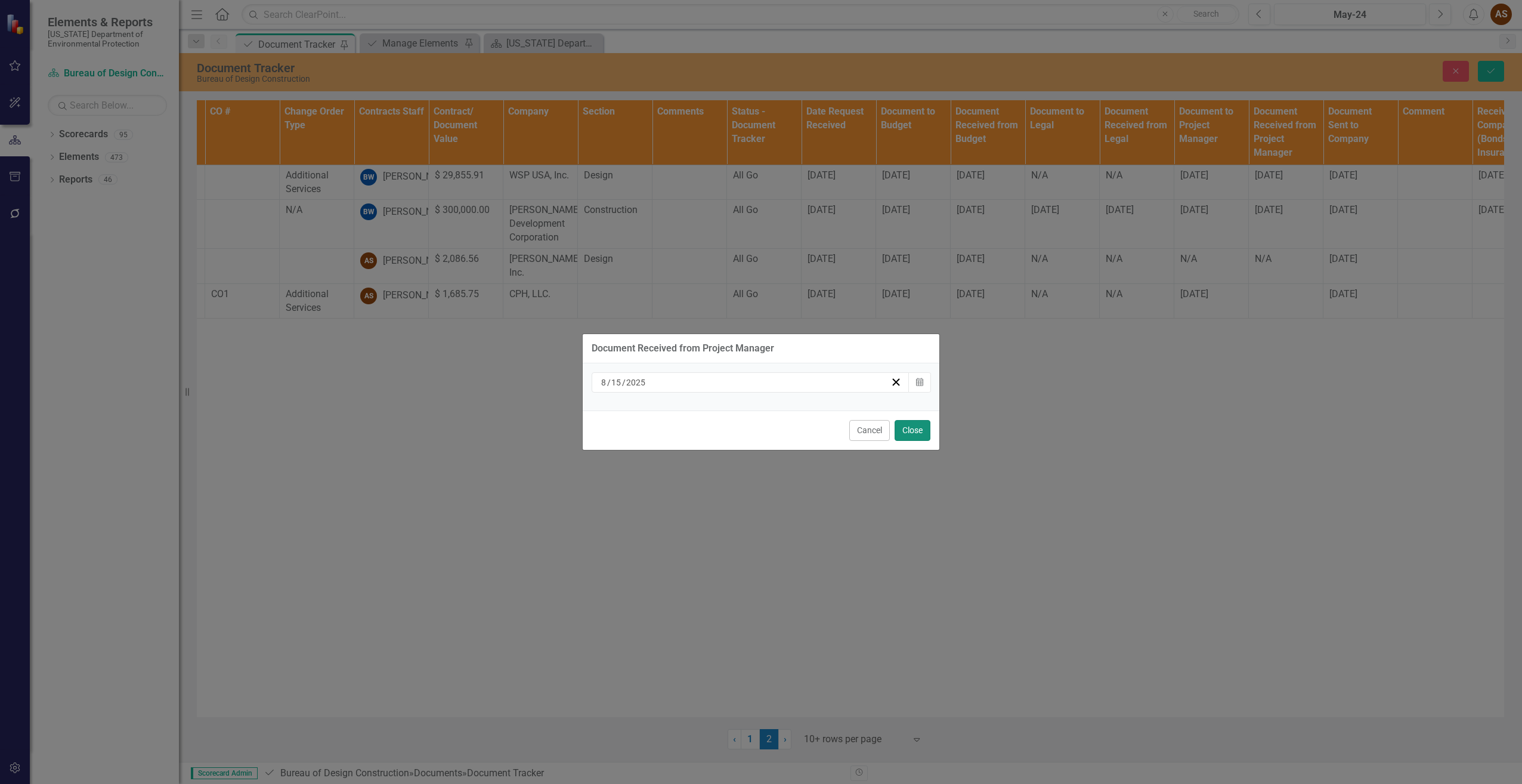
click at [910, 429] on button "Close" at bounding box center [913, 430] width 36 height 21
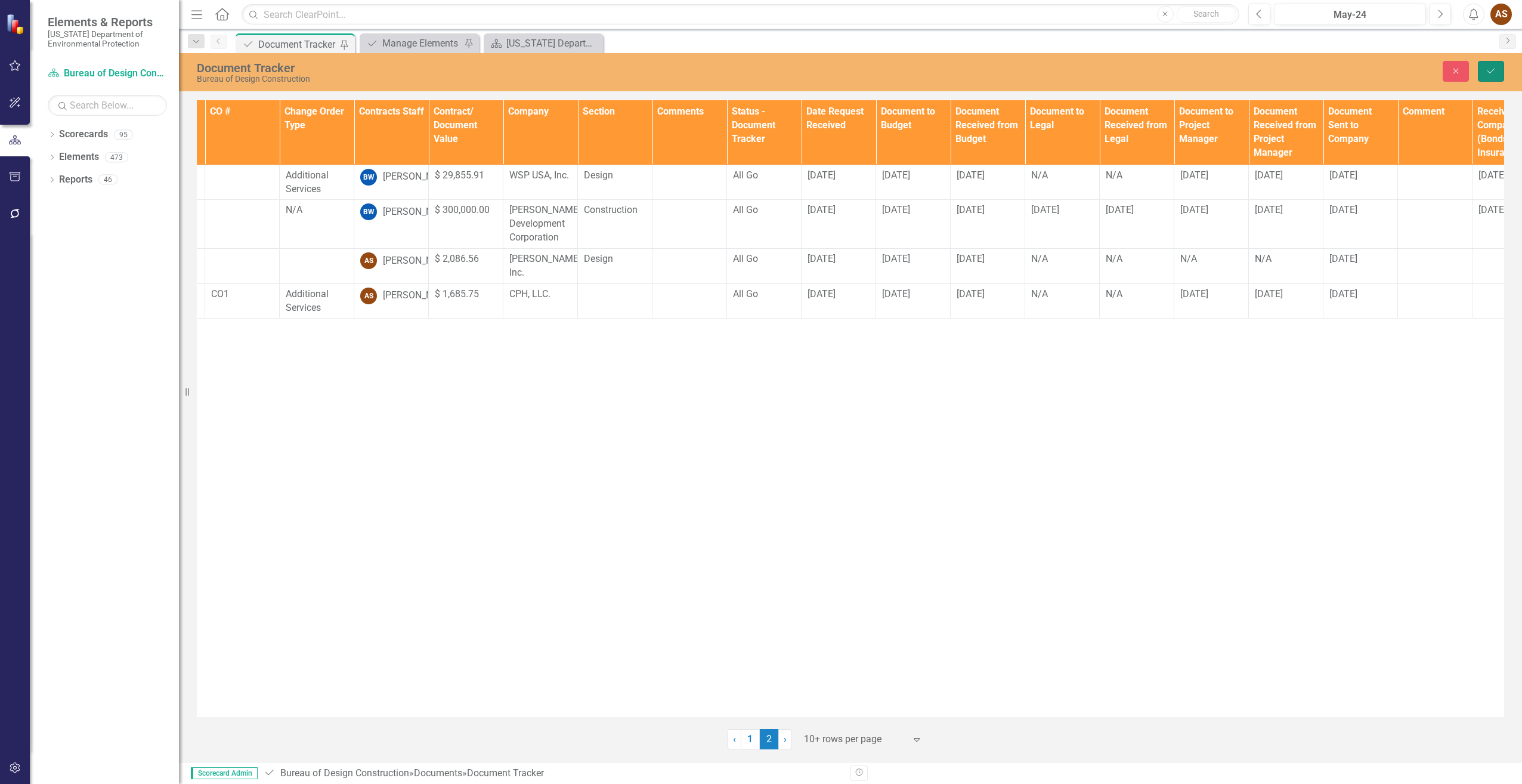
click at [1491, 75] on button "Save" at bounding box center [1491, 71] width 27 height 21
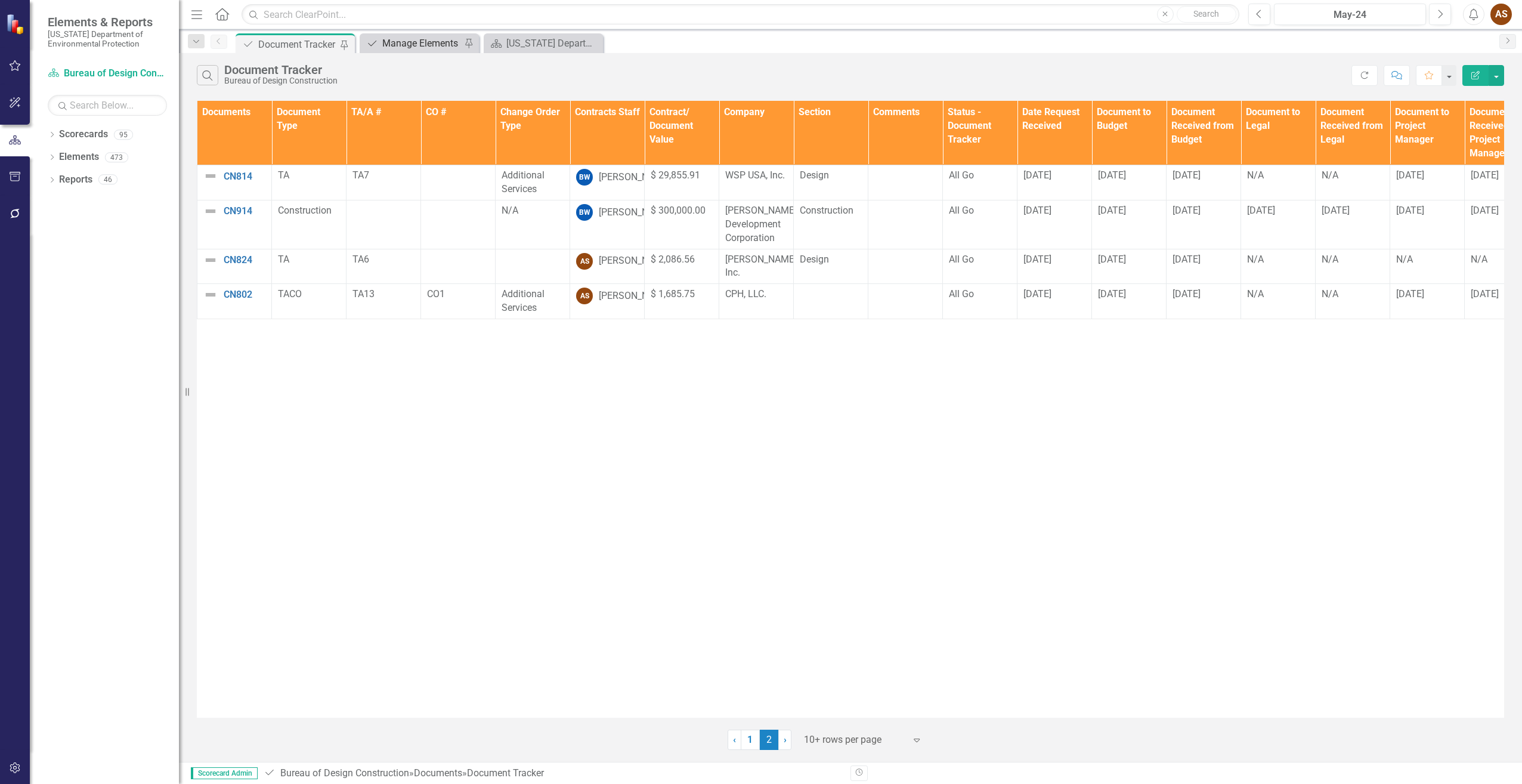
click at [410, 46] on div "Manage Elements" at bounding box center [422, 43] width 79 height 15
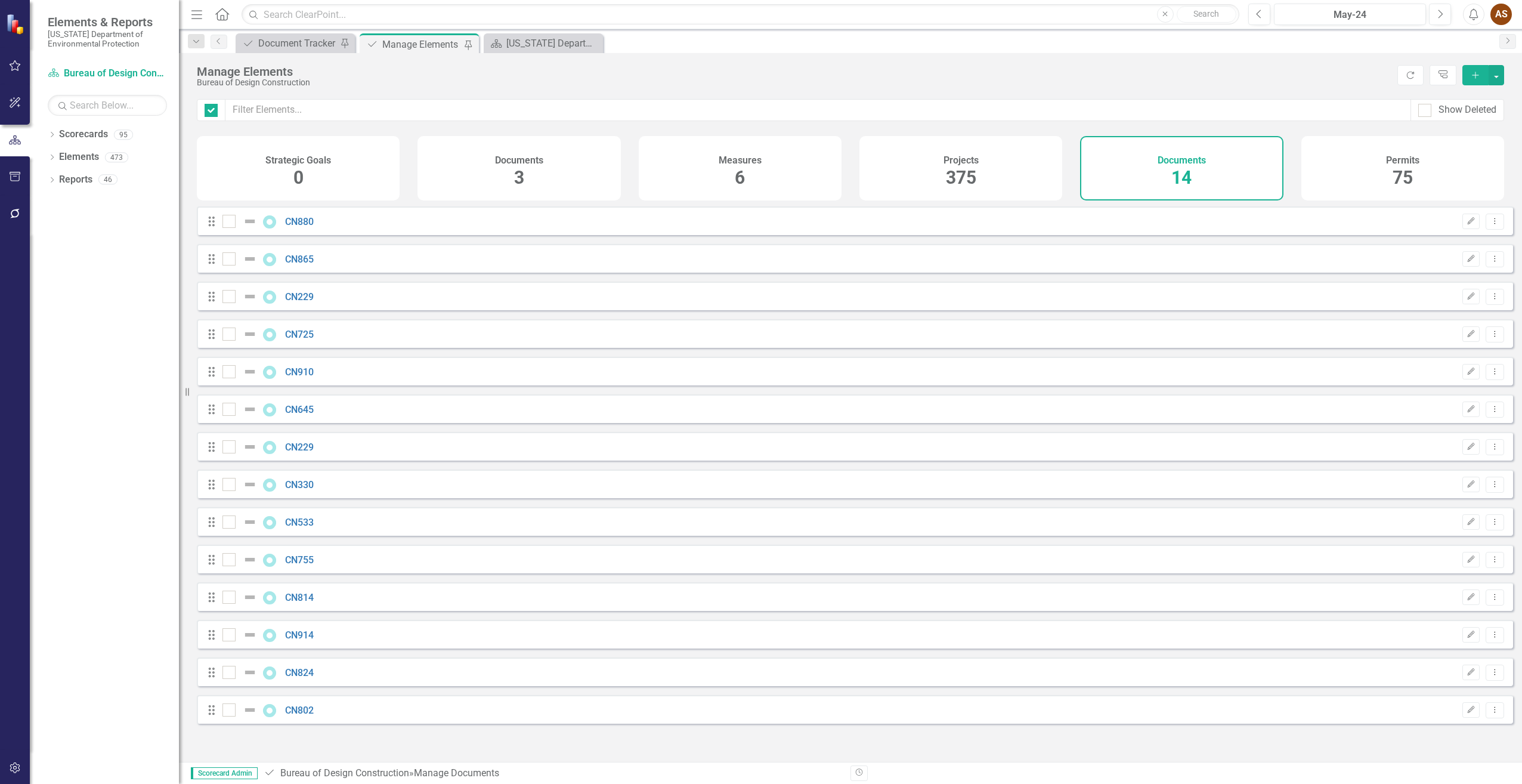
checkbox input "false"
click at [1473, 76] on icon "Add" at bounding box center [1476, 74] width 11 height 8
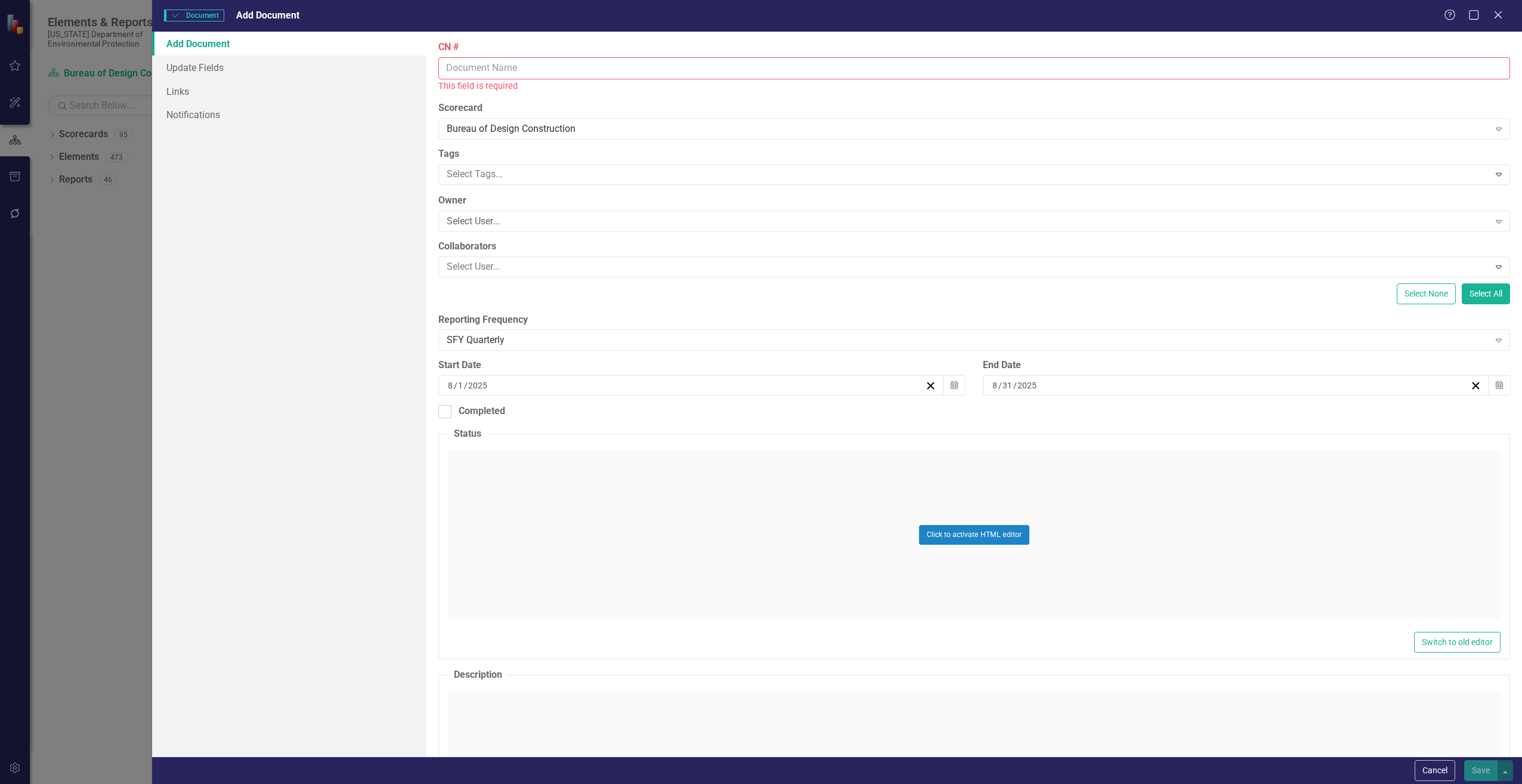
click at [509, 69] on input "CN #" at bounding box center [974, 68] width 1072 height 22
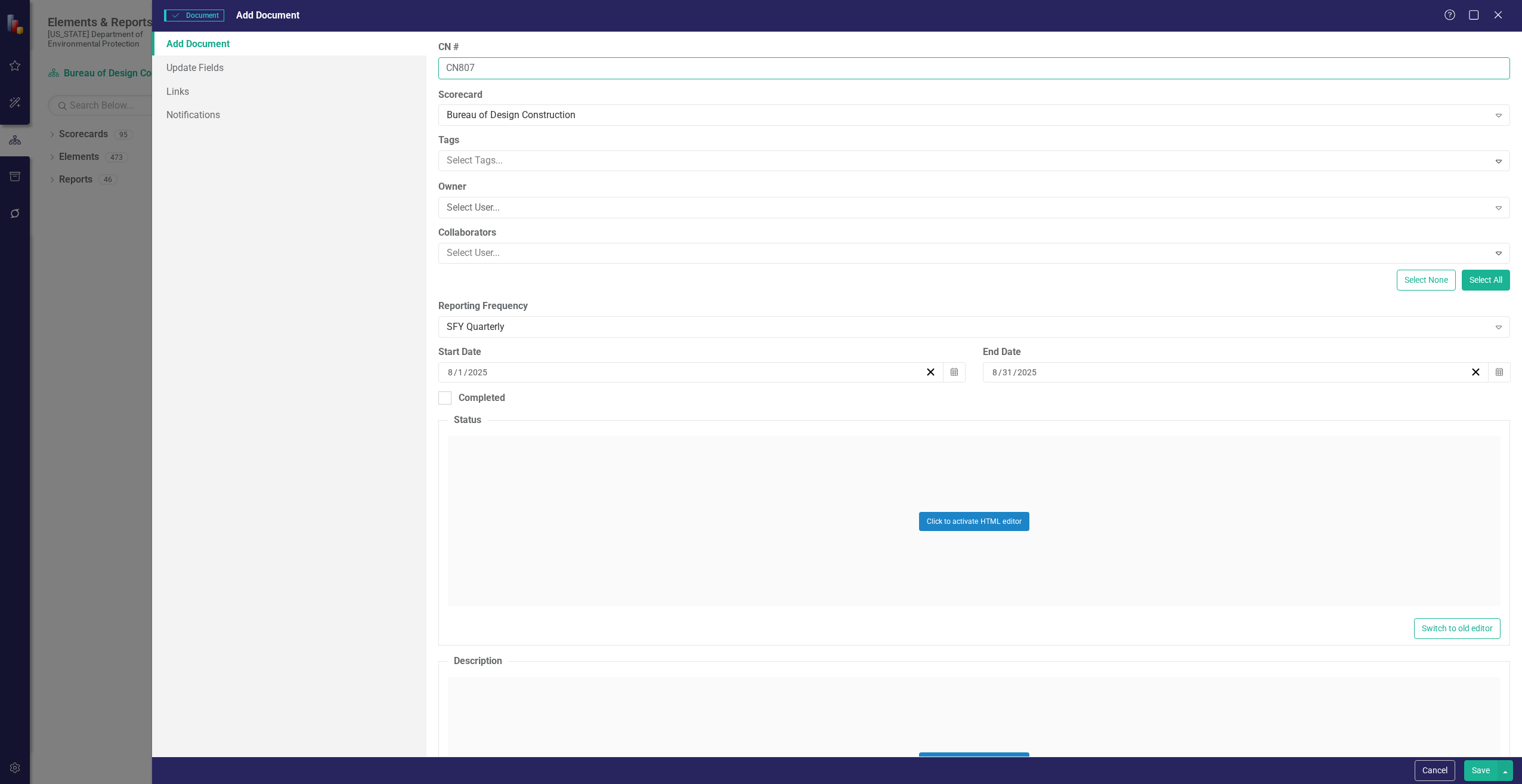
type input "CN807"
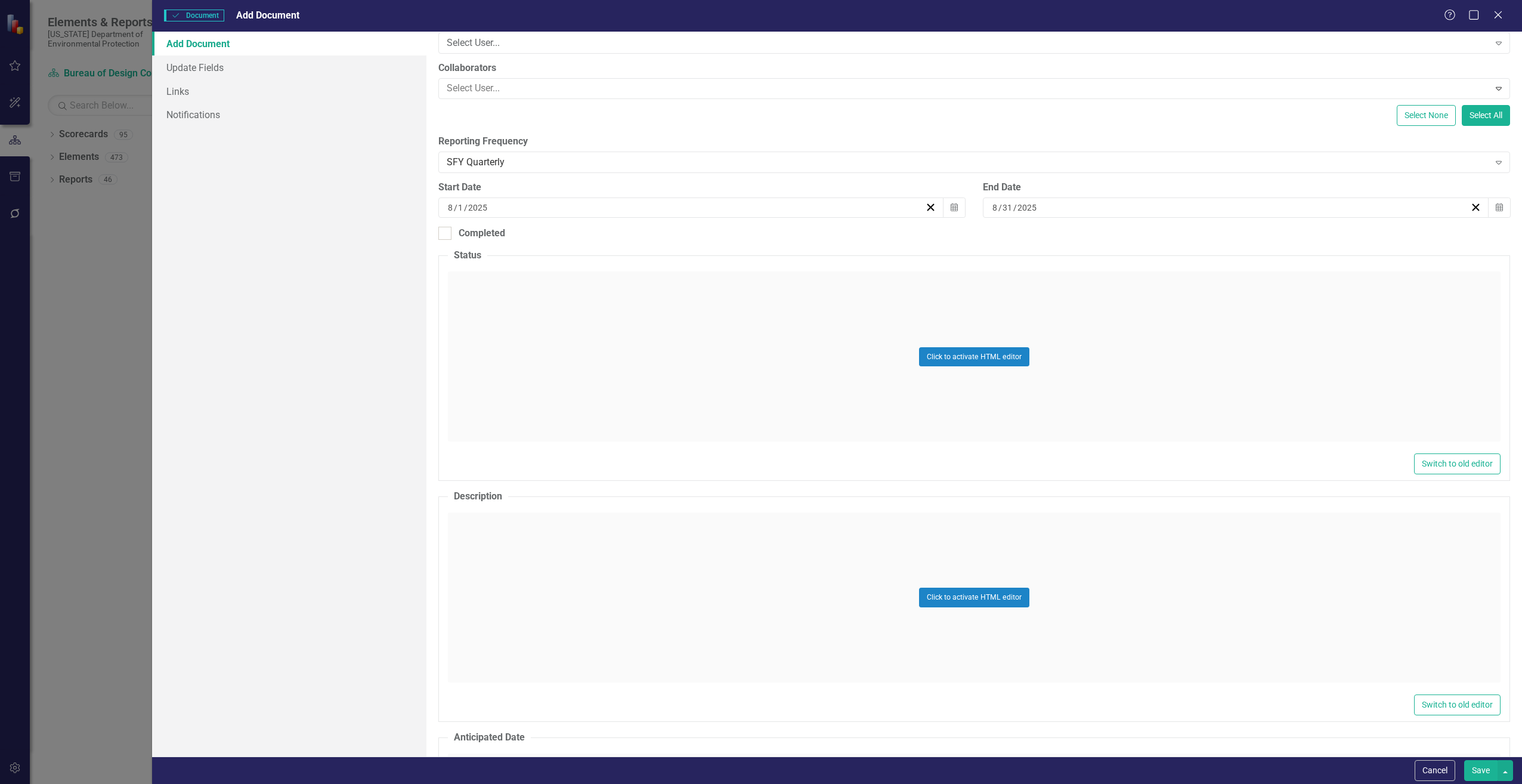
scroll to position [179, 0]
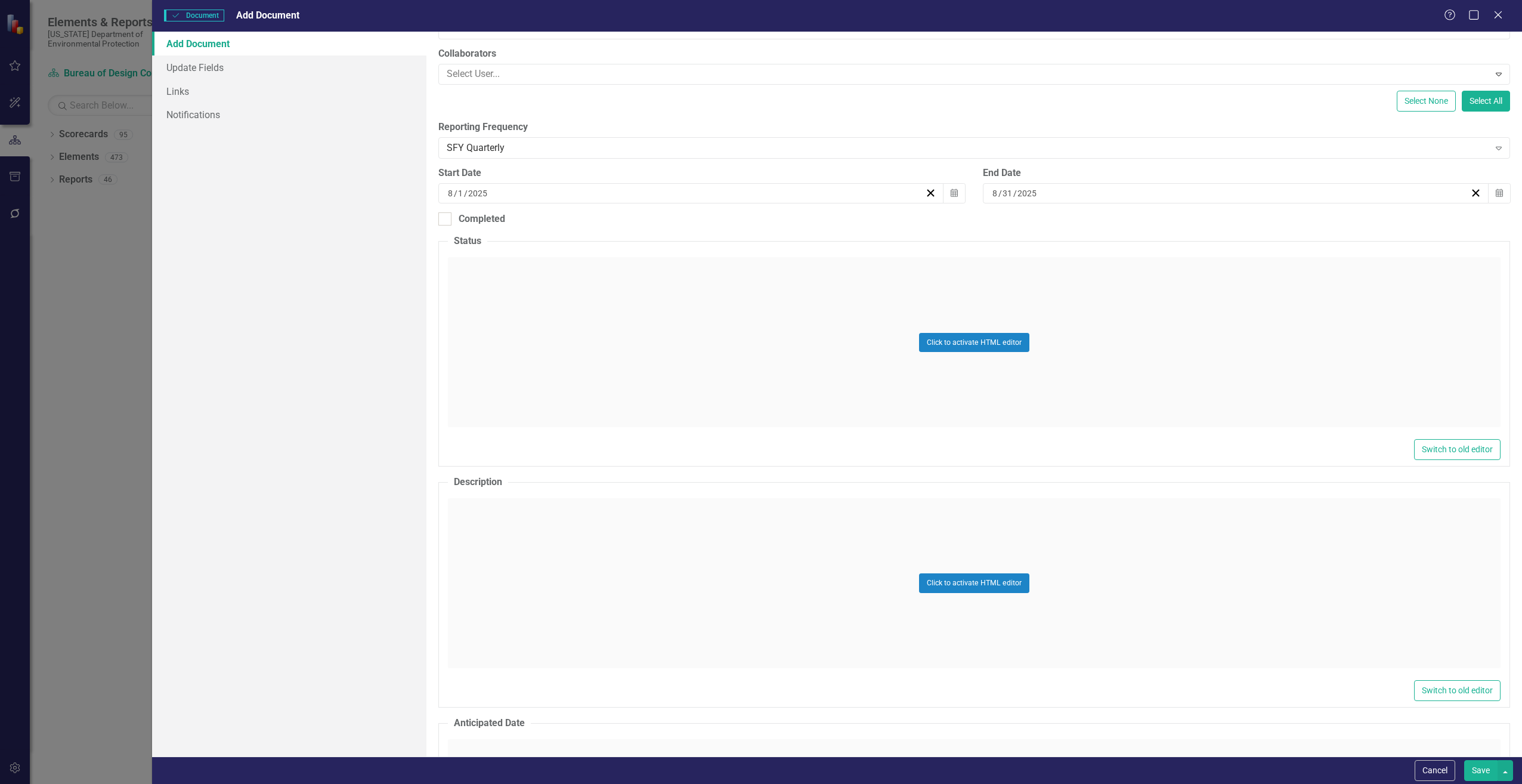
click at [536, 544] on div "Click to activate HTML editor" at bounding box center [975, 583] width 1053 height 170
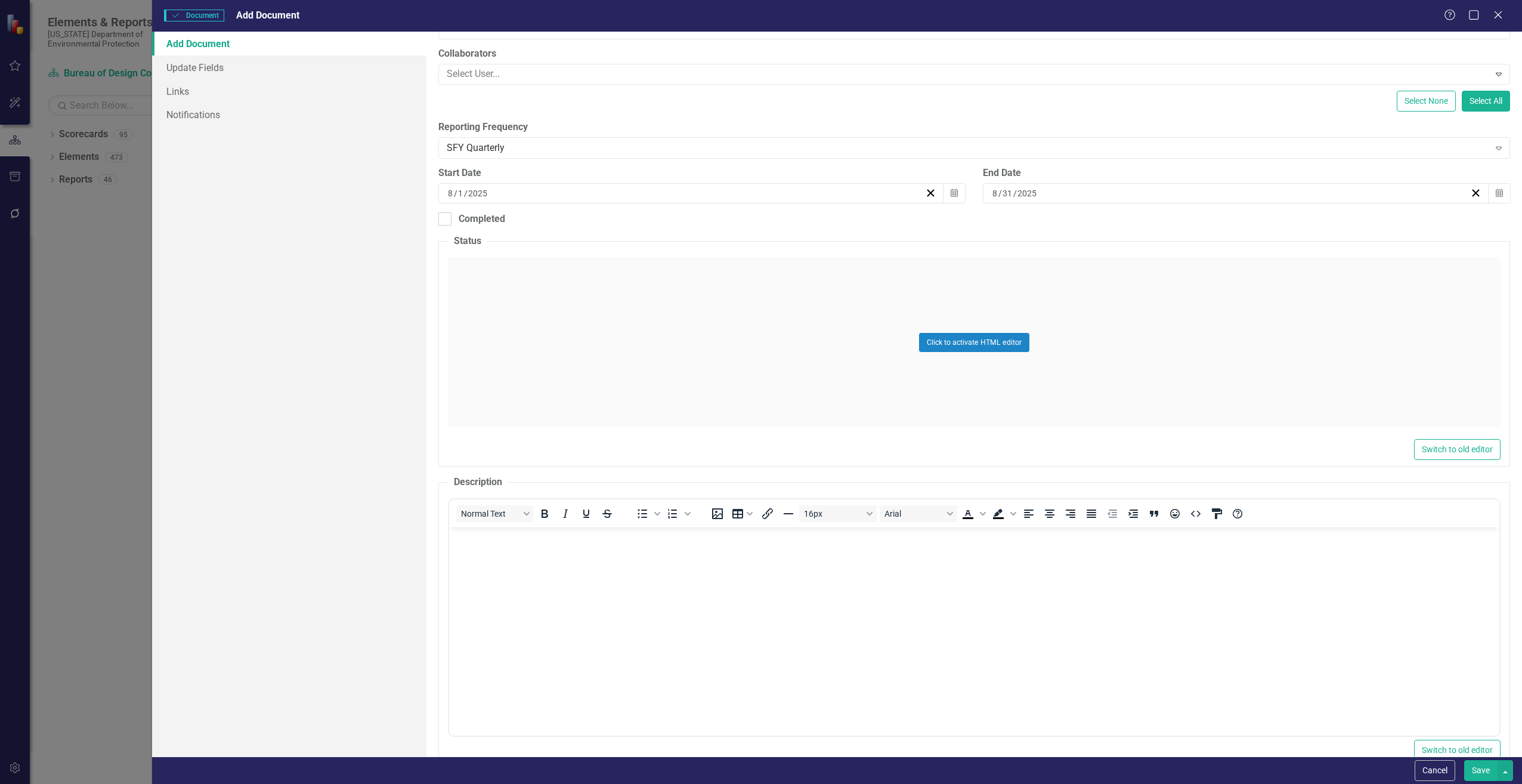
scroll to position [0, 0]
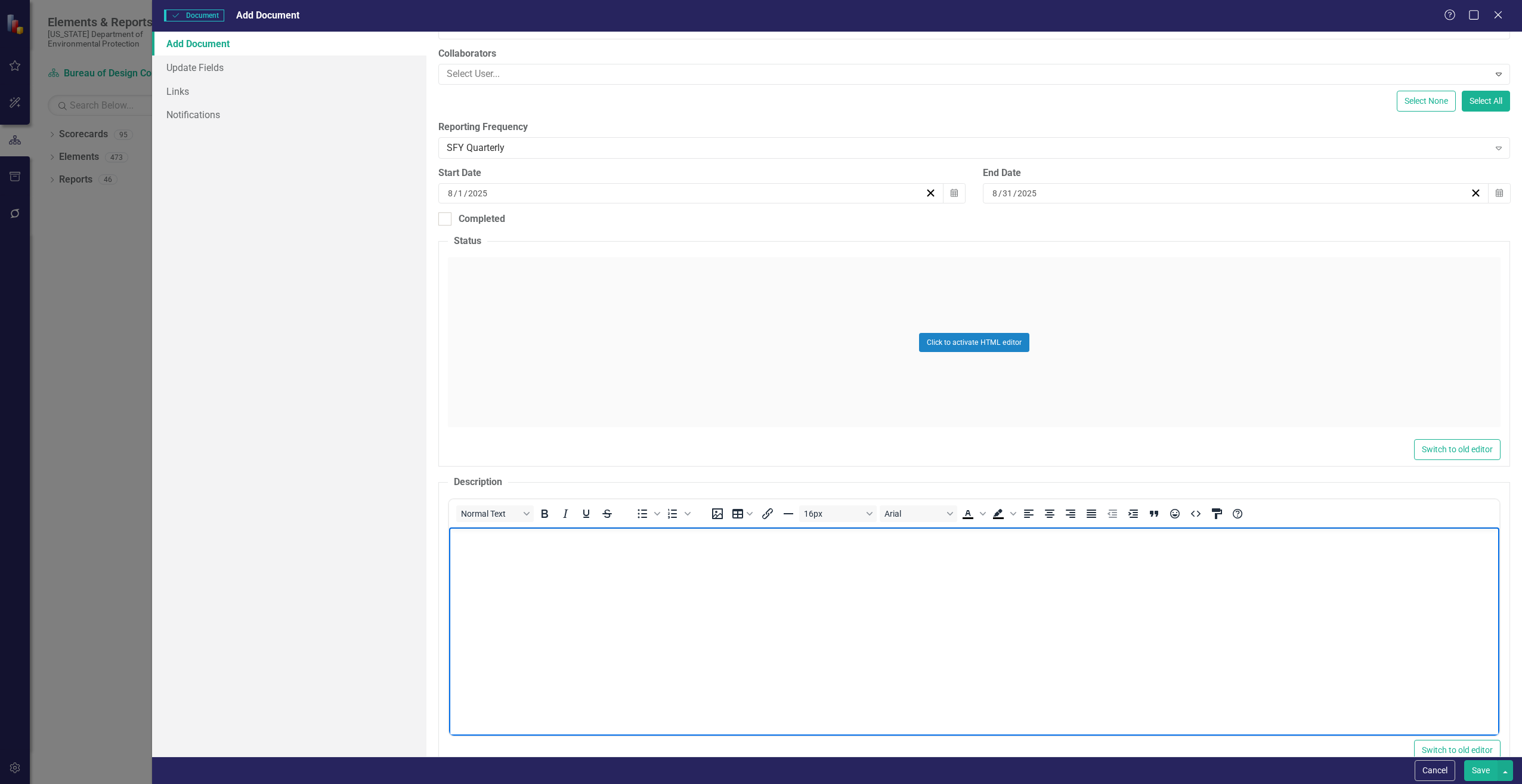
click at [516, 551] on body "Rich Text Area. Press ALT-0 for help." at bounding box center [973, 617] width 1050 height 179
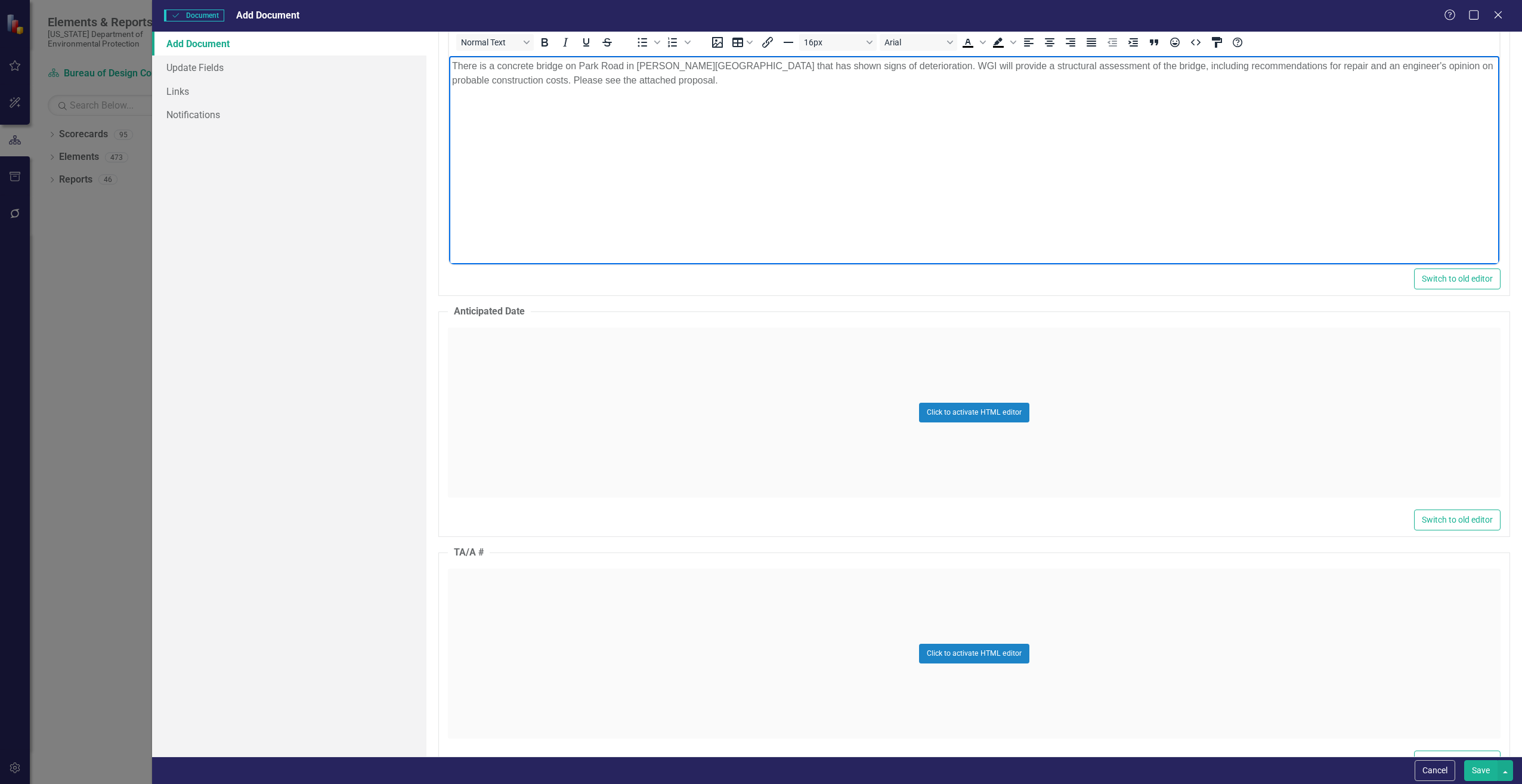
scroll to position [656, 0]
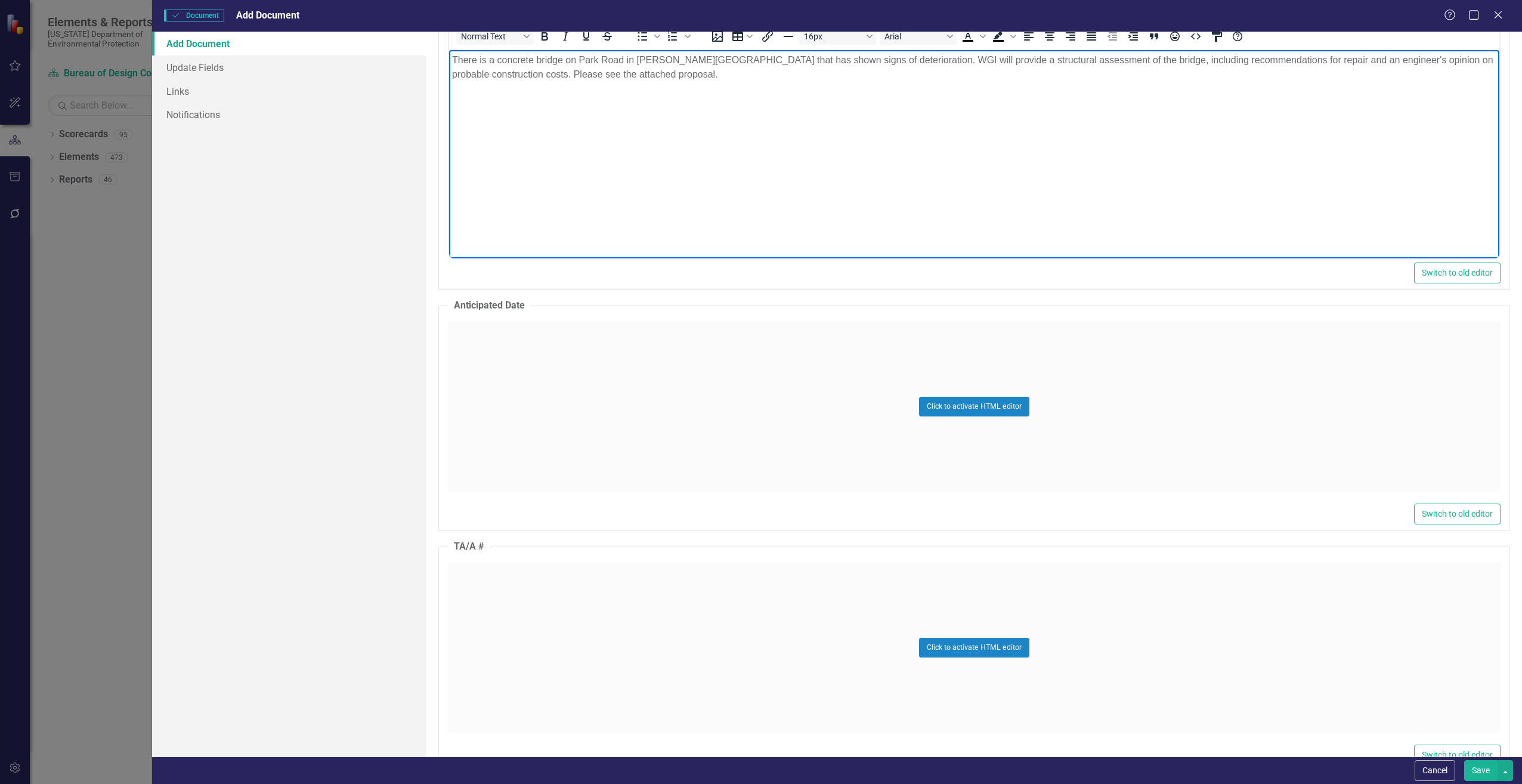
click at [558, 609] on div "Click to activate HTML editor" at bounding box center [975, 647] width 1053 height 170
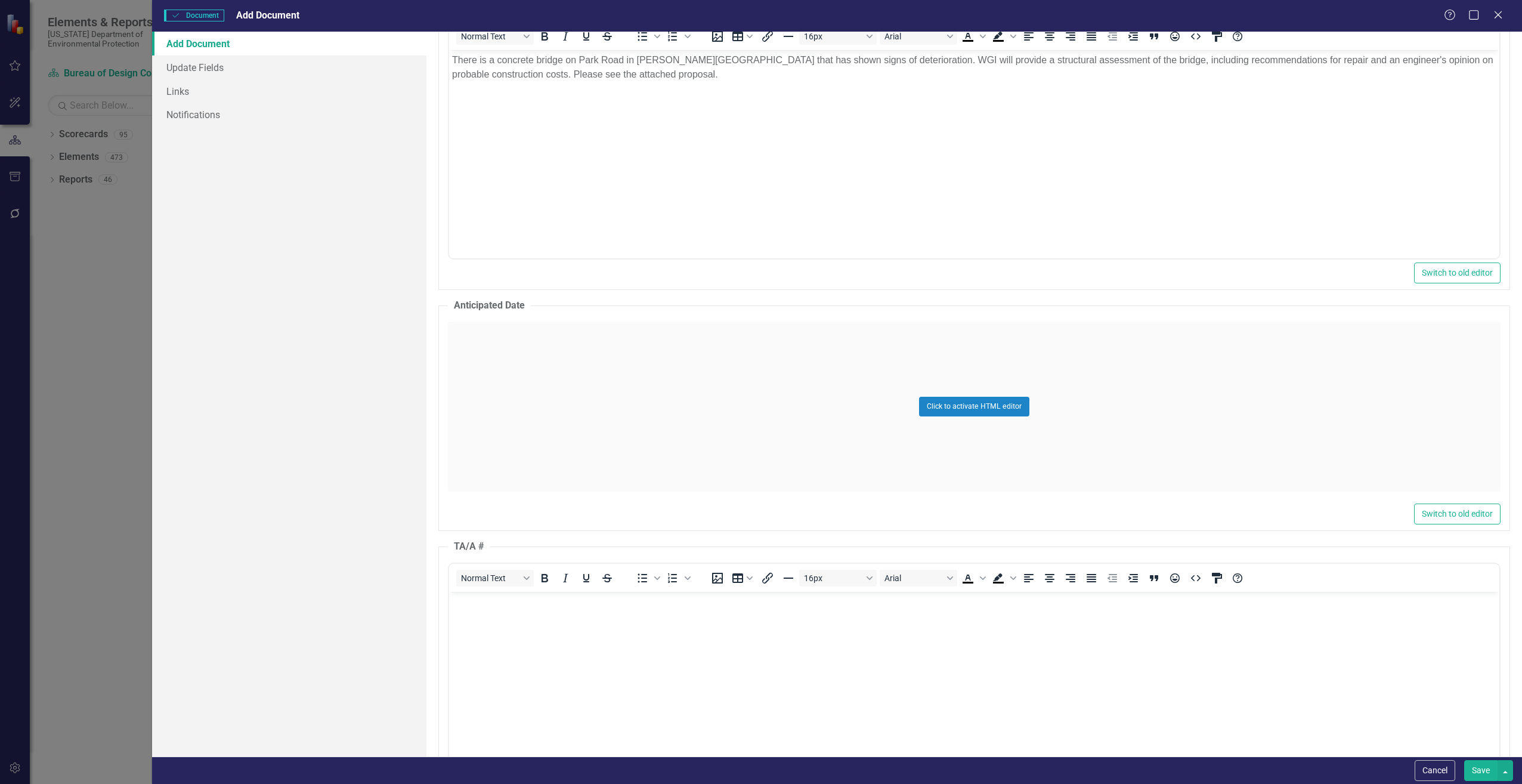
scroll to position [0, 0]
click at [557, 609] on body "Rich Text Area. Press ALT-0 for help." at bounding box center [973, 681] width 1050 height 179
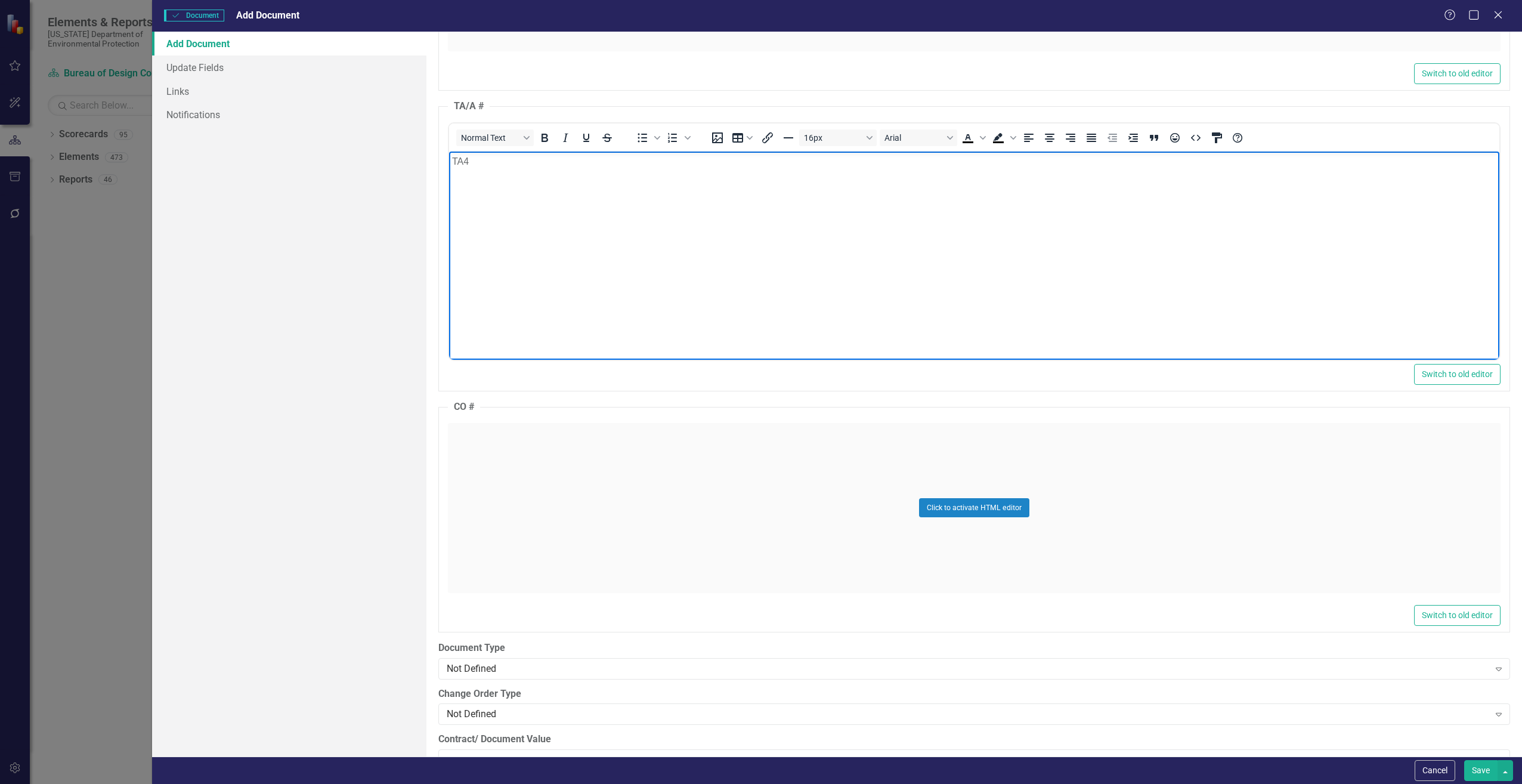
scroll to position [1193, 0]
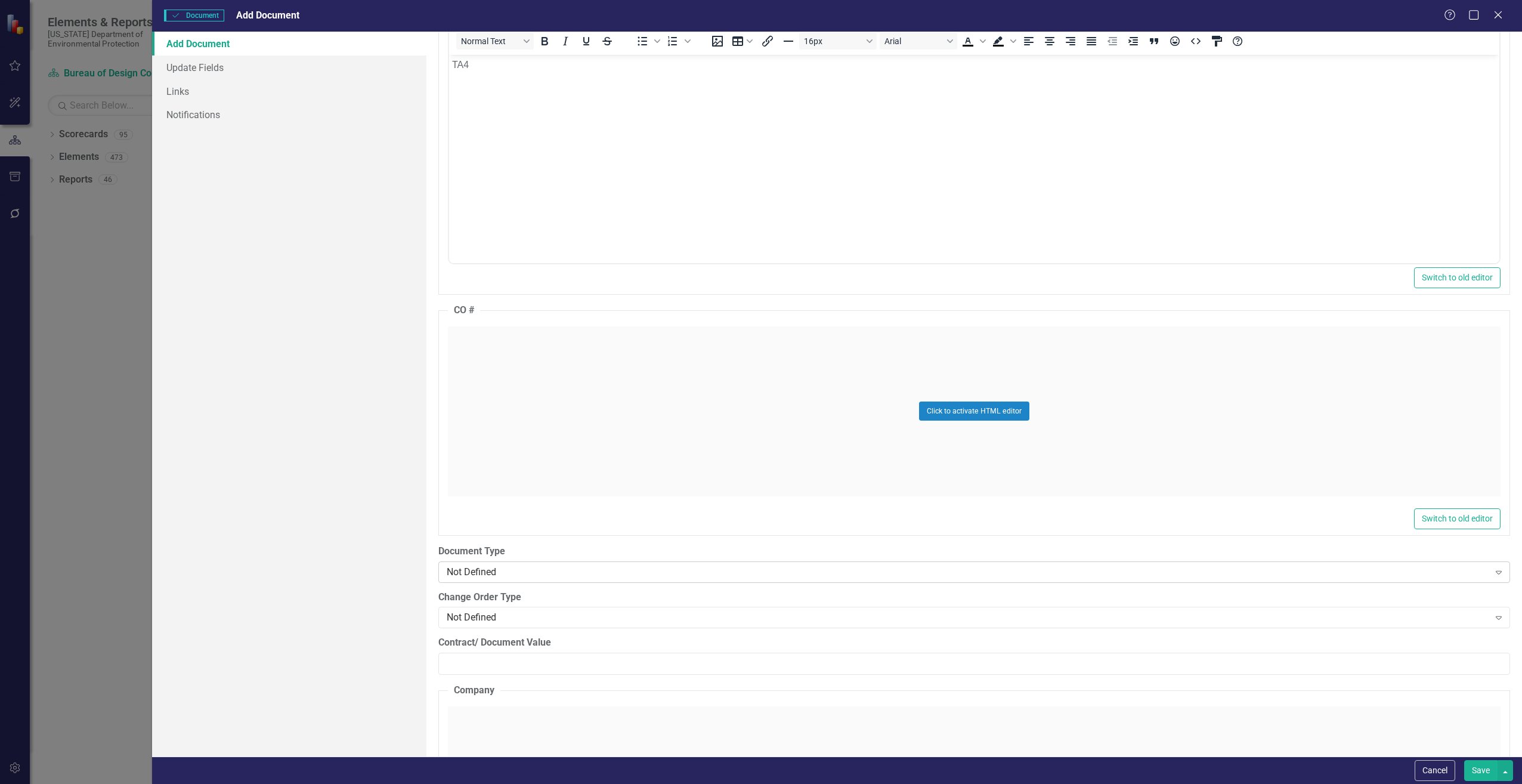
click at [555, 574] on div "Not Defined" at bounding box center [968, 571] width 1043 height 14
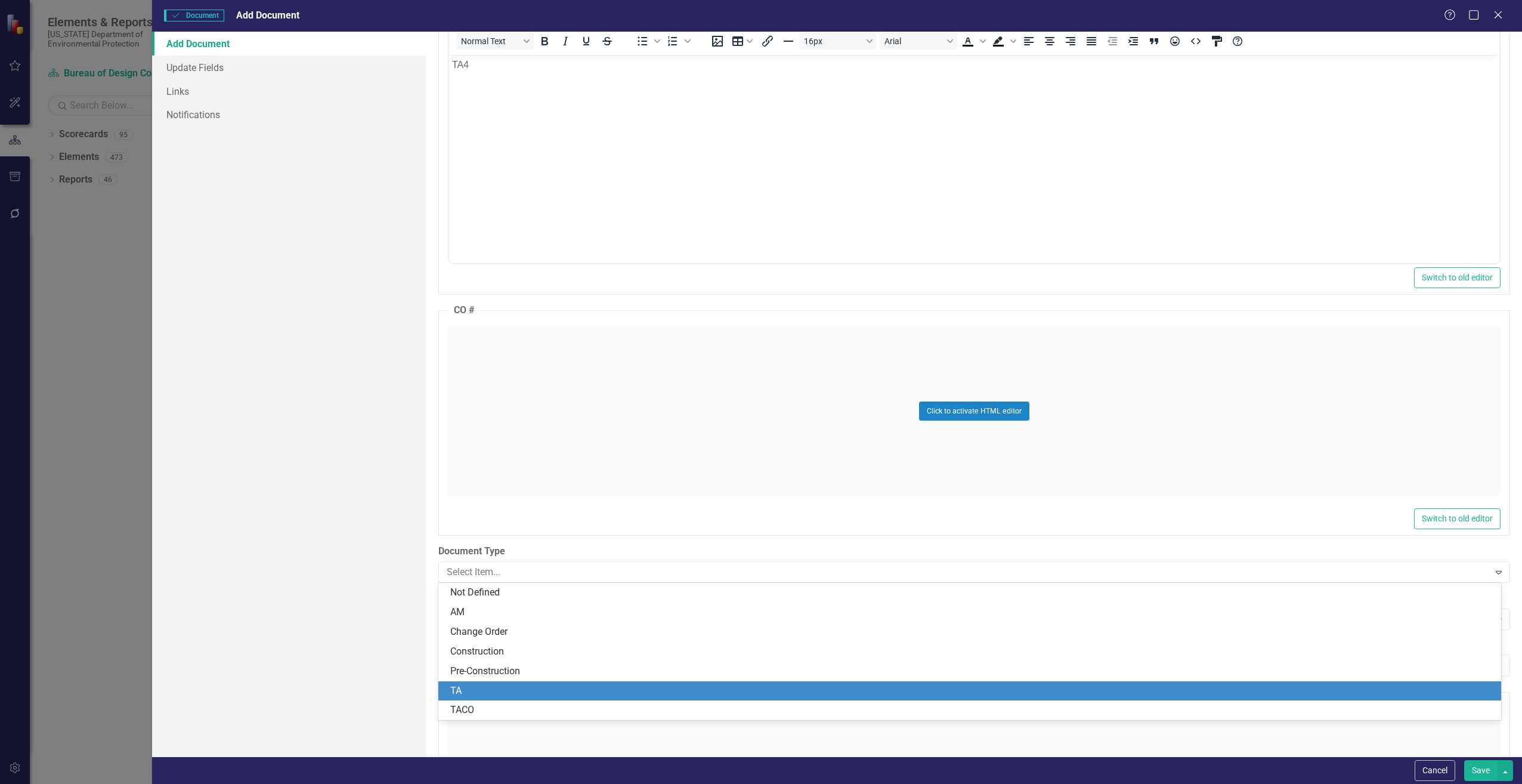
click at [489, 686] on div "TA" at bounding box center [973, 691] width 1044 height 14
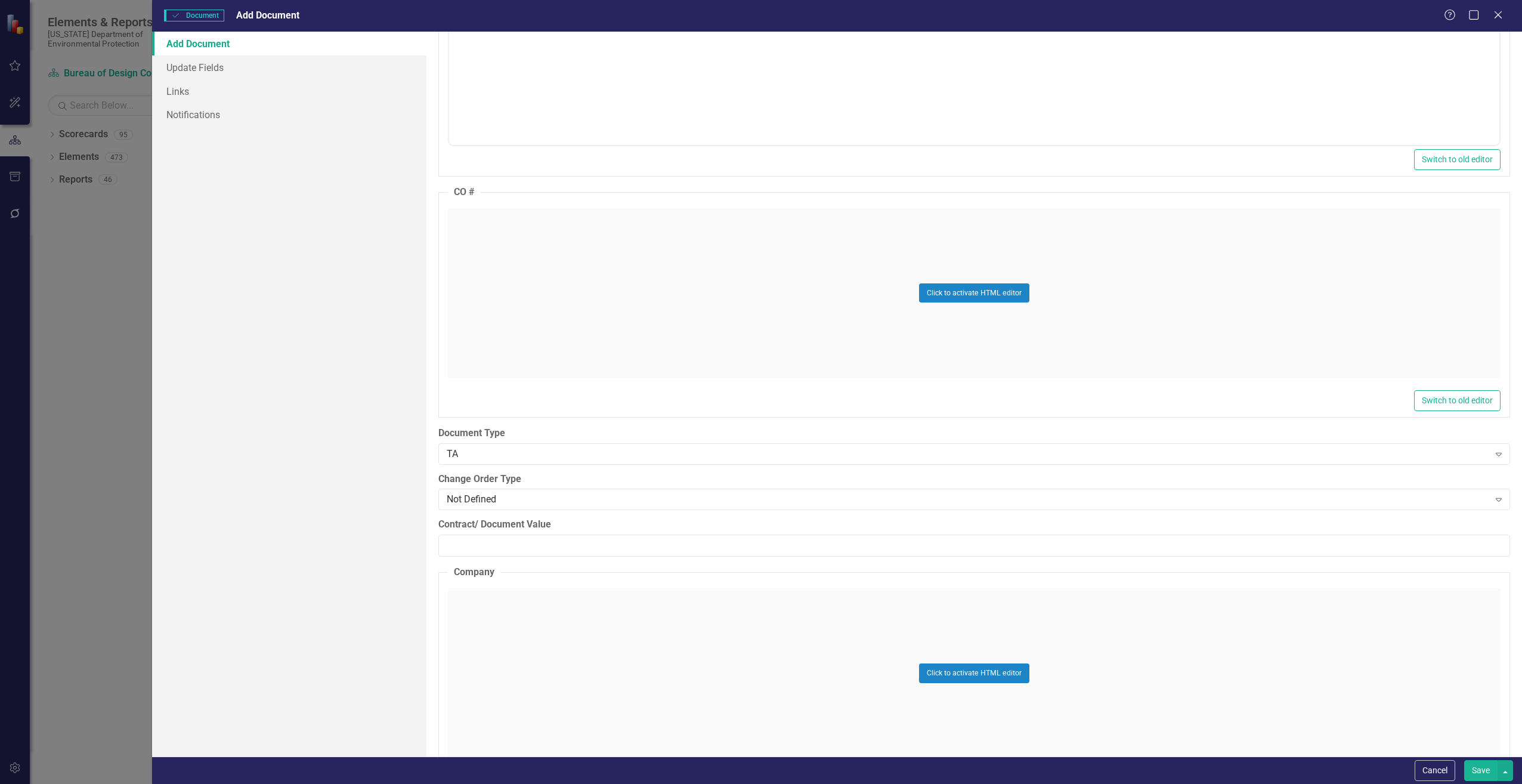
scroll to position [1312, 0]
click at [540, 501] on div "Not Defined" at bounding box center [968, 498] width 1043 height 14
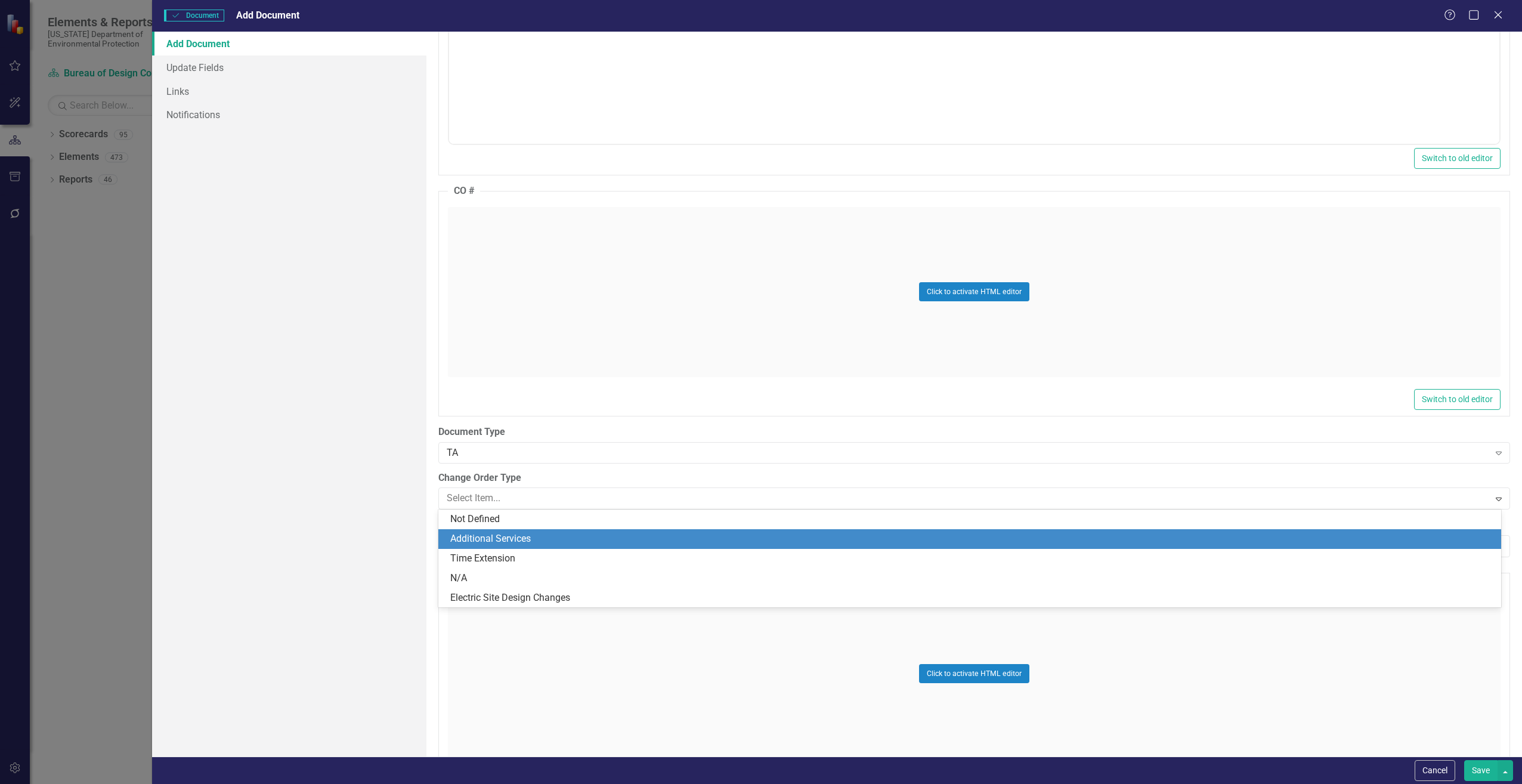
click at [517, 536] on div "Additional Services" at bounding box center [973, 539] width 1044 height 14
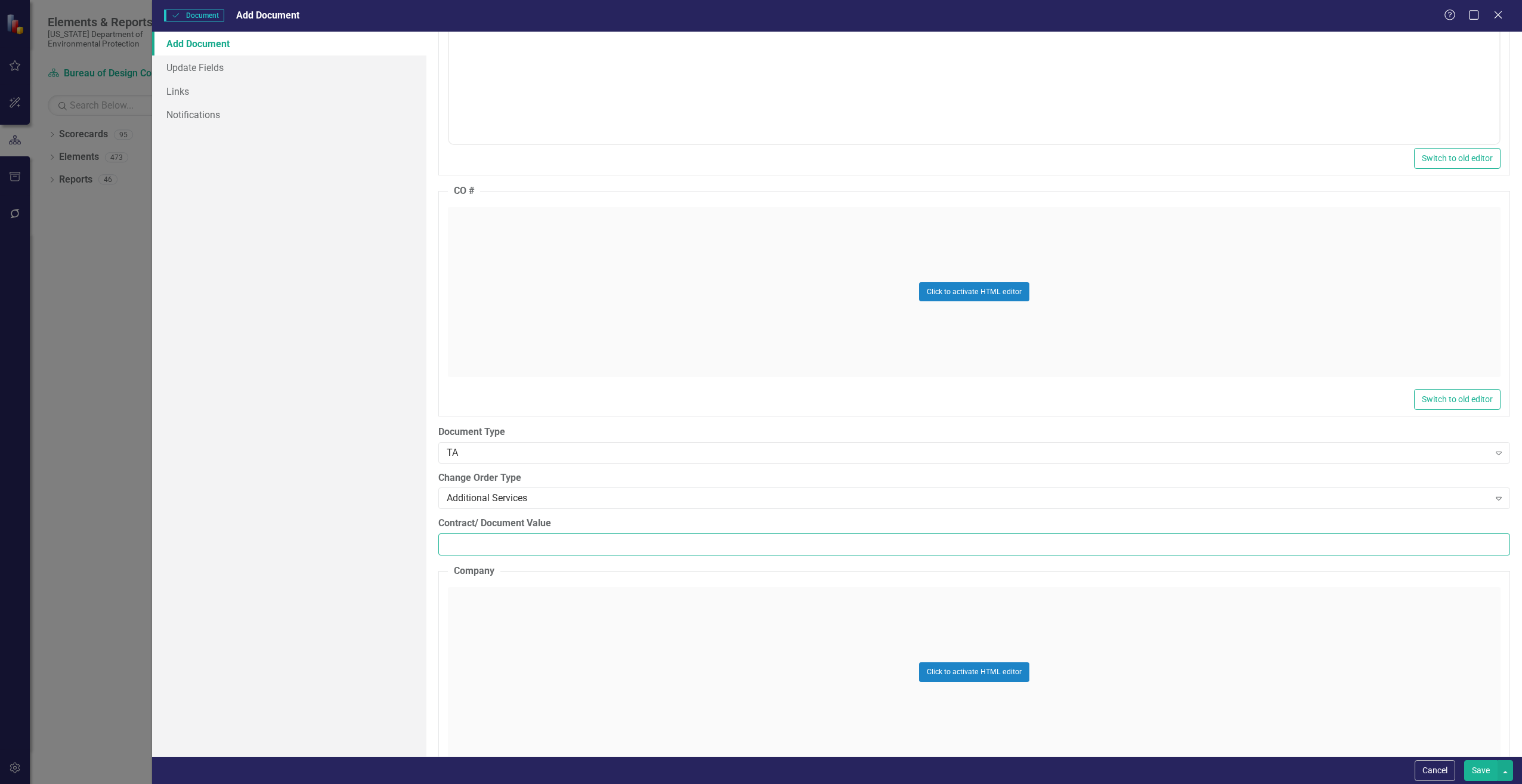
click at [465, 548] on input "Contract/ Document Value" at bounding box center [974, 544] width 1072 height 22
paste input "9482.82"
type input "9482.82"
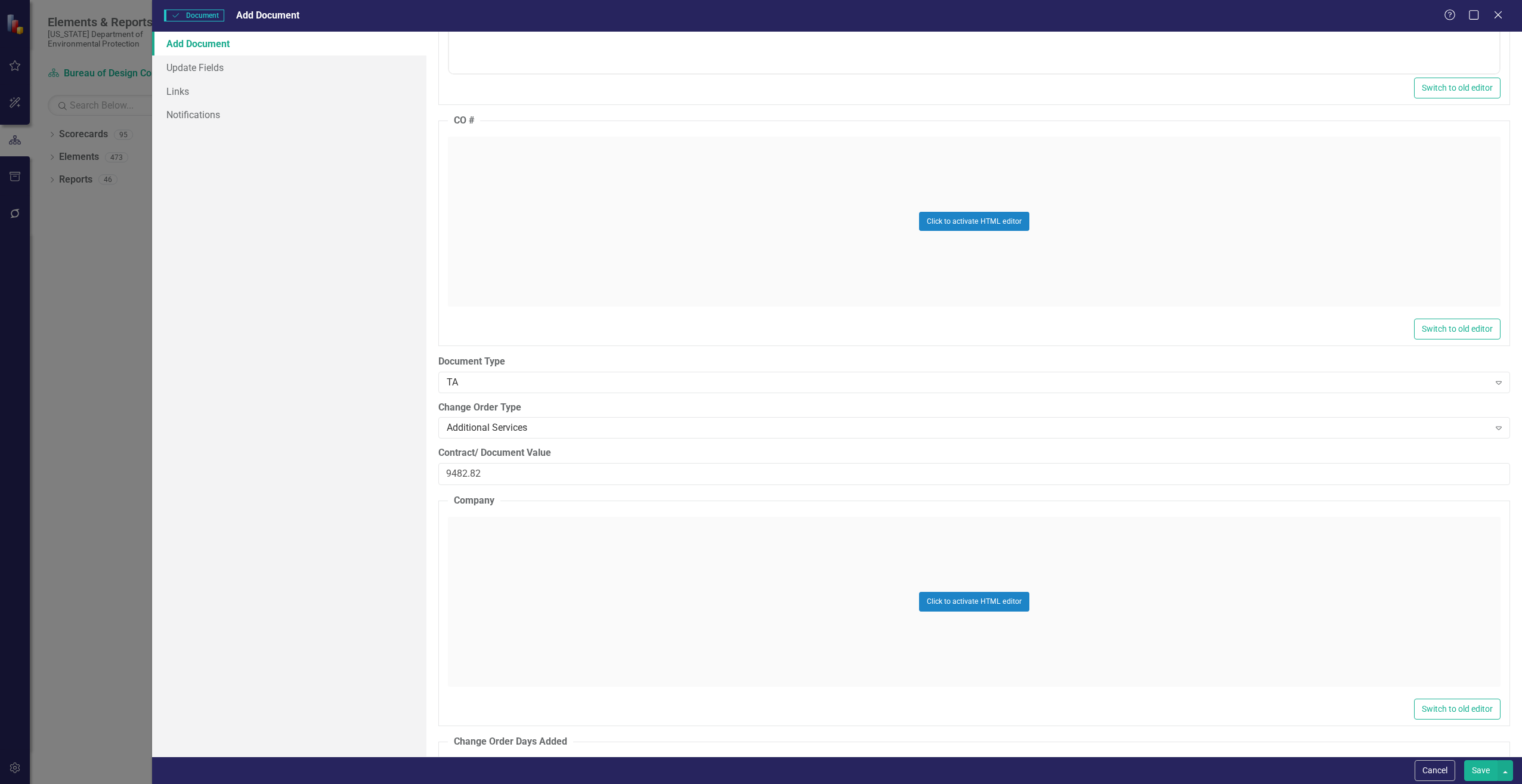
scroll to position [1491, 0]
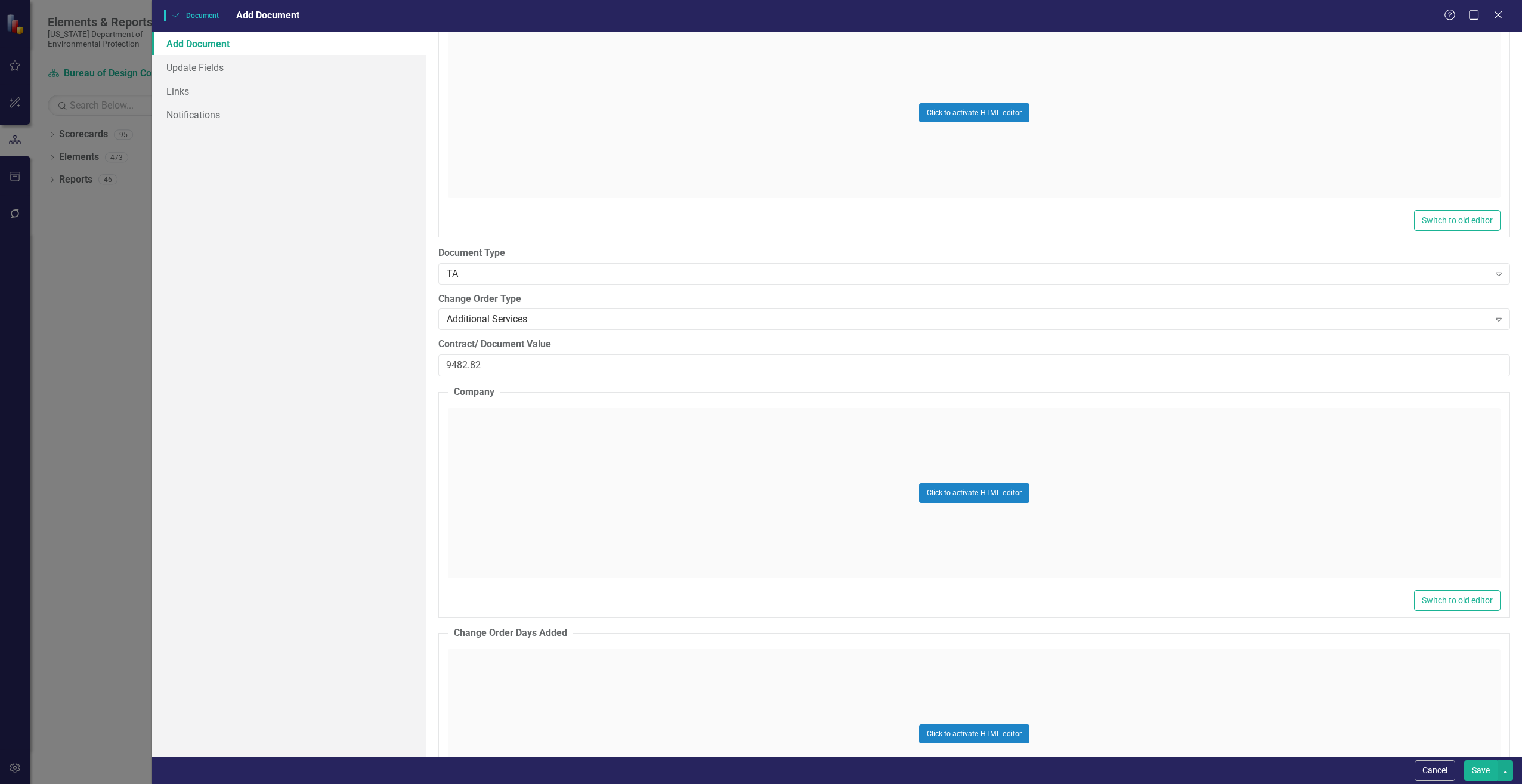
click at [631, 470] on div "Click to activate HTML editor" at bounding box center [975, 493] width 1053 height 170
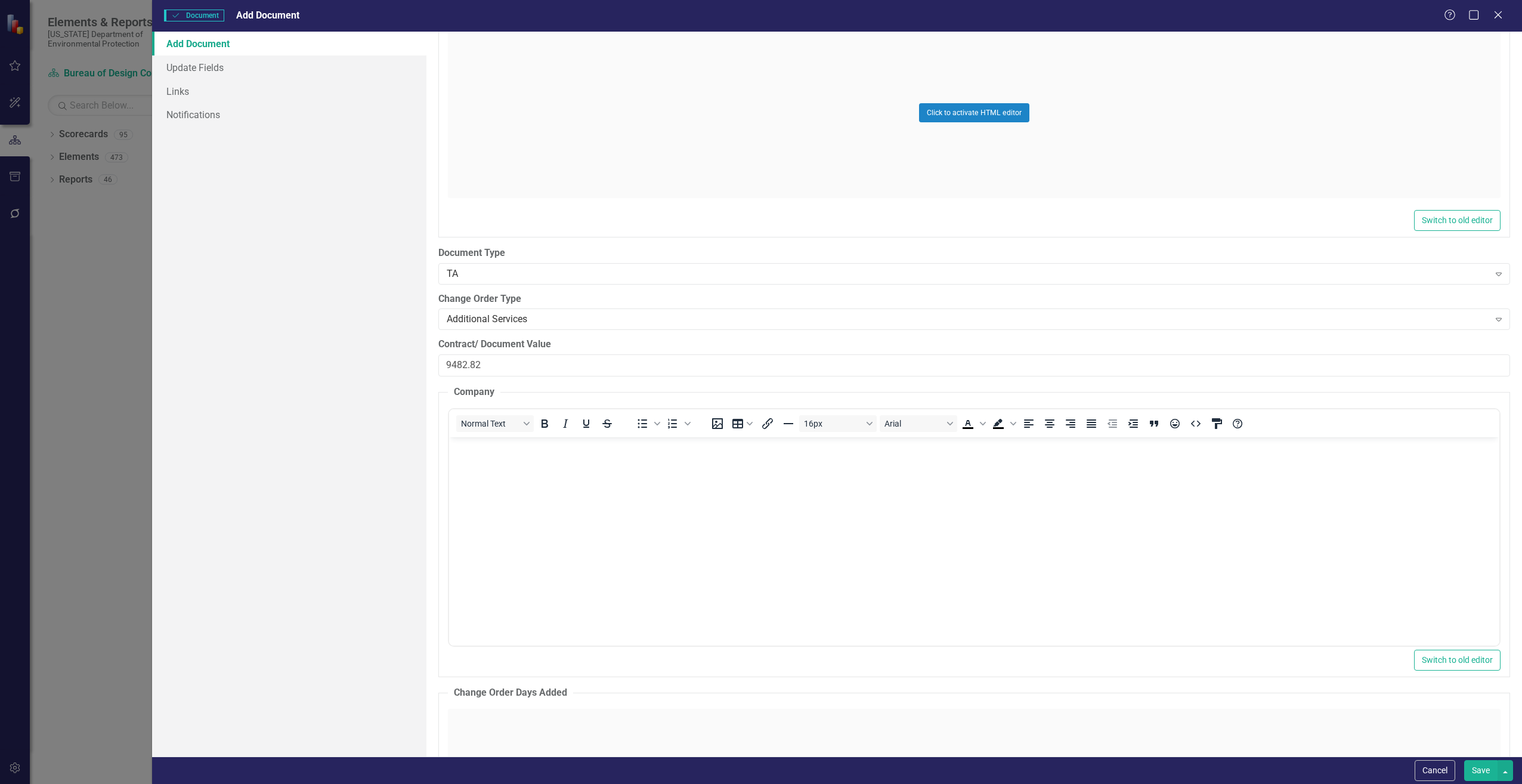
scroll to position [0, 0]
click at [625, 472] on body "Rich Text Area. Press ALT-0 for help." at bounding box center [973, 526] width 1050 height 179
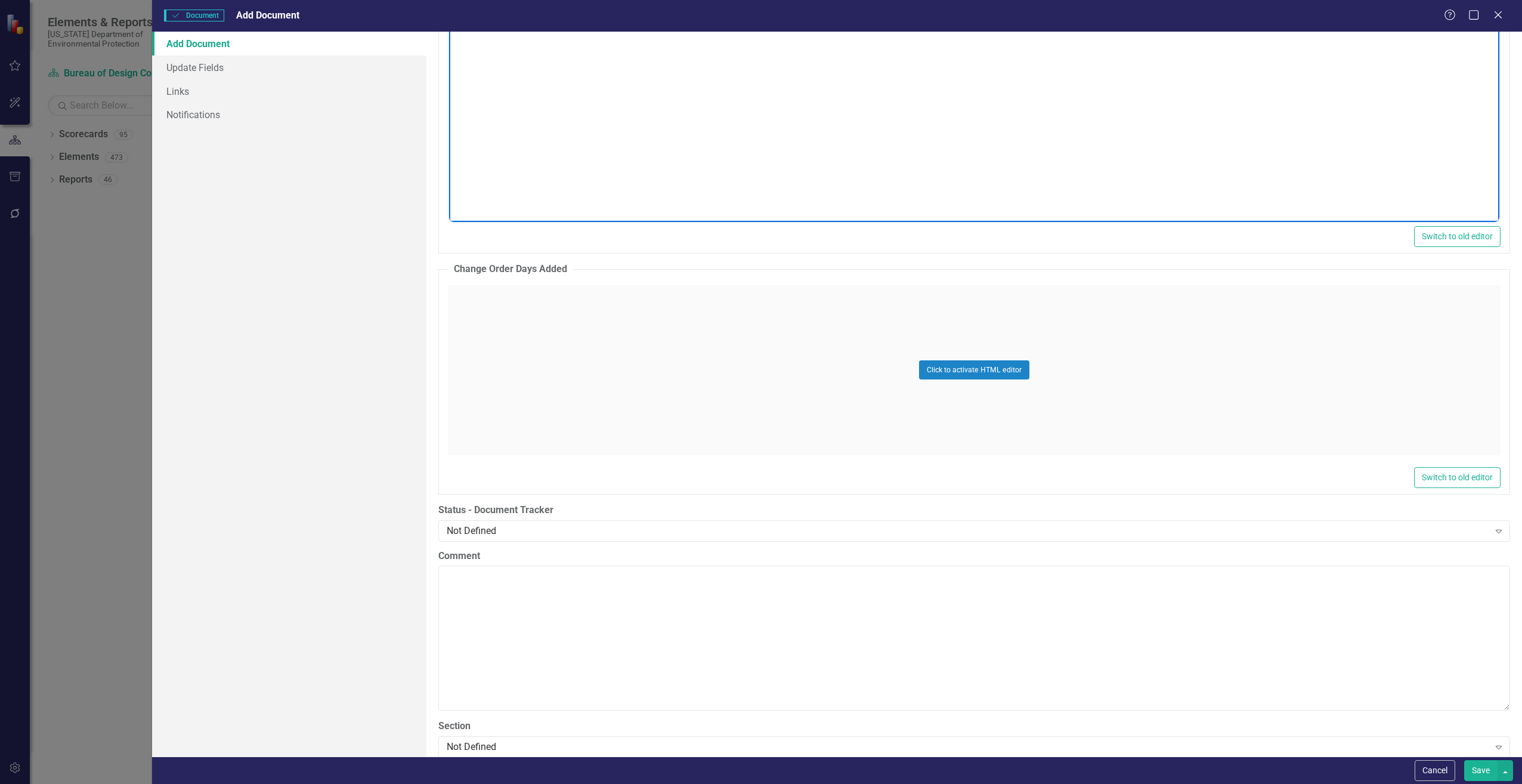
scroll to position [2028, 0]
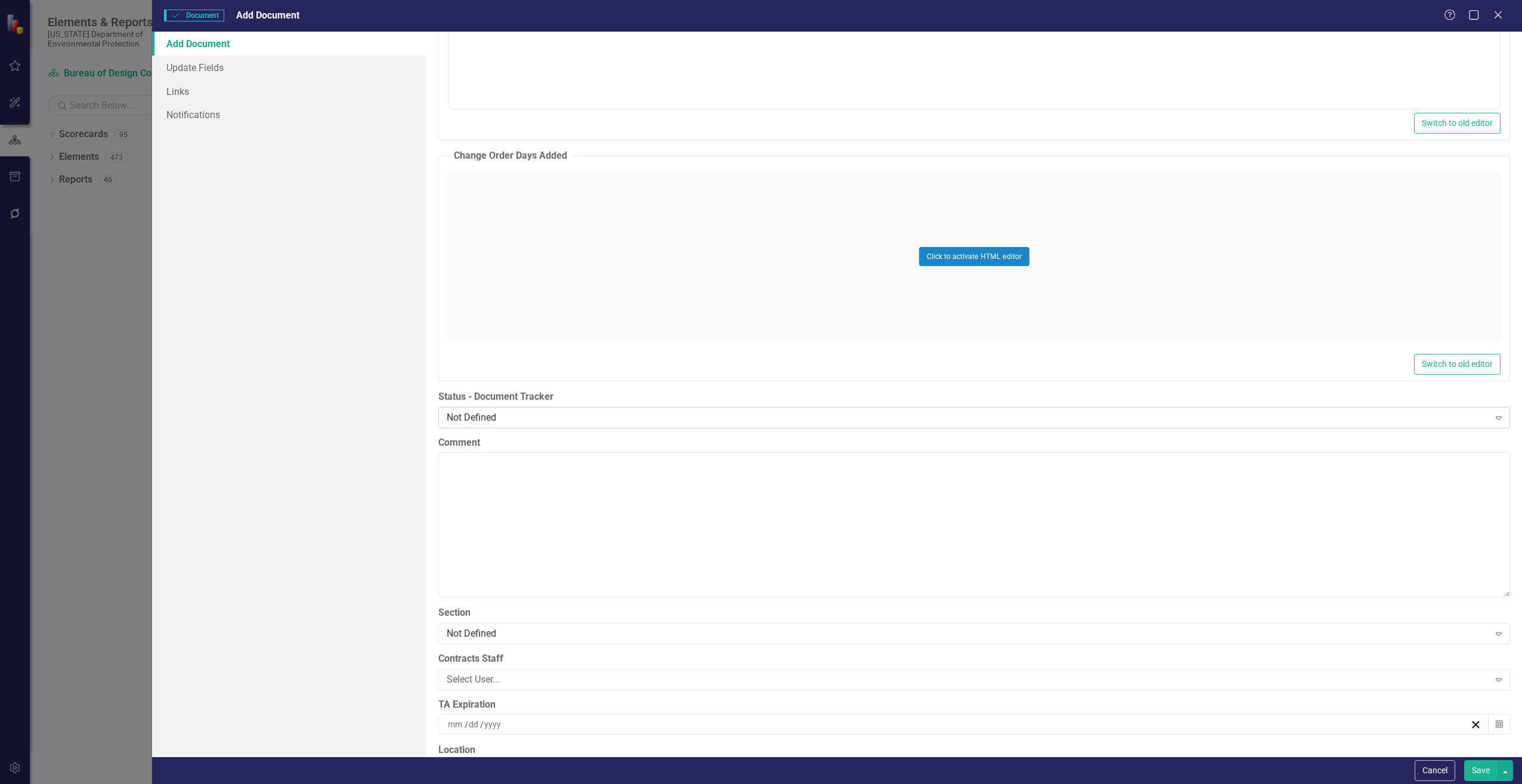
click at [572, 420] on div "Not Defined" at bounding box center [968, 417] width 1043 height 14
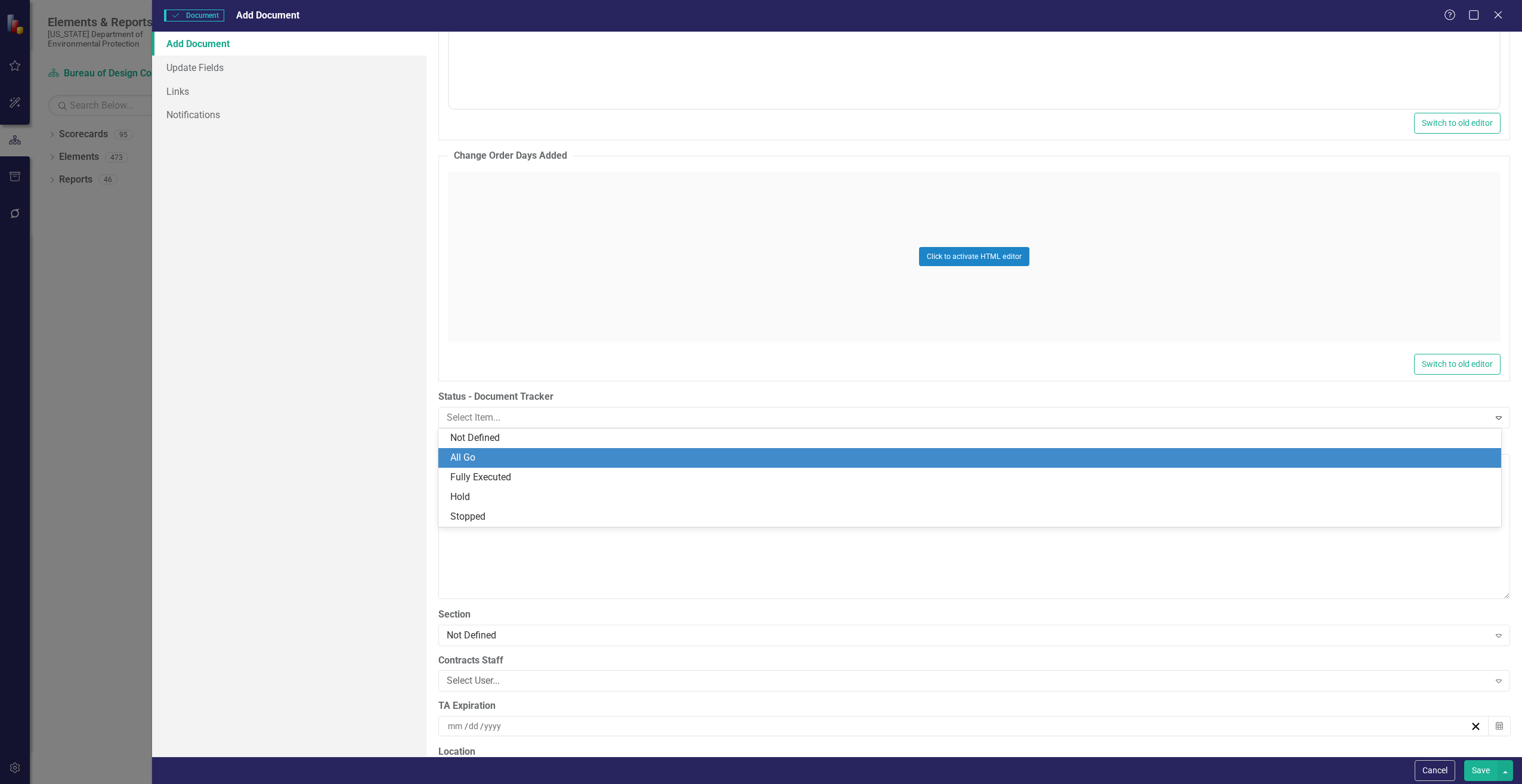
click at [512, 458] on div "All Go" at bounding box center [973, 457] width 1044 height 14
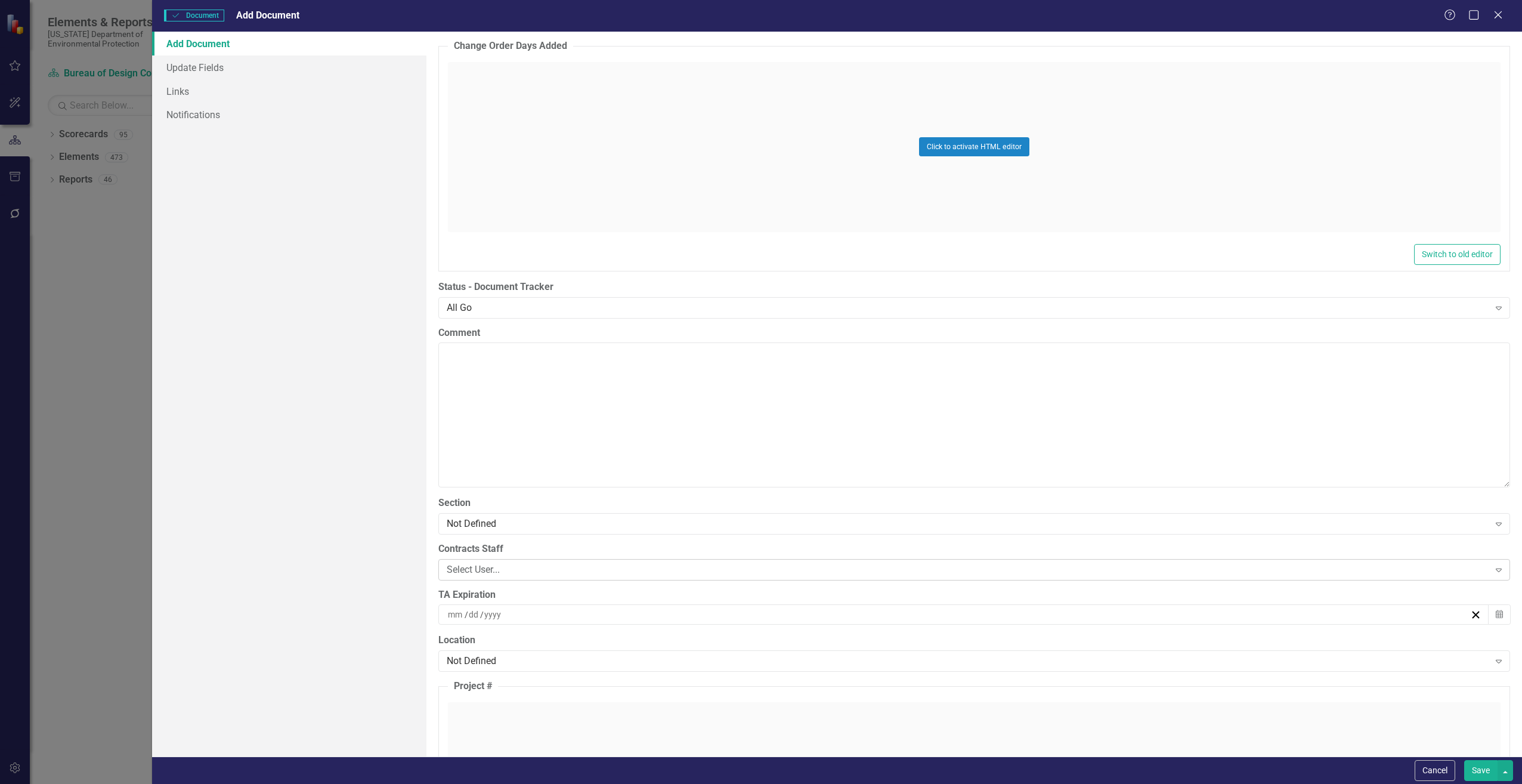
scroll to position [2147, 0]
click at [511, 561] on div "Select User..." at bounding box center [968, 560] width 1043 height 14
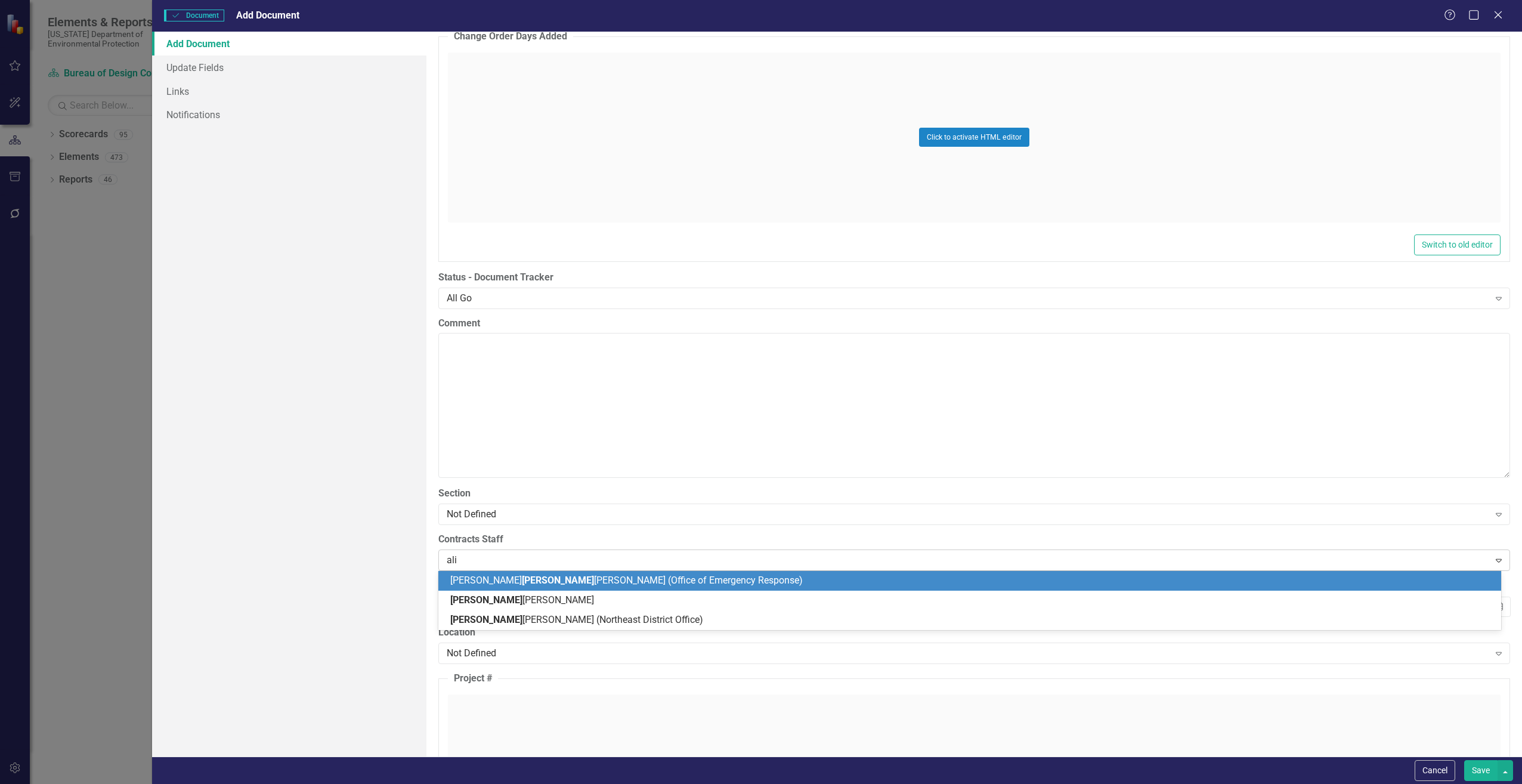
type input "alis"
click at [498, 576] on span "Alis [PERSON_NAME]" at bounding box center [494, 580] width 87 height 11
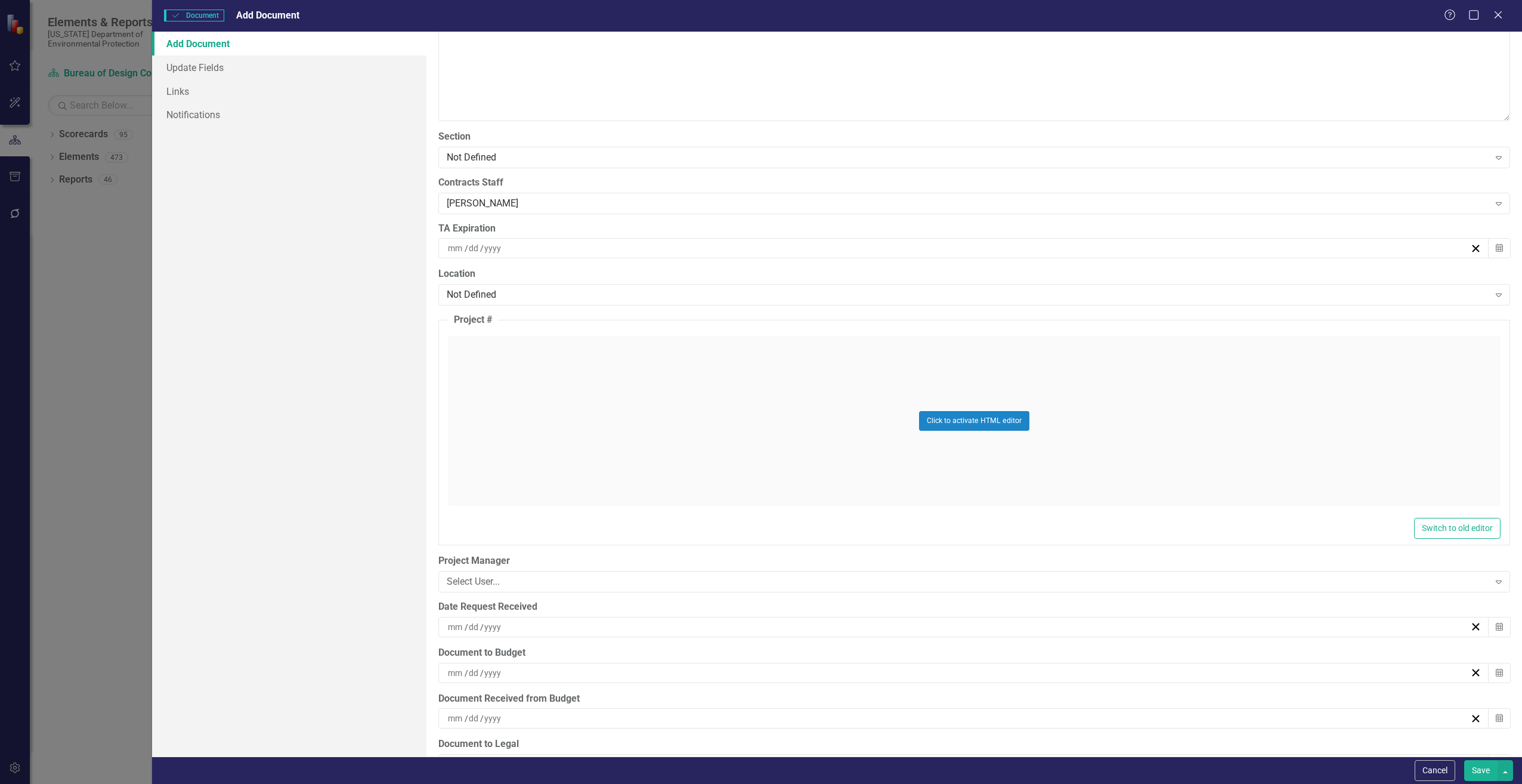
scroll to position [2505, 0]
click at [514, 627] on div "/ /" at bounding box center [958, 626] width 1024 height 12
click at [1014, 536] on abbr "15" at bounding box center [1018, 533] width 10 height 10
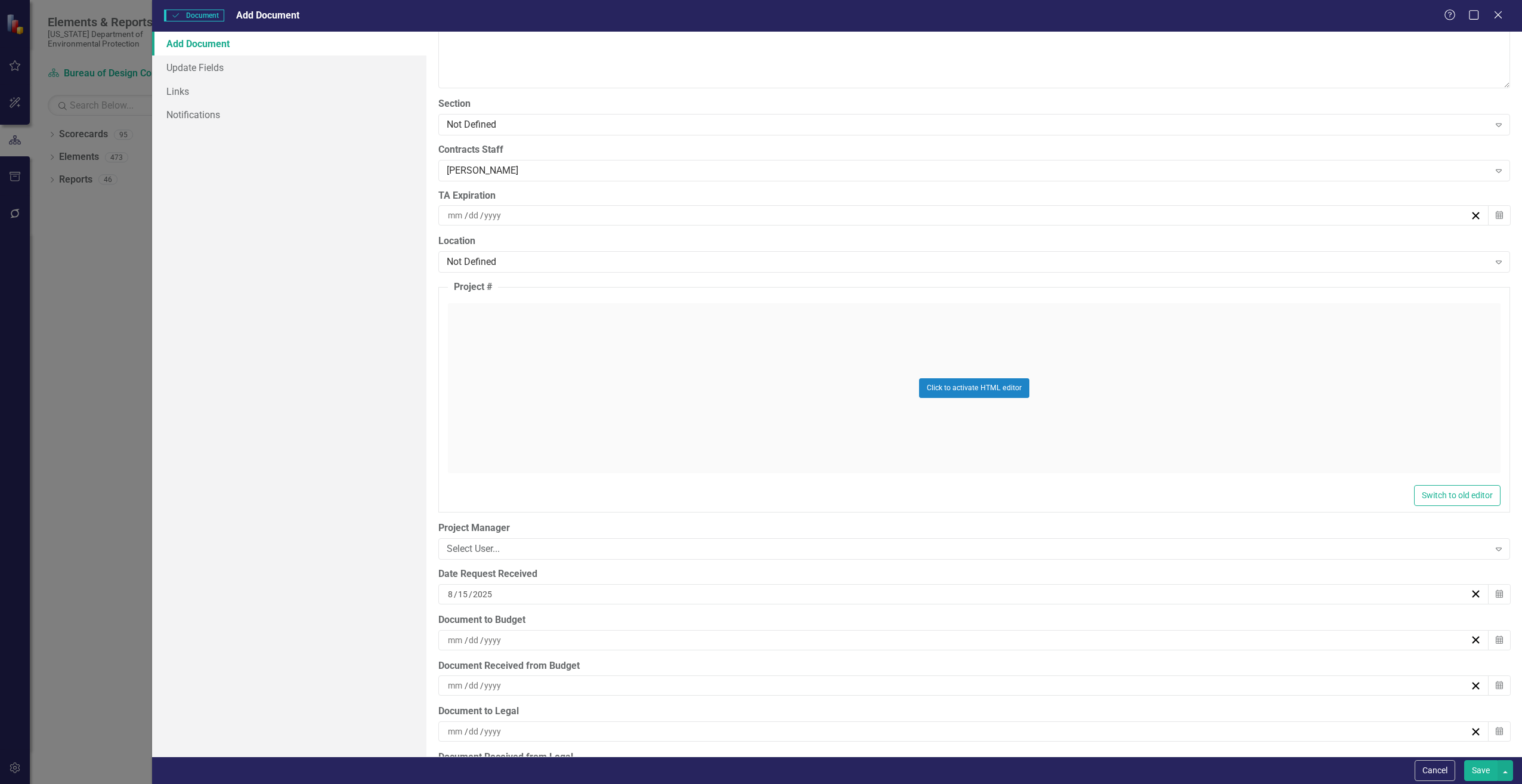
scroll to position [2565, 0]
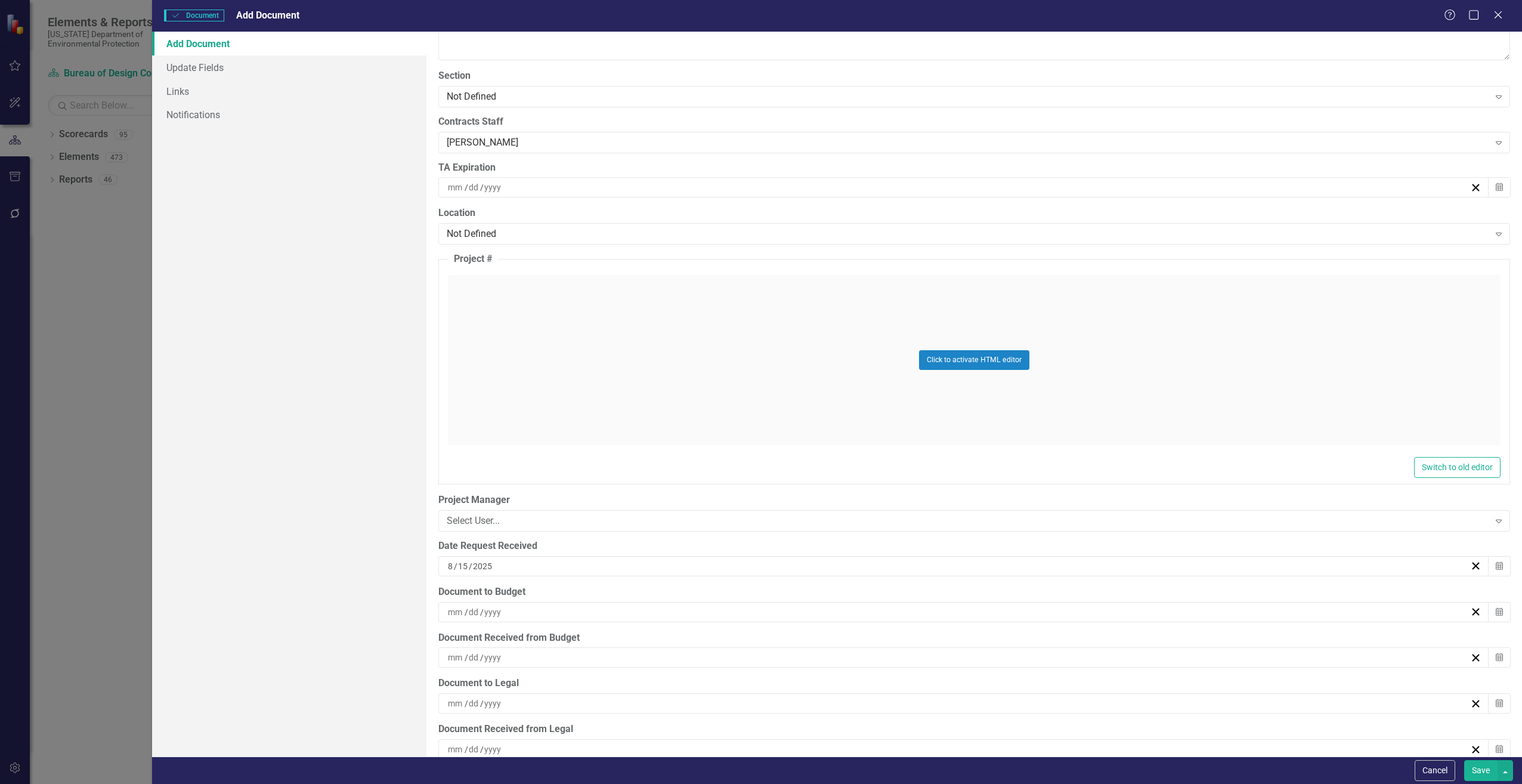
click at [518, 612] on div "/ /" at bounding box center [958, 612] width 1024 height 12
click at [1025, 517] on button "15" at bounding box center [1018, 520] width 30 height 21
click at [578, 655] on div "/ /" at bounding box center [958, 657] width 1024 height 12
click at [1020, 562] on abbr "15" at bounding box center [1018, 565] width 10 height 10
click at [1480, 773] on button "Save" at bounding box center [1481, 770] width 33 height 21
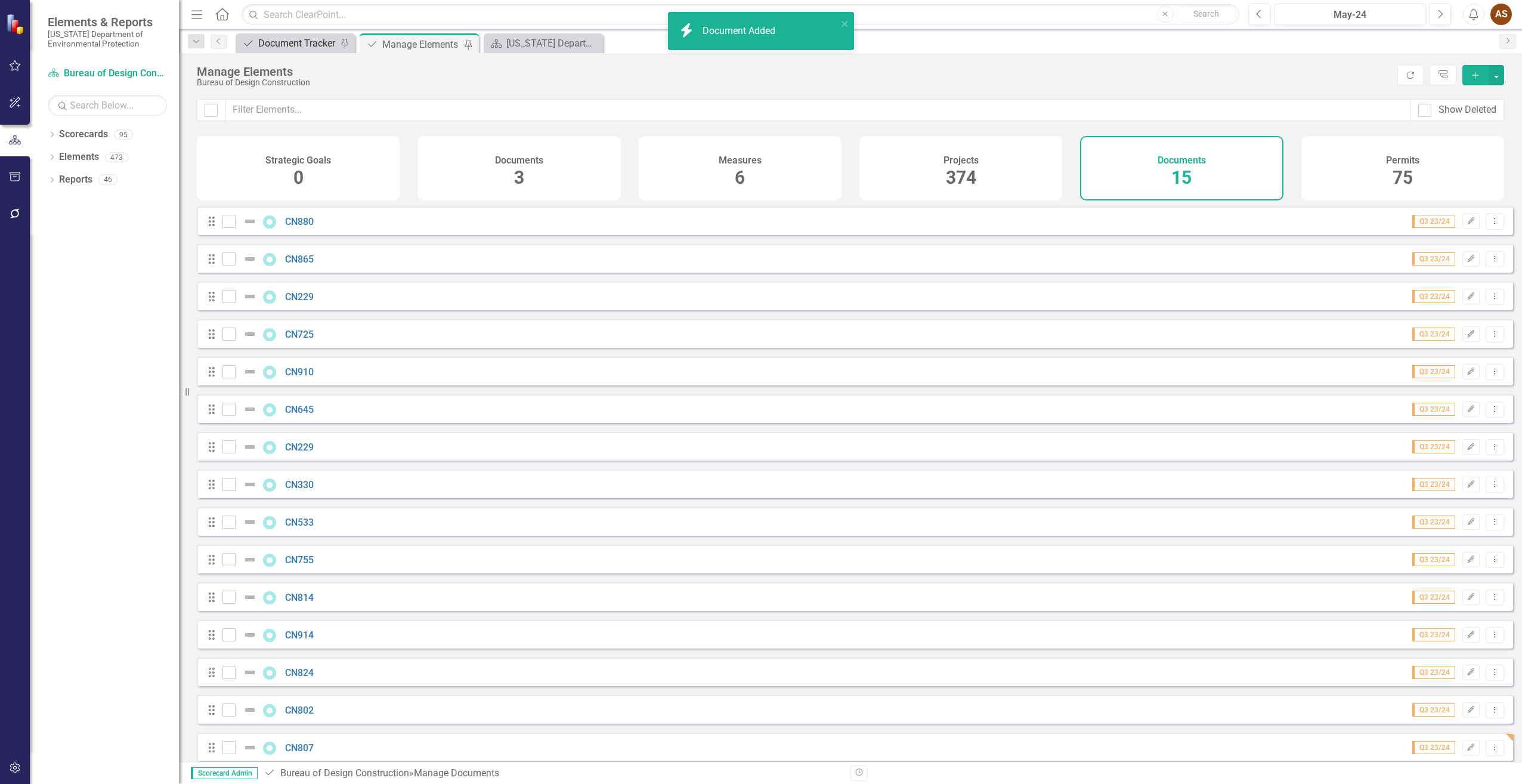
click at [277, 46] on div "Document Tracker" at bounding box center [298, 43] width 79 height 15
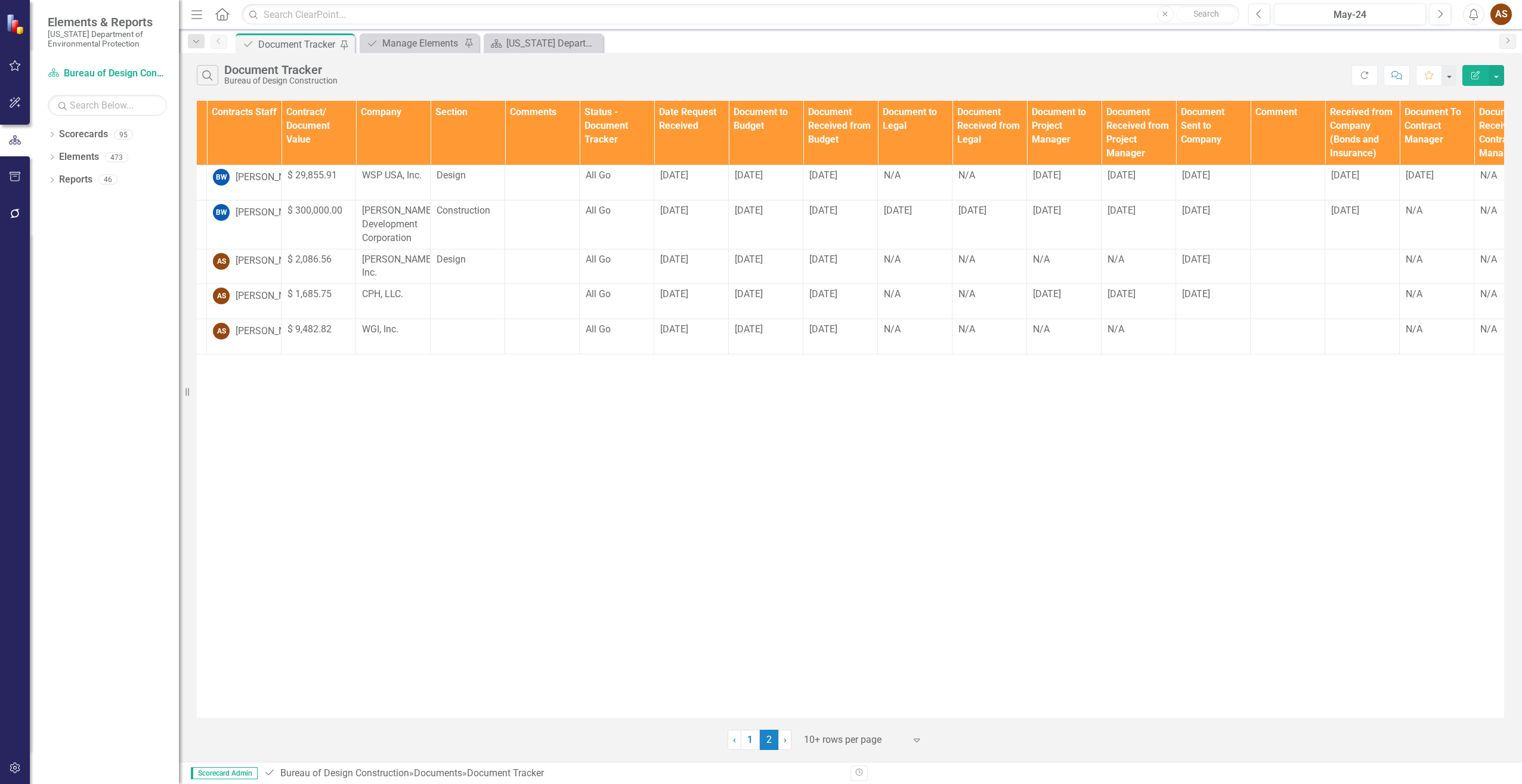
scroll to position [0, 390]
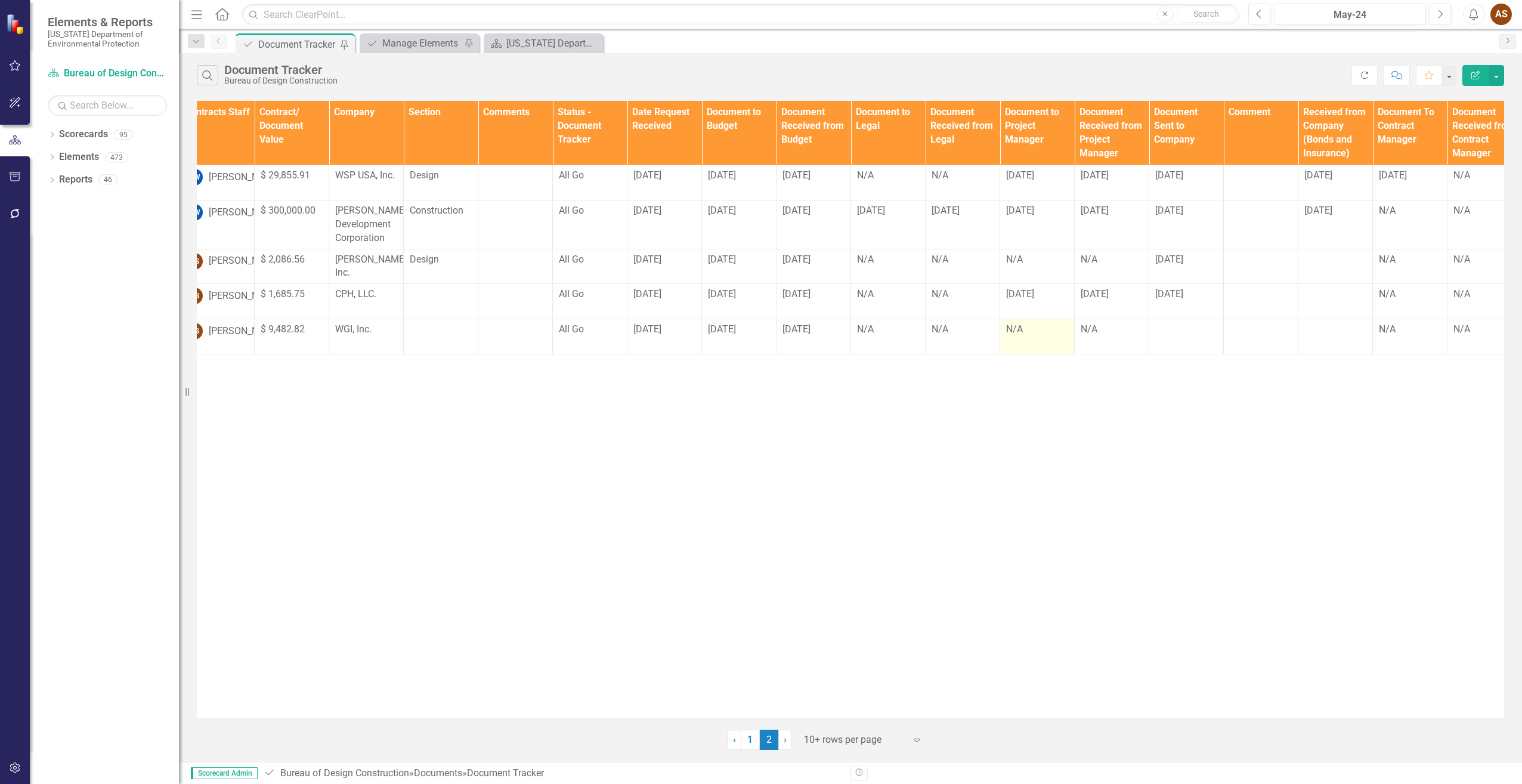
click at [1019, 334] on div "N/A" at bounding box center [1037, 330] width 62 height 14
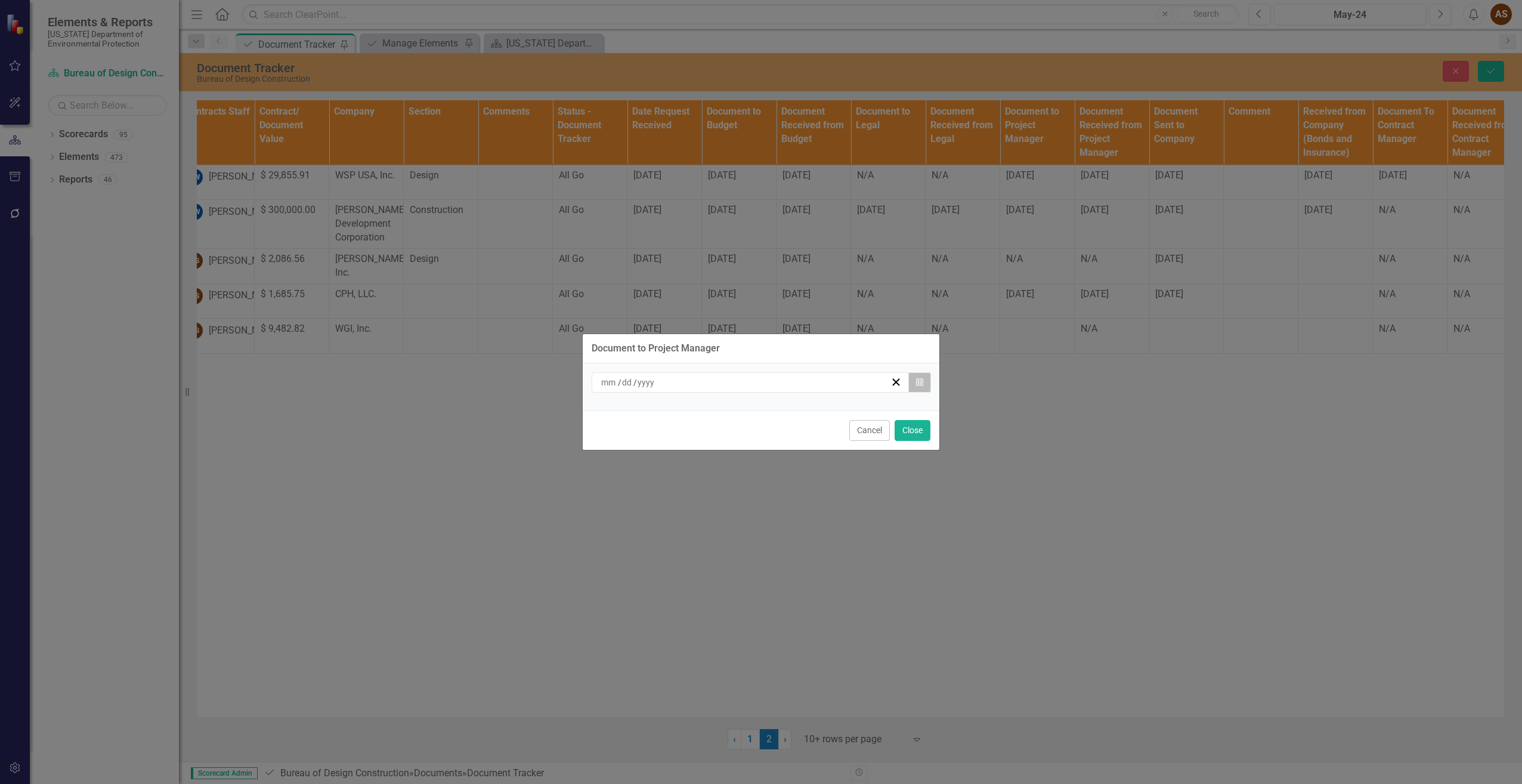
click at [926, 386] on button "Calendar" at bounding box center [920, 382] width 23 height 21
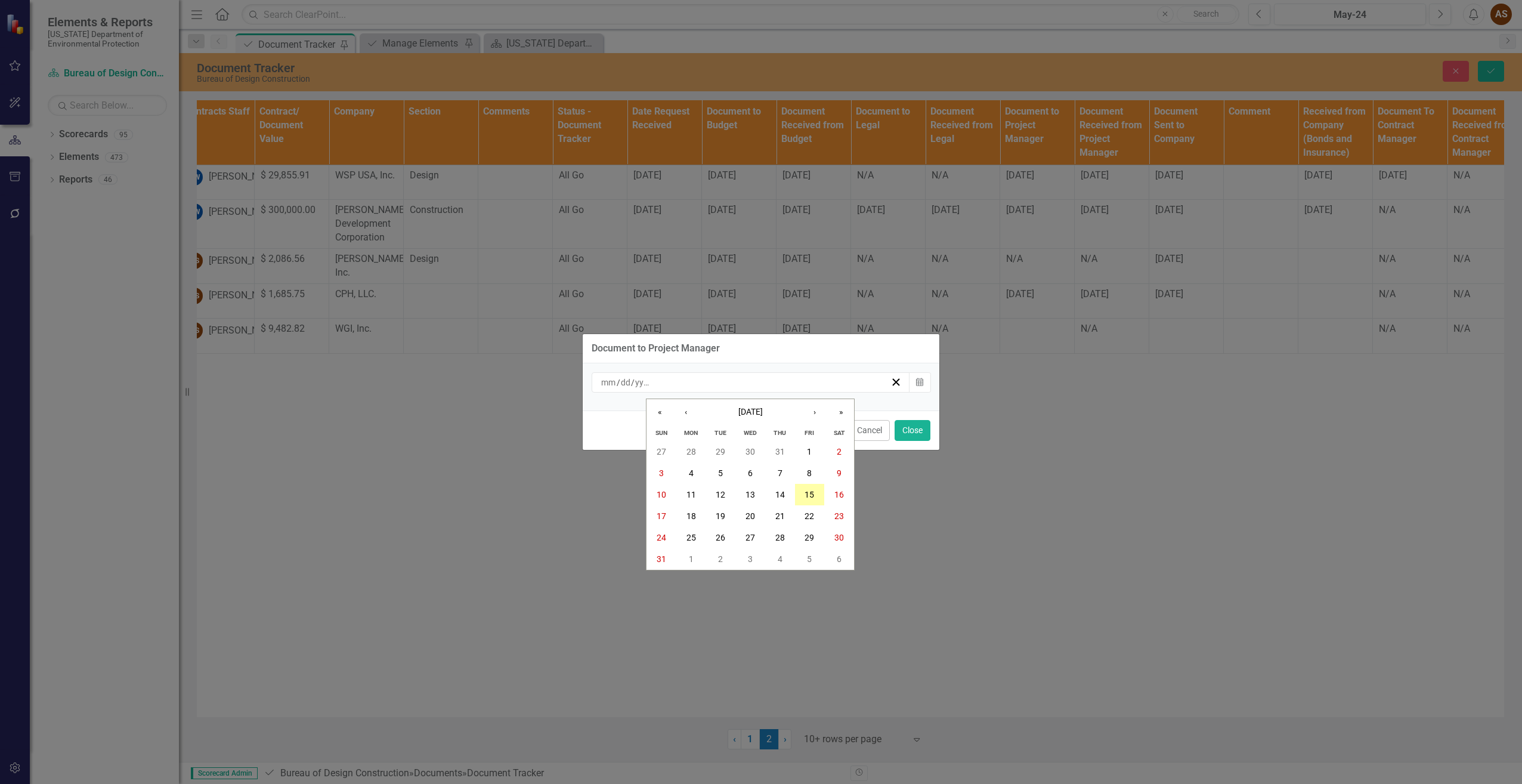
click at [813, 500] on button "15" at bounding box center [809, 495] width 30 height 21
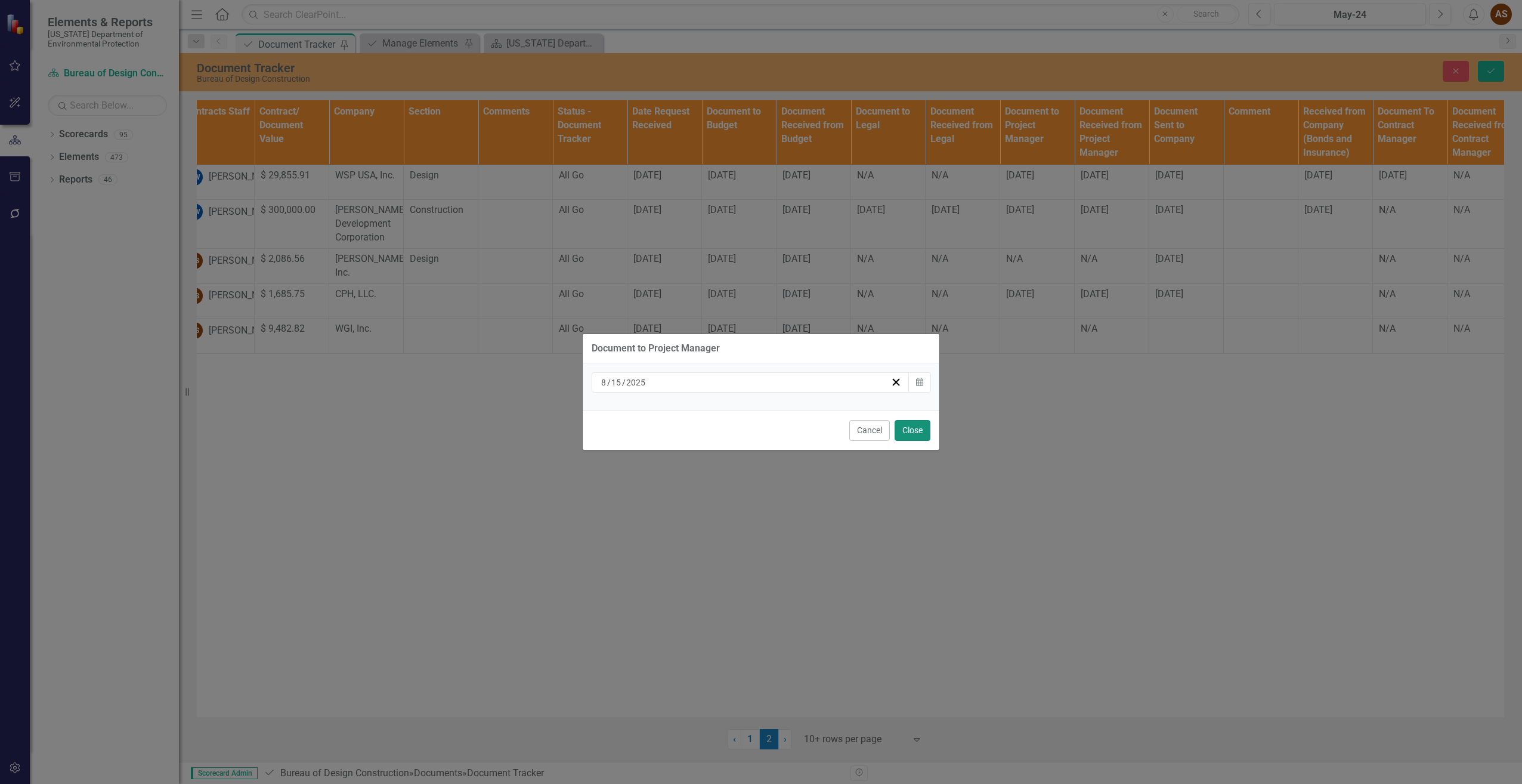
click at [912, 436] on button "Close" at bounding box center [913, 430] width 36 height 21
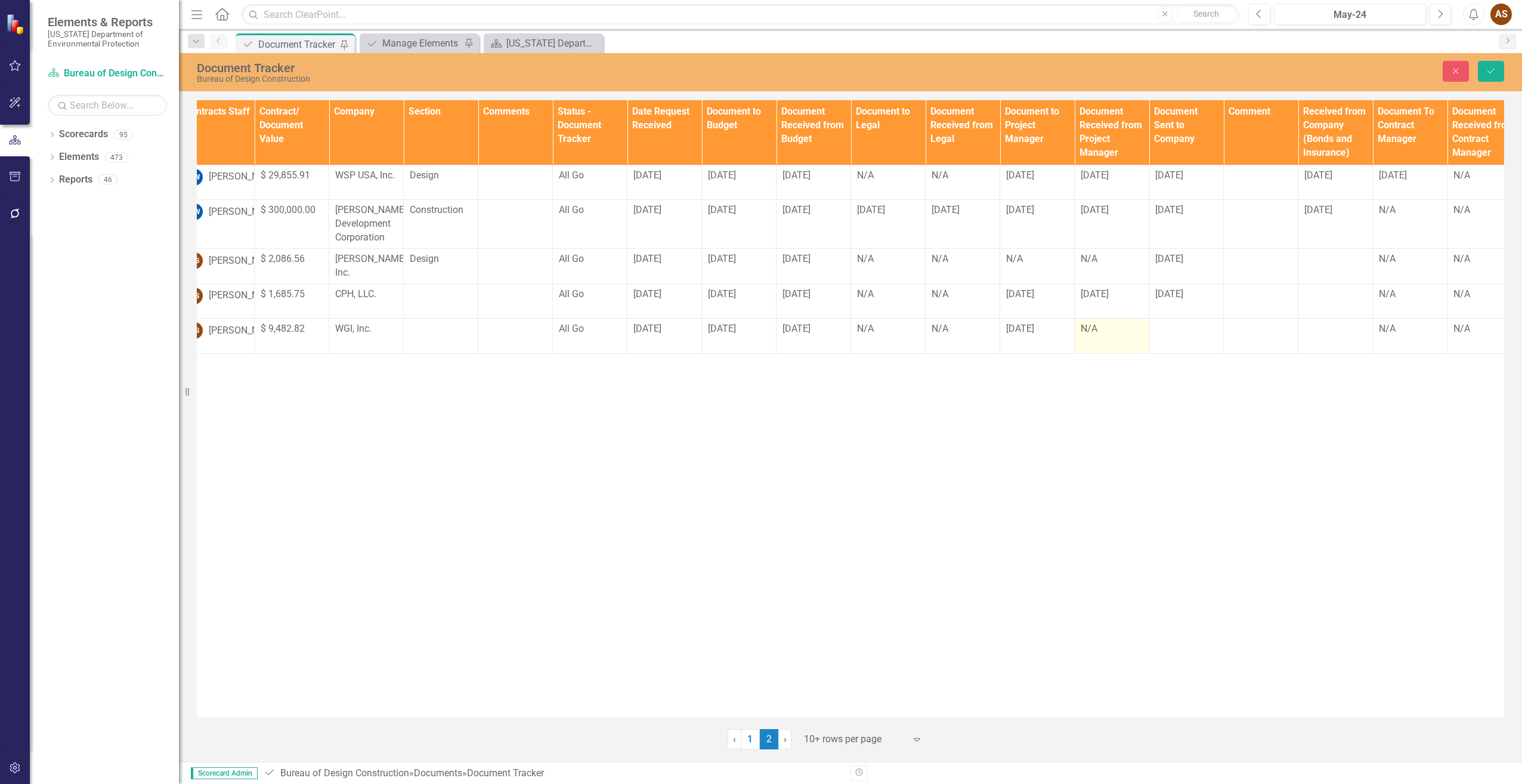
click at [1094, 329] on div "N/A" at bounding box center [1112, 329] width 62 height 14
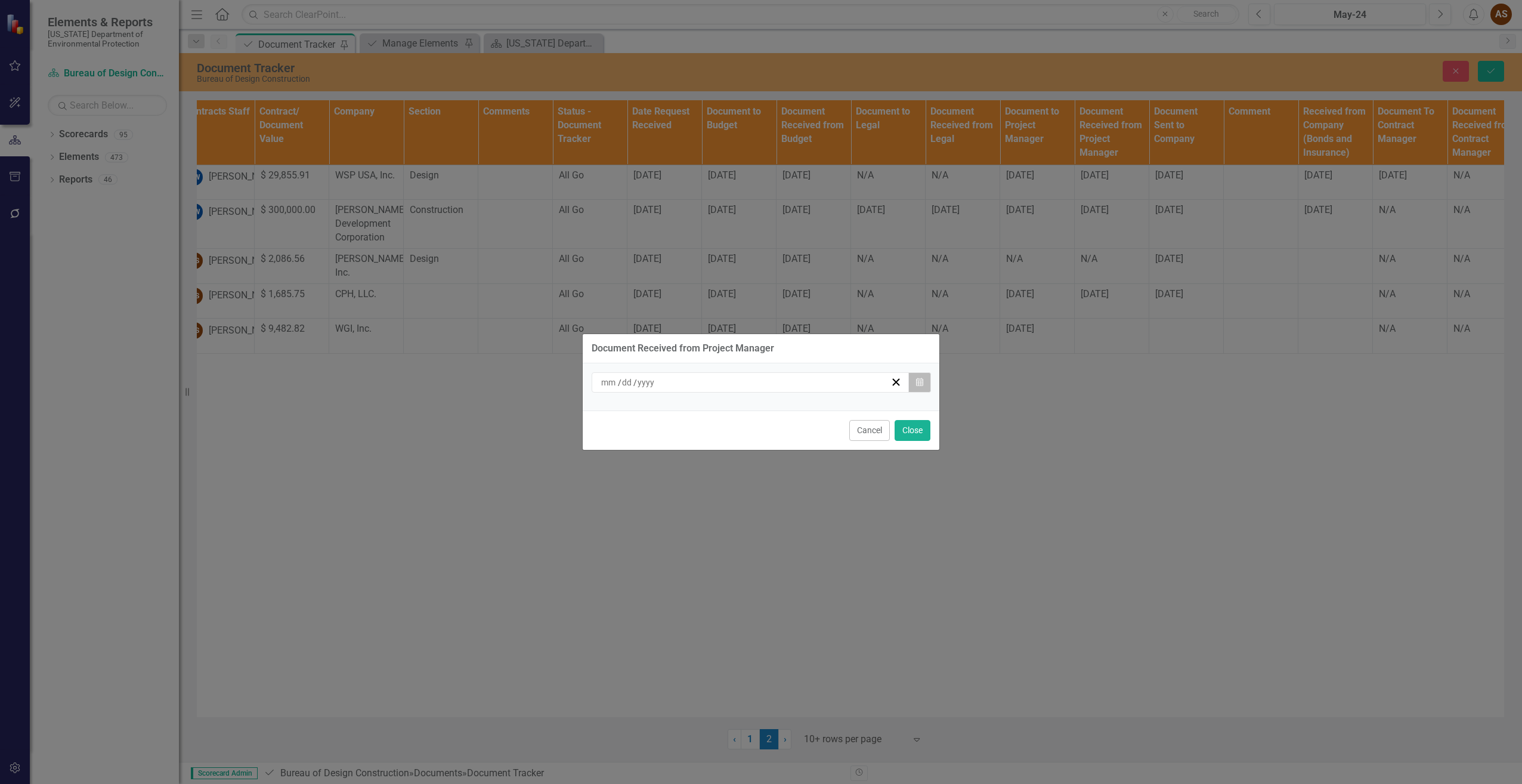
click at [920, 388] on button "Calendar" at bounding box center [920, 382] width 23 height 21
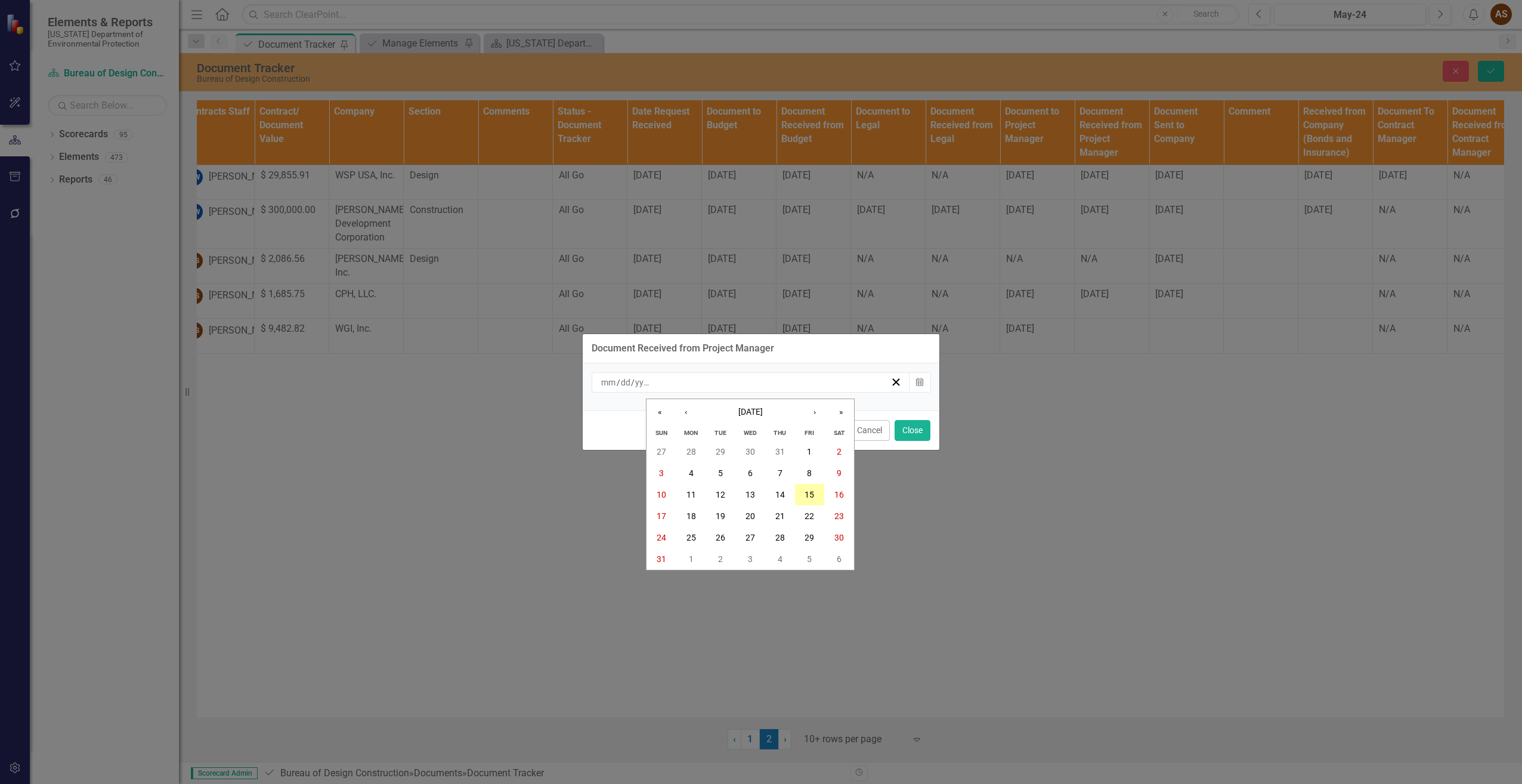
click at [806, 492] on abbr "15" at bounding box center [809, 495] width 10 height 10
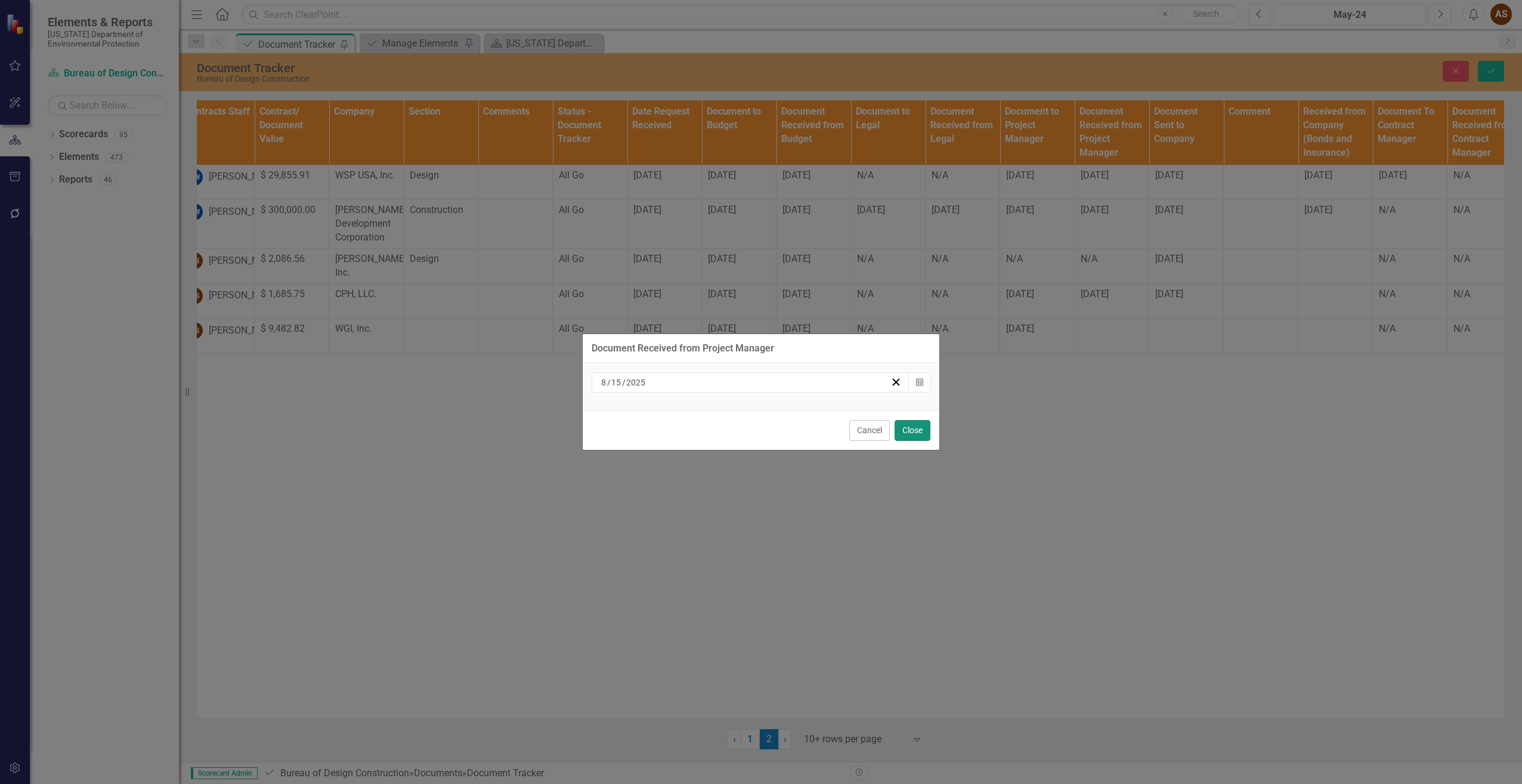
click at [913, 432] on button "Close" at bounding box center [913, 430] width 36 height 21
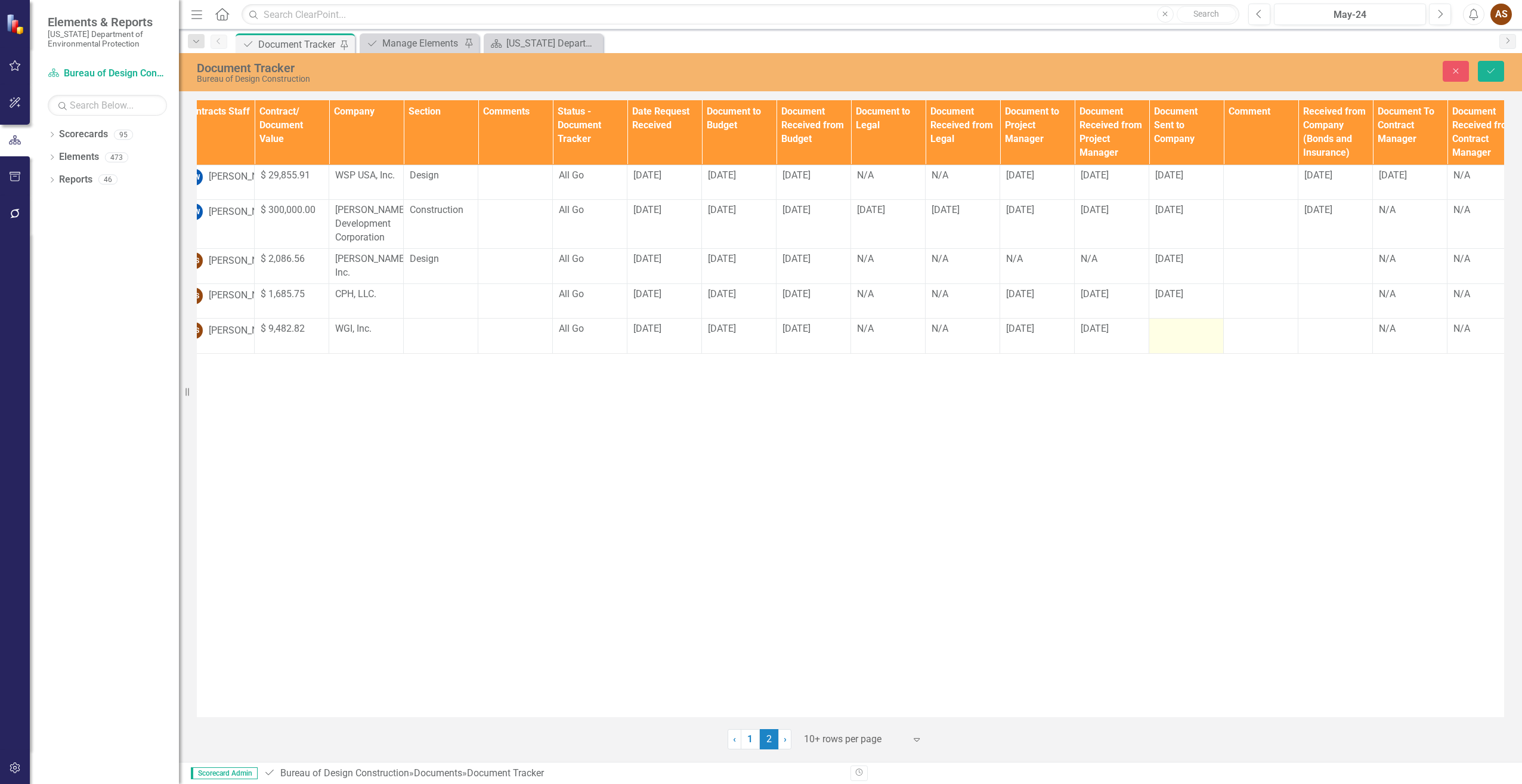
click at [1177, 339] on td at bounding box center [1187, 336] width 74 height 35
click at [1177, 339] on input "text" at bounding box center [1187, 333] width 62 height 22
type input "[DATE]"
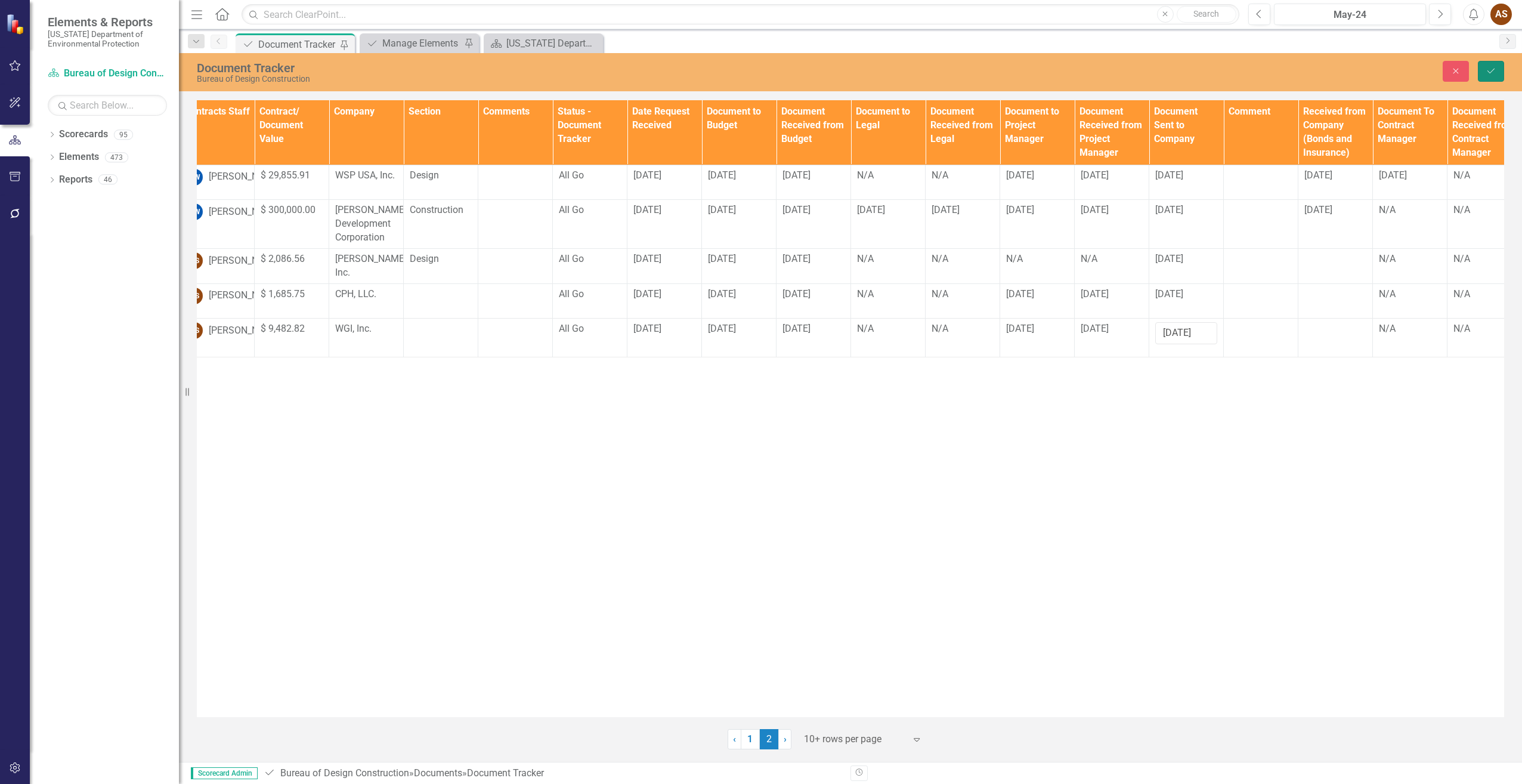
click at [1492, 71] on icon "Save" at bounding box center [1492, 71] width 11 height 8
